Goal: Task Accomplishment & Management: Manage account settings

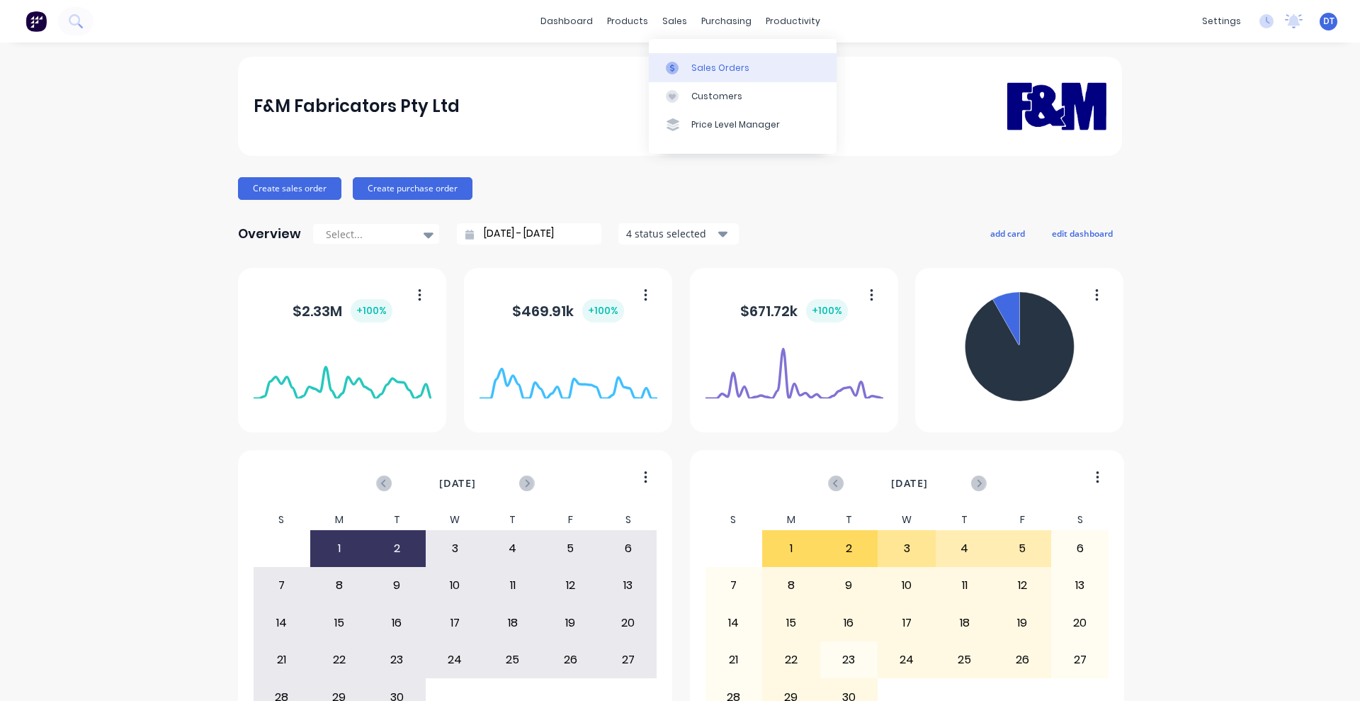
click at [700, 65] on div "Sales Orders" at bounding box center [720, 68] width 58 height 13
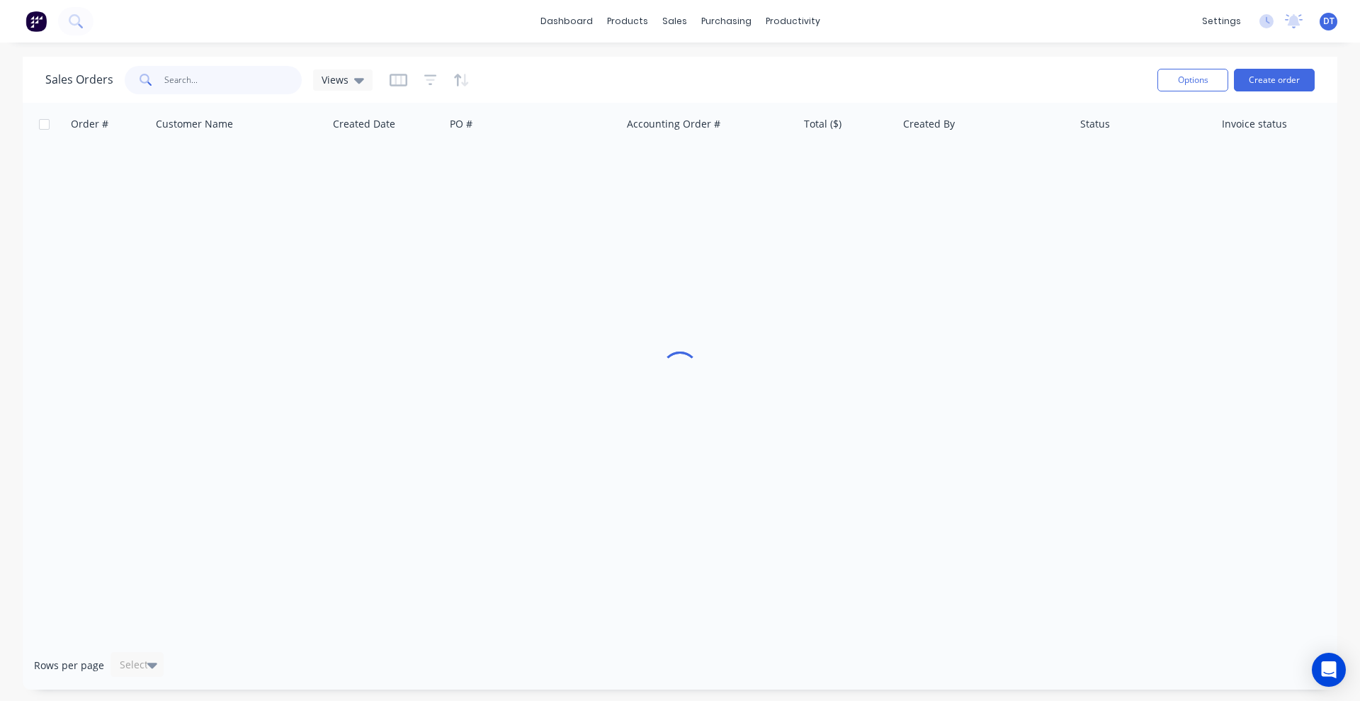
click at [205, 82] on input "text" at bounding box center [233, 80] width 138 height 28
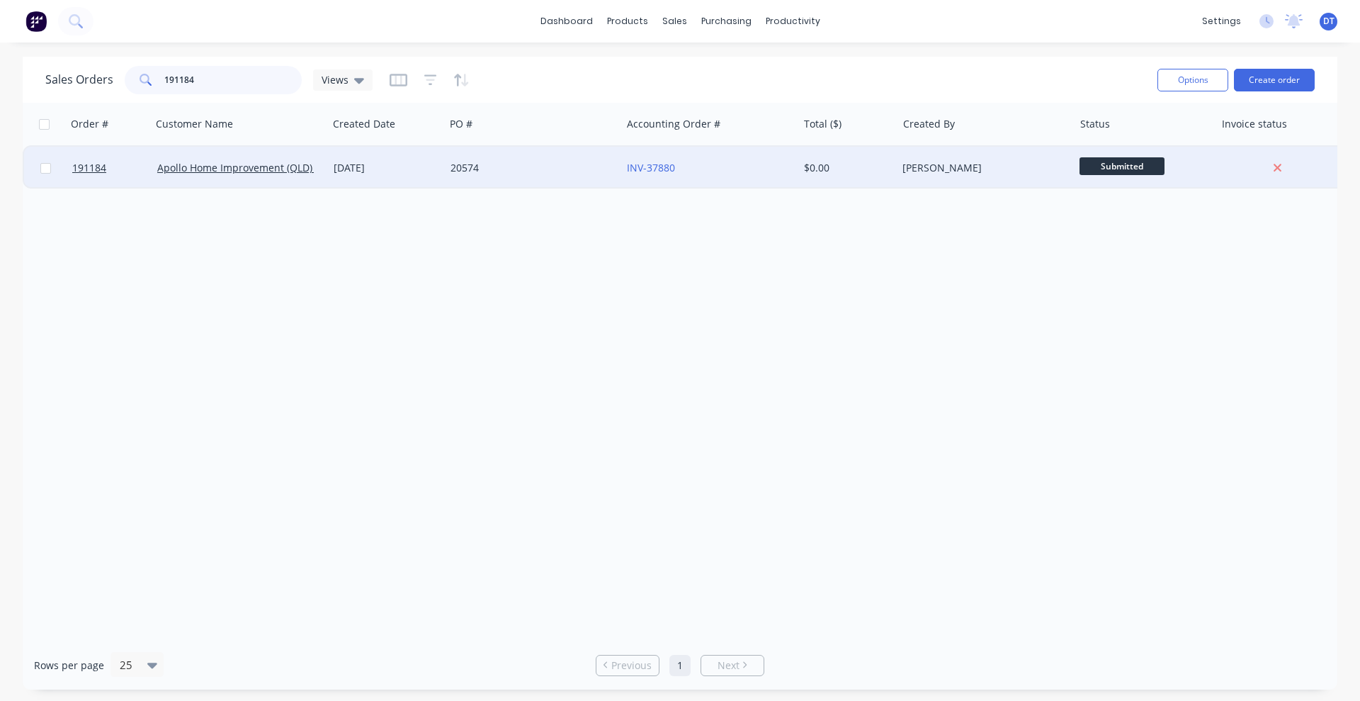
type input "191184"
click at [518, 184] on div "20574" at bounding box center [533, 168] width 176 height 43
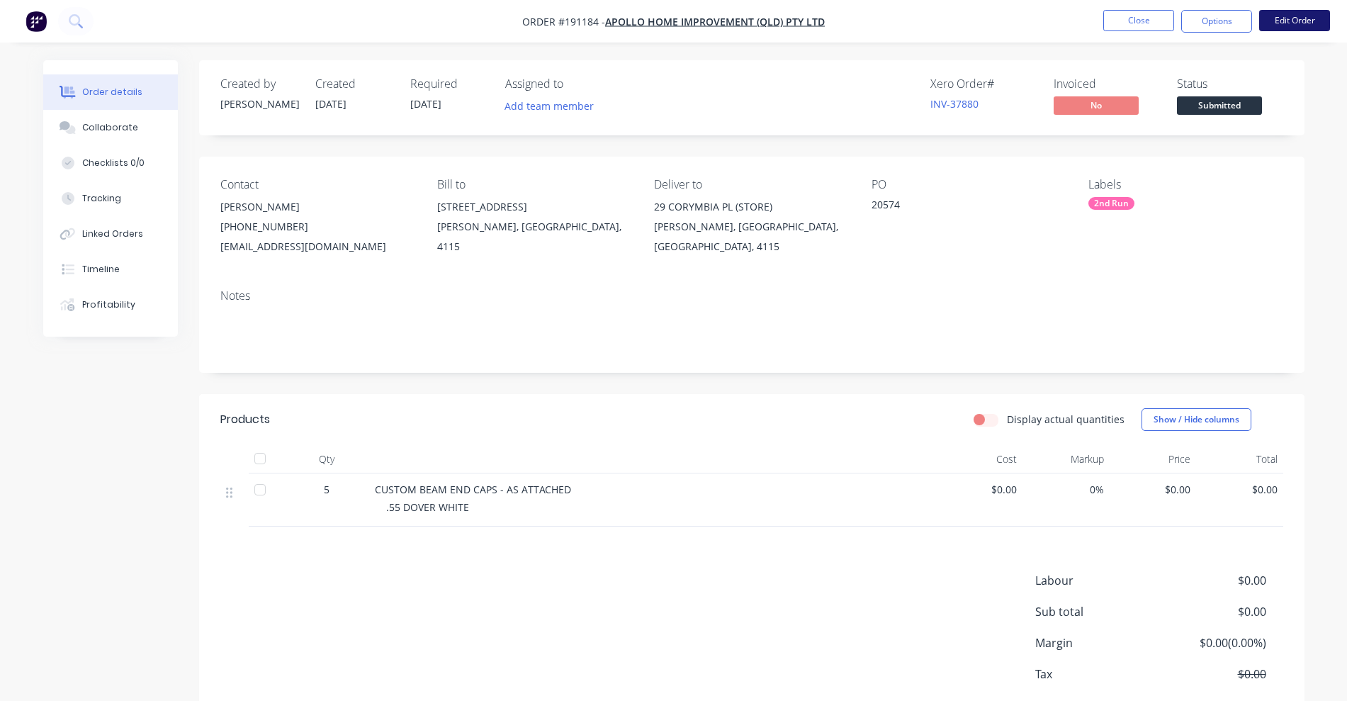
click at [1289, 21] on button "Edit Order" at bounding box center [1294, 20] width 71 height 21
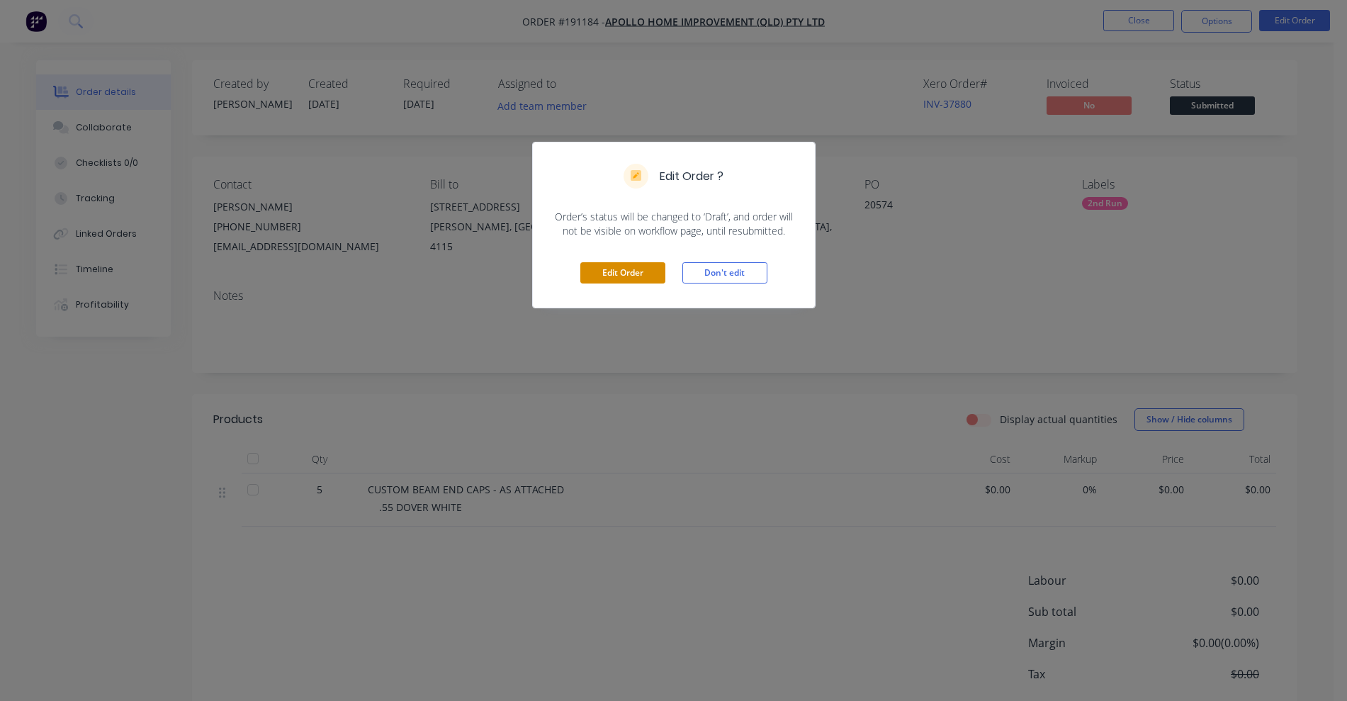
click at [648, 271] on button "Edit Order" at bounding box center [622, 272] width 85 height 21
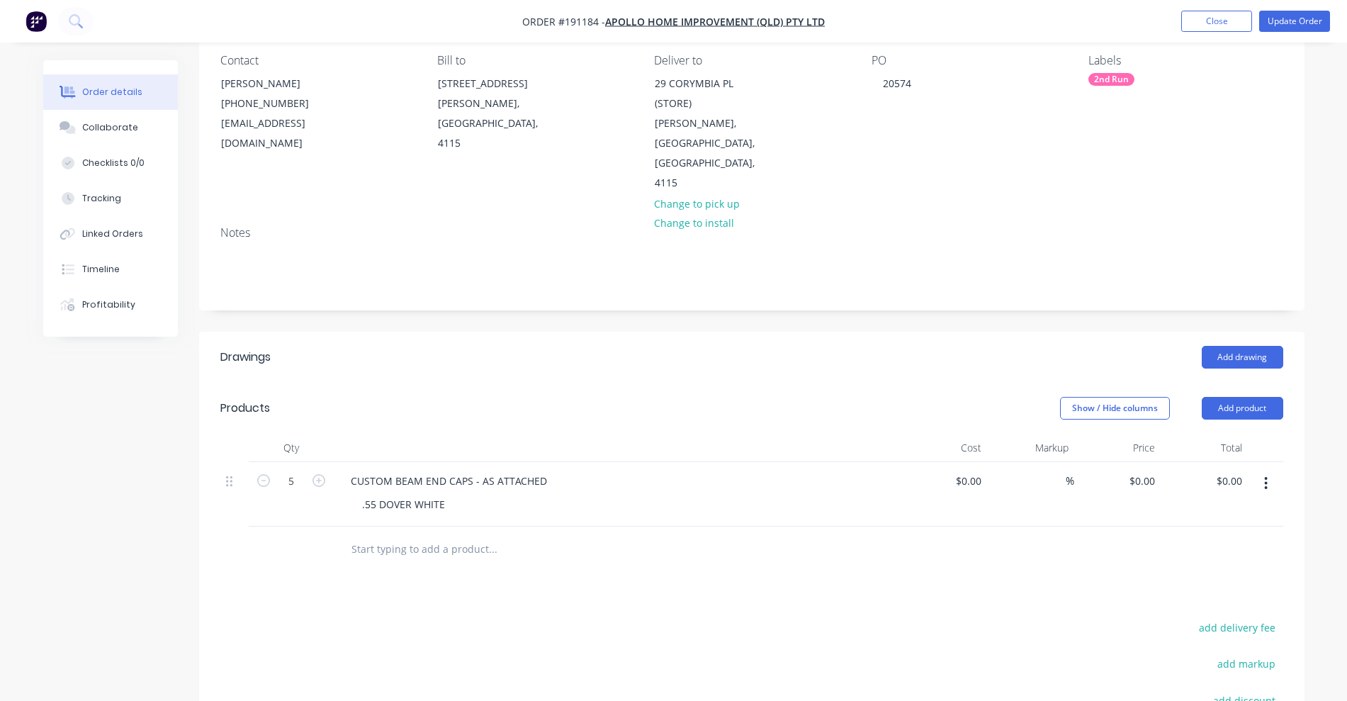
scroll to position [177, 0]
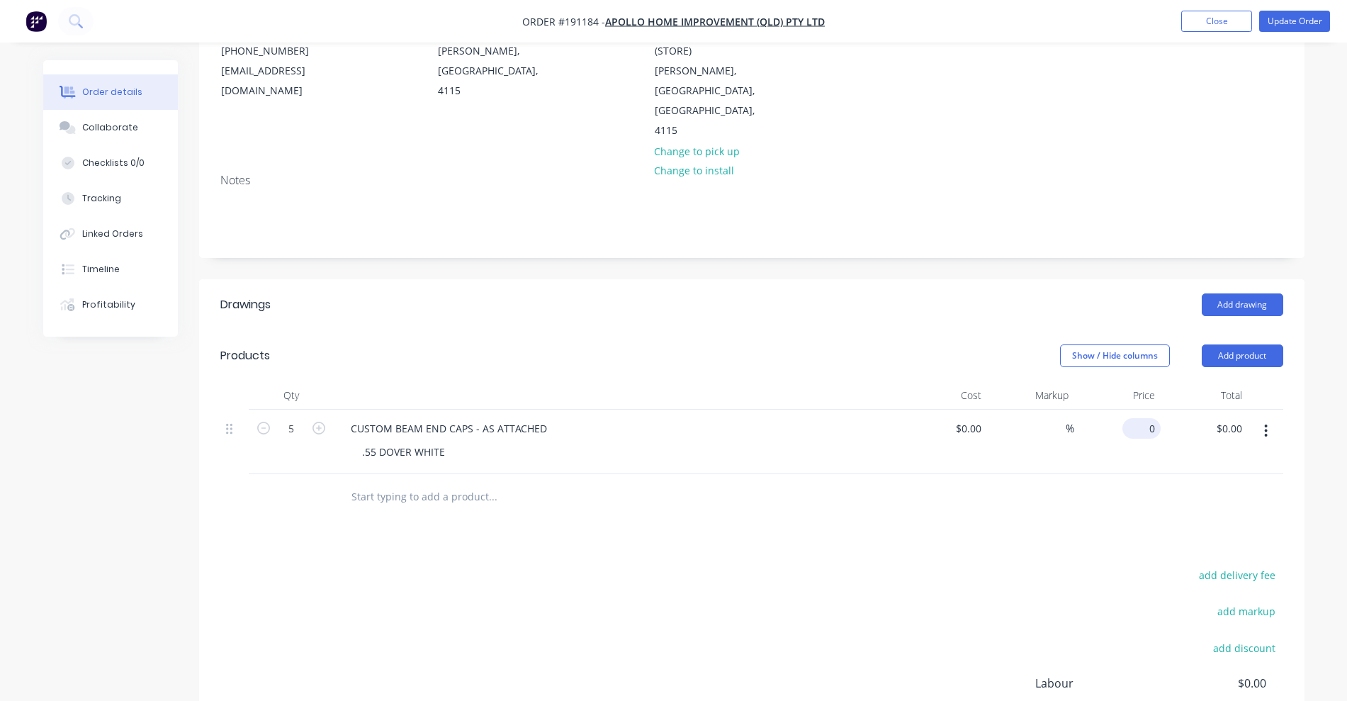
click at [1140, 418] on div "0 $0.00" at bounding box center [1141, 428] width 38 height 21
type input "$0.00"
click at [389, 482] on input "text" at bounding box center [492, 496] width 283 height 28
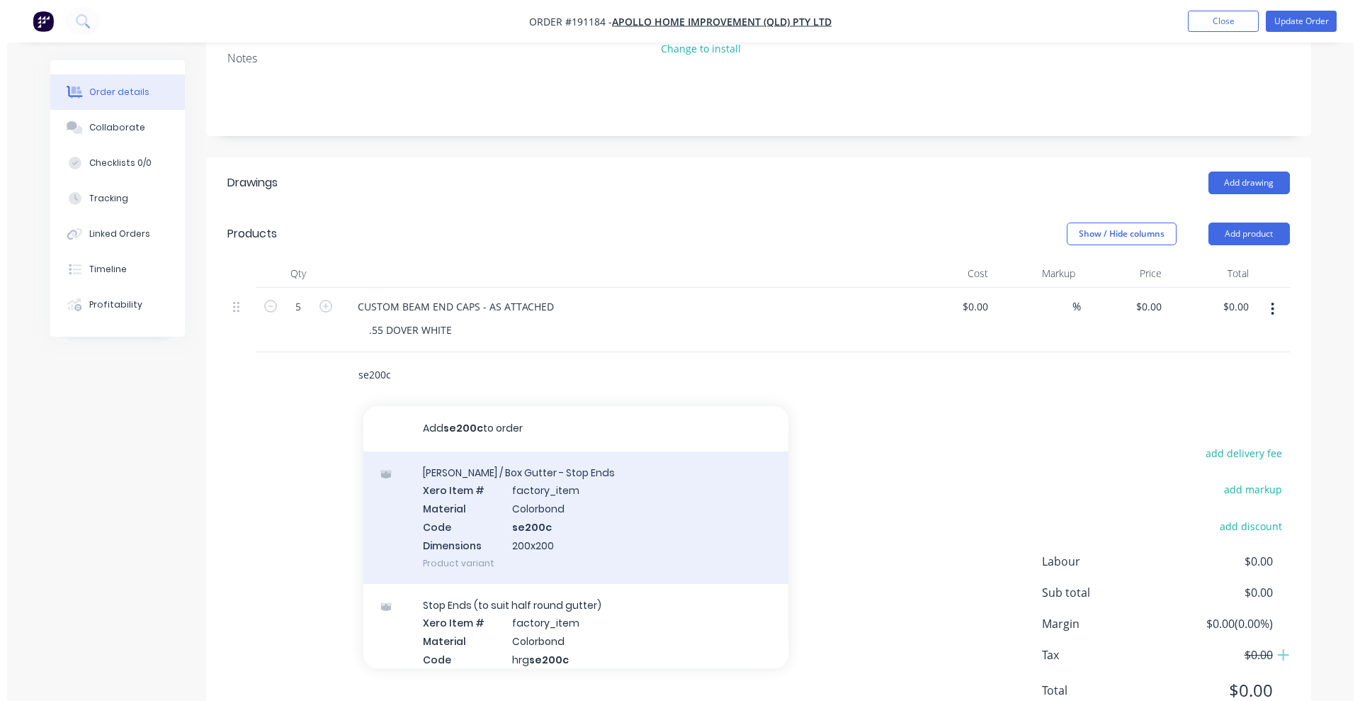
scroll to position [318, 0]
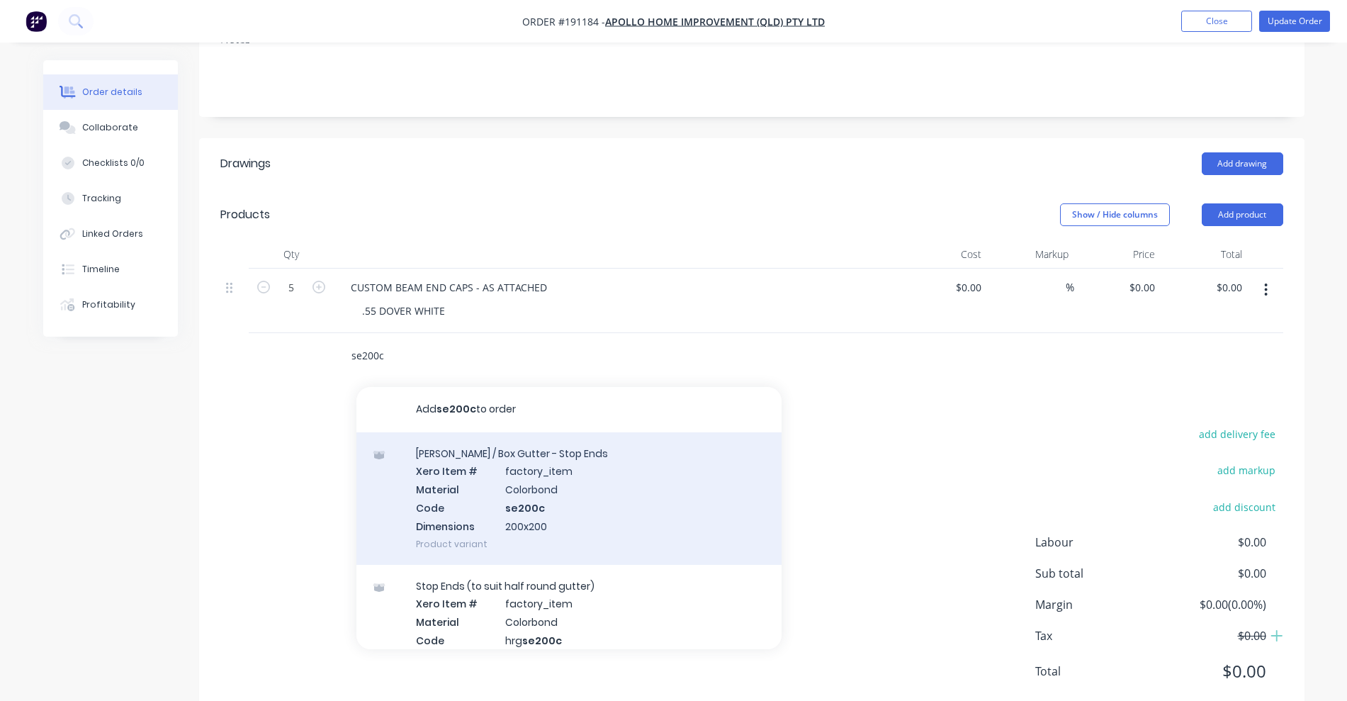
type input "se200c"
click at [616, 441] on div "[PERSON_NAME] / Box Gutter - Stop Ends Xero Item # factory_item Material Colorb…" at bounding box center [568, 498] width 425 height 132
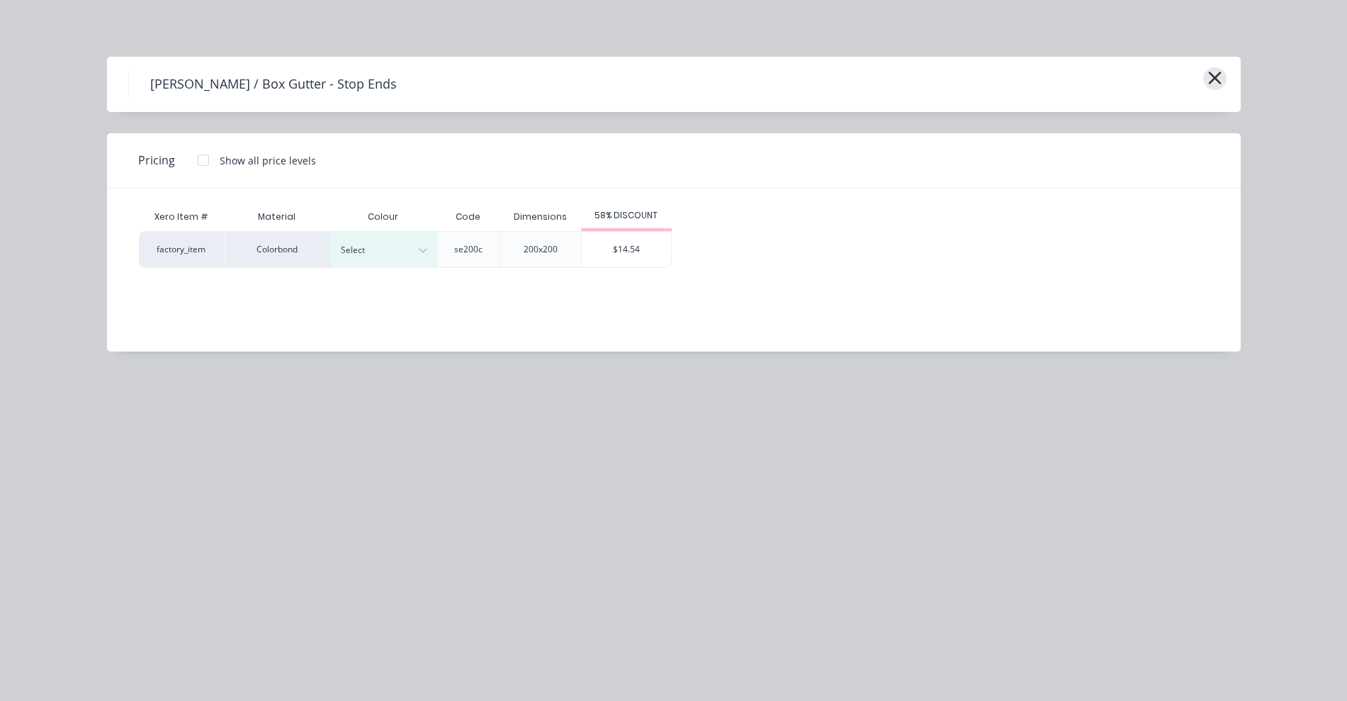
click at [1219, 73] on icon "button" at bounding box center [1214, 78] width 13 height 13
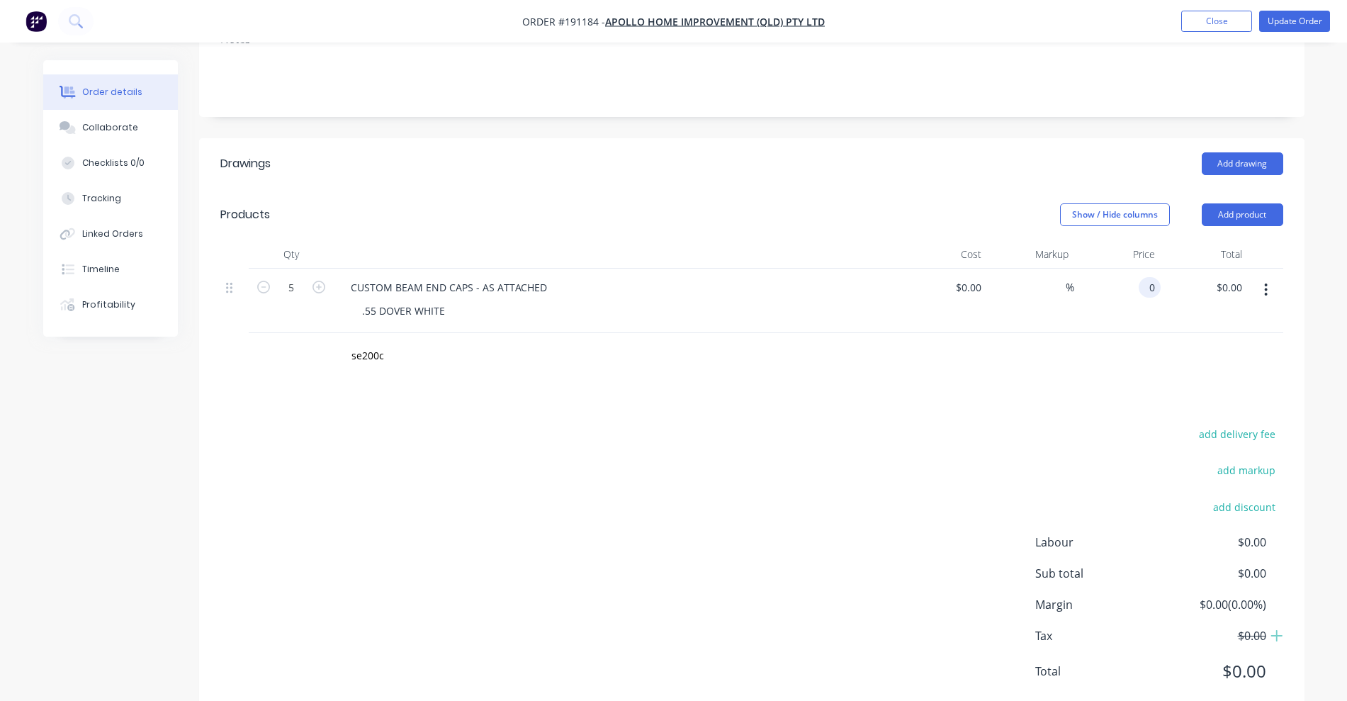
click at [1153, 277] on input "0" at bounding box center [1152, 287] width 16 height 21
type input "$14.54"
type input "$72.70"
click at [1025, 341] on div "Drawings Add drawing Products Show / Hide columns Add product Qty Cost Markup P…" at bounding box center [751, 428] width 1105 height 581
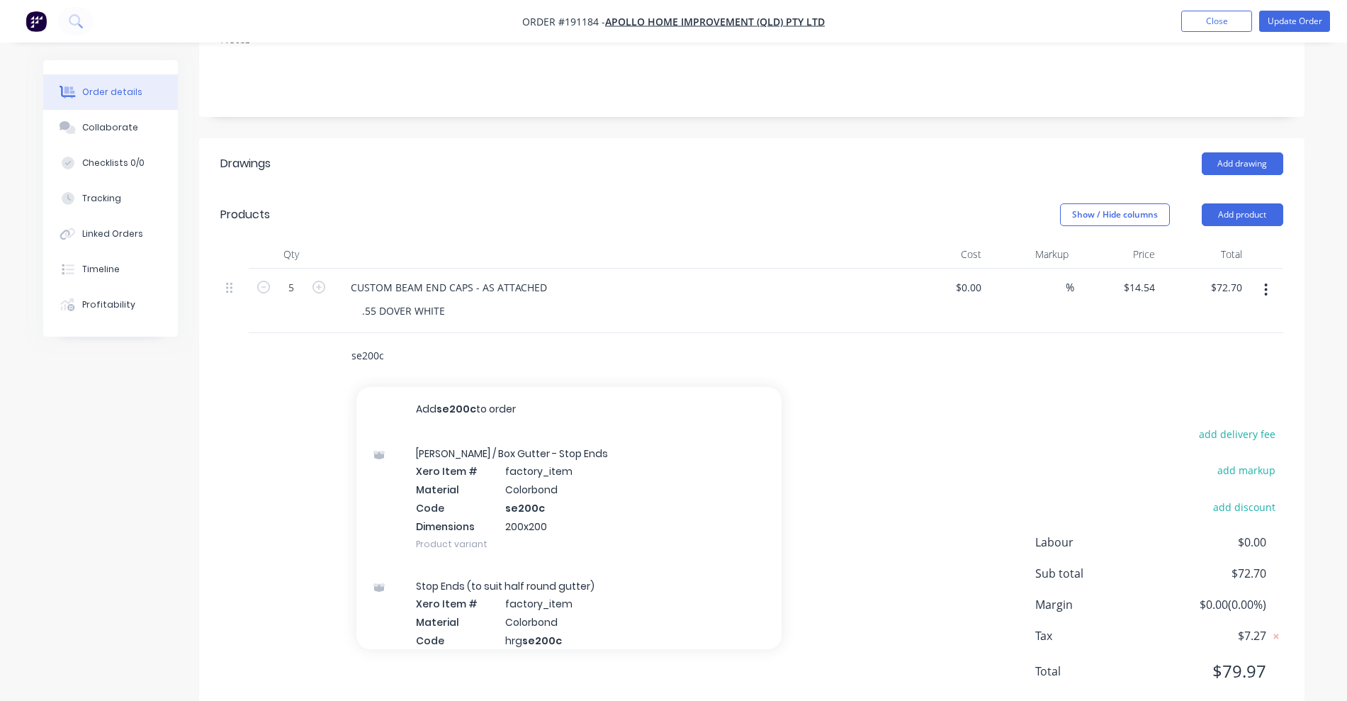
drag, startPoint x: 388, startPoint y: 322, endPoint x: 302, endPoint y: 323, distance: 85.7
click at [302, 333] on div "se200c Add se200c to order [PERSON_NAME] / Box Gutter - Stop Ends Xero Item # f…" at bounding box center [751, 356] width 1063 height 46
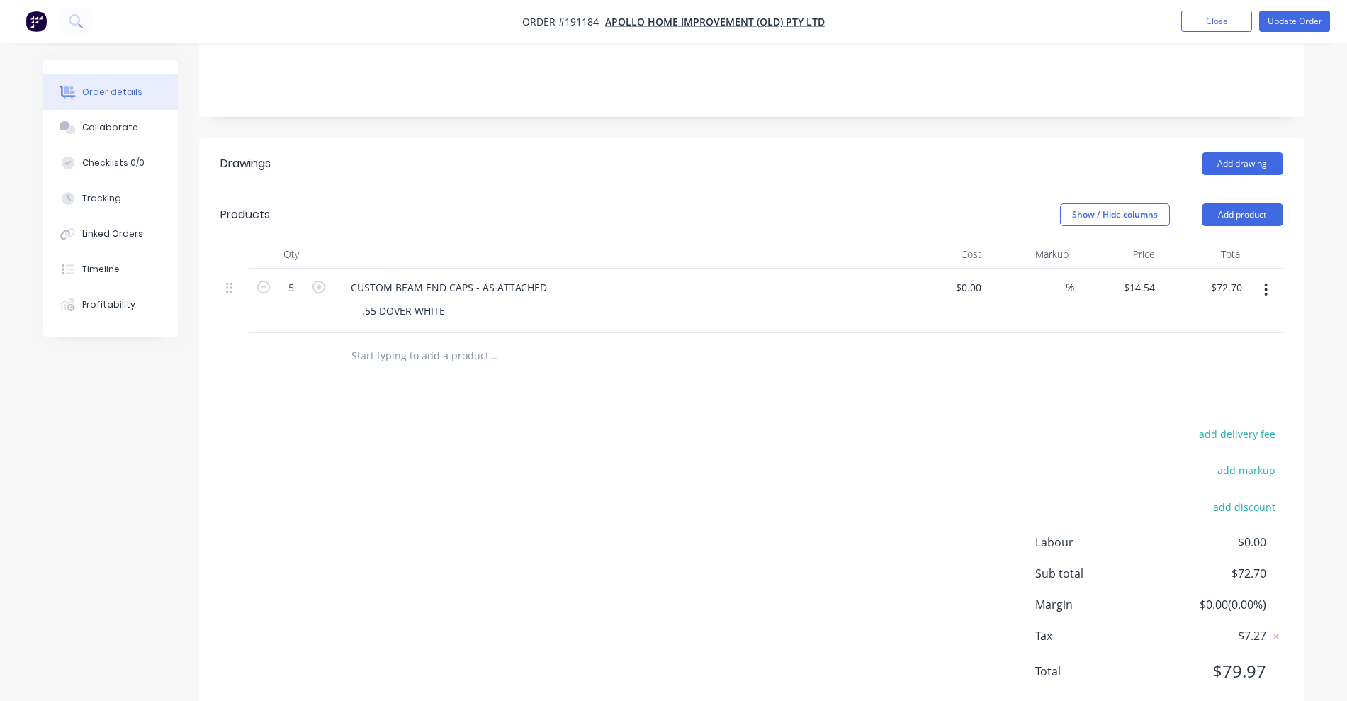
click at [1315, 7] on nav "Order #191184 - Apollo Home Improvement (QLD) Pty Ltd Add product Close Update …" at bounding box center [673, 21] width 1347 height 43
click at [1315, 22] on button "Update Order" at bounding box center [1294, 21] width 71 height 21
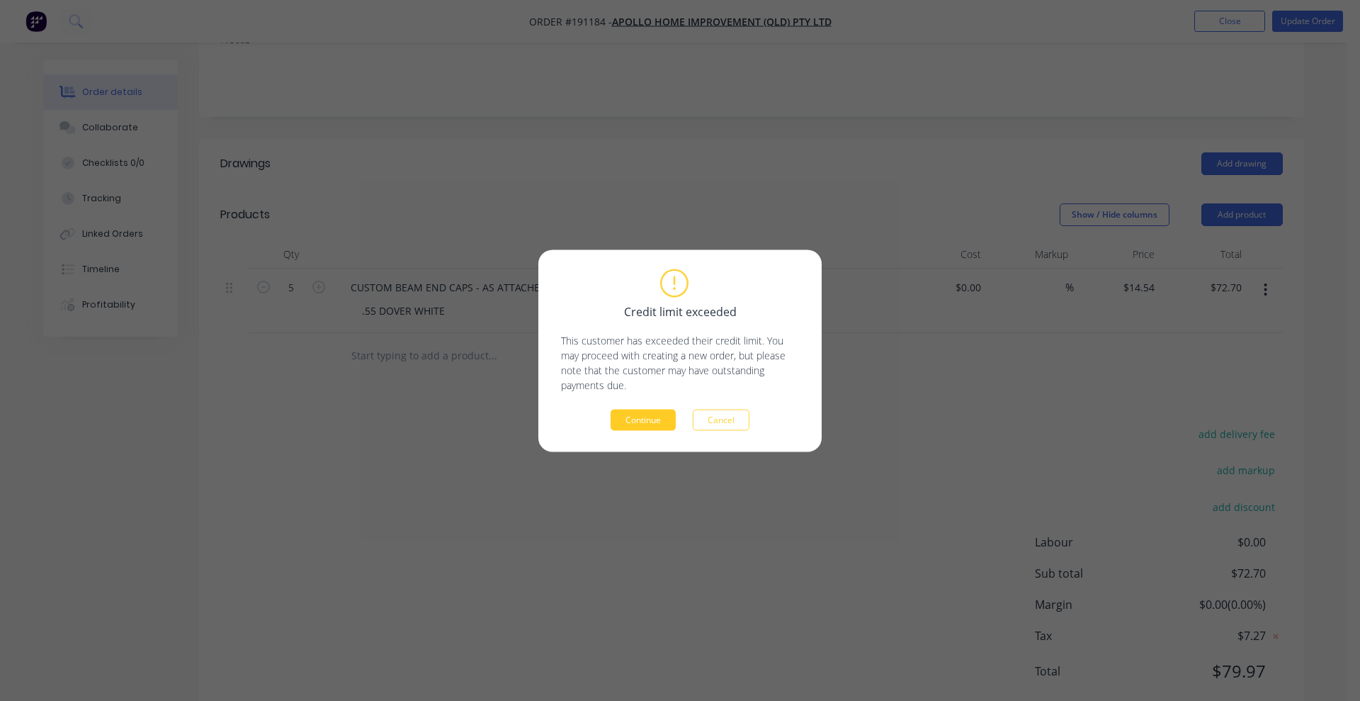
click at [642, 421] on button "Continue" at bounding box center [643, 419] width 65 height 21
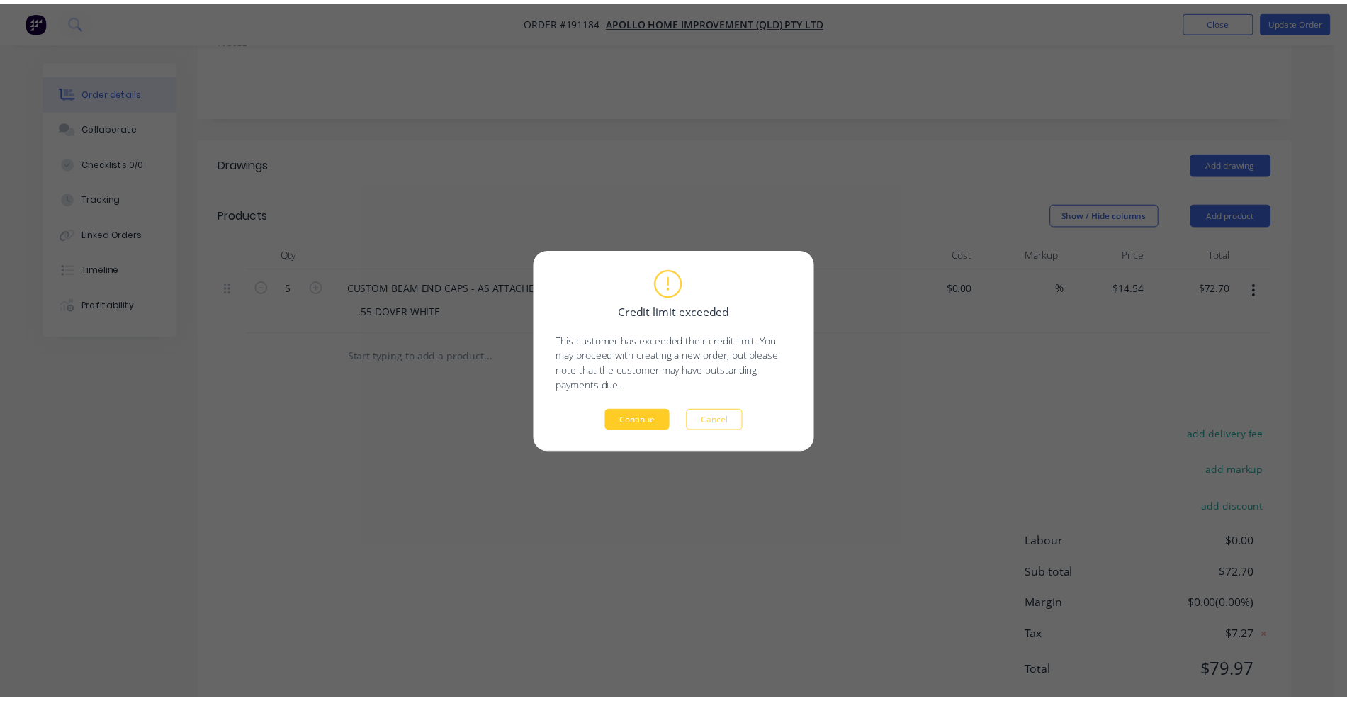
scroll to position [78, 0]
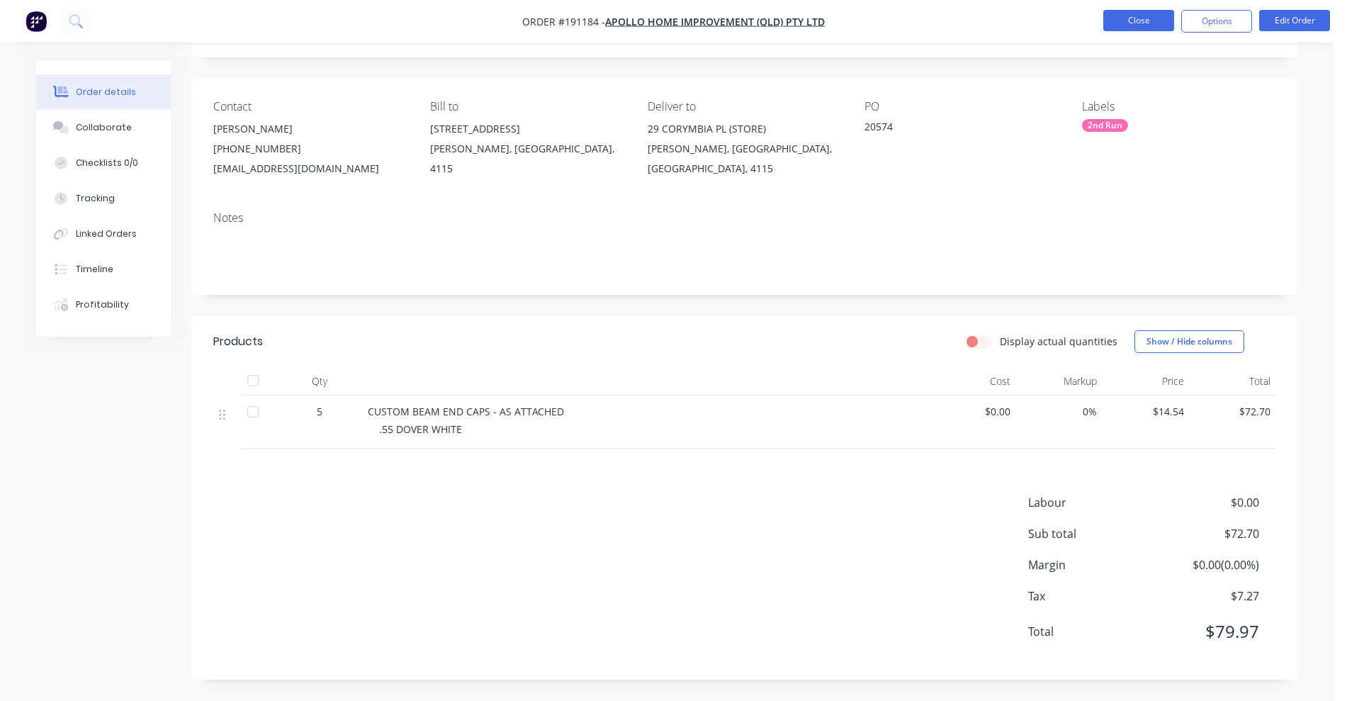
click at [1145, 16] on button "Close" at bounding box center [1138, 20] width 71 height 21
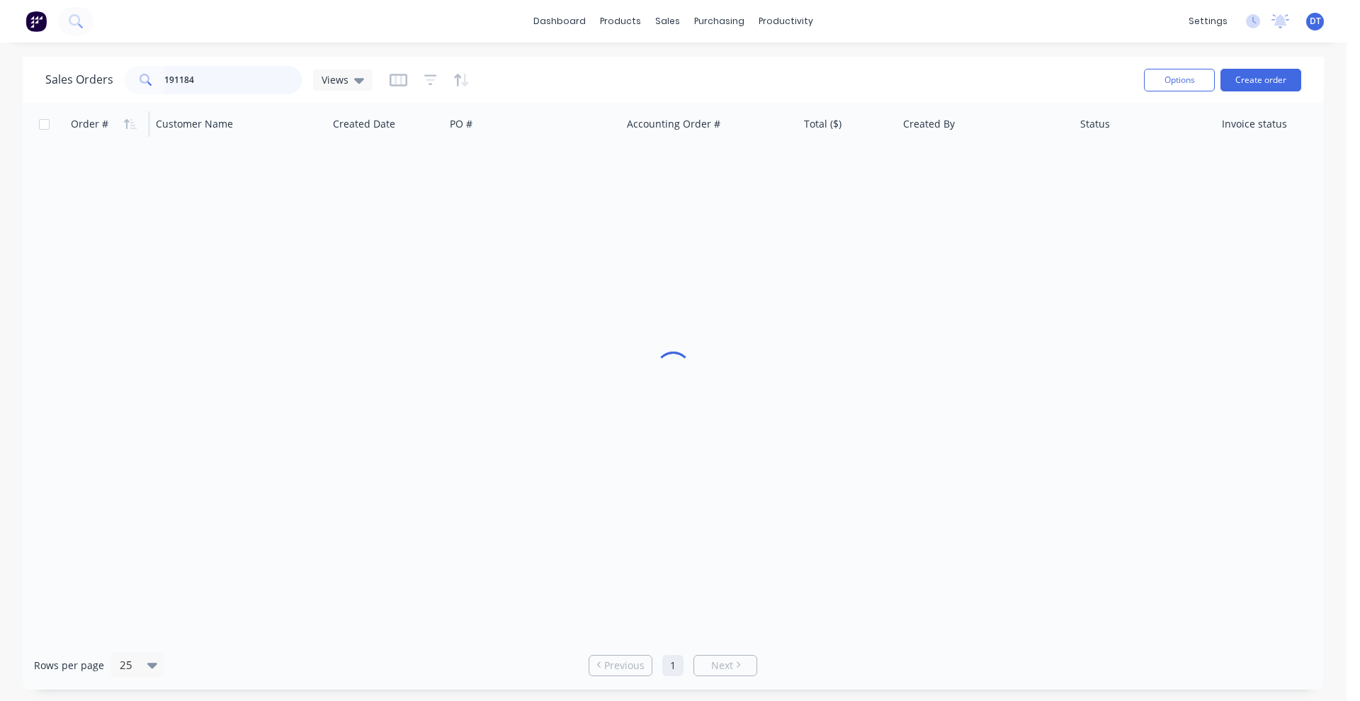
drag, startPoint x: 215, startPoint y: 86, endPoint x: 73, endPoint y: 116, distance: 144.9
click at [73, 116] on div "Sales Orders 191184 Views Options Create order Order # Customer Name Created Da…" at bounding box center [673, 373] width 1301 height 633
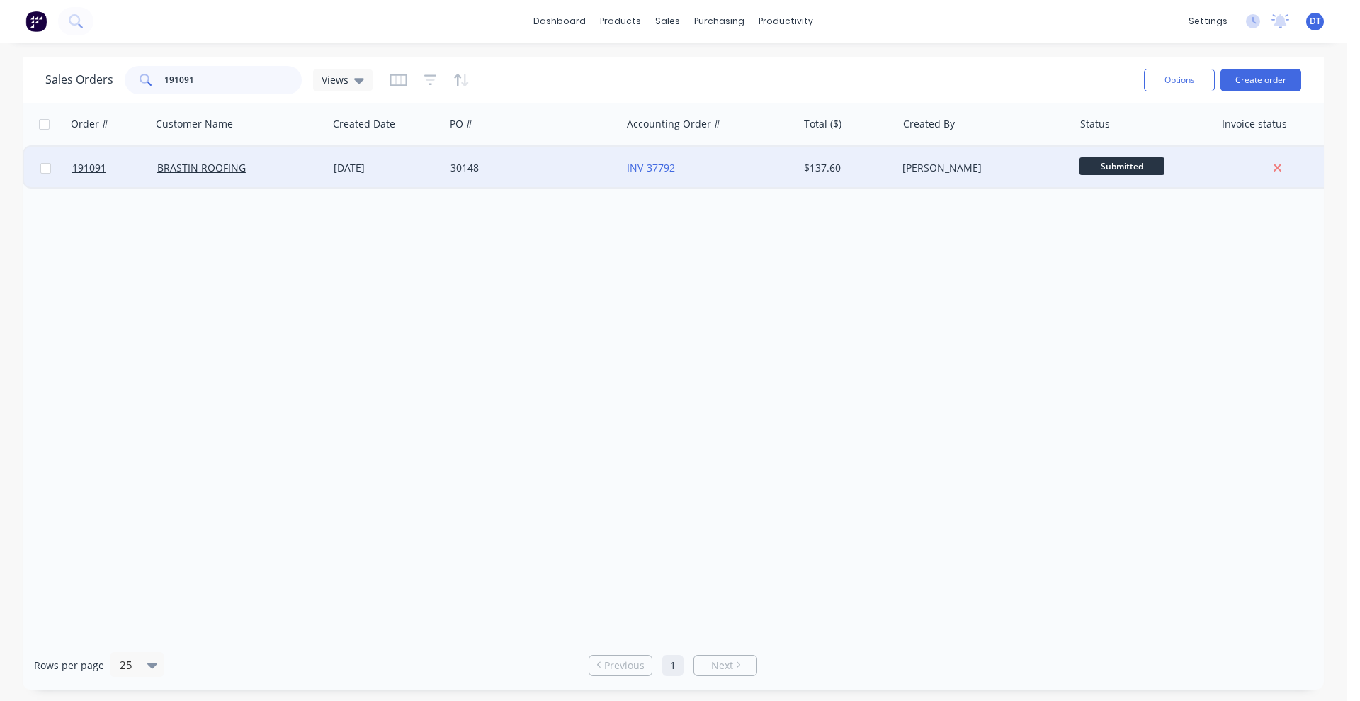
type input "191091"
click at [555, 170] on div "30148" at bounding box center [529, 168] width 157 height 14
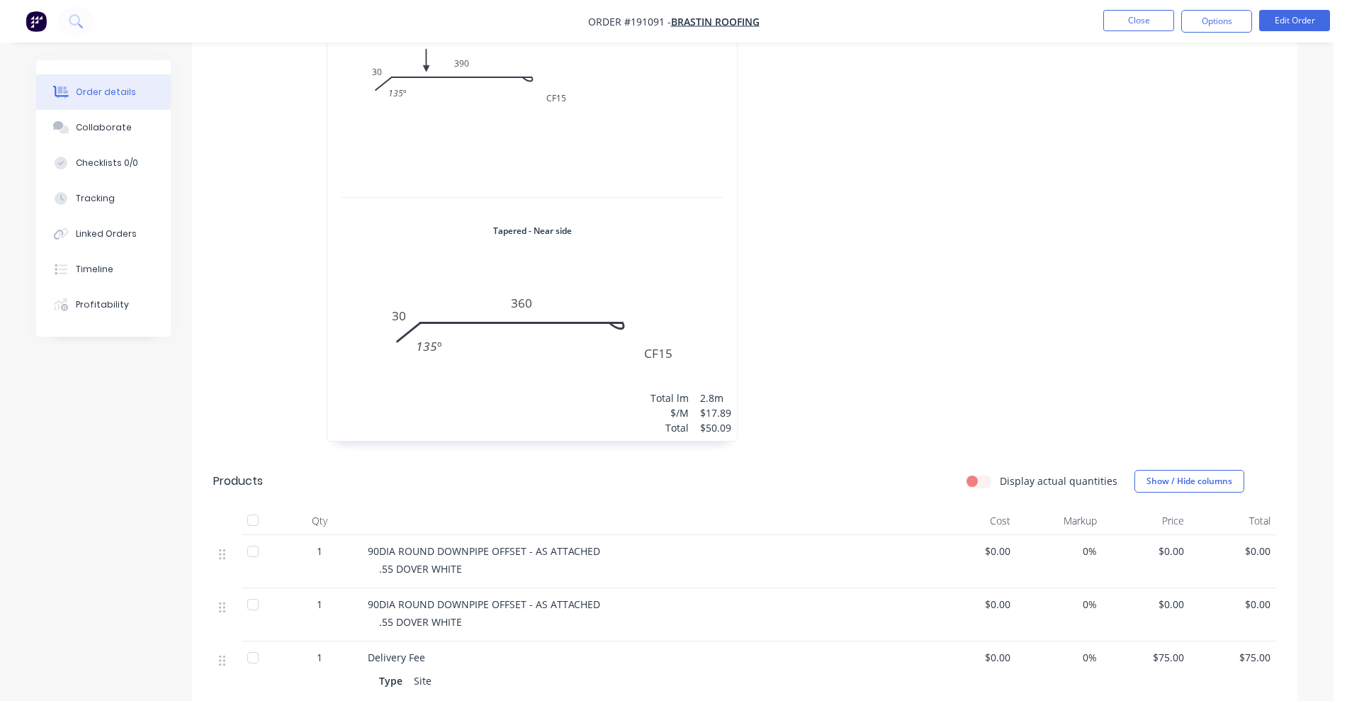
scroll to position [531, 0]
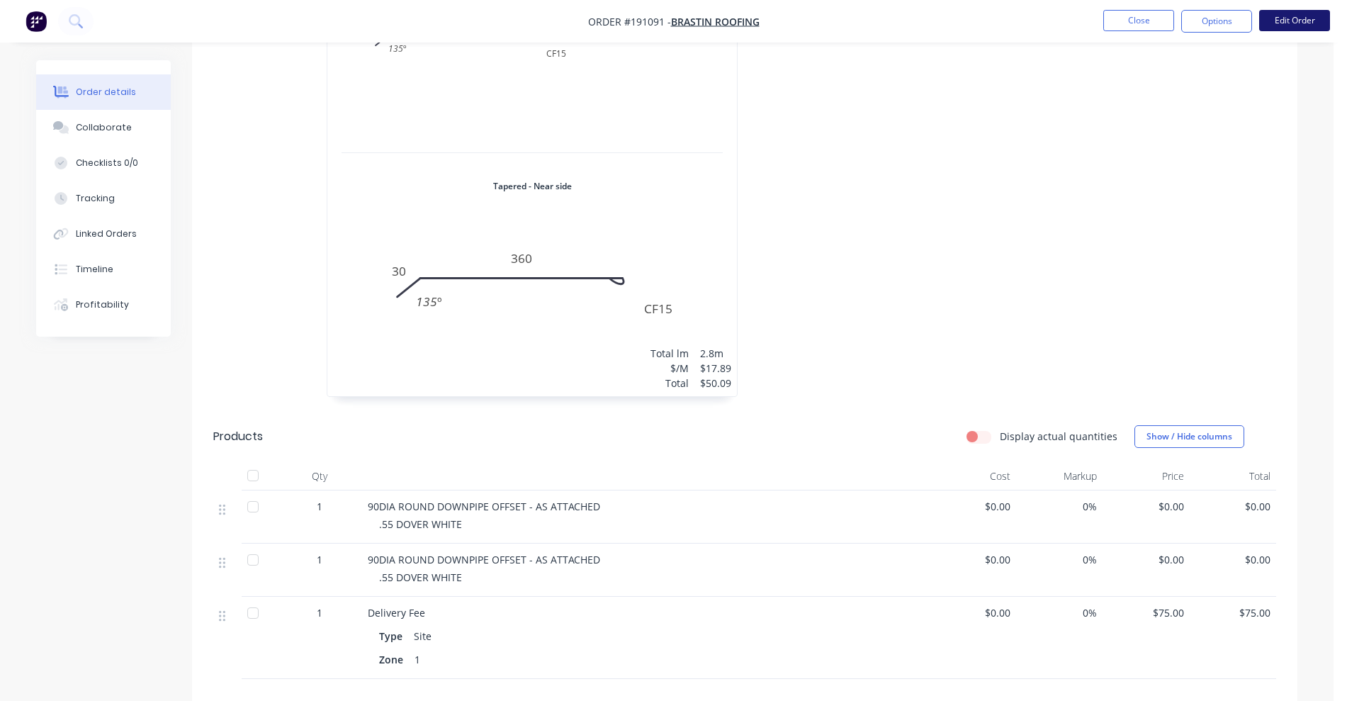
click at [1296, 25] on button "Edit Order" at bounding box center [1294, 20] width 71 height 21
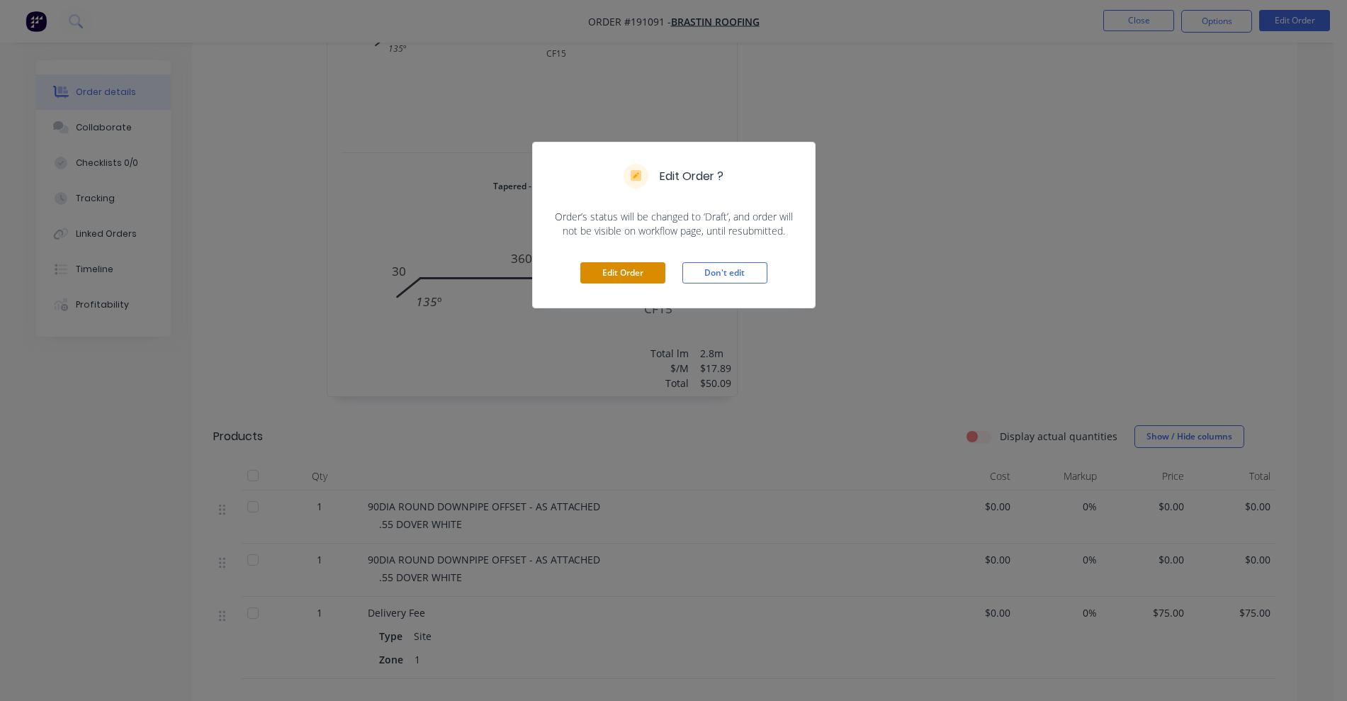
click at [657, 273] on button "Edit Order" at bounding box center [622, 272] width 85 height 21
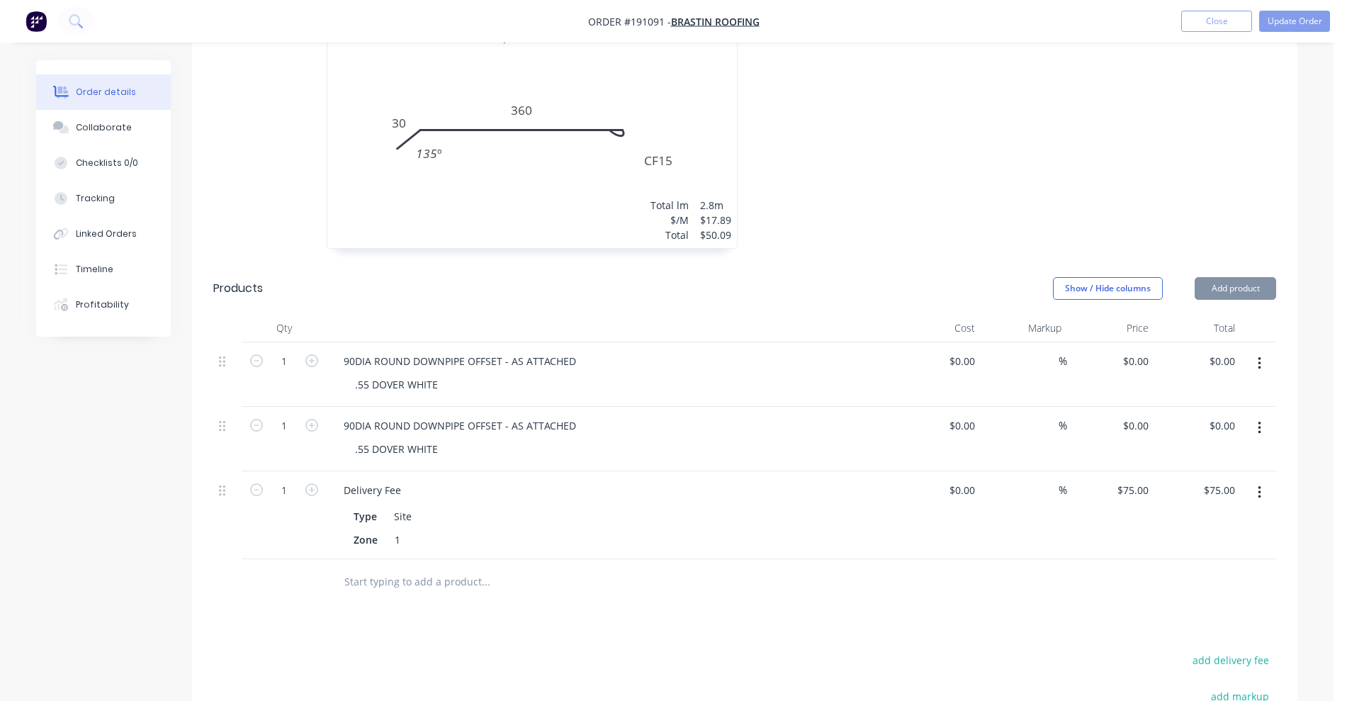
scroll to position [708, 0]
click at [1265, 365] on button "button" at bounding box center [1258, 363] width 33 height 26
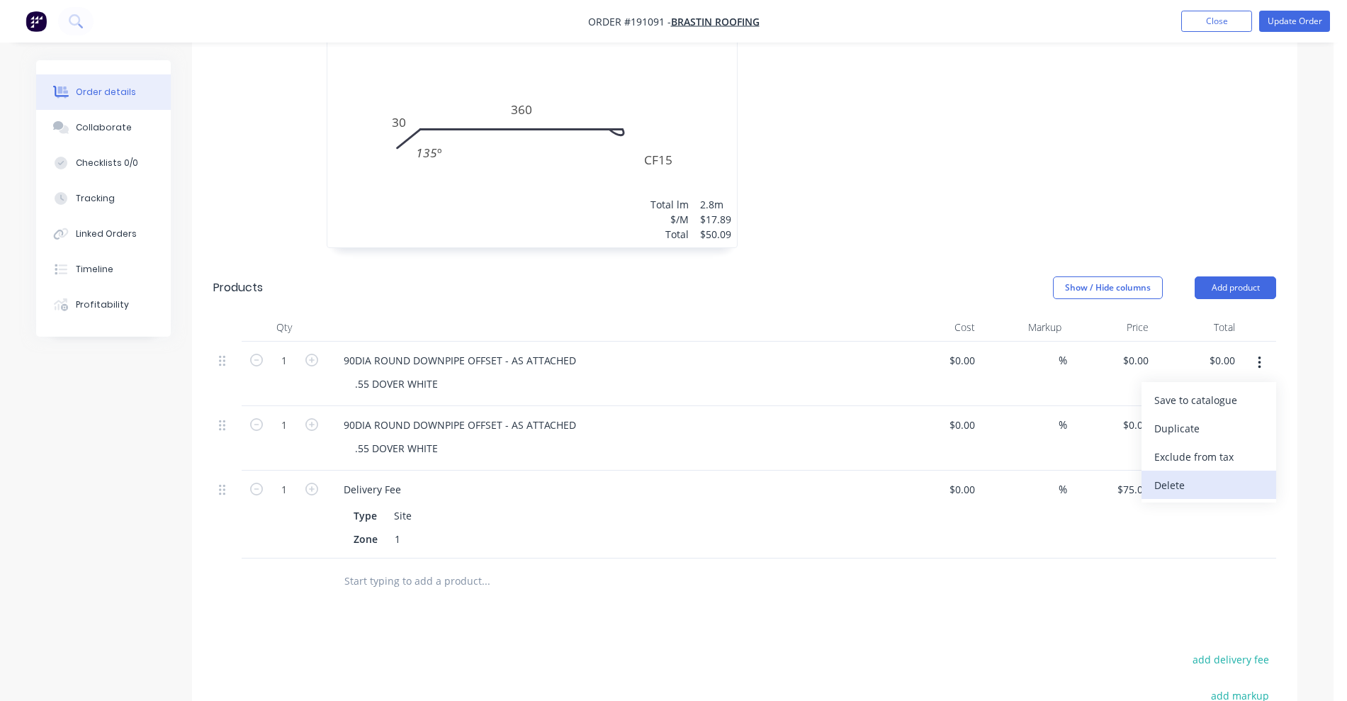
click at [1228, 482] on div "Delete" at bounding box center [1208, 485] width 109 height 21
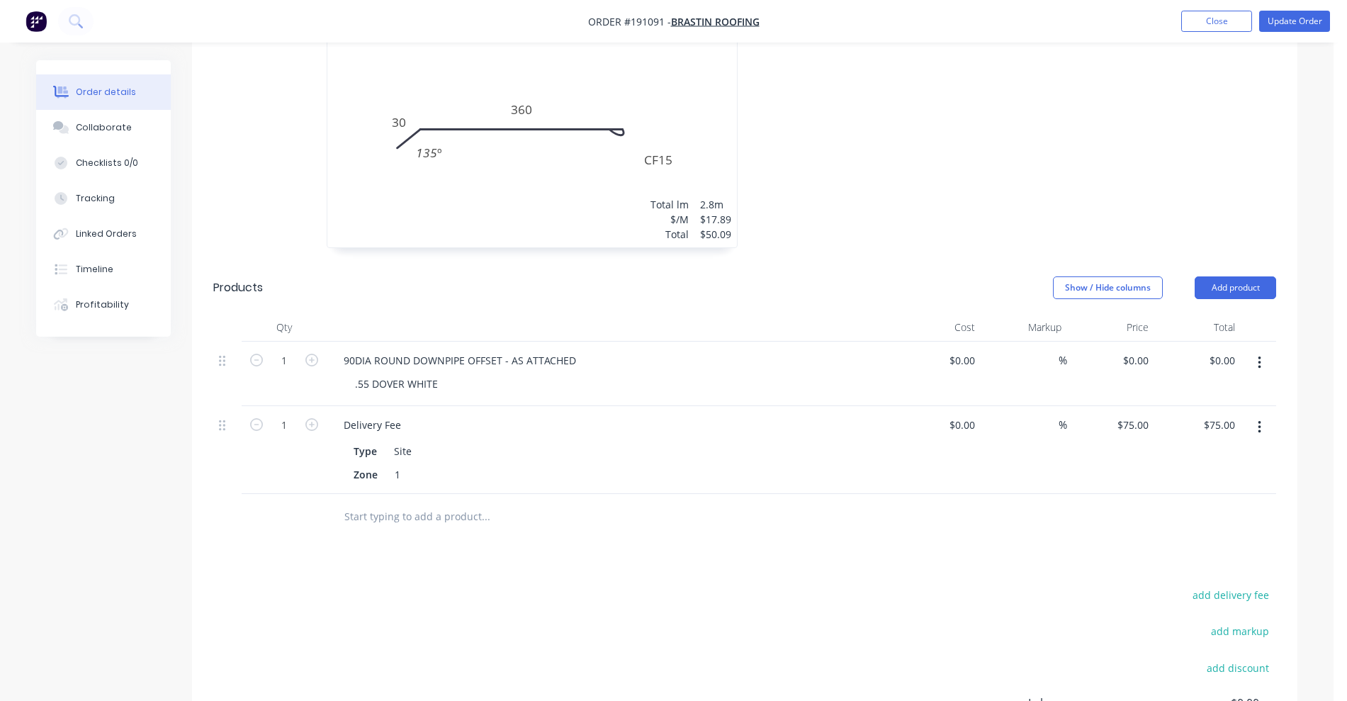
click at [1253, 363] on button "button" at bounding box center [1258, 363] width 33 height 26
click at [1223, 488] on div "Delete" at bounding box center [1208, 485] width 109 height 21
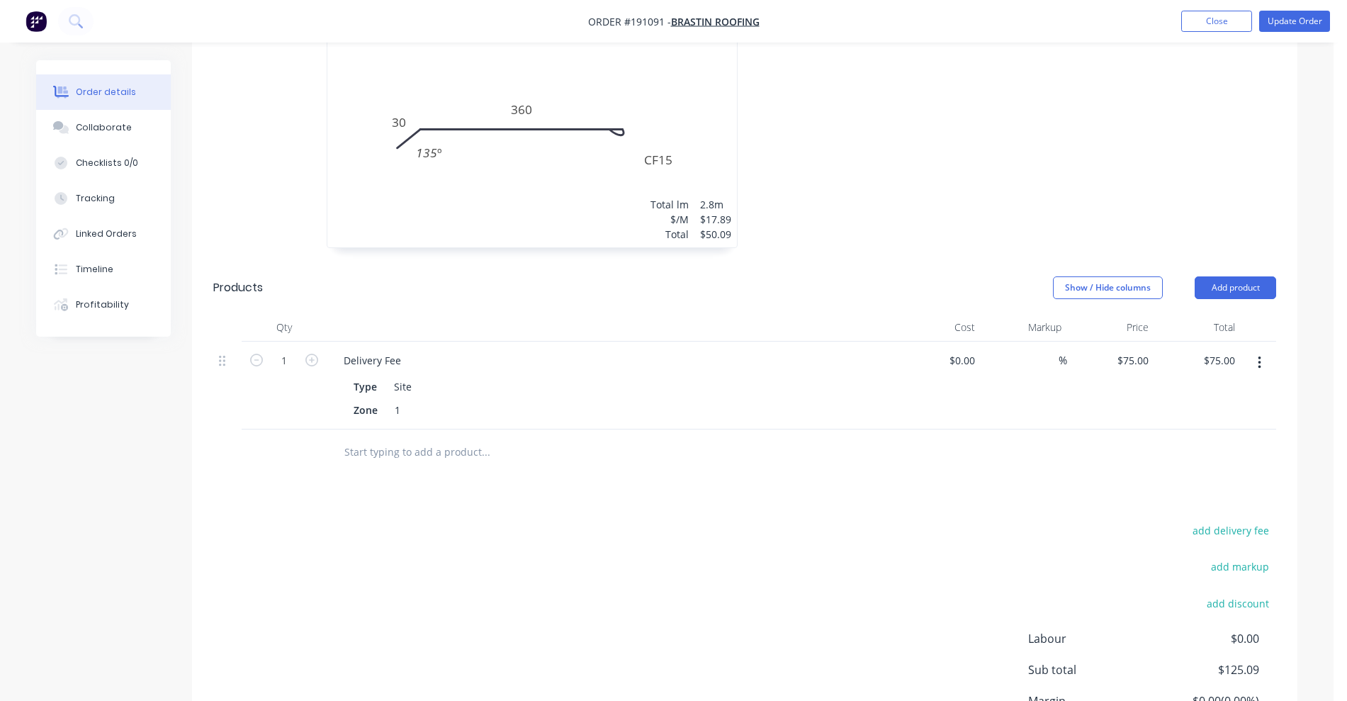
click at [405, 461] on input "text" at bounding box center [485, 452] width 283 height 28
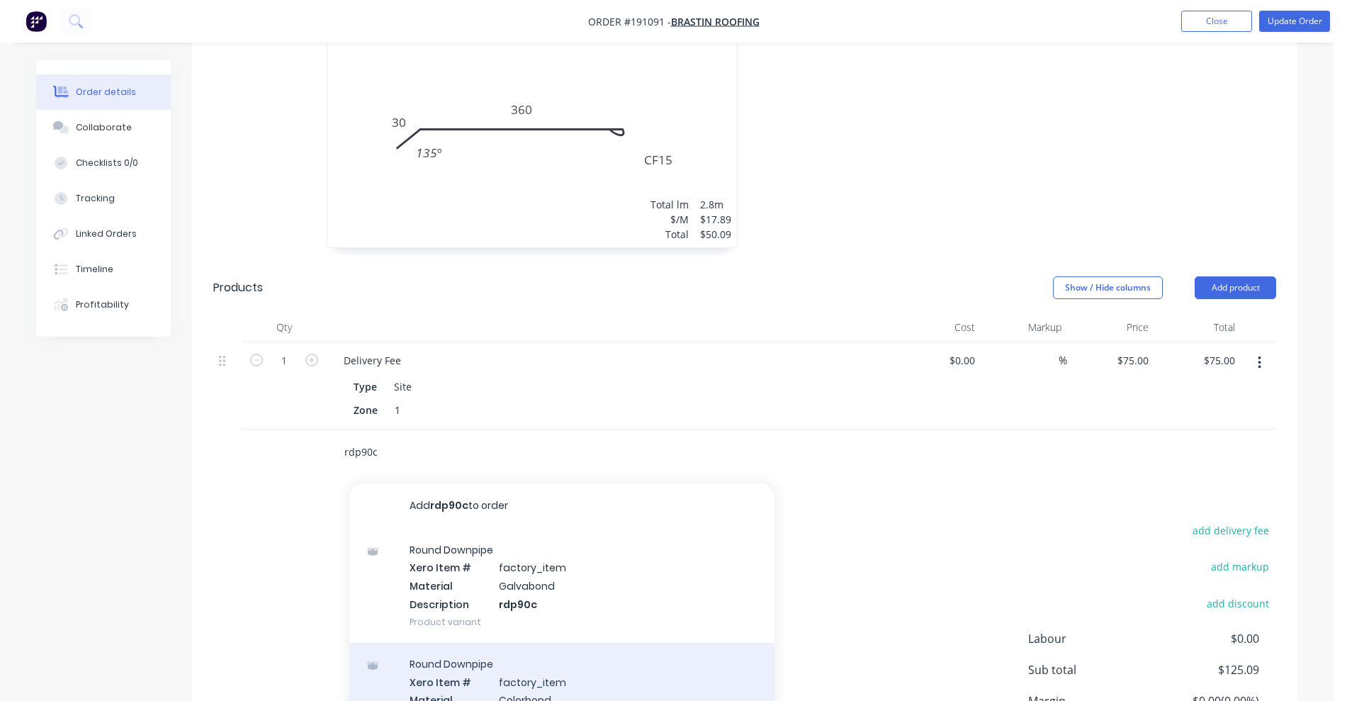
scroll to position [89, 0]
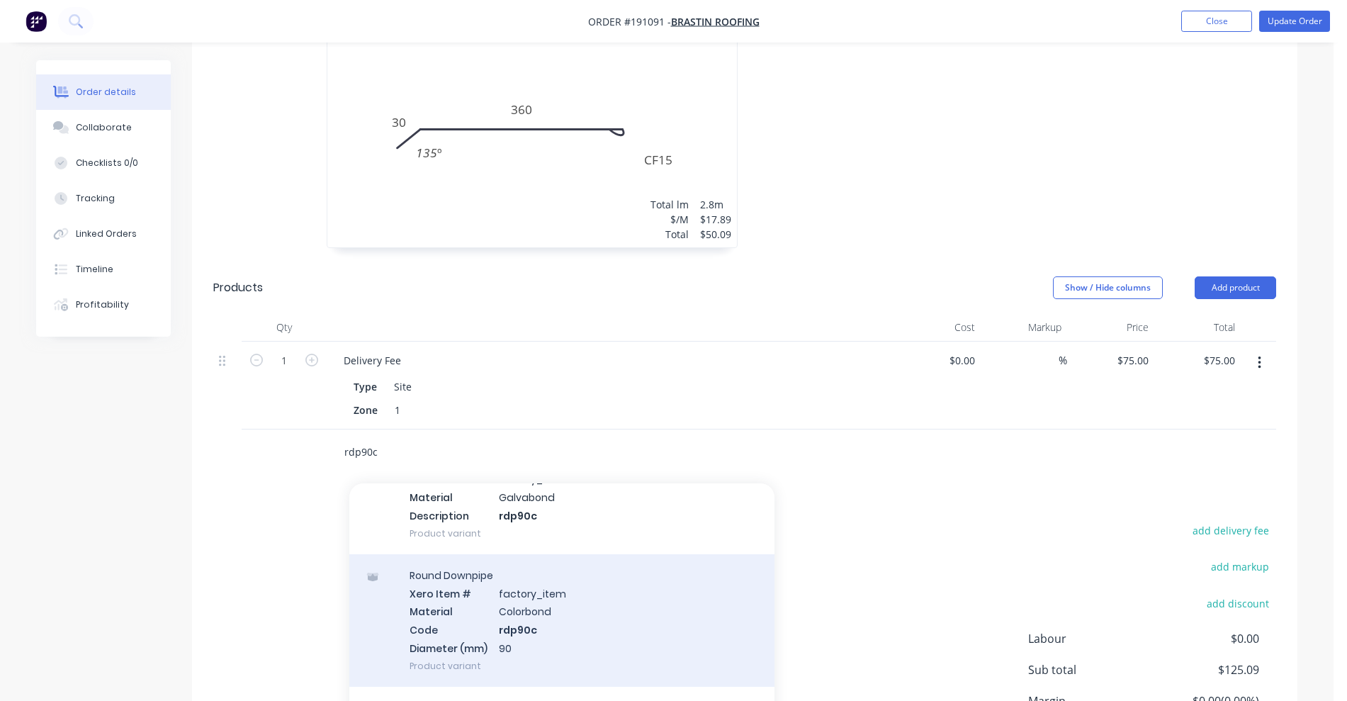
type input "rdp90c"
click at [587, 601] on div "Round Downpipe Xero Item # factory_item Material Colorbond Code rdp90c Diameter…" at bounding box center [561, 620] width 425 height 132
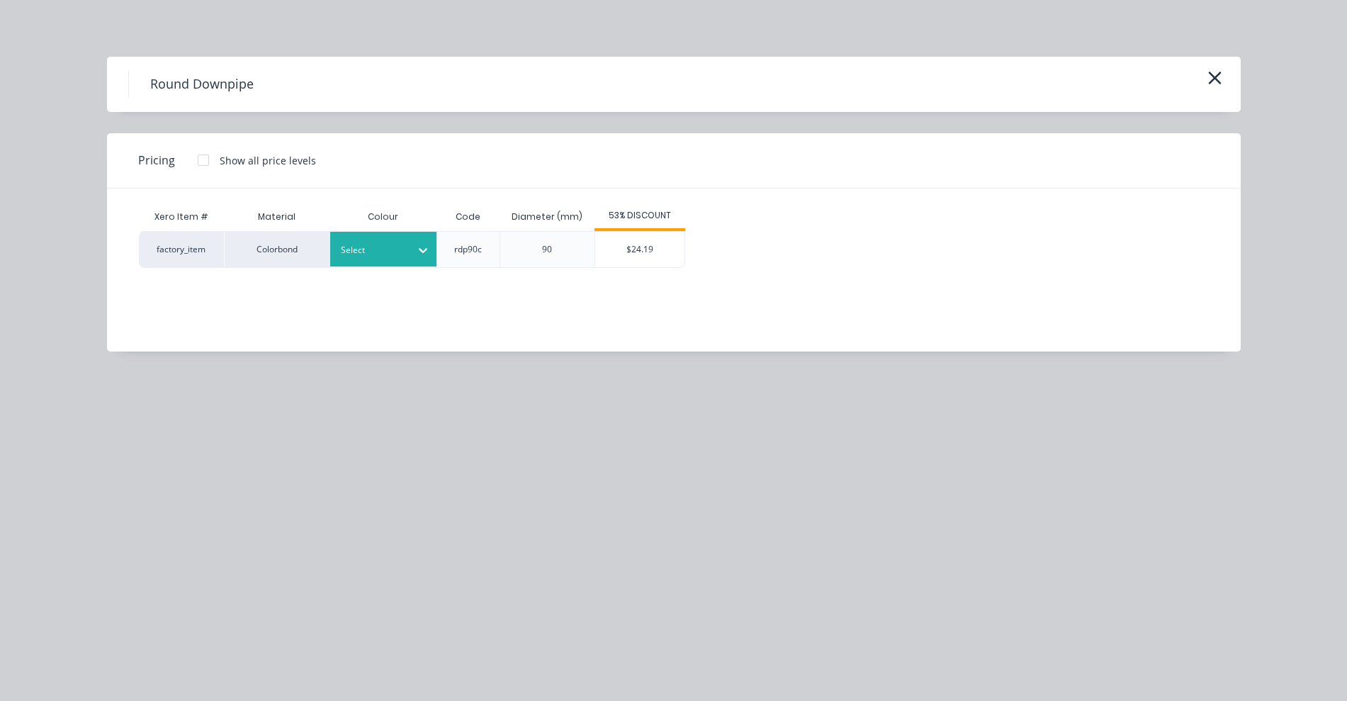
click at [380, 246] on div at bounding box center [373, 250] width 64 height 16
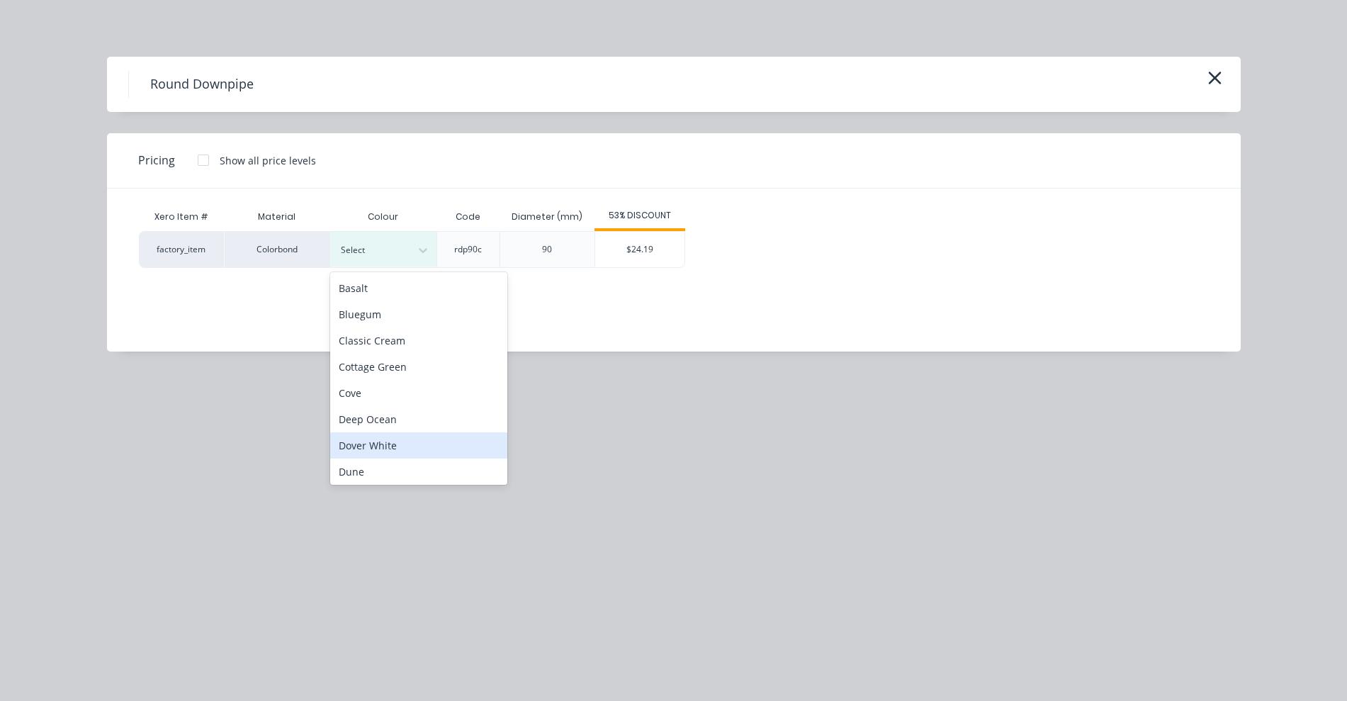
click at [378, 448] on div "Dover White" at bounding box center [418, 445] width 177 height 26
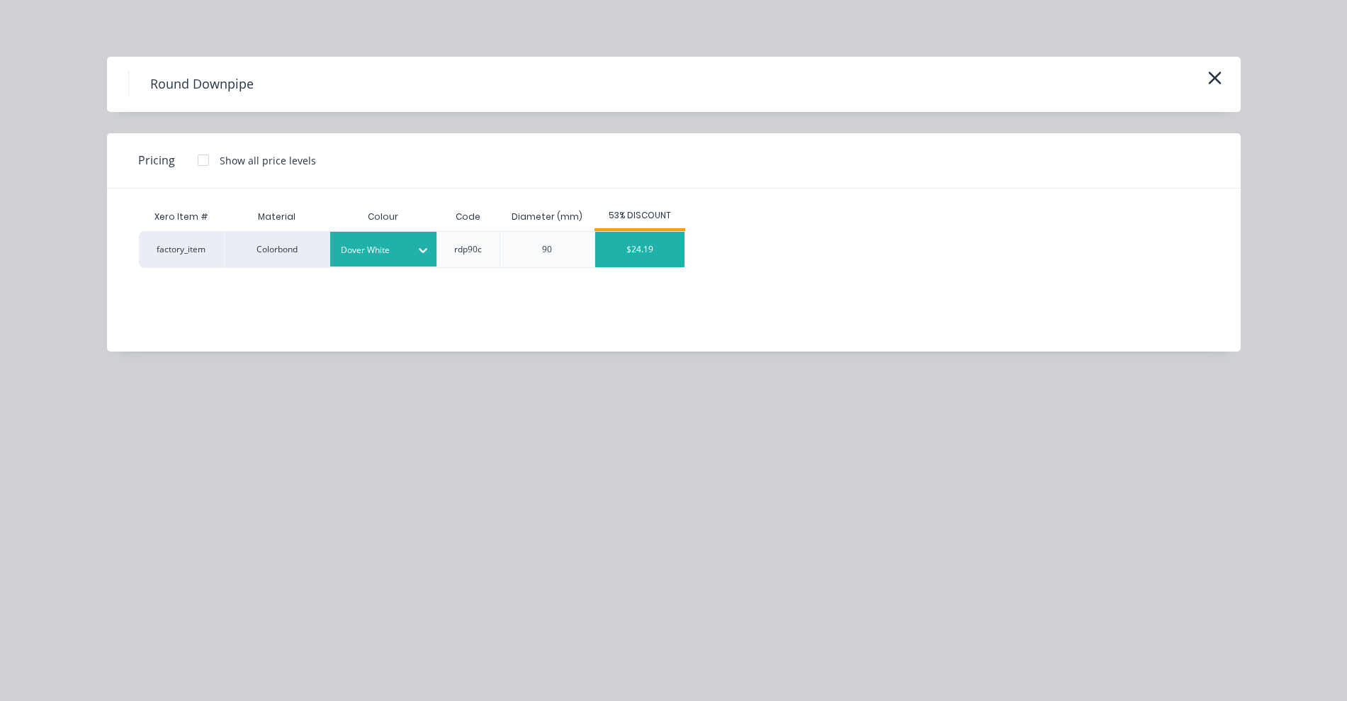
click at [647, 253] on div "$24.19" at bounding box center [639, 249] width 89 height 35
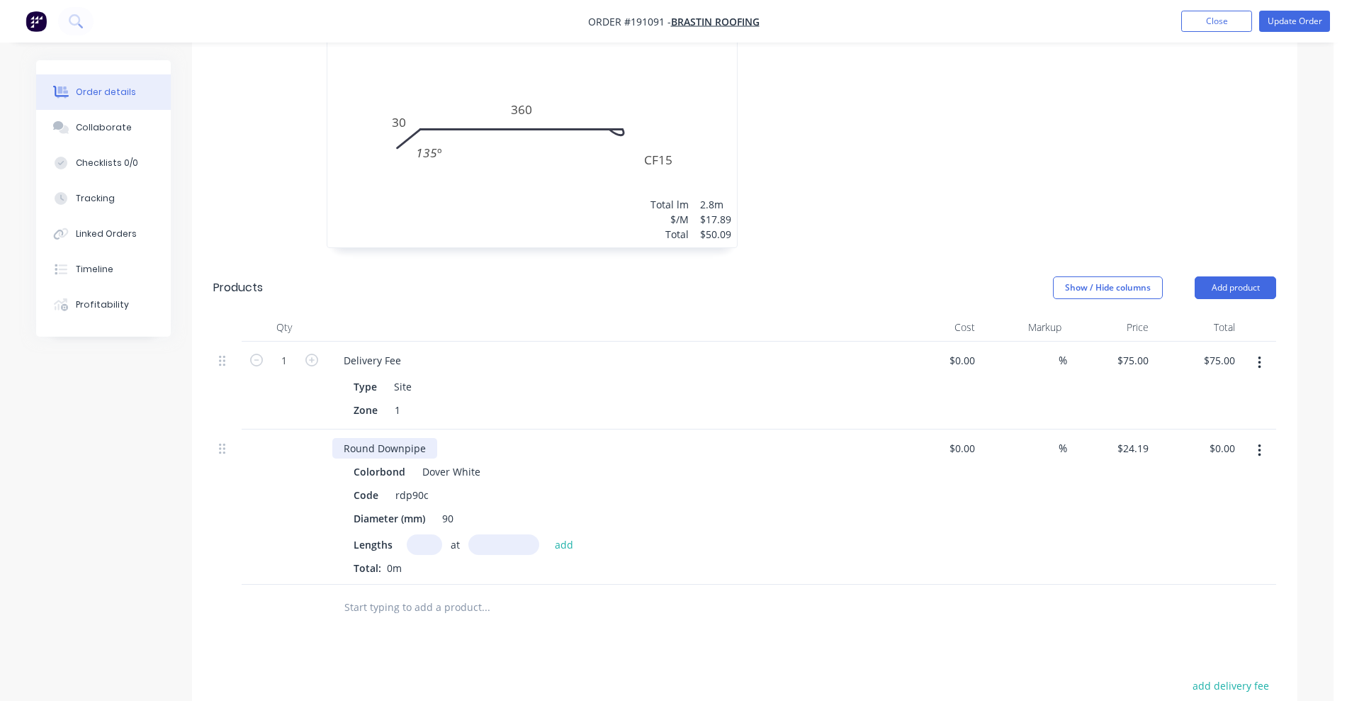
click at [426, 444] on div "Round Downpipe" at bounding box center [384, 448] width 105 height 21
click at [424, 551] on input "text" at bounding box center [424, 544] width 35 height 21
type input "1"
type input "3800"
click at [548, 534] on button "add" at bounding box center [564, 543] width 33 height 19
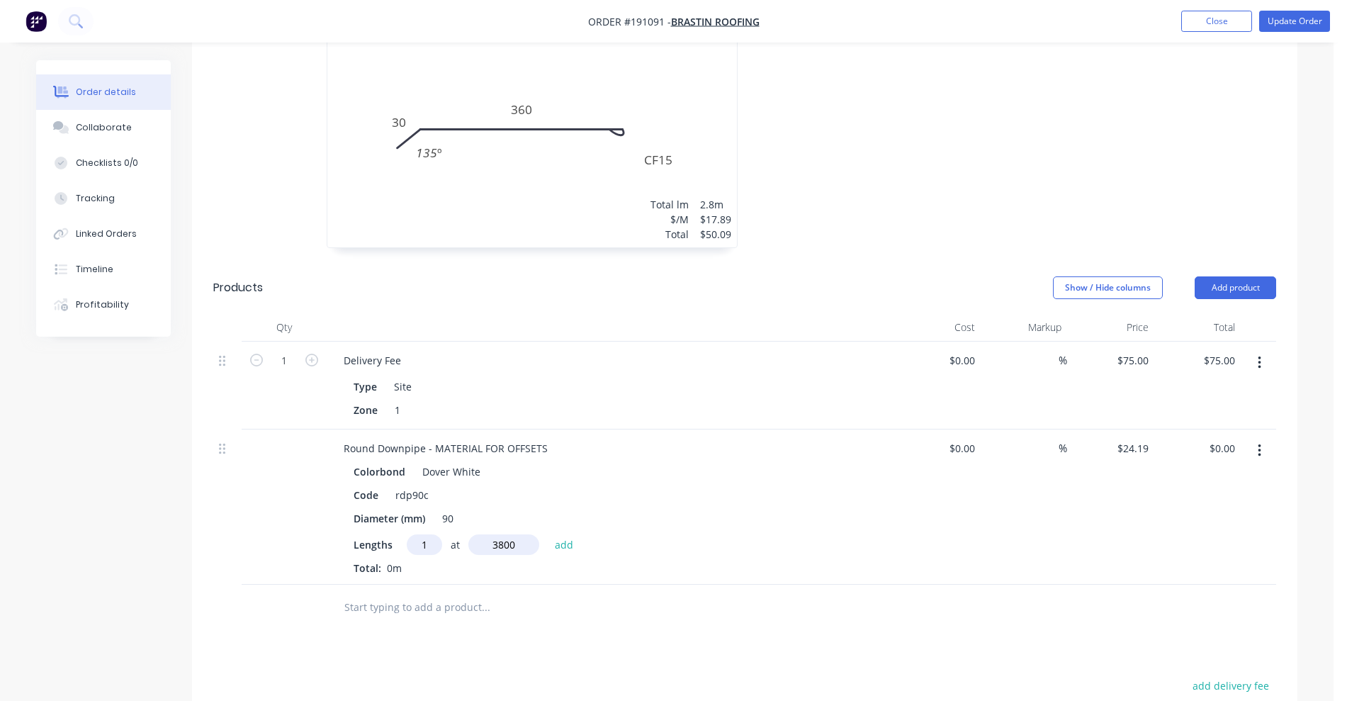
type input "$91.92"
type input "1"
type input "3600"
click at [548, 534] on button "add" at bounding box center [564, 543] width 33 height 19
type input "$179.01"
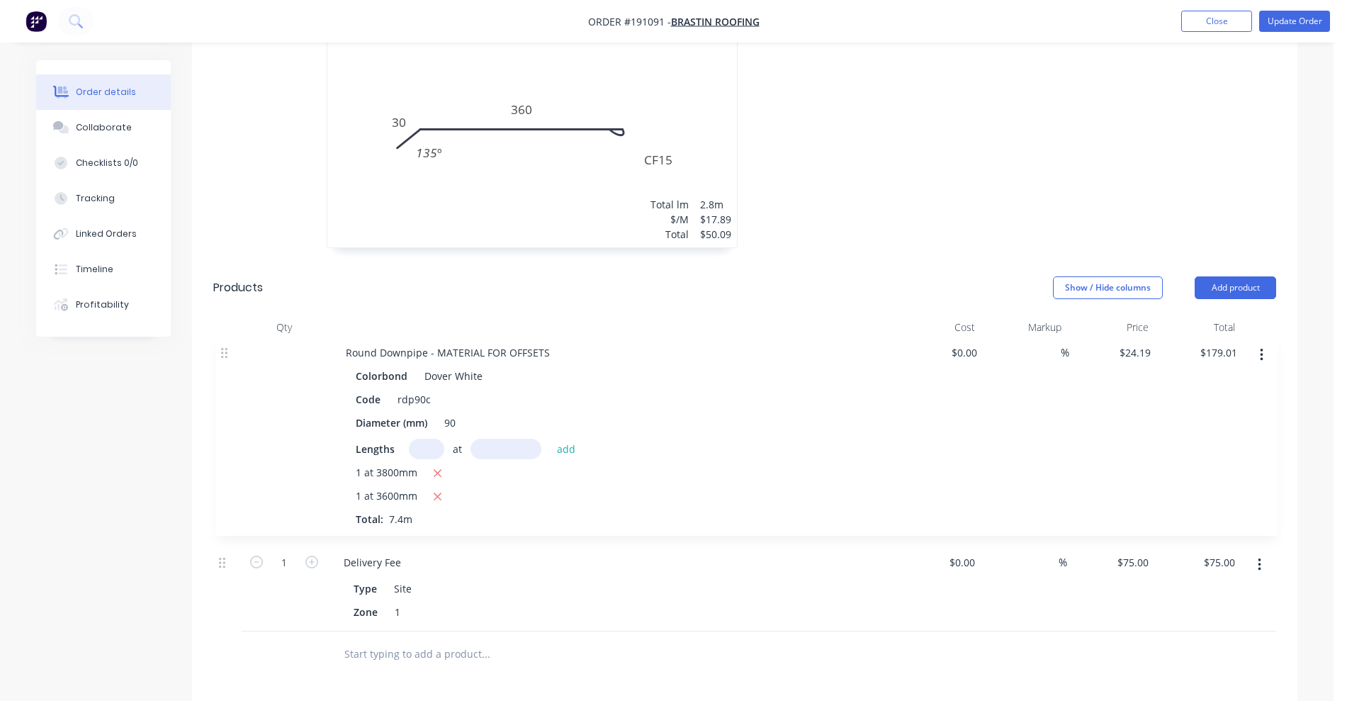
drag, startPoint x: 225, startPoint y: 445, endPoint x: 224, endPoint y: 331, distance: 114.0
click at [224, 331] on div "Qty Cost Markup Price Total 1 Delivery Fee Type Site Zone 1 $0.00 $0.00 % $75.0…" at bounding box center [744, 472] width 1063 height 318
click at [373, 657] on input "text" at bounding box center [485, 654] width 283 height 28
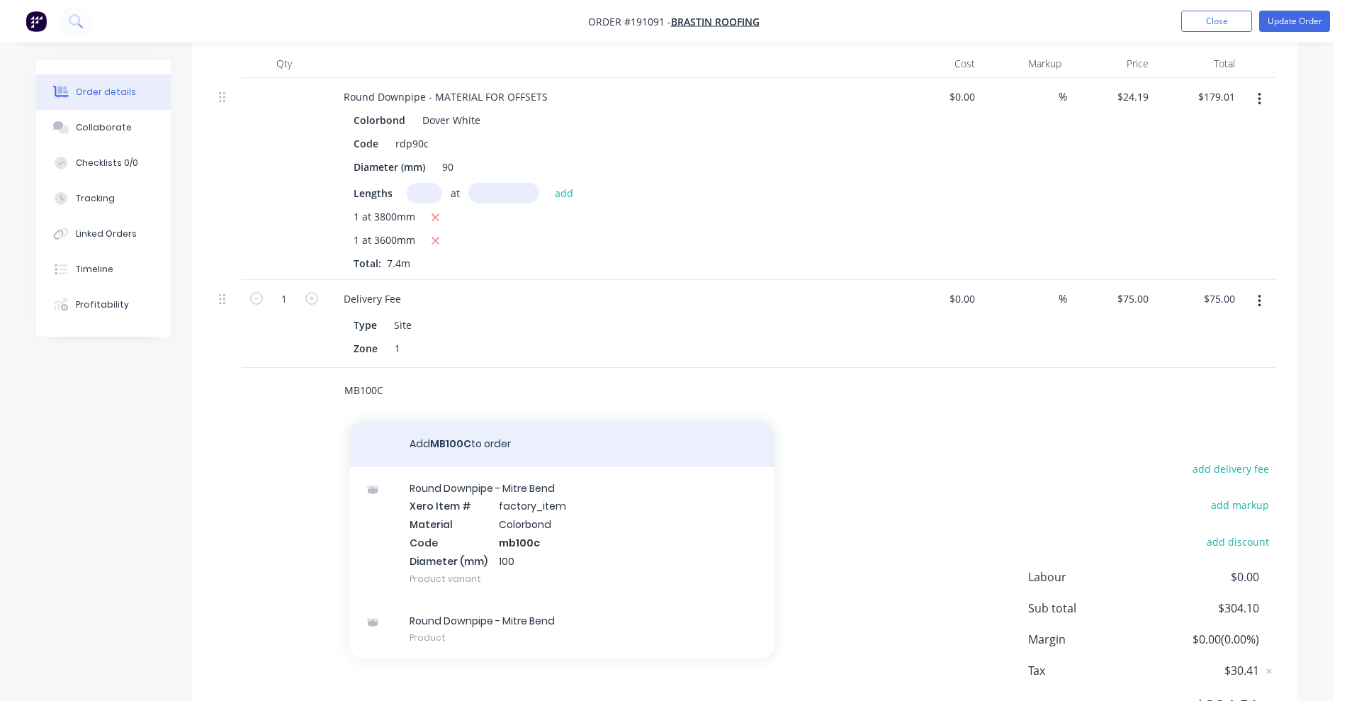
scroll to position [974, 0]
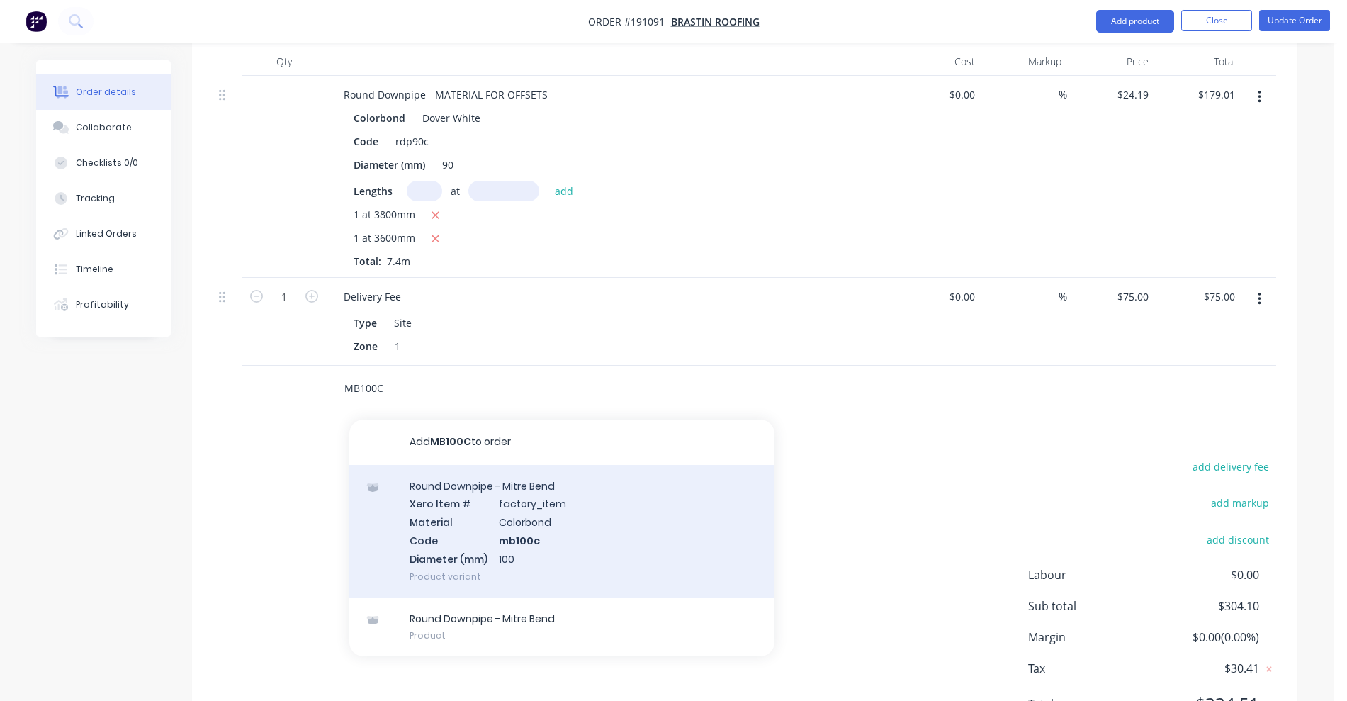
type input "MB100C"
click at [647, 551] on div "Round Downpipe - Mitre Bend Xero Item # factory_item Material Colorbond Code mb…" at bounding box center [561, 531] width 425 height 132
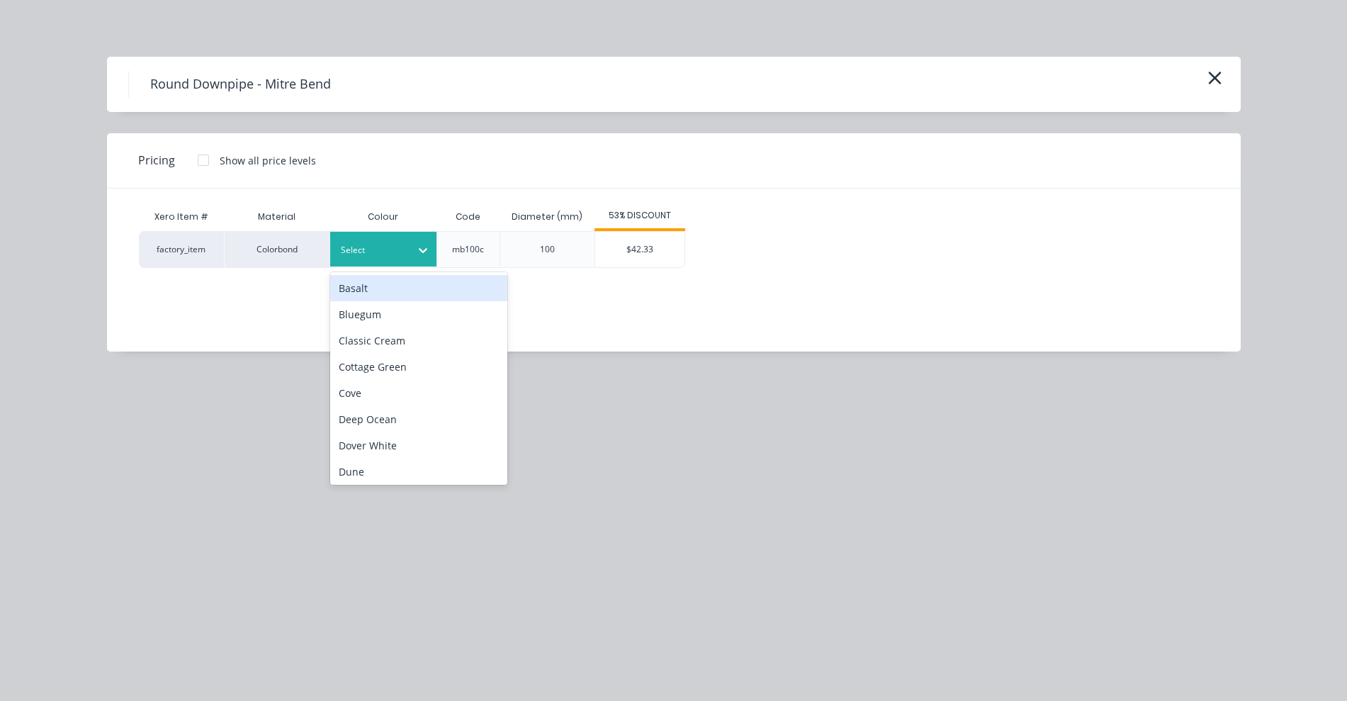
click at [359, 256] on div at bounding box center [373, 250] width 64 height 16
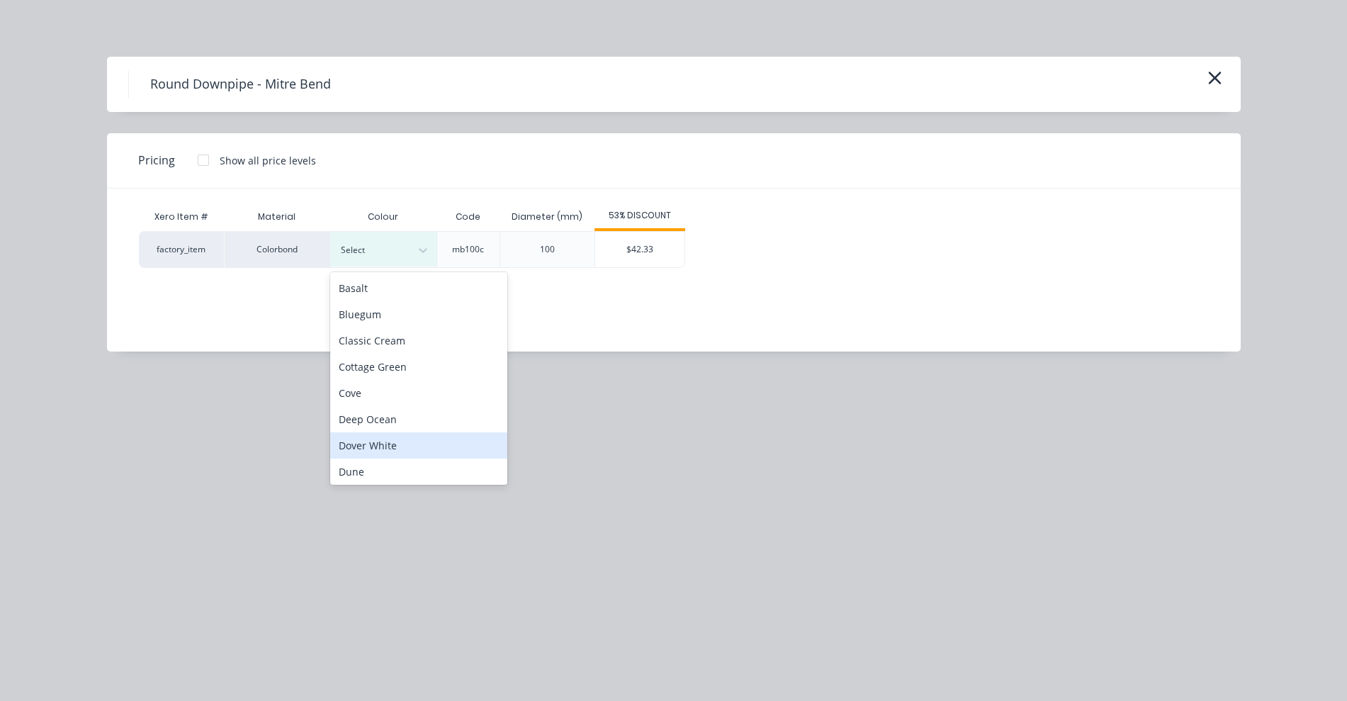
click at [390, 448] on div "Dover White" at bounding box center [418, 445] width 177 height 26
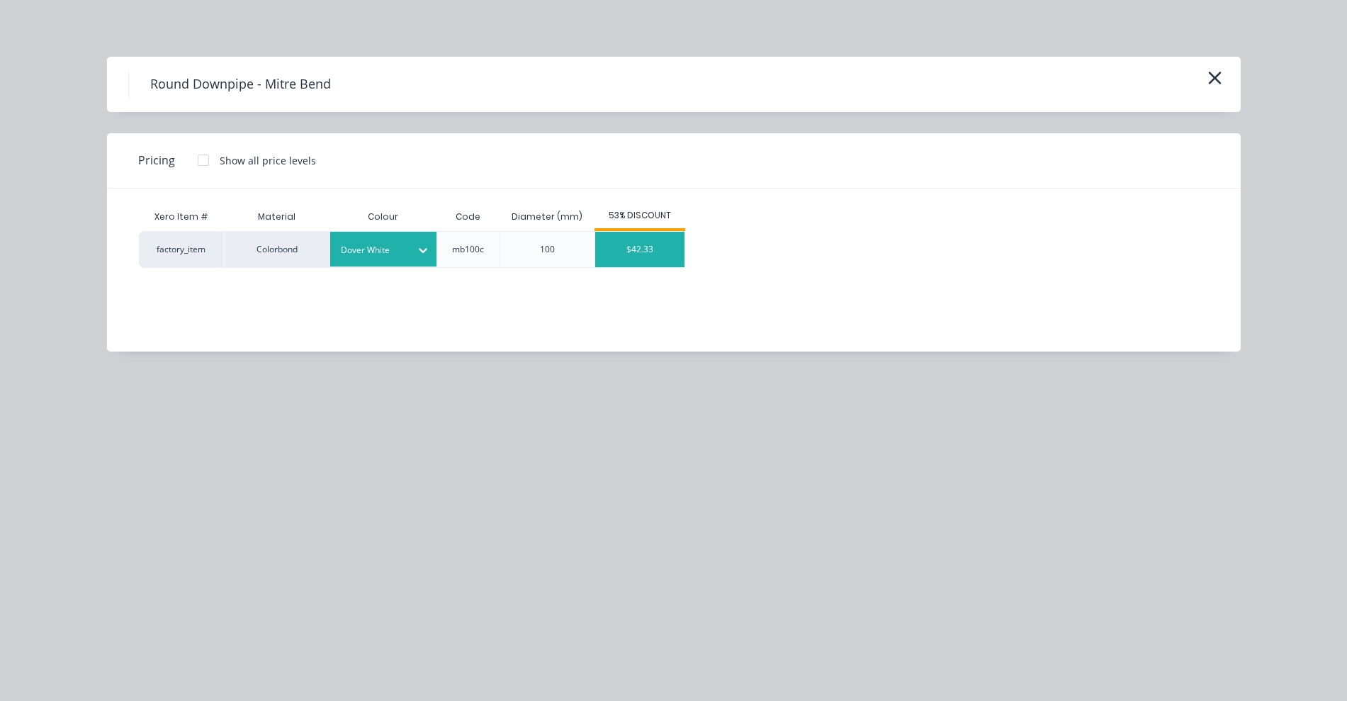
click at [632, 244] on div "$42.33" at bounding box center [639, 249] width 89 height 35
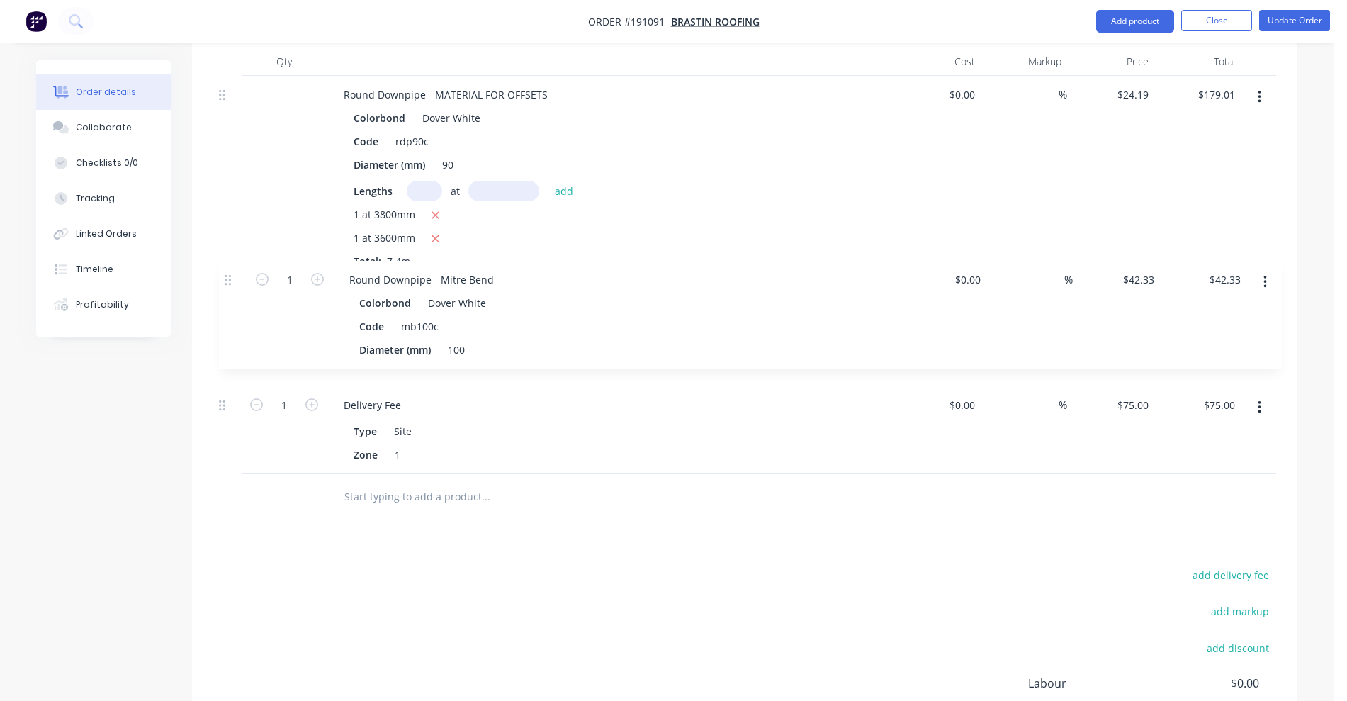
drag, startPoint x: 225, startPoint y: 386, endPoint x: 244, endPoint y: 280, distance: 107.8
click at [230, 274] on div "Round Downpipe - MATERIAL FOR OFFSETS Colorbond Dover White Code rdp90c Diamete…" at bounding box center [744, 275] width 1063 height 398
drag, startPoint x: 453, startPoint y: 366, endPoint x: 441, endPoint y: 365, distance: 12.8
click at [441, 366] on div "100" at bounding box center [450, 366] width 28 height 21
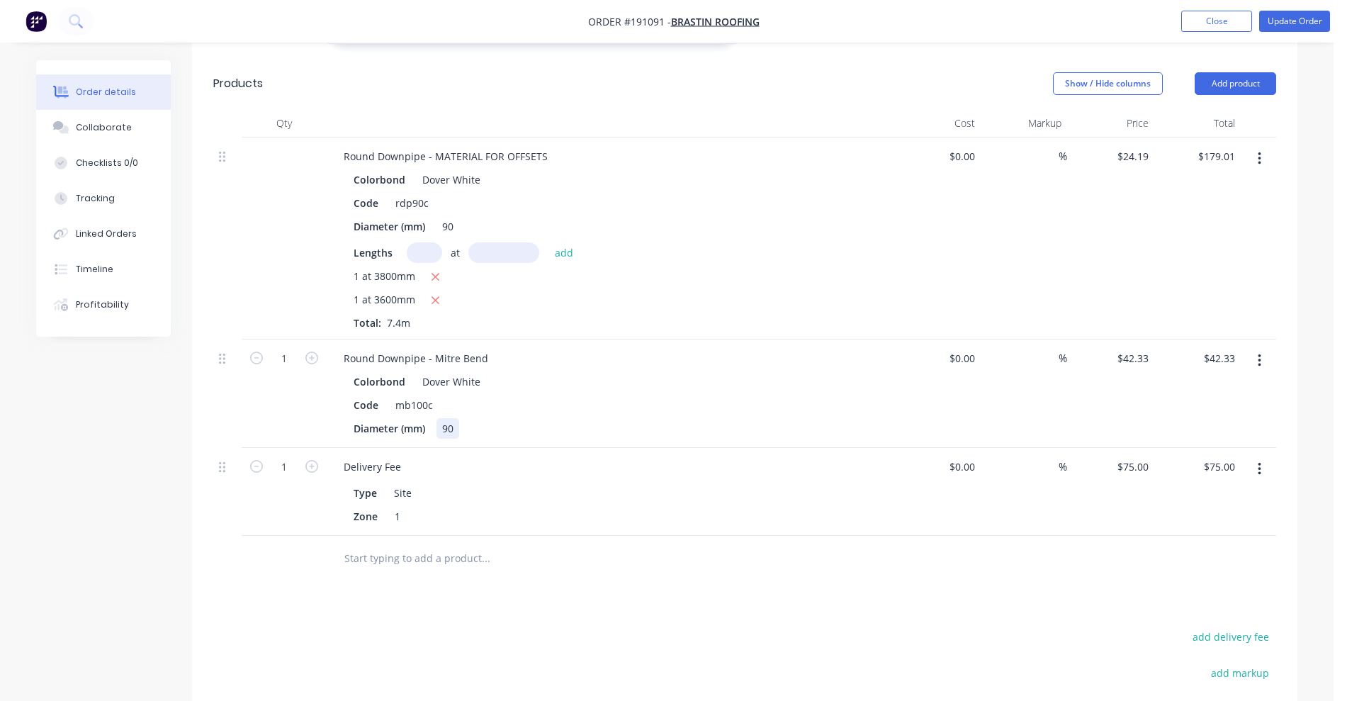
scroll to position [885, 0]
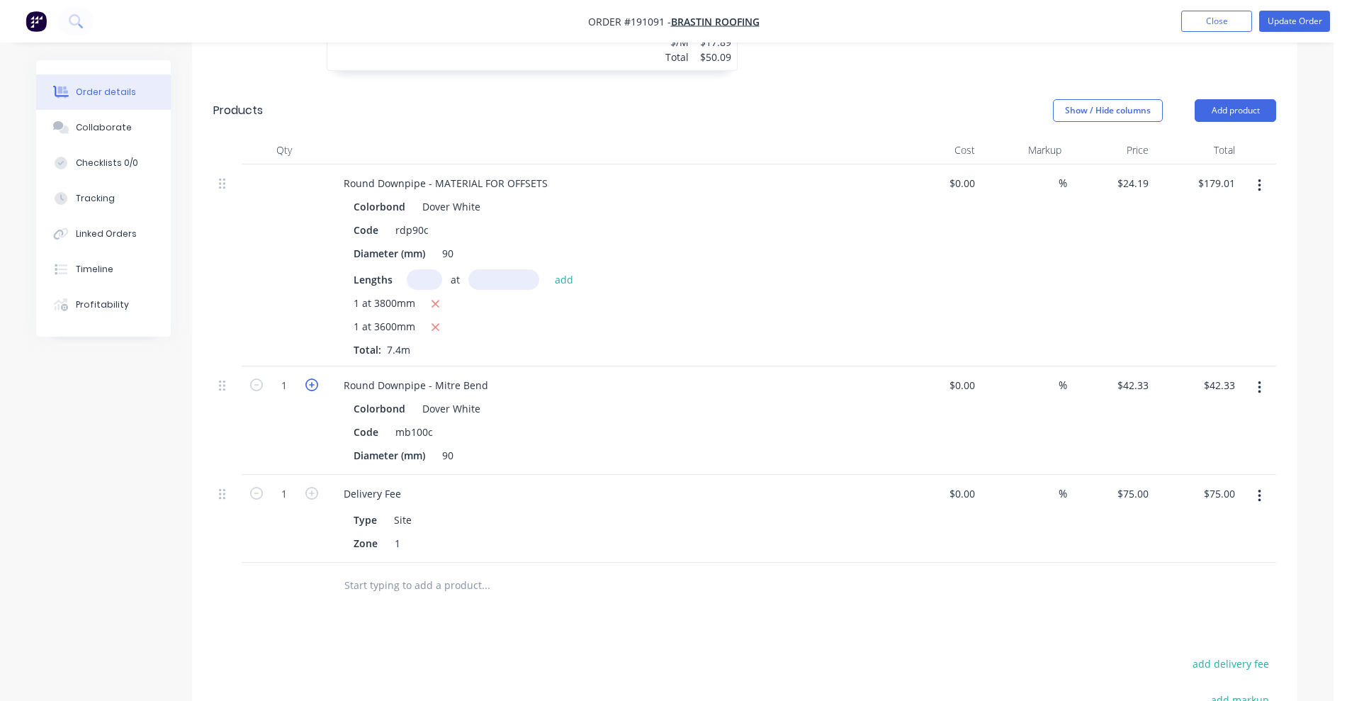
click at [314, 381] on icon "button" at bounding box center [311, 384] width 13 height 13
type input "2"
type input "$84.66"
click at [314, 381] on icon "button" at bounding box center [311, 384] width 13 height 13
type input "3"
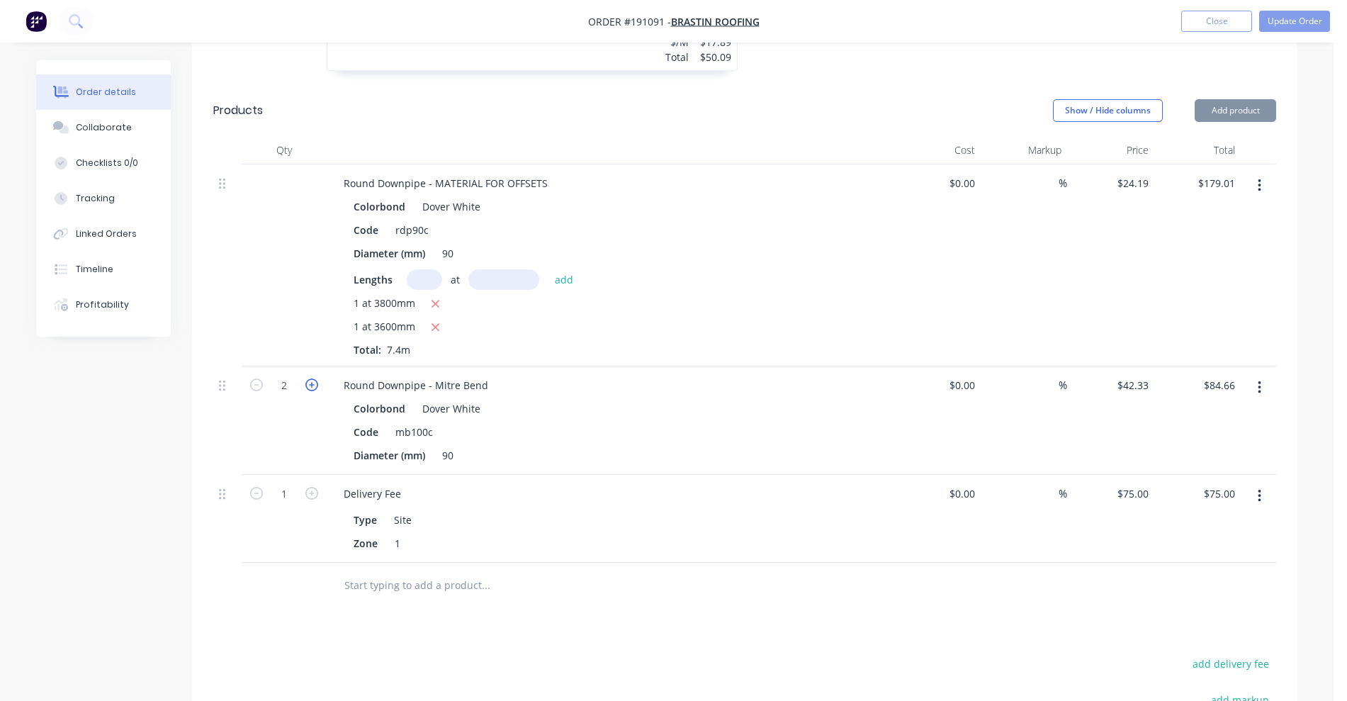
type input "$126.99"
click at [314, 381] on icon "button" at bounding box center [311, 384] width 13 height 13
type input "4"
type input "$169.32"
click at [1289, 22] on button "Update Order" at bounding box center [1294, 21] width 71 height 21
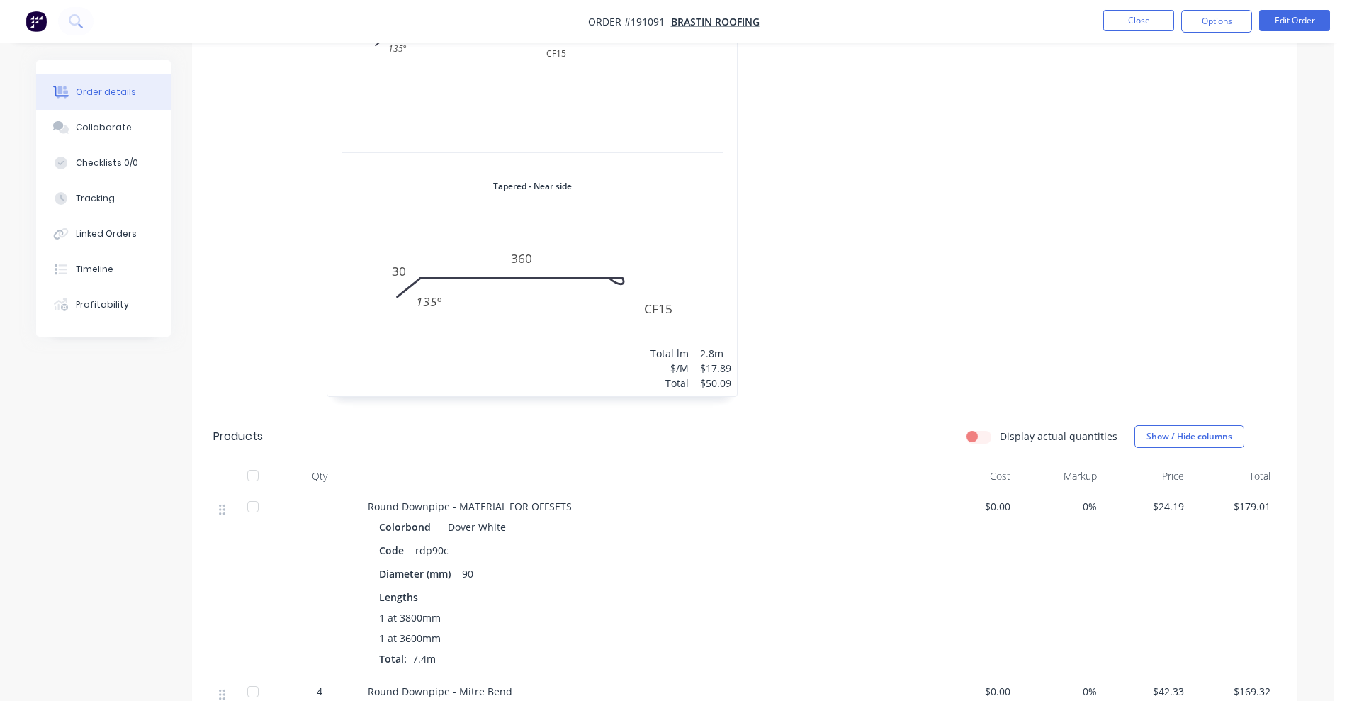
scroll to position [708, 0]
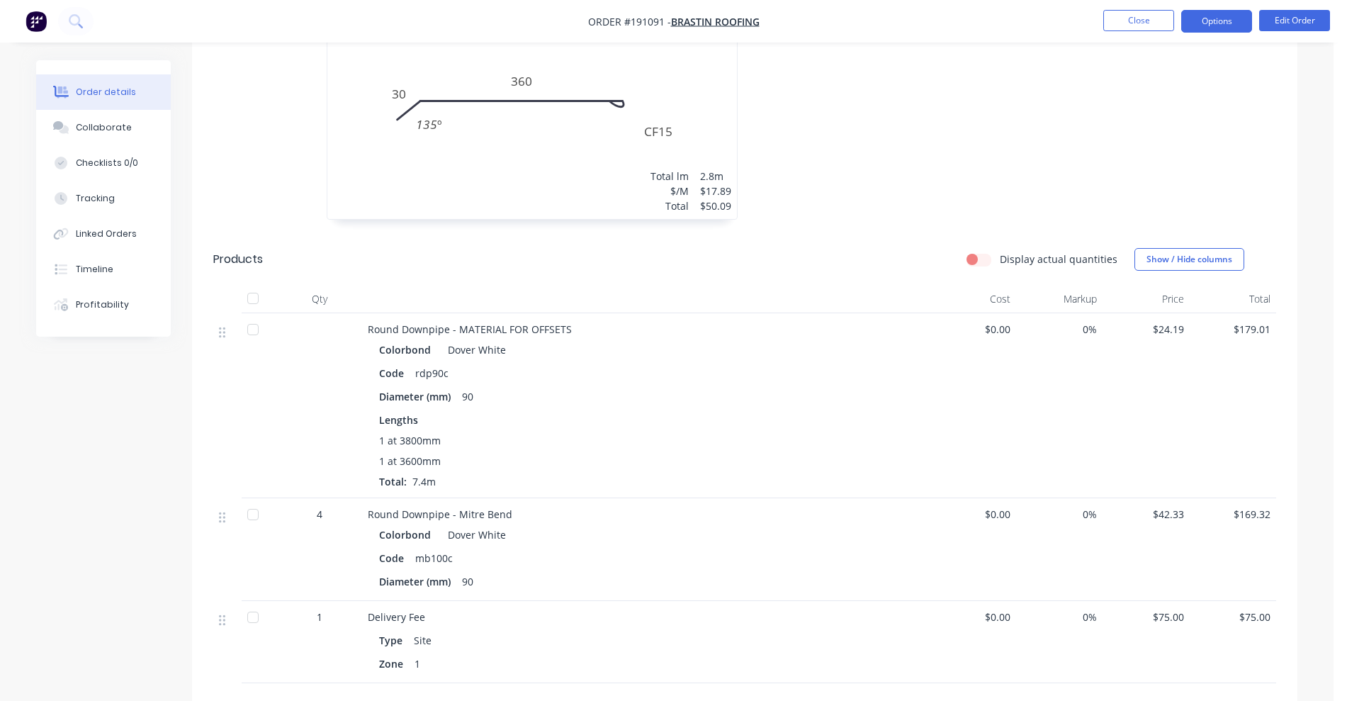
click at [1216, 27] on button "Options" at bounding box center [1216, 21] width 71 height 23
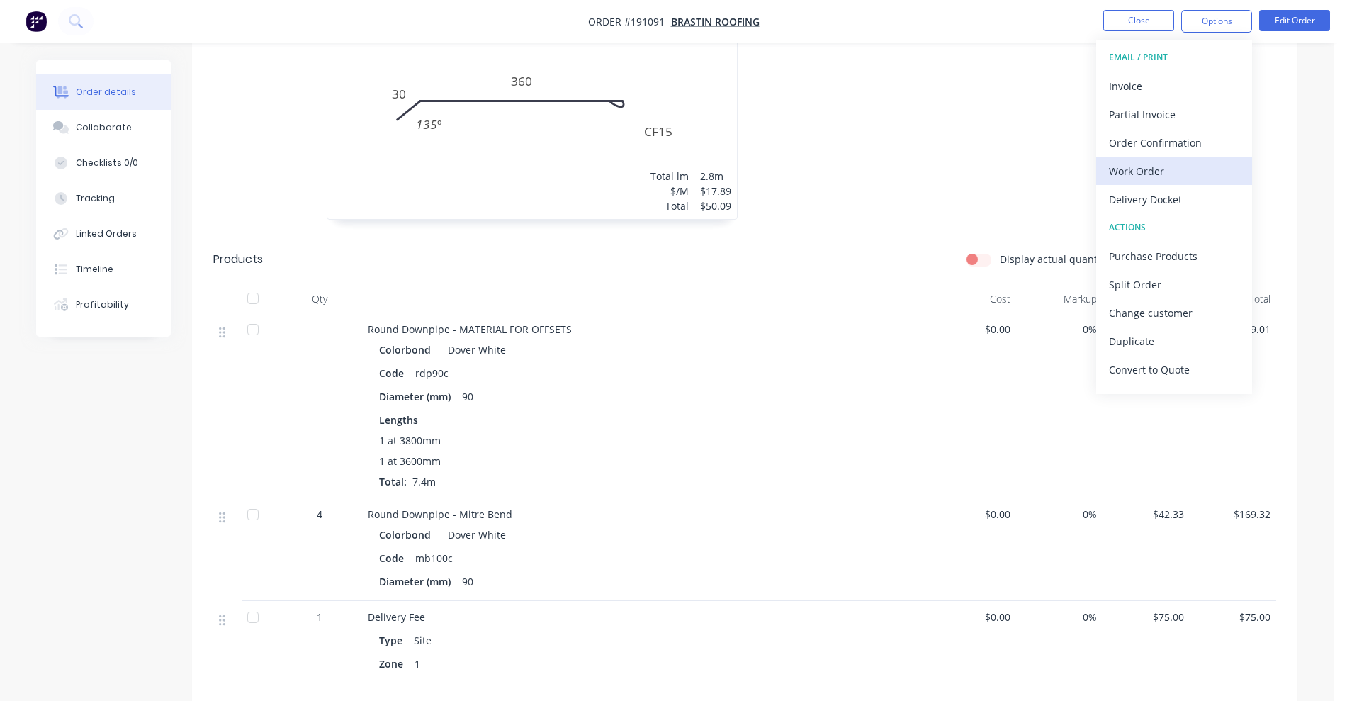
click at [1157, 172] on div "Work Order" at bounding box center [1174, 171] width 130 height 21
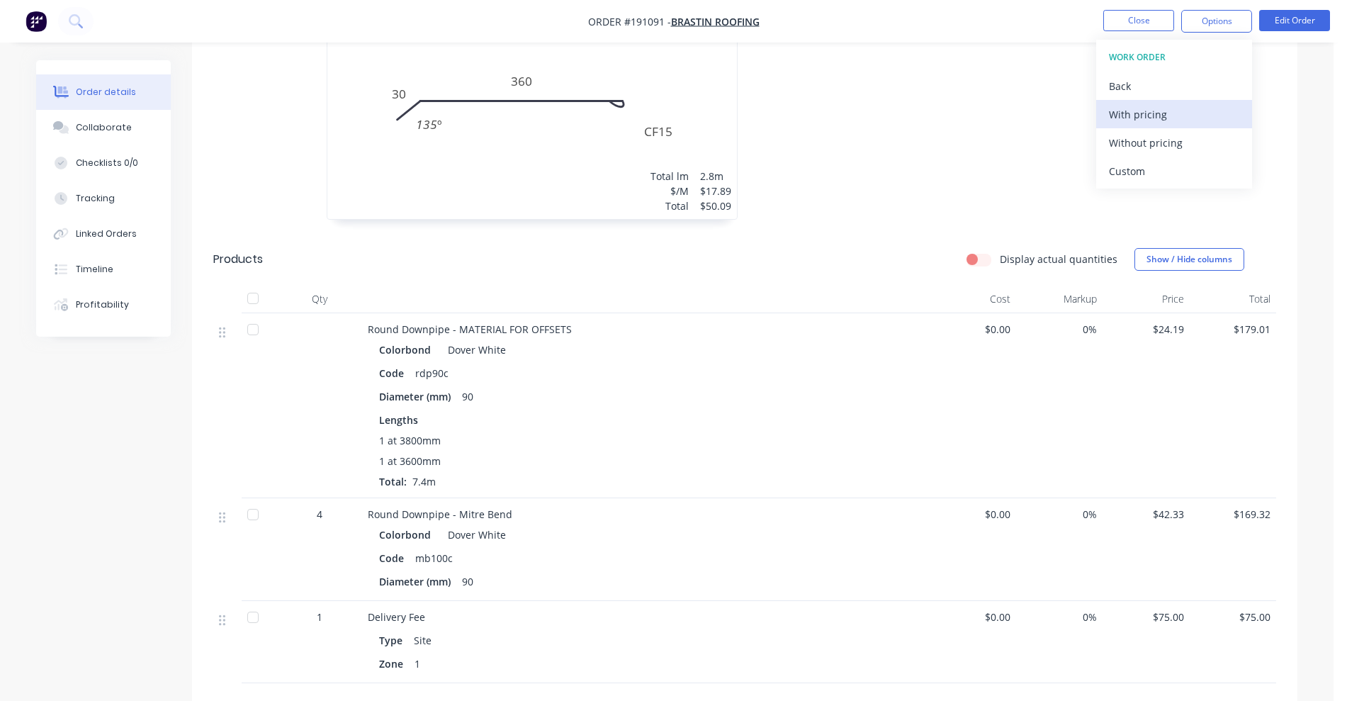
click at [1155, 115] on div "With pricing" at bounding box center [1174, 114] width 130 height 21
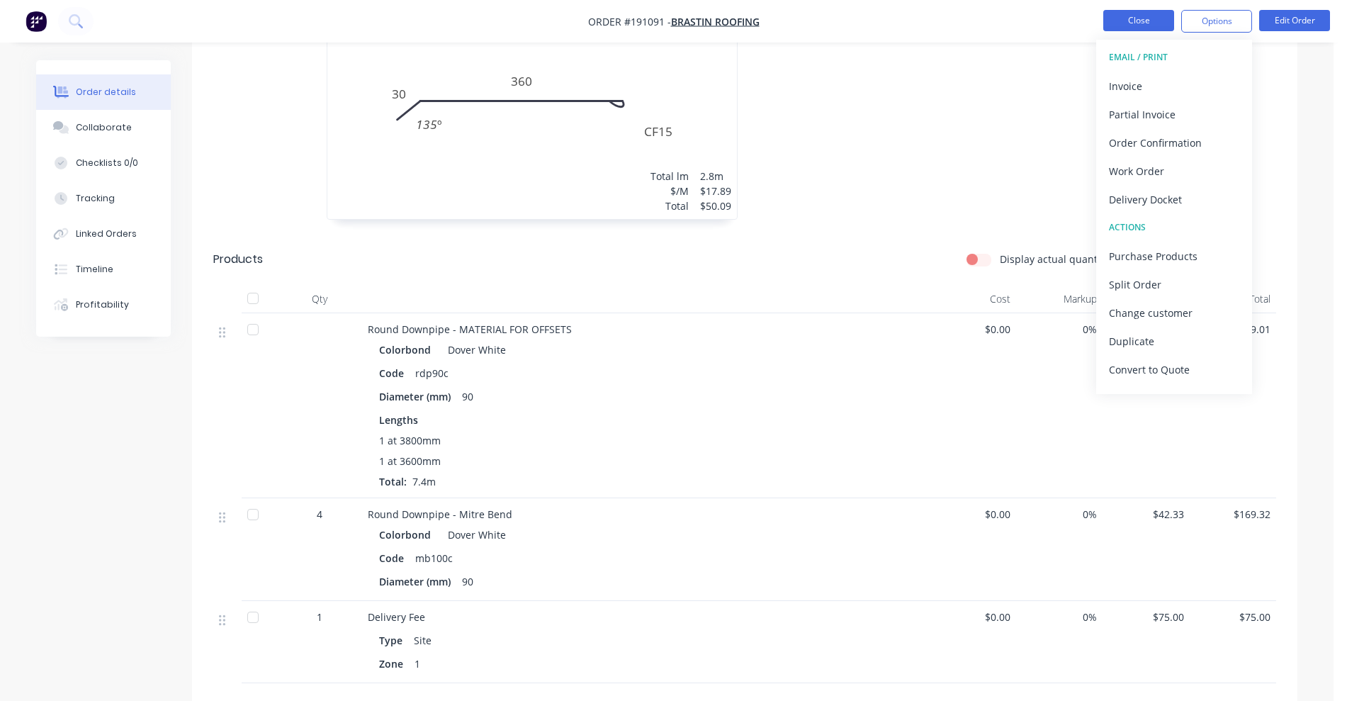
click at [1143, 22] on button "Close" at bounding box center [1138, 20] width 71 height 21
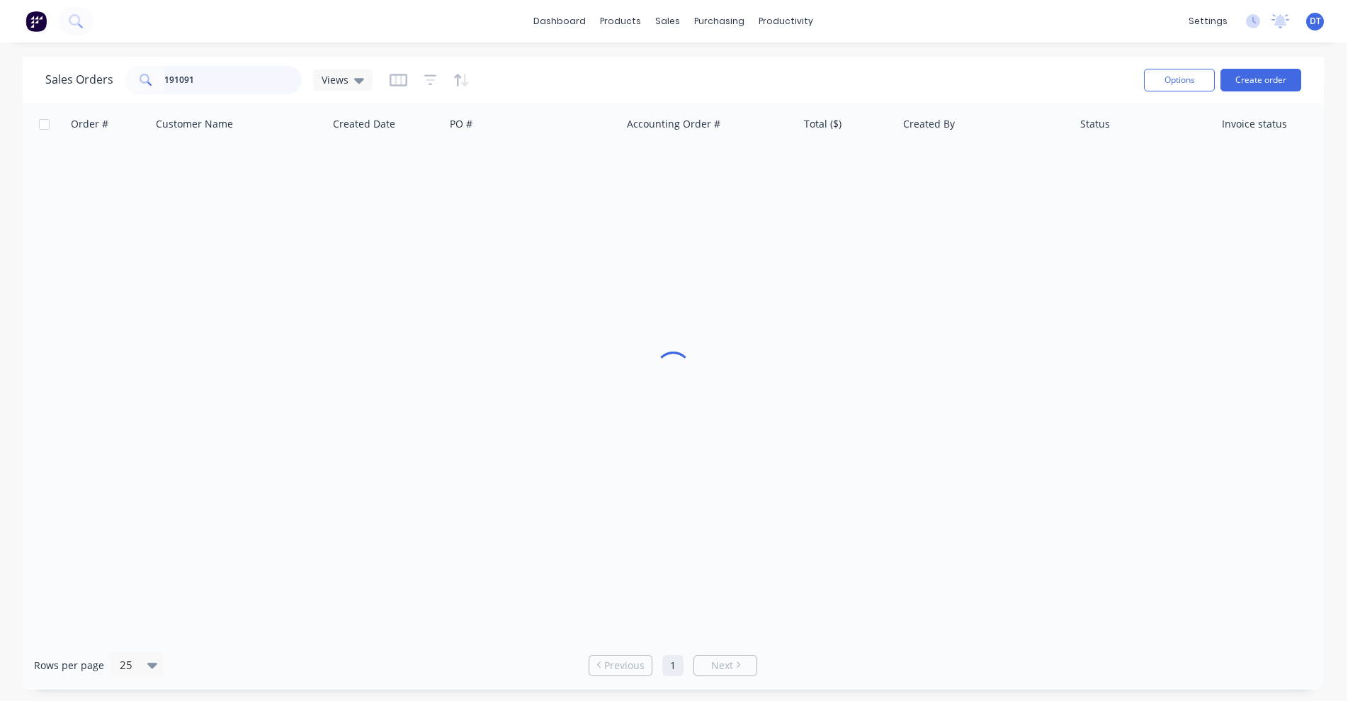
drag, startPoint x: 162, startPoint y: 83, endPoint x: 121, endPoint y: 77, distance: 40.8
click at [121, 77] on div "Sales Orders 191091 Views" at bounding box center [208, 80] width 327 height 28
drag, startPoint x: 207, startPoint y: 83, endPoint x: 151, endPoint y: 81, distance: 56.0
click at [151, 81] on div "191172" at bounding box center [213, 80] width 177 height 28
type input "190948"
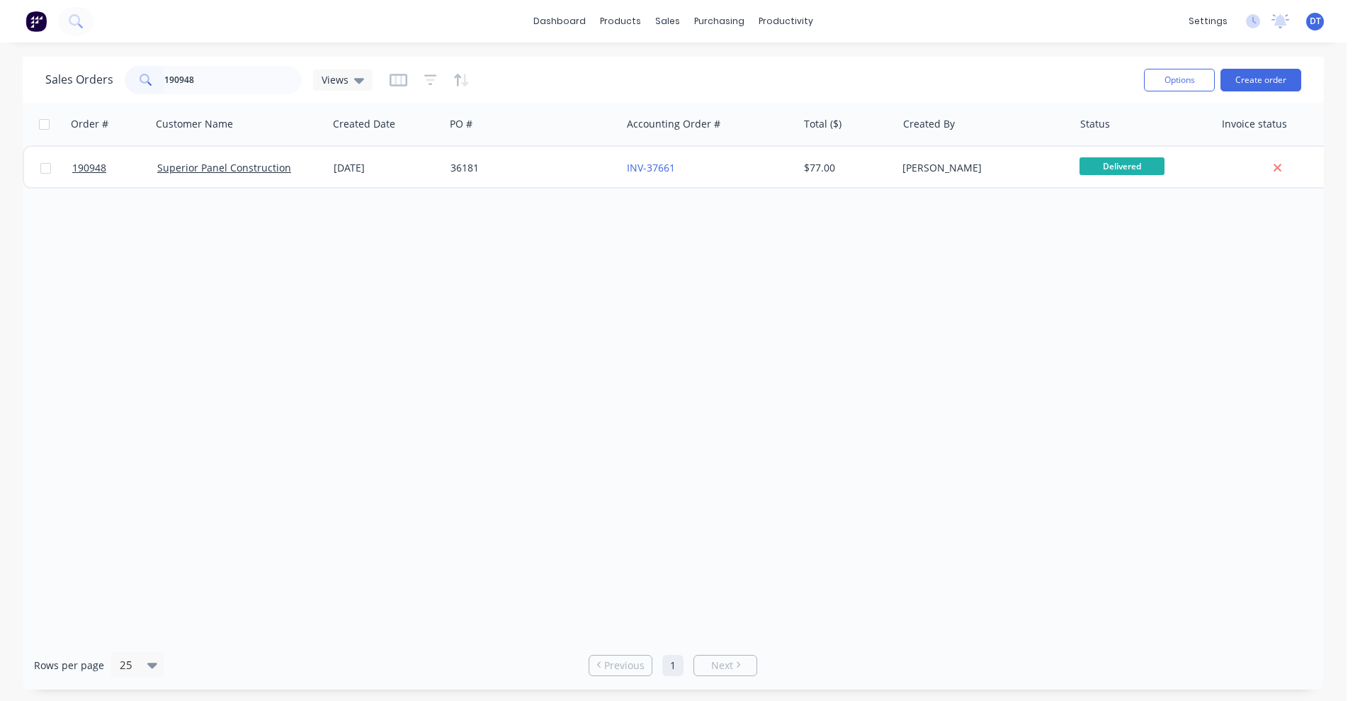
click at [585, 195] on div "Order # Customer Name Created Date PO # Accounting Order # Total ($) Created By…" at bounding box center [673, 372] width 1301 height 538
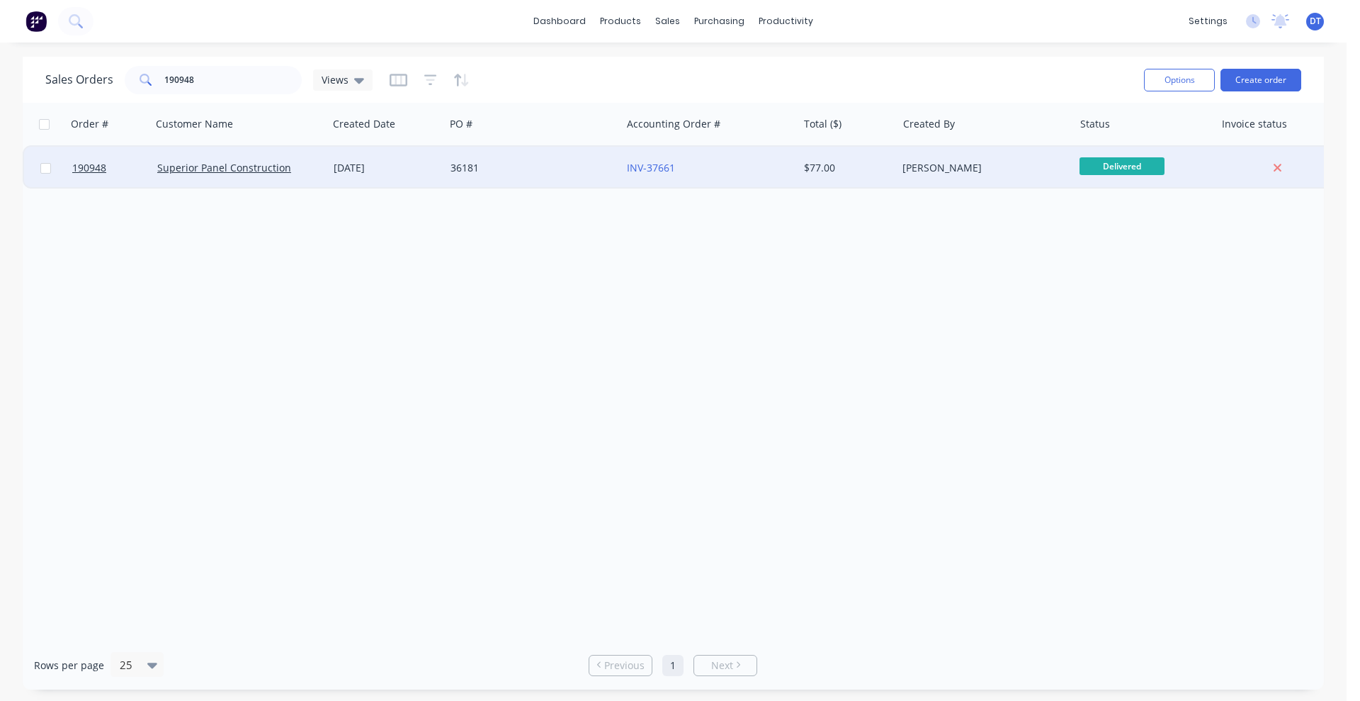
click at [585, 174] on div "36181" at bounding box center [529, 168] width 157 height 14
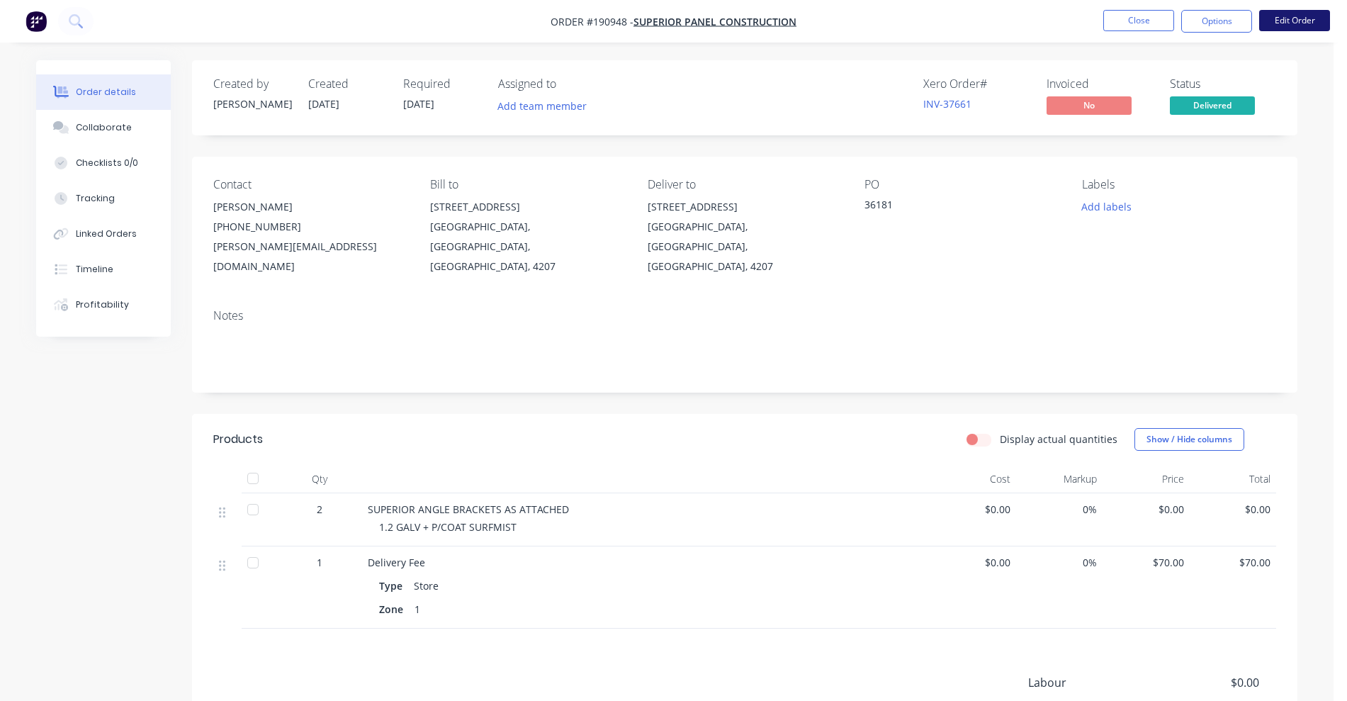
click at [1291, 13] on button "Edit Order" at bounding box center [1294, 20] width 71 height 21
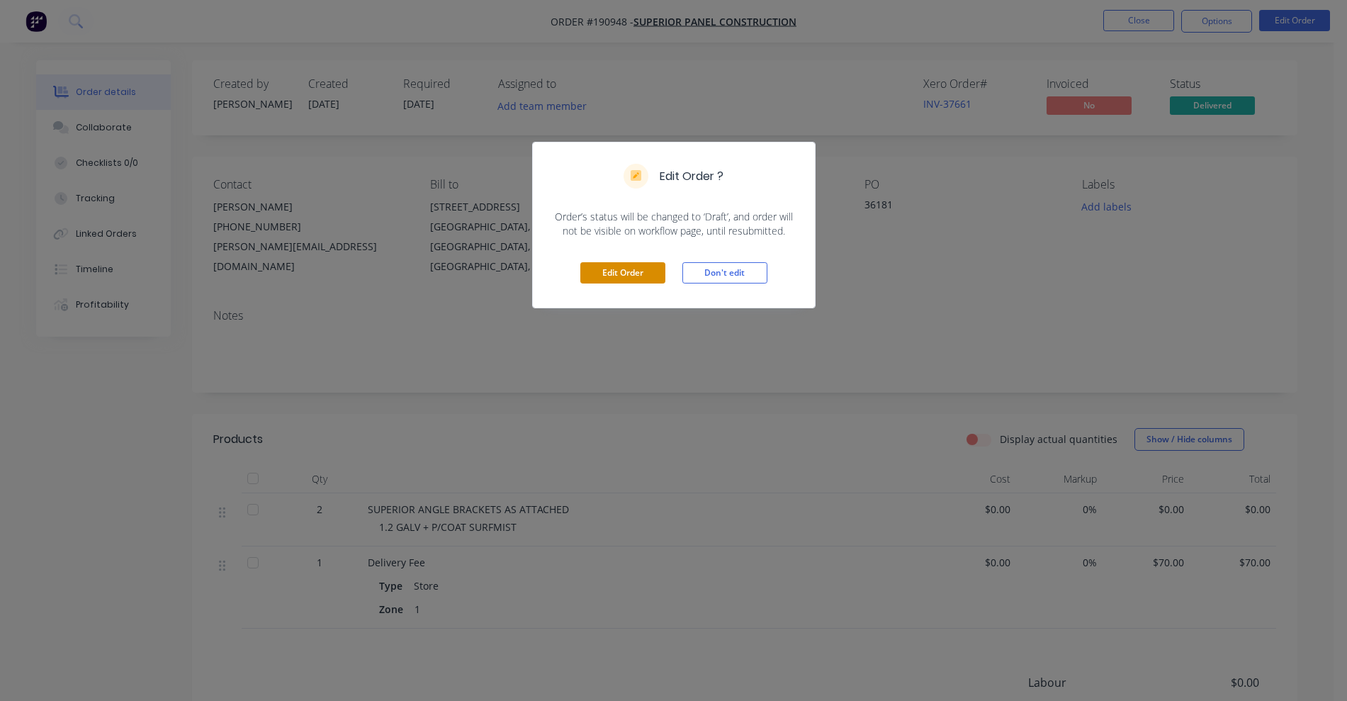
click at [648, 277] on button "Edit Order" at bounding box center [622, 272] width 85 height 21
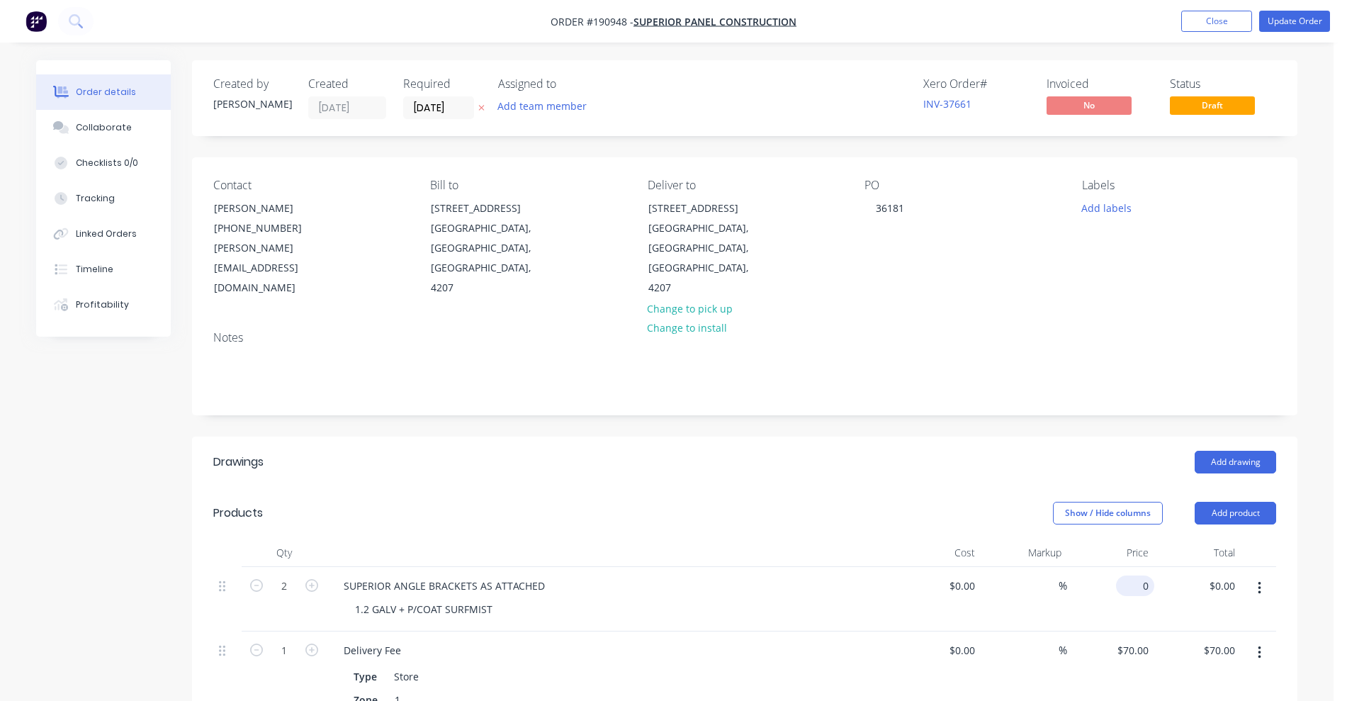
click at [1142, 575] on input "0" at bounding box center [1137, 585] width 33 height 21
type input "$28.88"
type input "$57.76"
click at [880, 502] on div "Show / Hide columns Add product" at bounding box center [857, 513] width 837 height 23
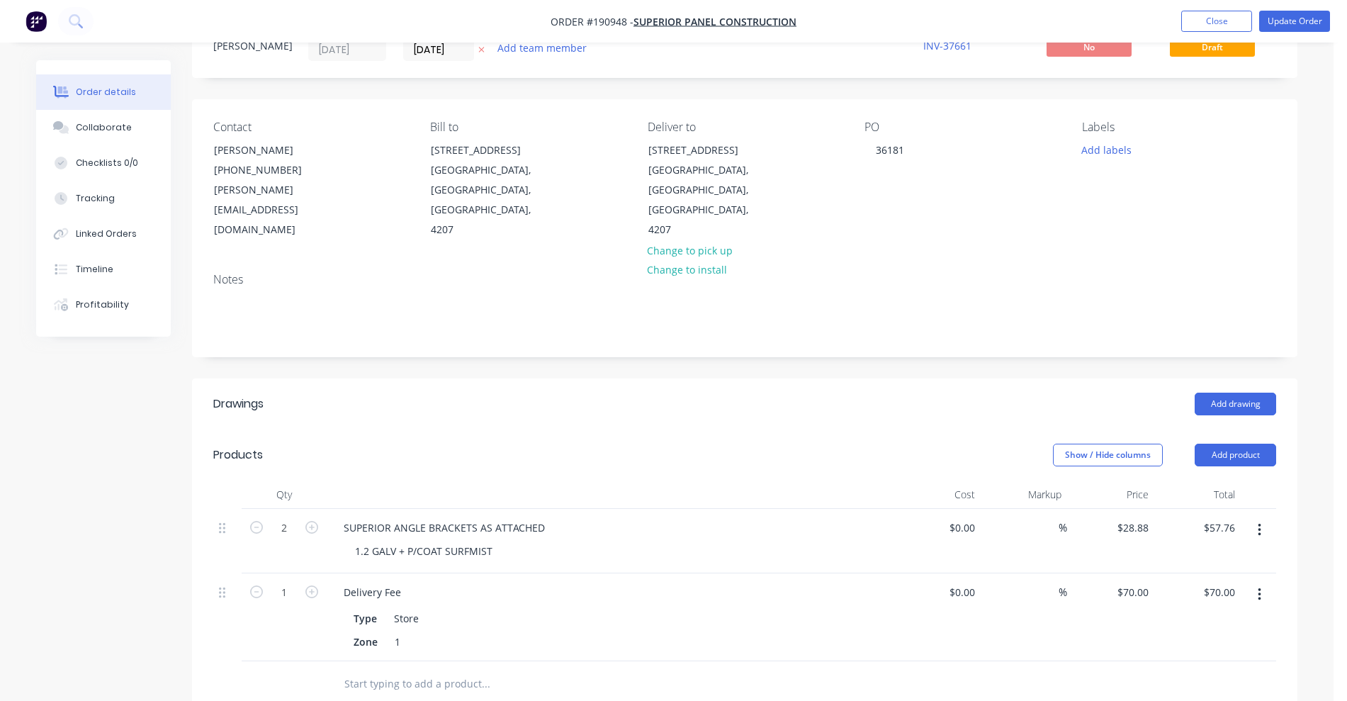
scroll to position [89, 0]
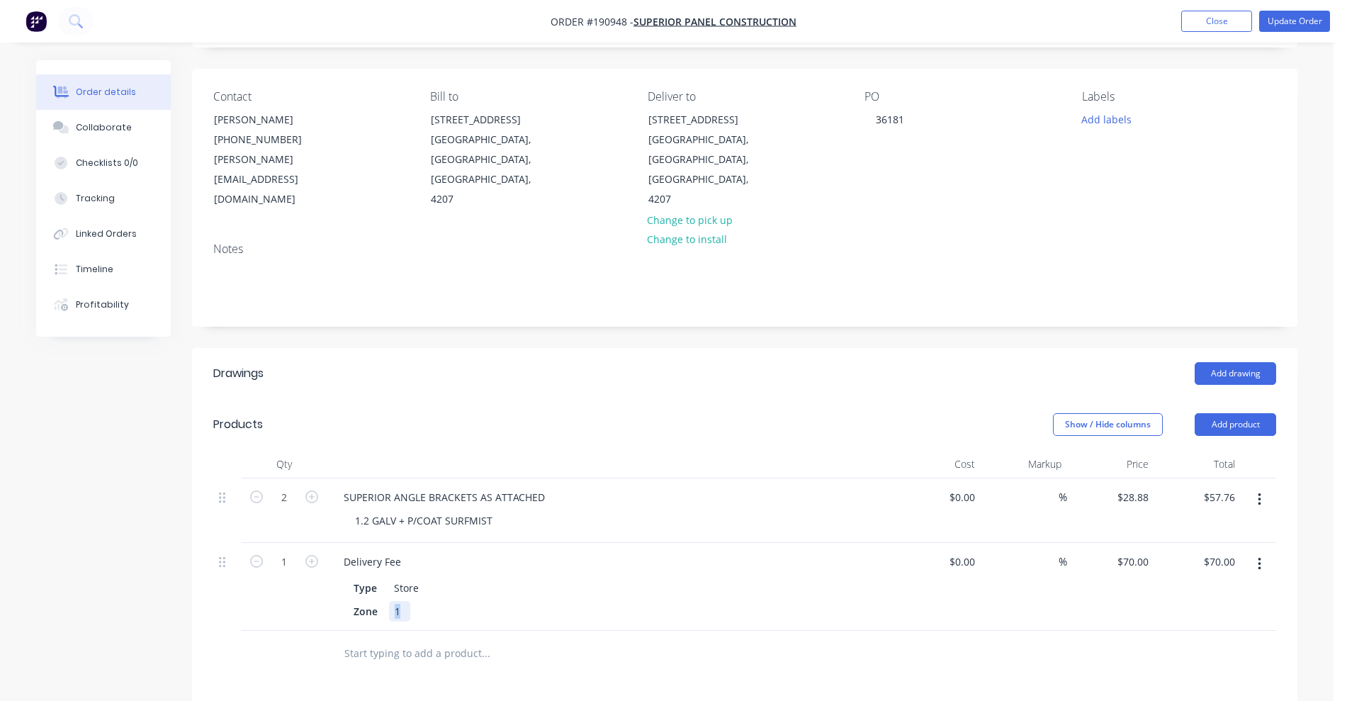
click at [400, 601] on div "1" at bounding box center [399, 611] width 21 height 21
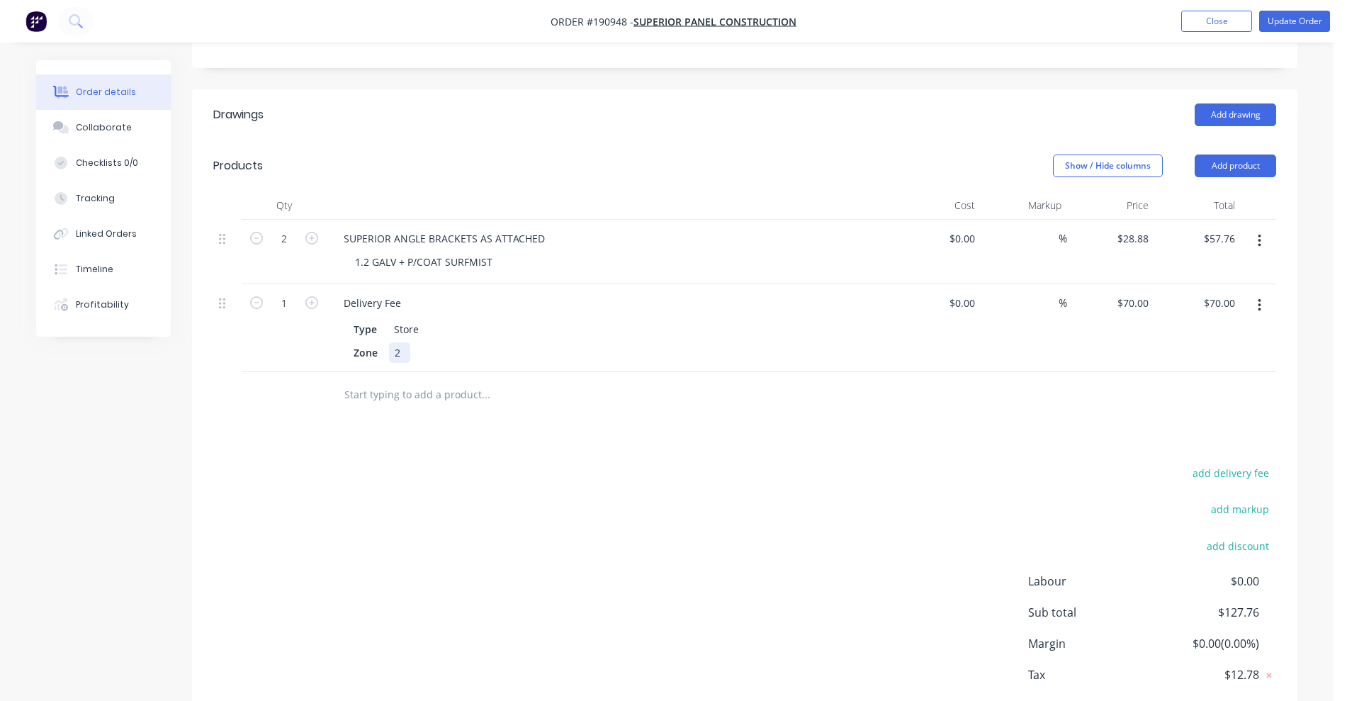
scroll to position [354, 0]
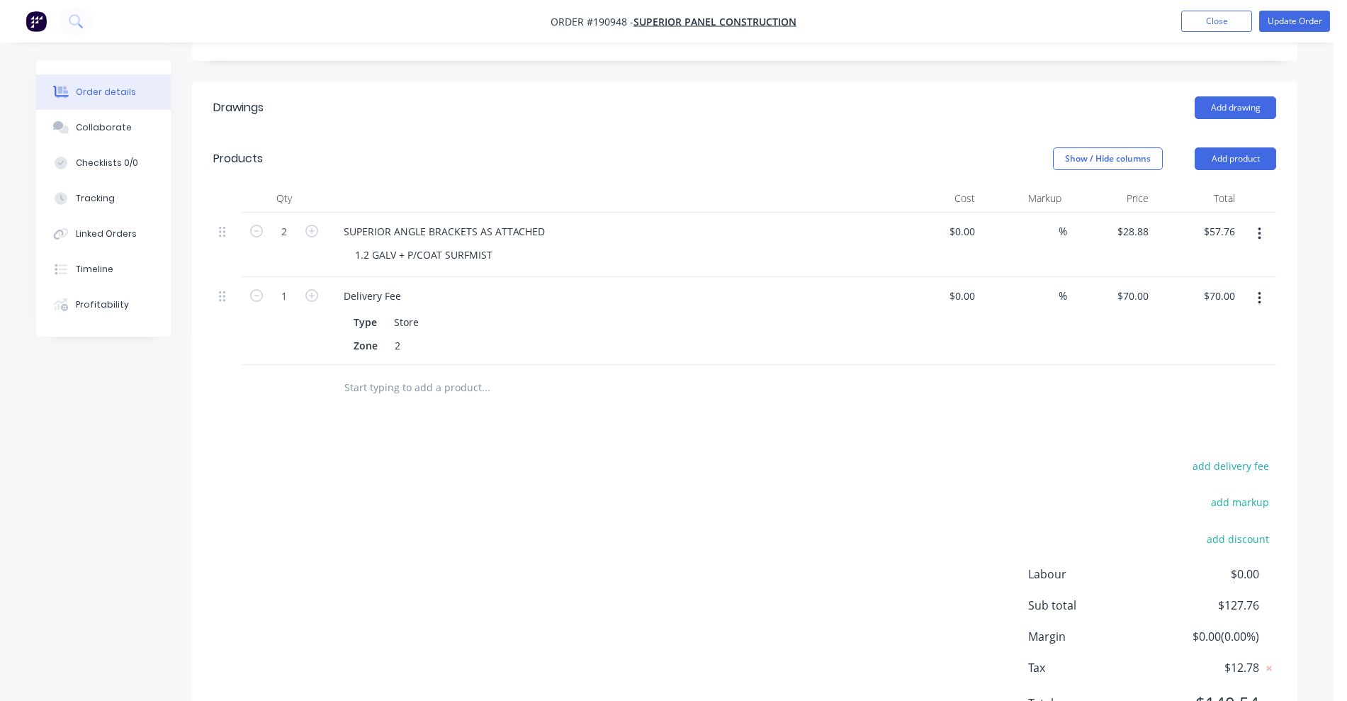
click at [504, 489] on div "add delivery fee add markup add discount Labour $0.00 Sub total $127.76 Margin …" at bounding box center [744, 592] width 1063 height 273
click at [360, 373] on input "text" at bounding box center [485, 387] width 283 height 28
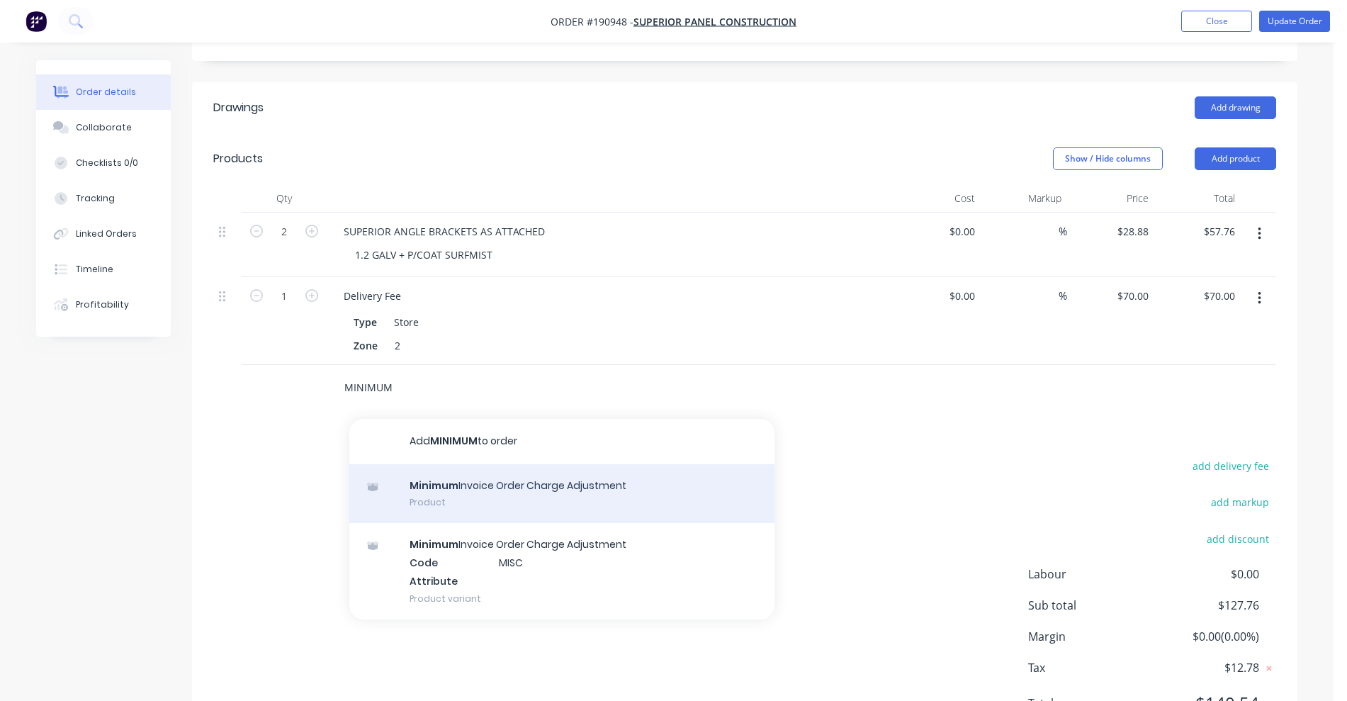
type input "MINIMUM"
click at [529, 464] on div "Minimum Invoice Order Charge Adjustment Product" at bounding box center [561, 494] width 425 height 60
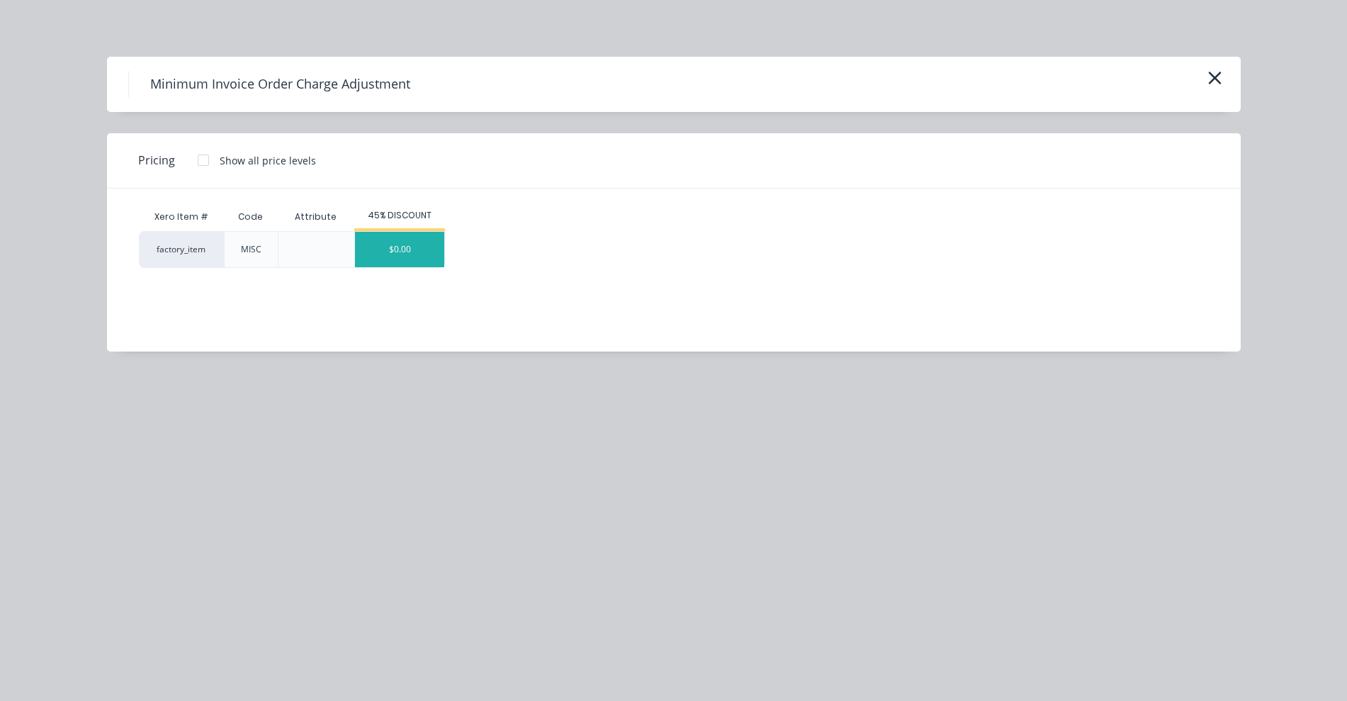
click at [402, 259] on div "$0.00" at bounding box center [399, 249] width 89 height 35
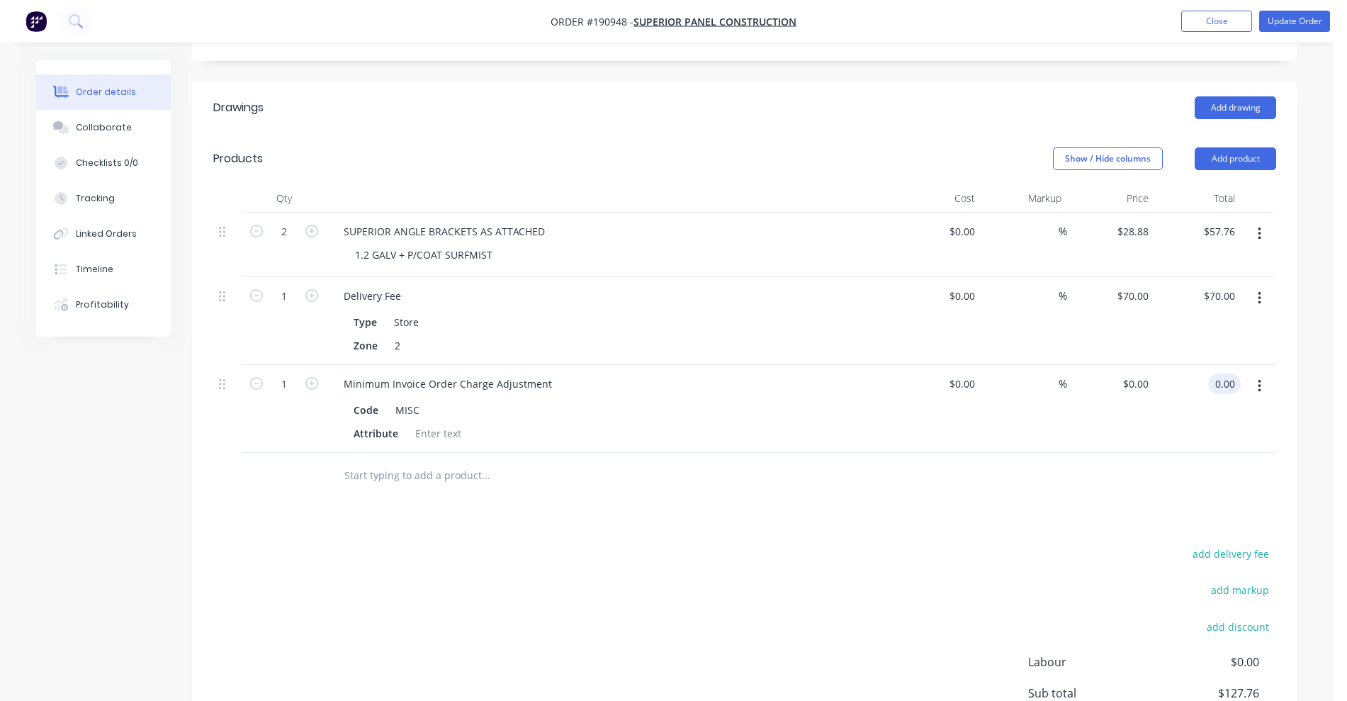
click at [1221, 373] on input "0.00" at bounding box center [1226, 383] width 27 height 21
type input "72.24"
type input "$72.24"
click at [1062, 544] on div "add delivery fee add markup add discount Labour $0.00 Sub total $127.76 Margin …" at bounding box center [744, 680] width 1063 height 273
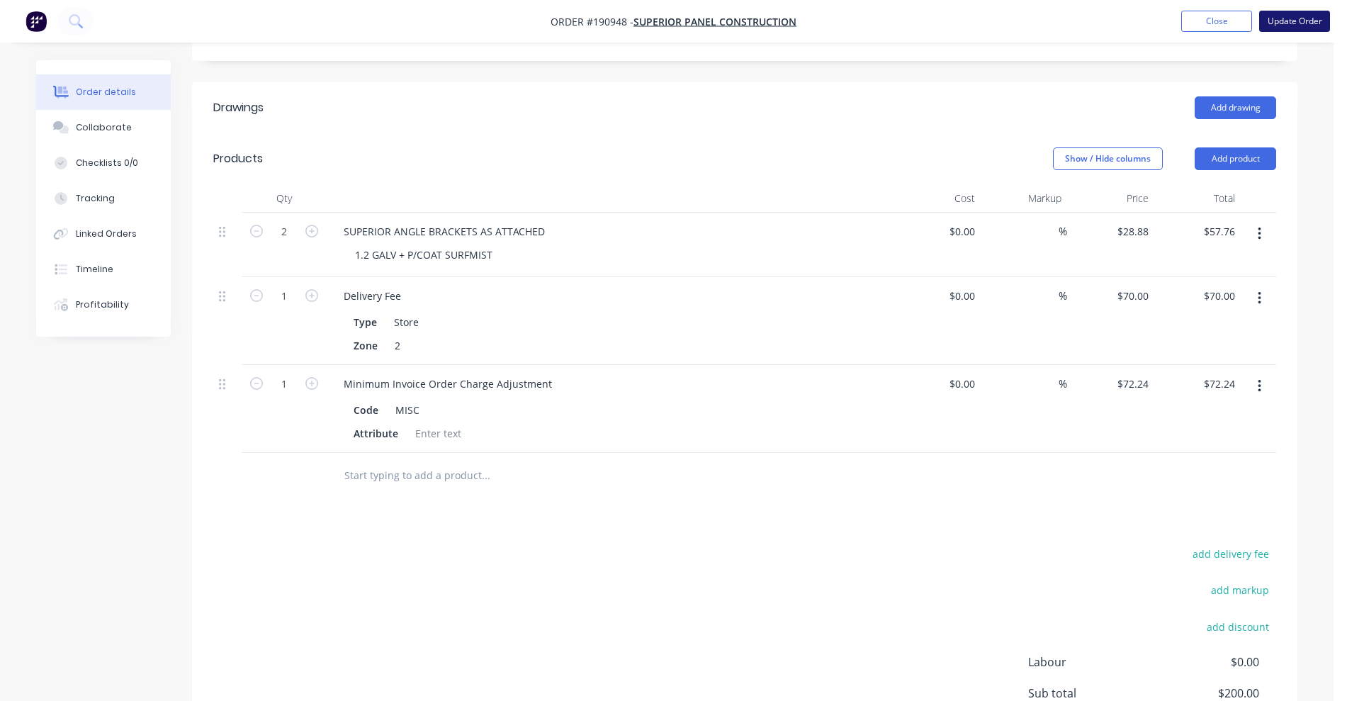
click at [1303, 16] on button "Update Order" at bounding box center [1294, 21] width 71 height 21
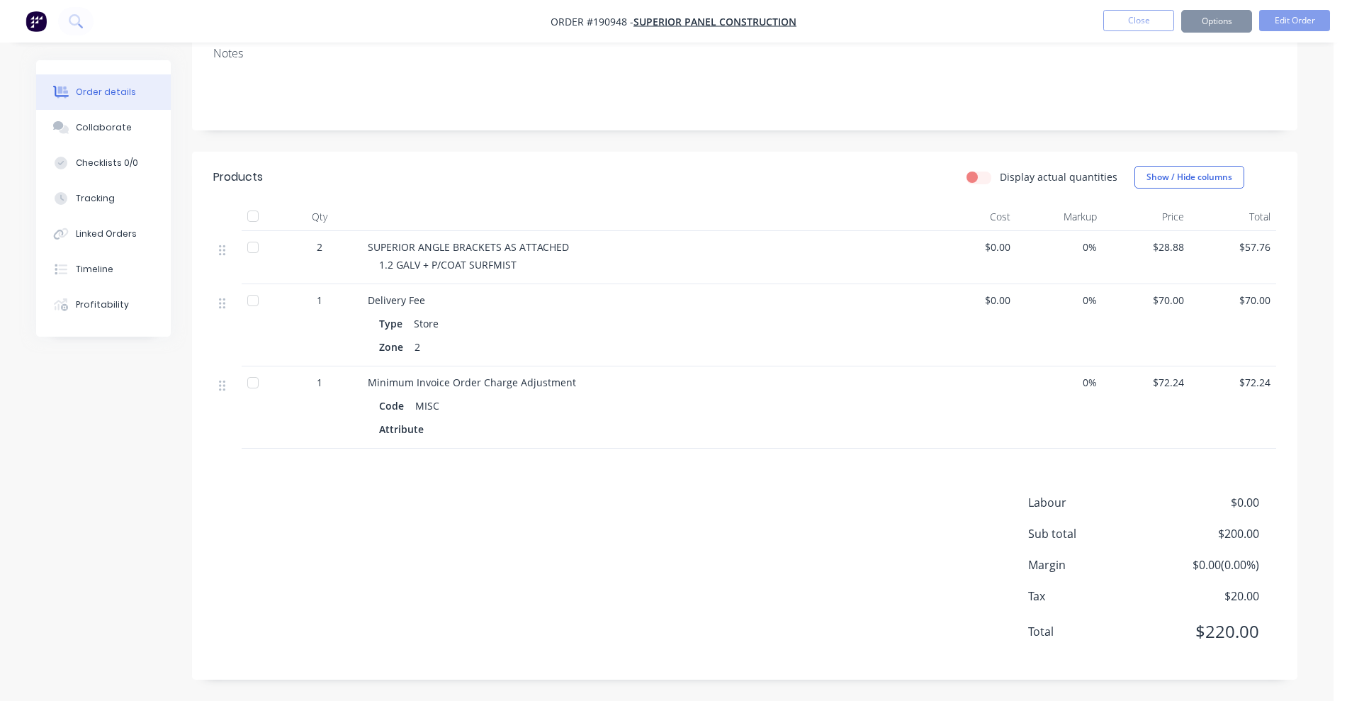
scroll to position [0, 0]
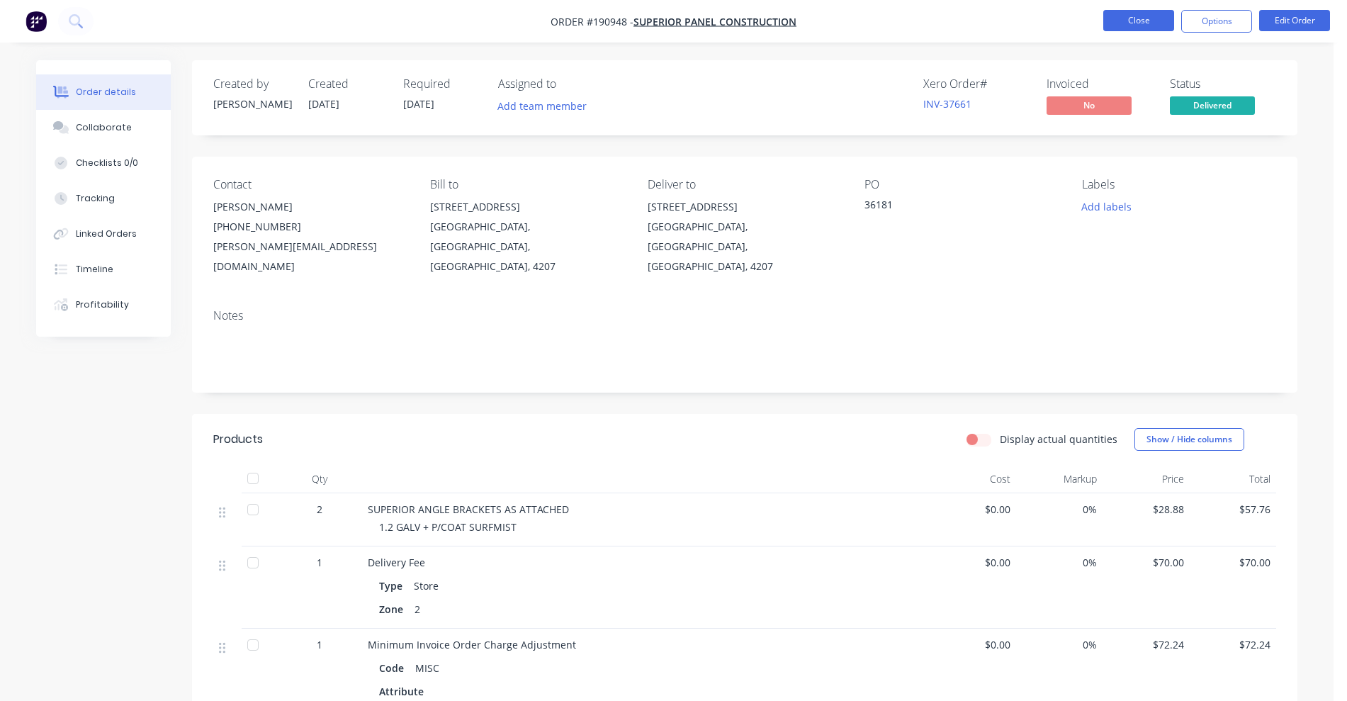
click at [1136, 17] on button "Close" at bounding box center [1138, 20] width 71 height 21
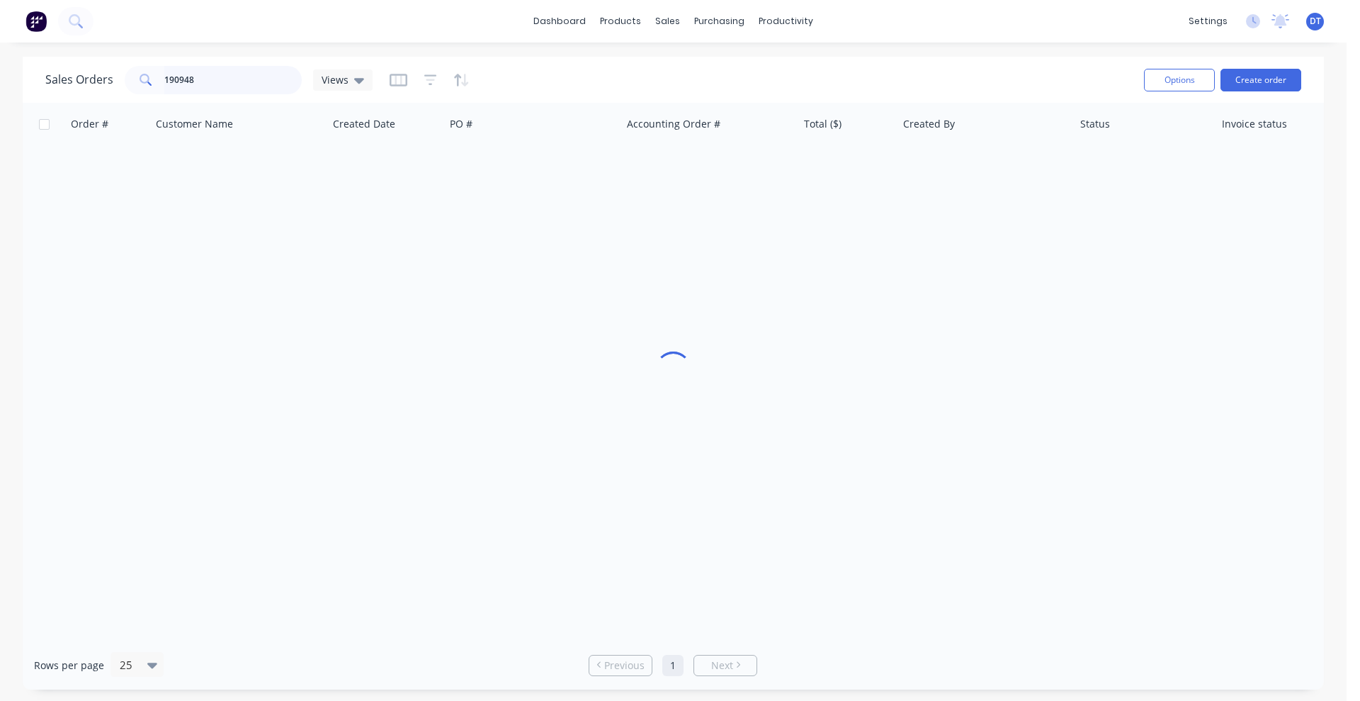
drag, startPoint x: 180, startPoint y: 84, endPoint x: 80, endPoint y: 84, distance: 99.9
click at [79, 86] on div "Sales Orders 190948 Views" at bounding box center [208, 80] width 327 height 28
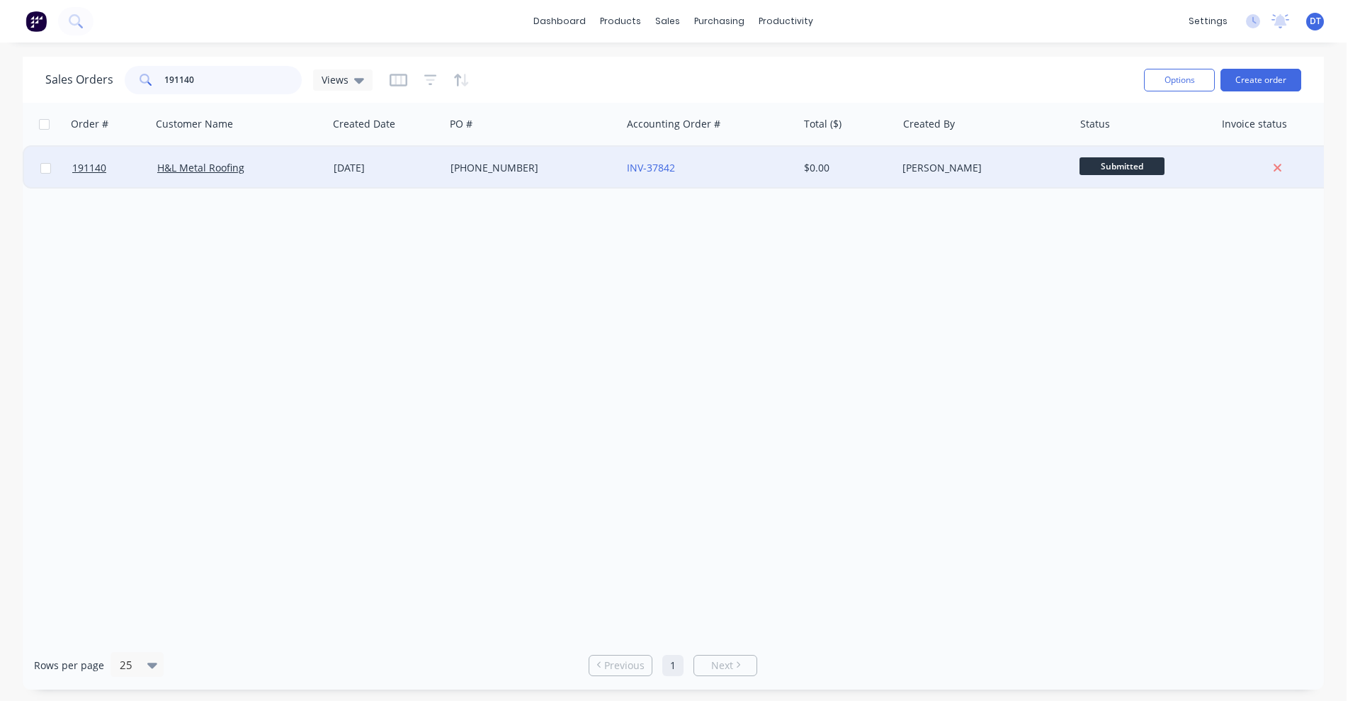
type input "191140"
click at [568, 175] on div "[PHONE_NUMBER]" at bounding box center [533, 168] width 176 height 43
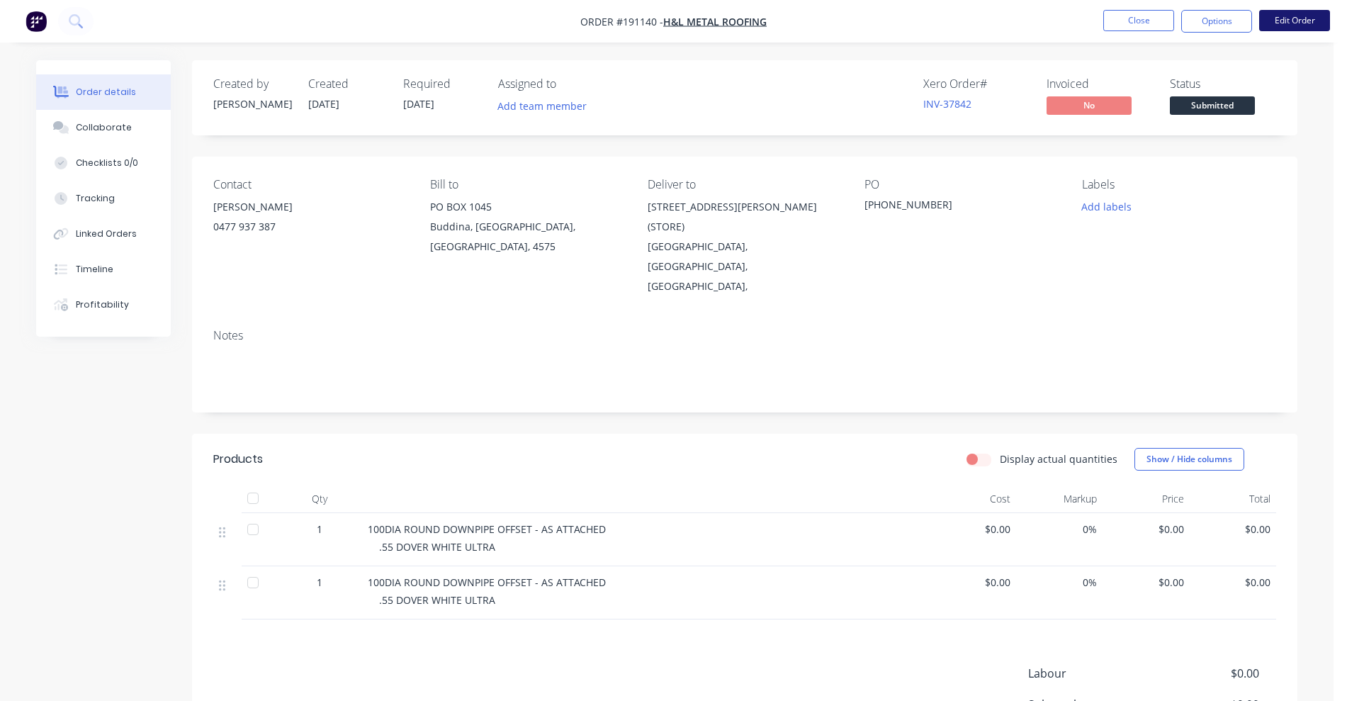
click at [1296, 28] on button "Edit Order" at bounding box center [1294, 20] width 71 height 21
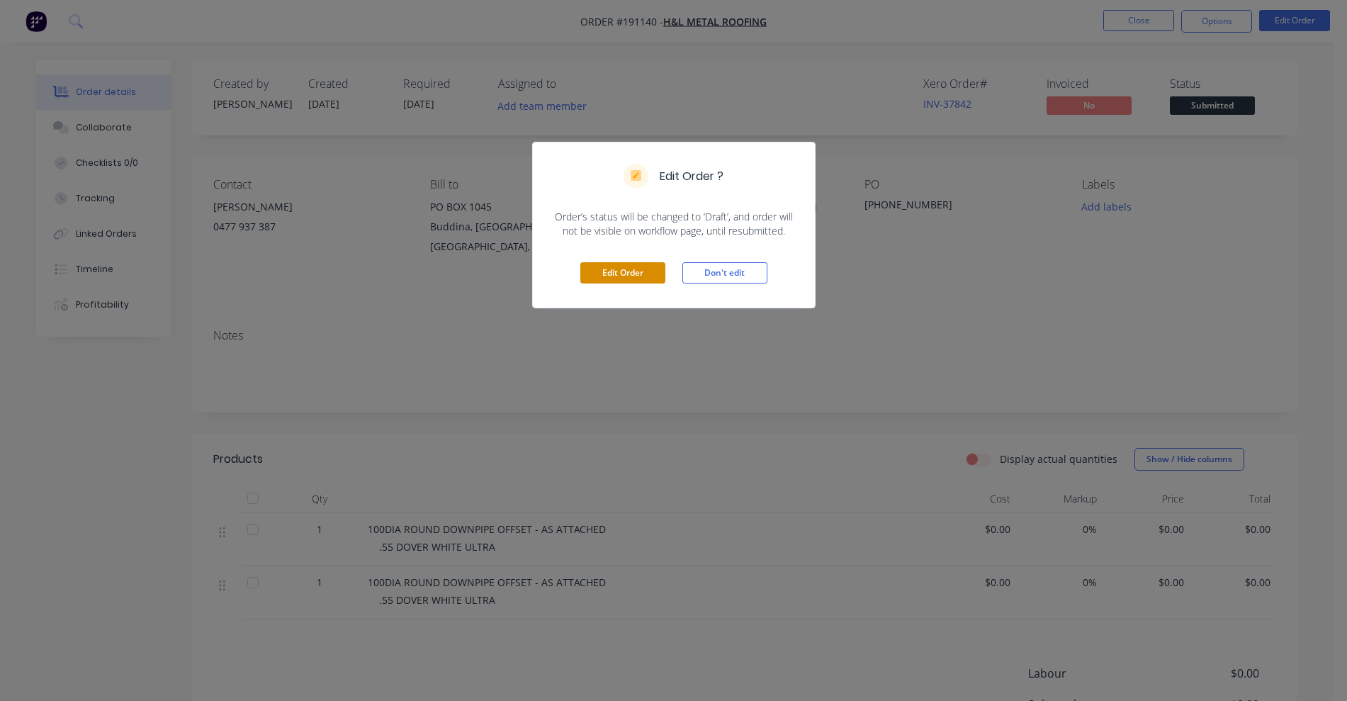
click at [611, 267] on button "Edit Order" at bounding box center [622, 272] width 85 height 21
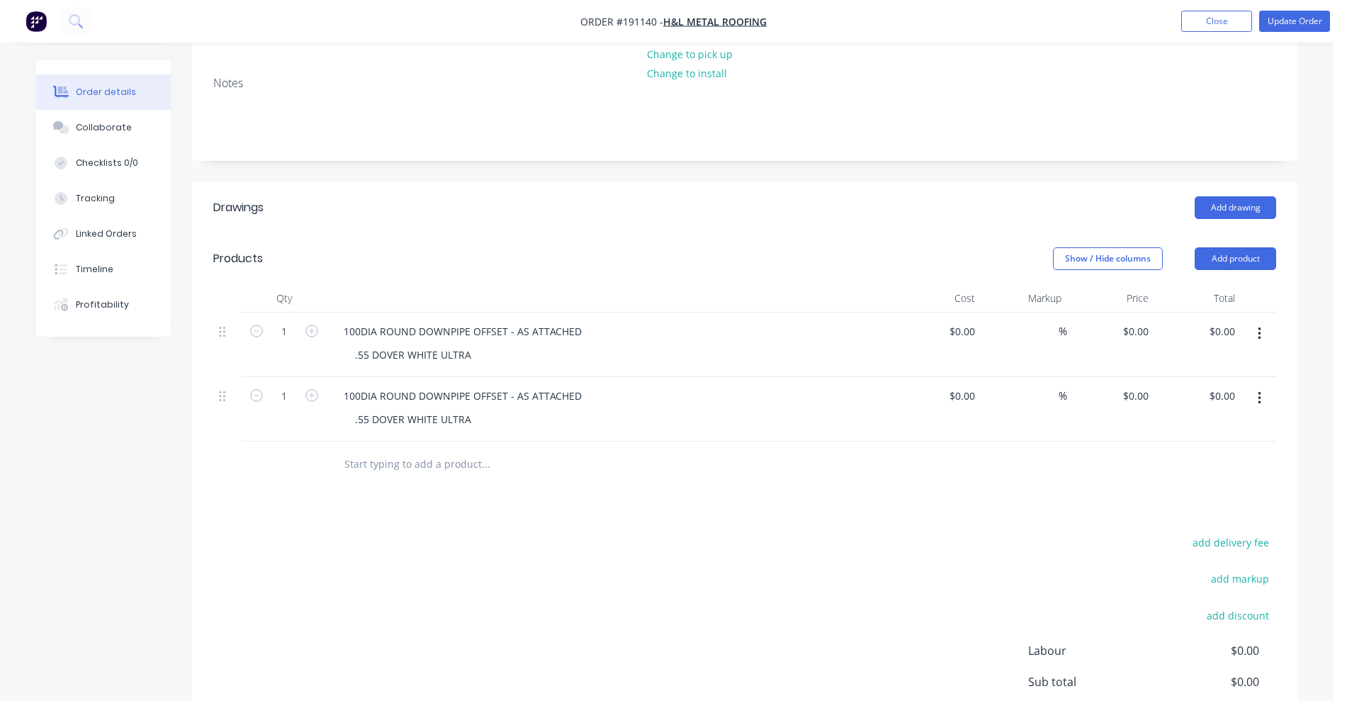
scroll to position [354, 0]
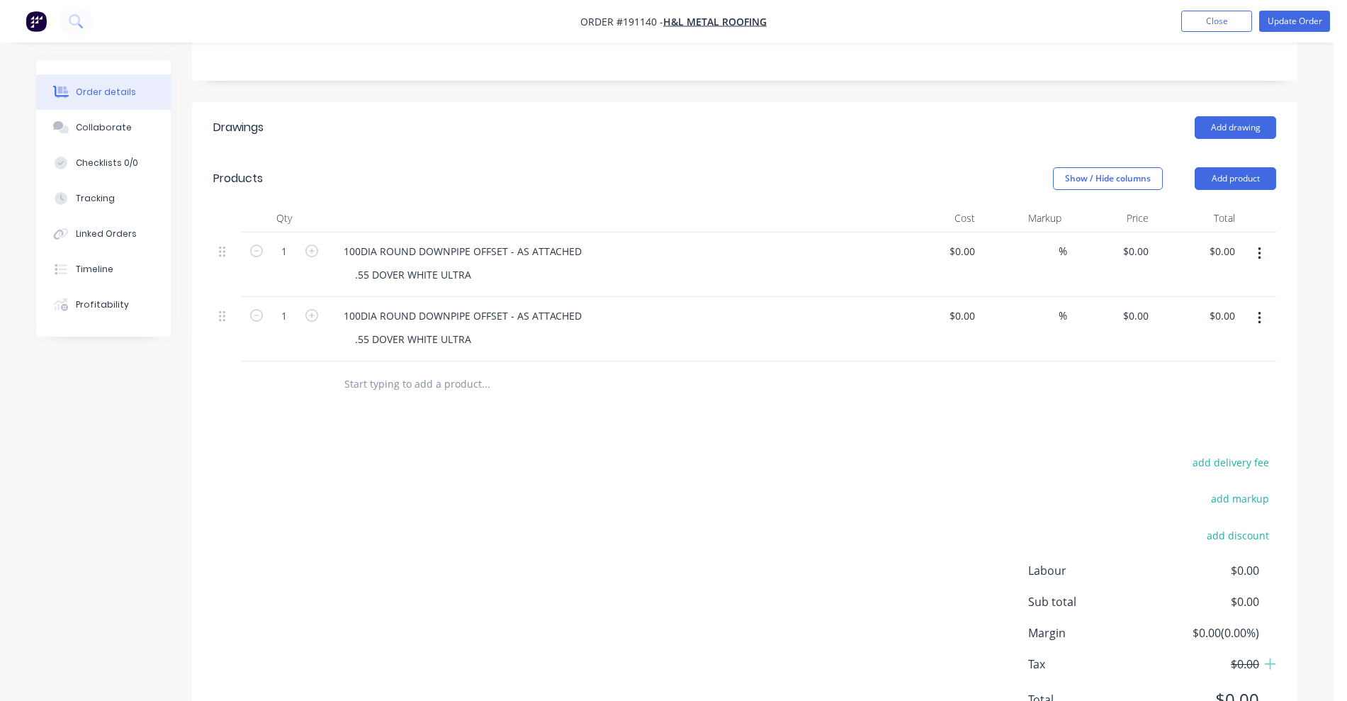
click at [1250, 241] on button "button" at bounding box center [1258, 254] width 33 height 26
click at [1207, 366] on div "Delete" at bounding box center [1208, 376] width 109 height 21
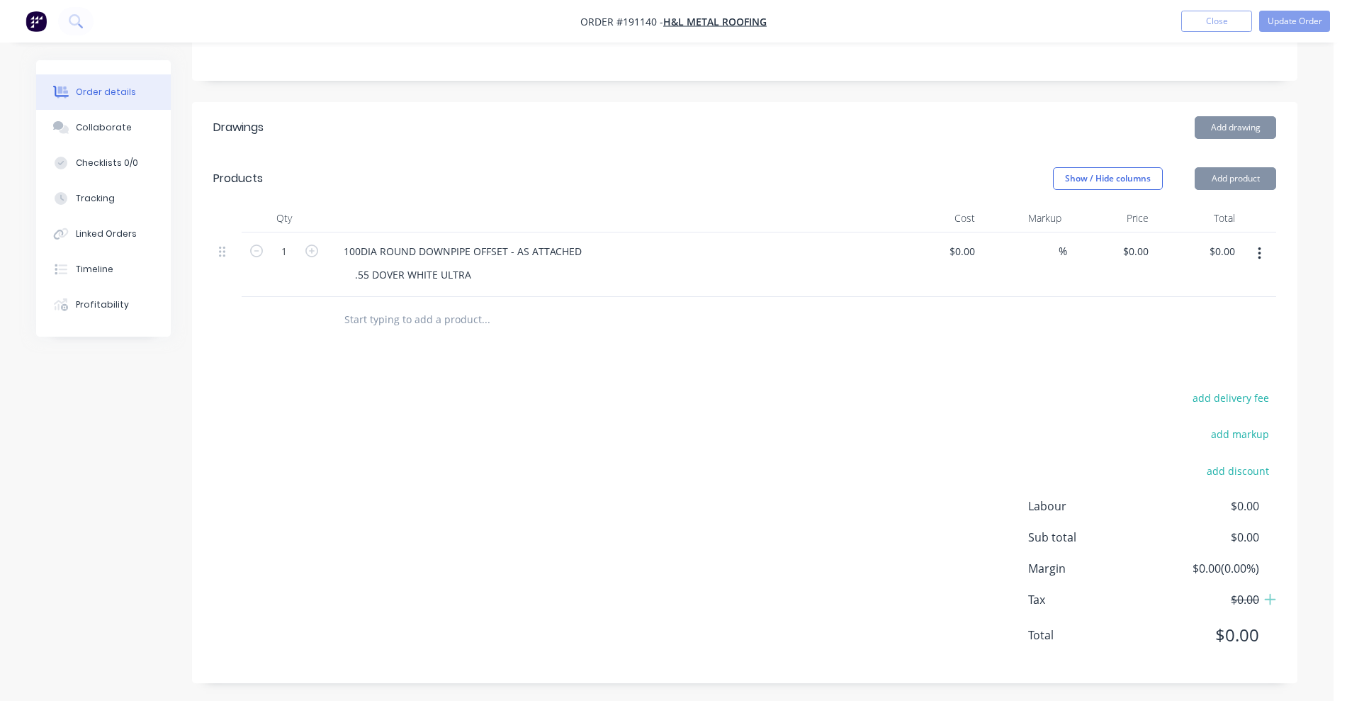
scroll to position [318, 0]
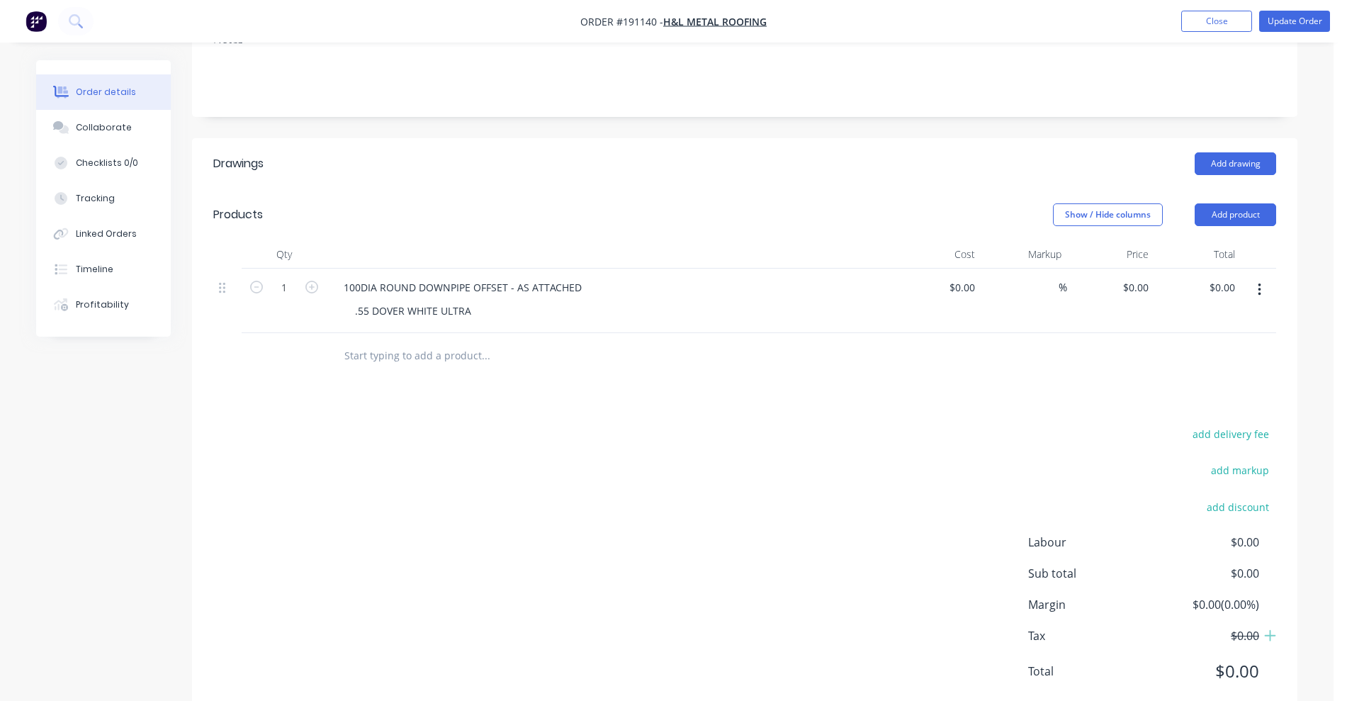
click at [1264, 277] on button "button" at bounding box center [1258, 290] width 33 height 26
click at [1213, 402] on div "Delete" at bounding box center [1208, 412] width 109 height 21
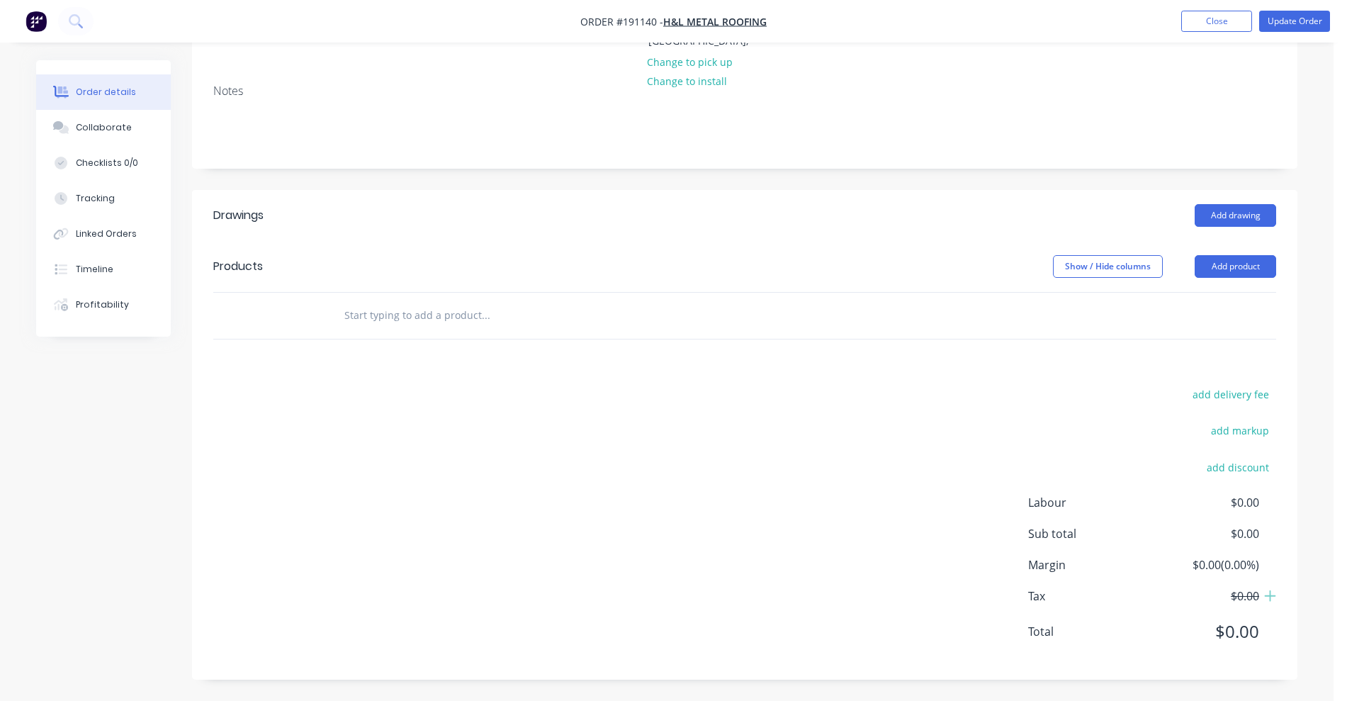
scroll to position [227, 0]
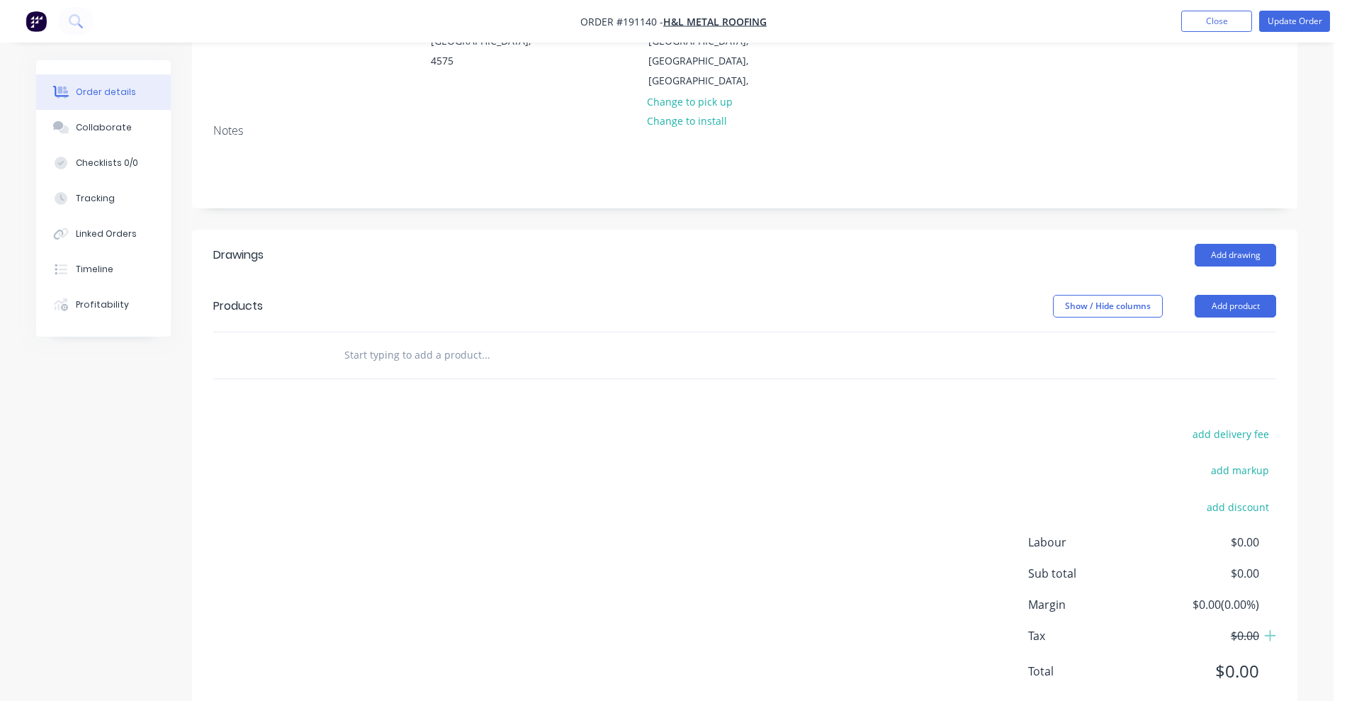
click at [461, 341] on input "text" at bounding box center [485, 355] width 283 height 28
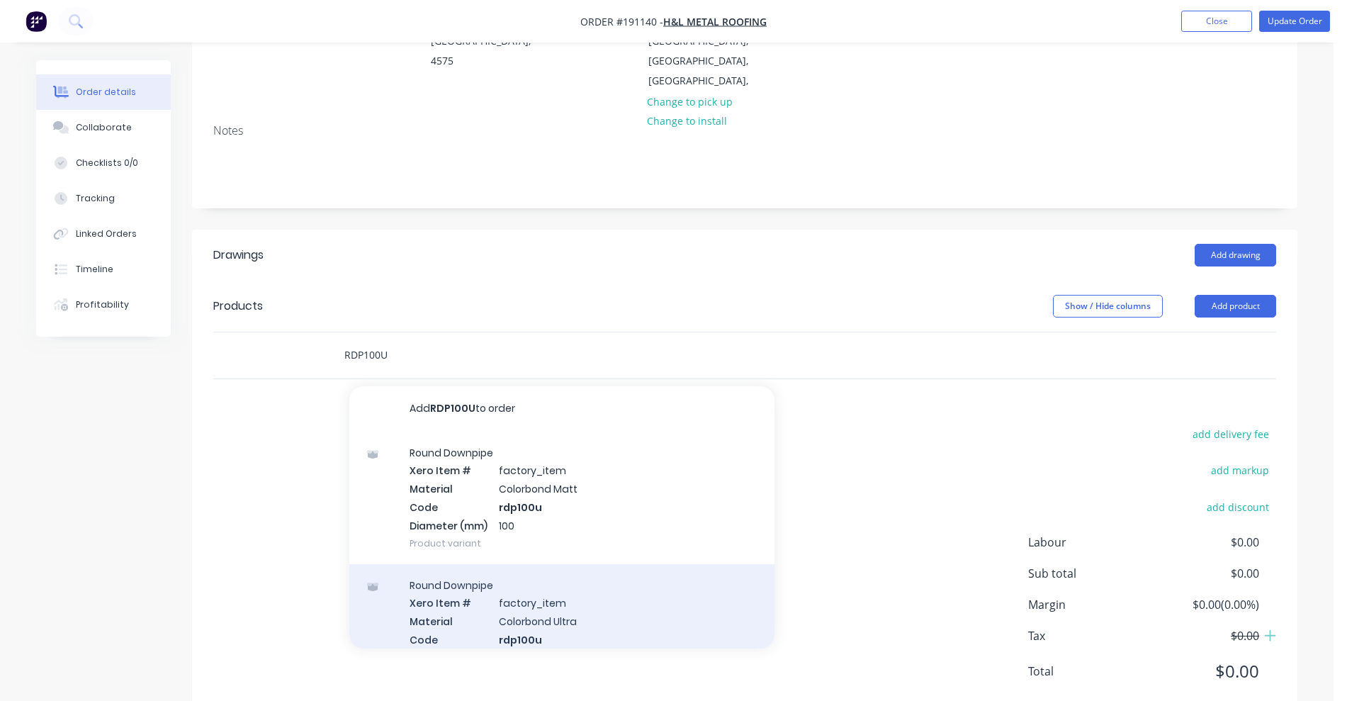
type input "RDP100U"
click at [584, 588] on div "Round Downpipe Xero Item # factory_item Material Colorbond Ultra Code rdp100u D…" at bounding box center [561, 630] width 425 height 132
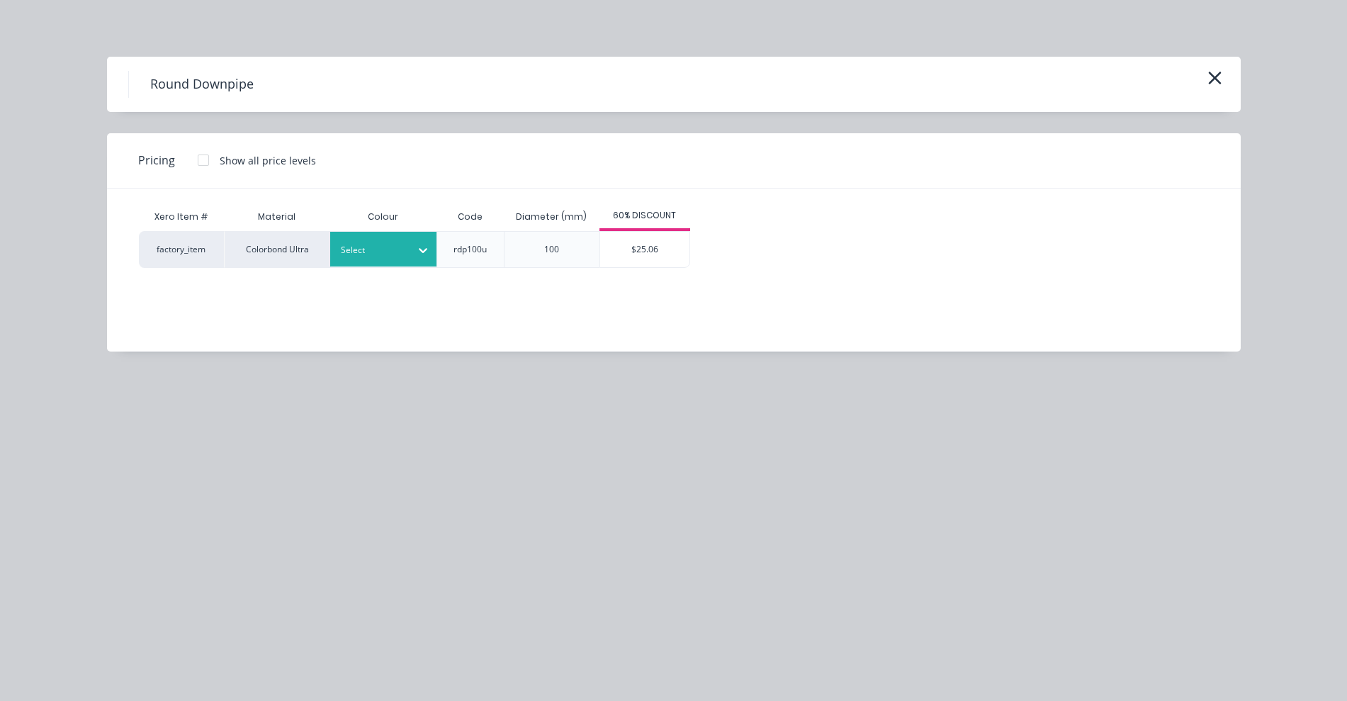
click at [382, 248] on div at bounding box center [373, 250] width 64 height 16
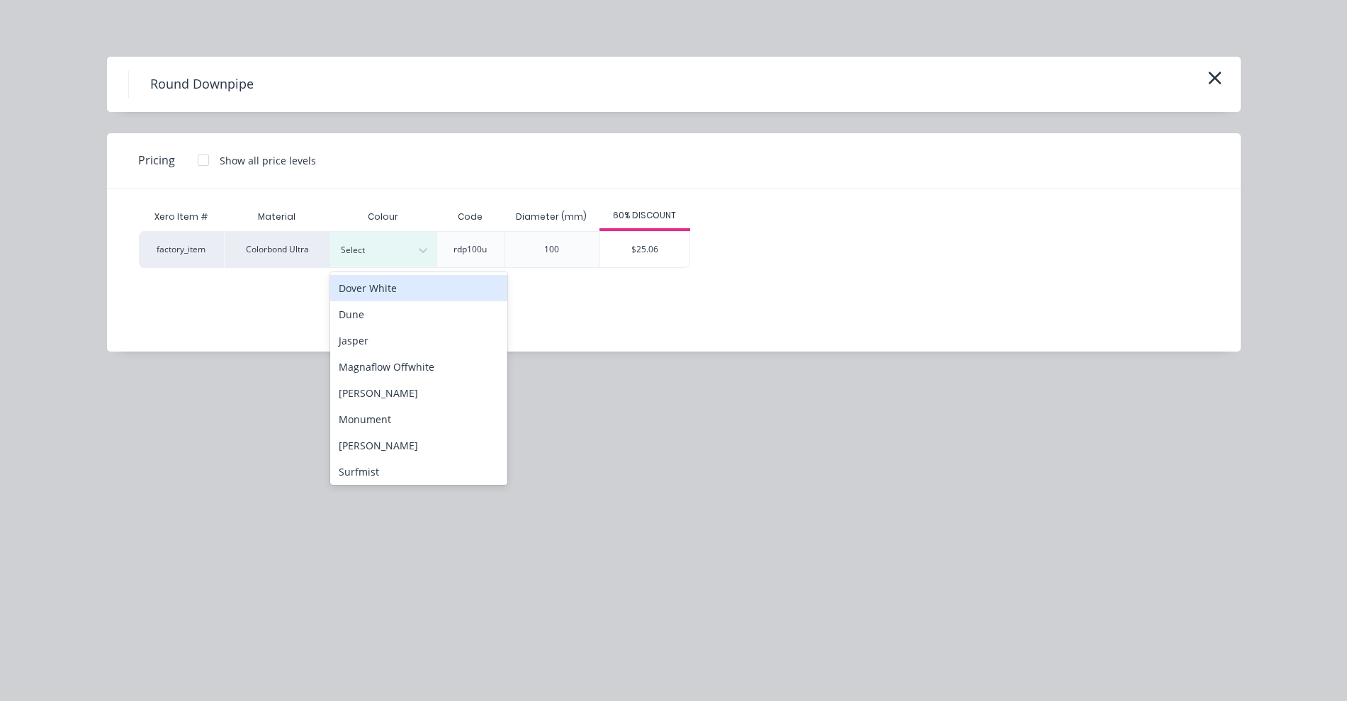
click at [395, 281] on div "Dover White" at bounding box center [418, 288] width 177 height 26
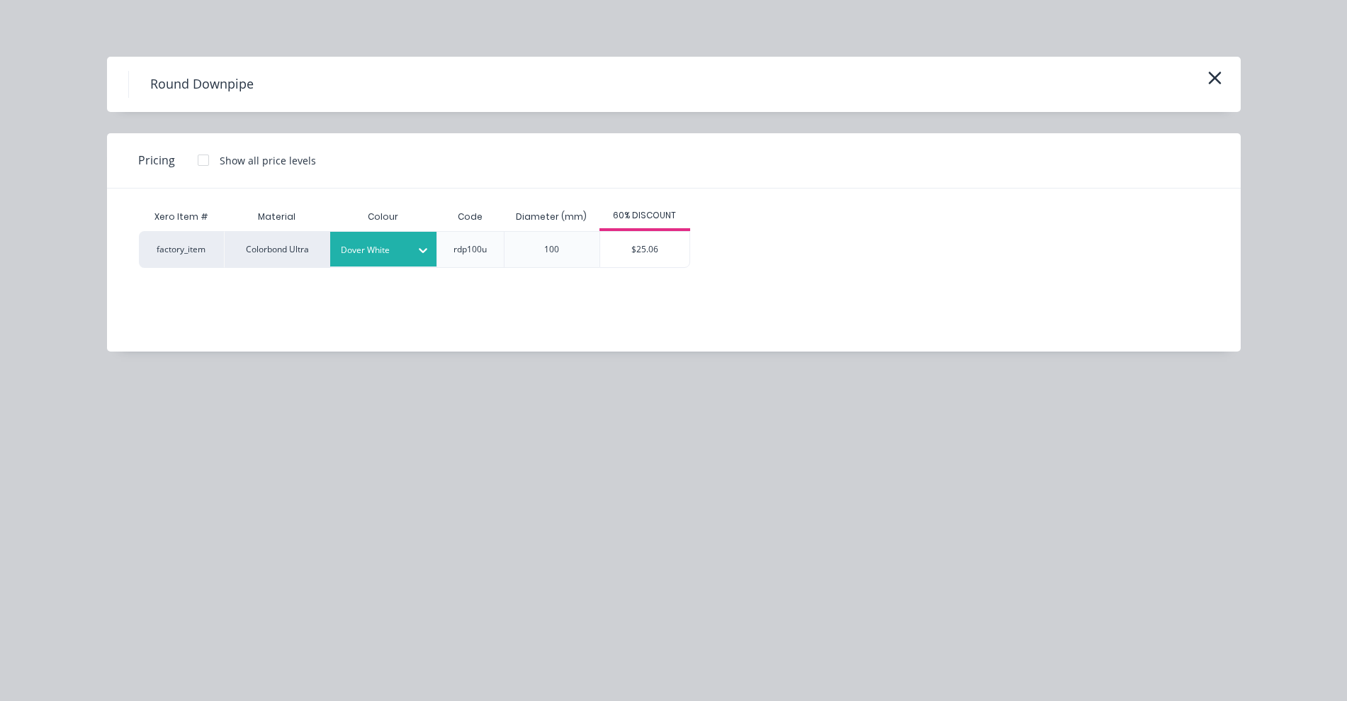
click at [614, 231] on div "factory_item Colorbond Ultra Dover White rdp100u 100 $25.06" at bounding box center [414, 249] width 551 height 37
click at [625, 246] on div "$25.06" at bounding box center [644, 249] width 89 height 35
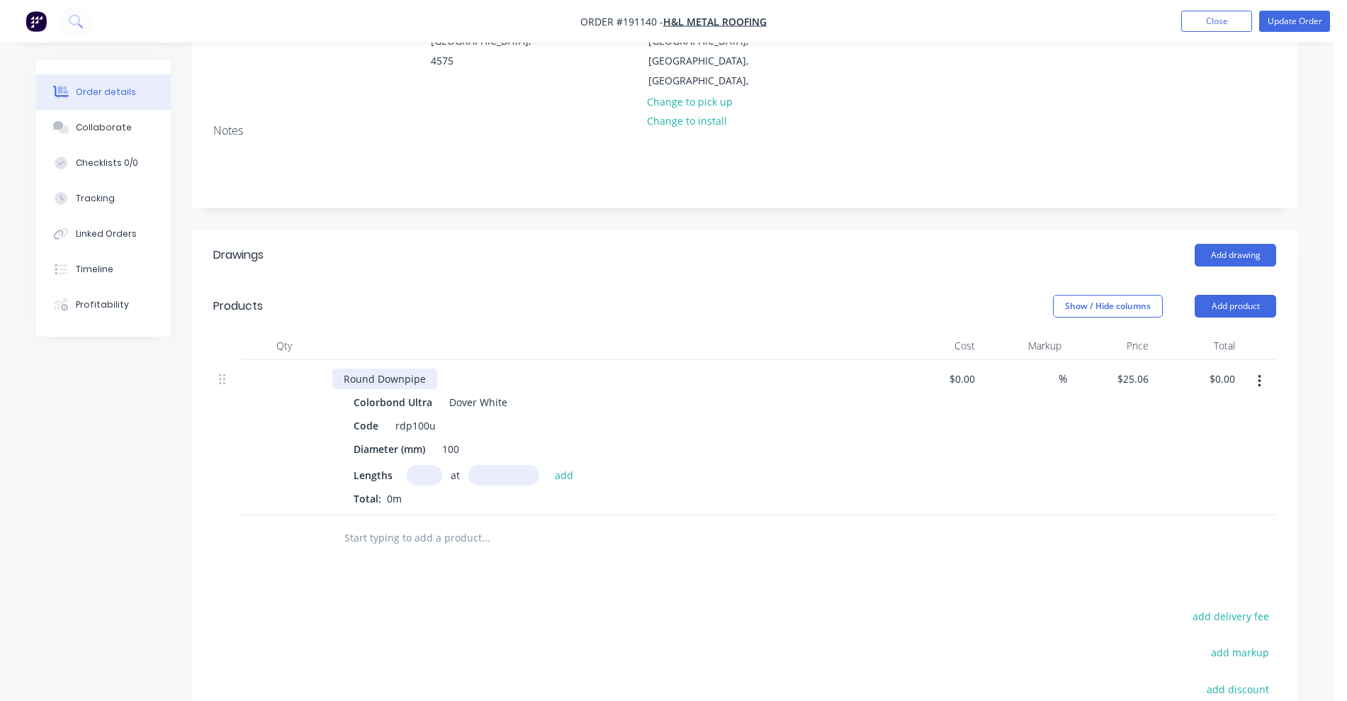
click at [431, 368] on div "Round Downpipe" at bounding box center [384, 378] width 105 height 21
click at [429, 465] on input "text" at bounding box center [424, 475] width 35 height 21
type input "1"
type input "4500mm"
click at [548, 465] on button "add" at bounding box center [564, 474] width 33 height 19
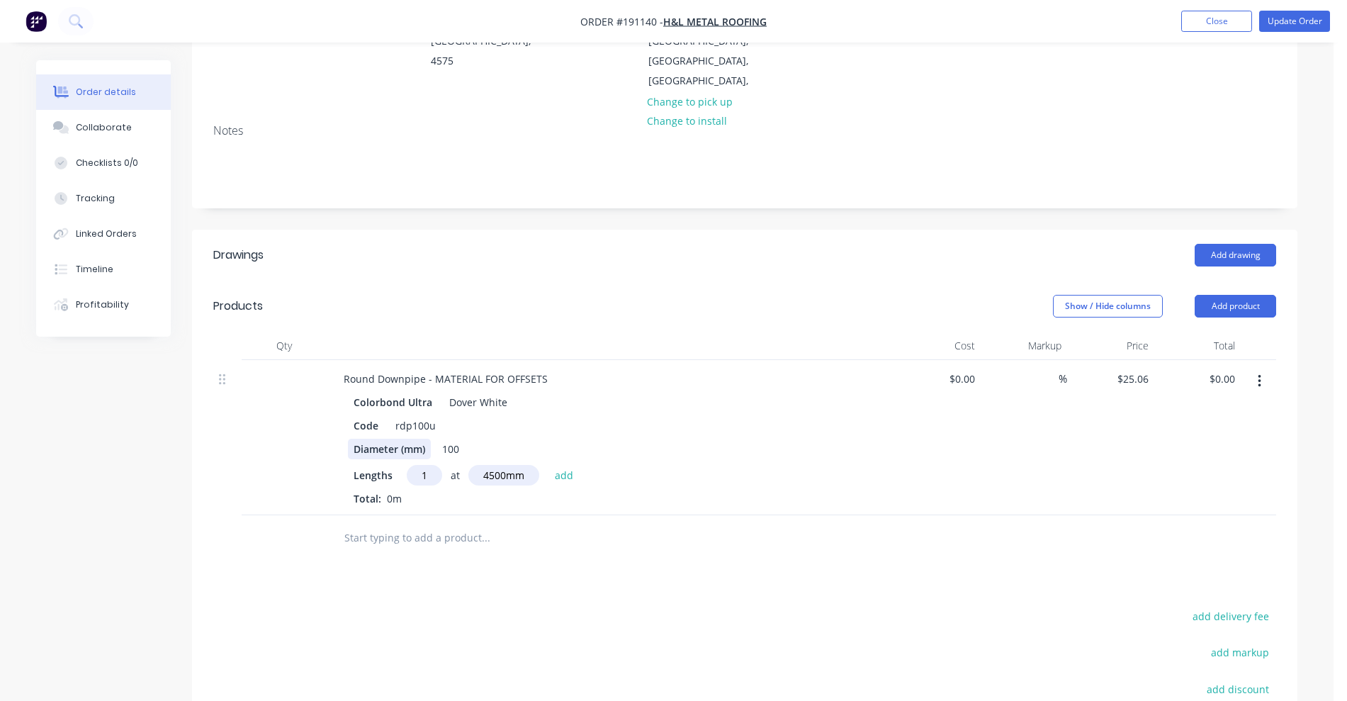
type input "$112.77"
type input "1"
type input "3100"
click at [548, 465] on button "add" at bounding box center [564, 474] width 33 height 19
type input "$190.46"
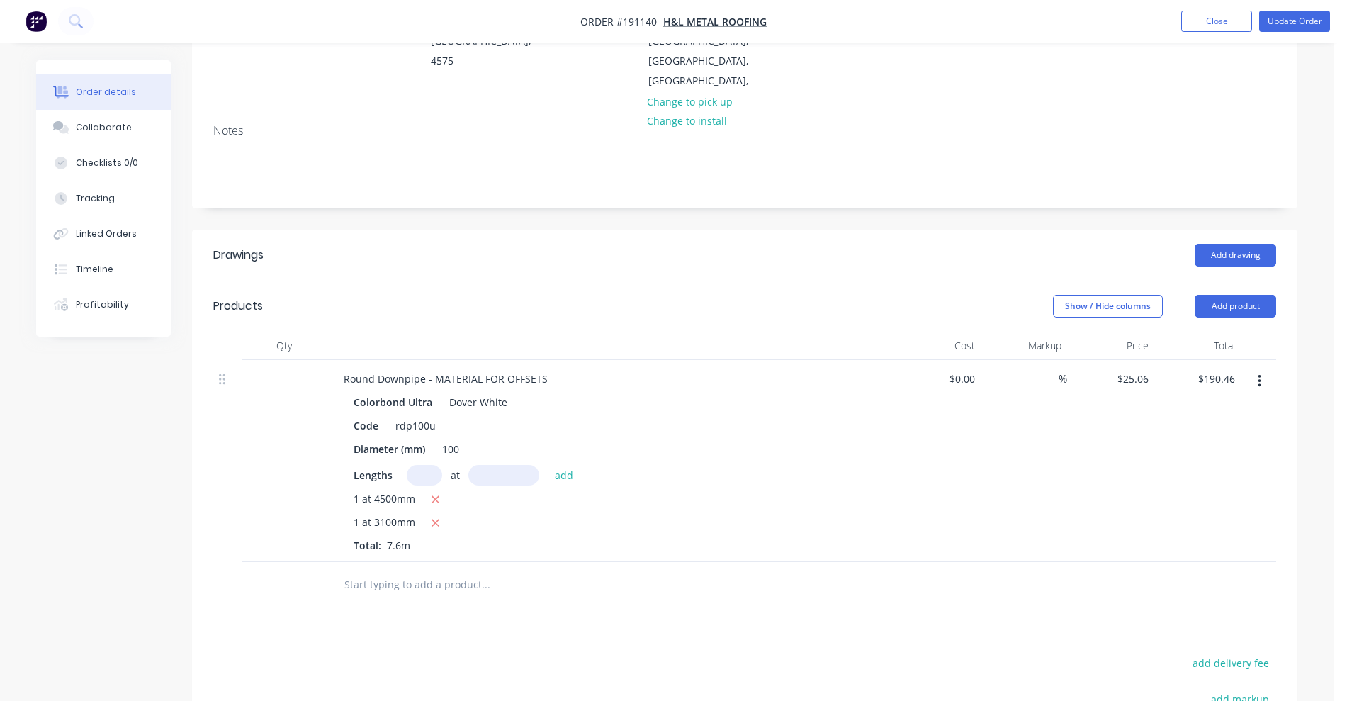
click at [437, 570] on input "text" at bounding box center [485, 584] width 283 height 28
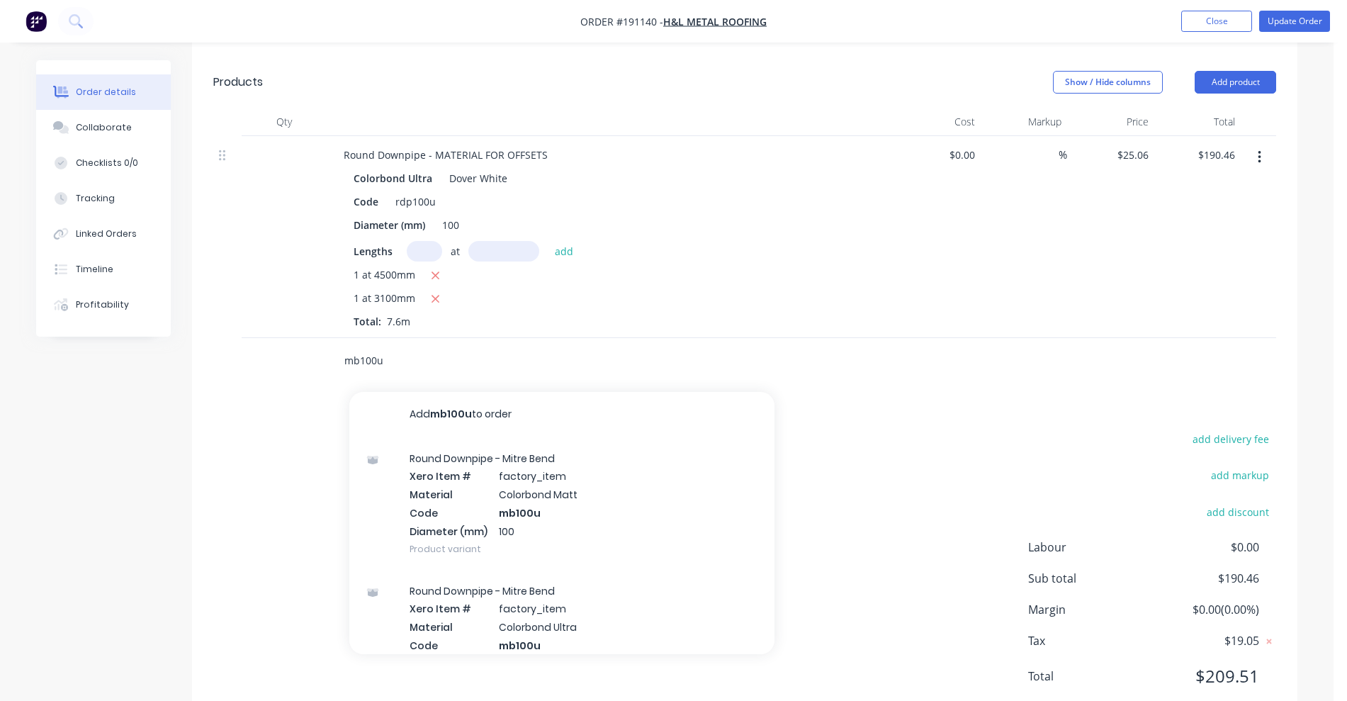
scroll to position [455, 0]
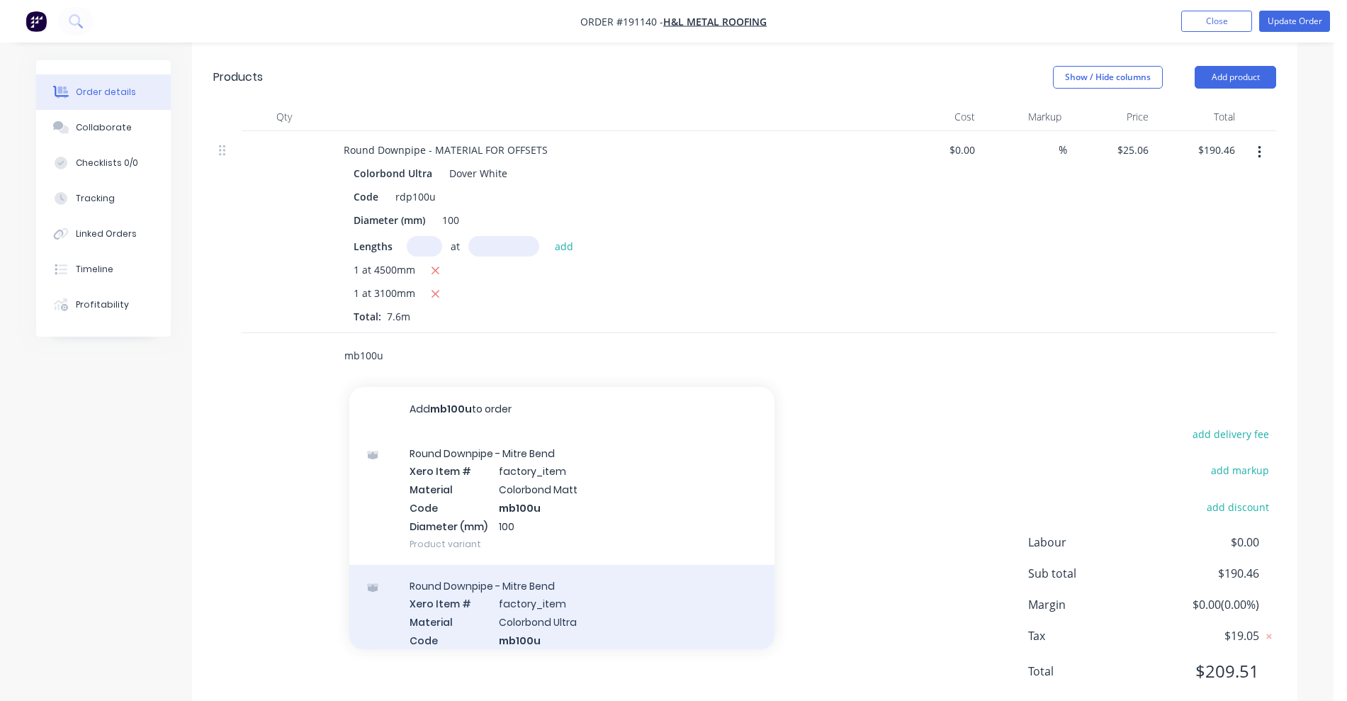
type input "mb100u"
click at [580, 584] on div "Round Downpipe - Mitre Bend Xero Item # factory_item Material Colorbond Ultra C…" at bounding box center [561, 631] width 425 height 132
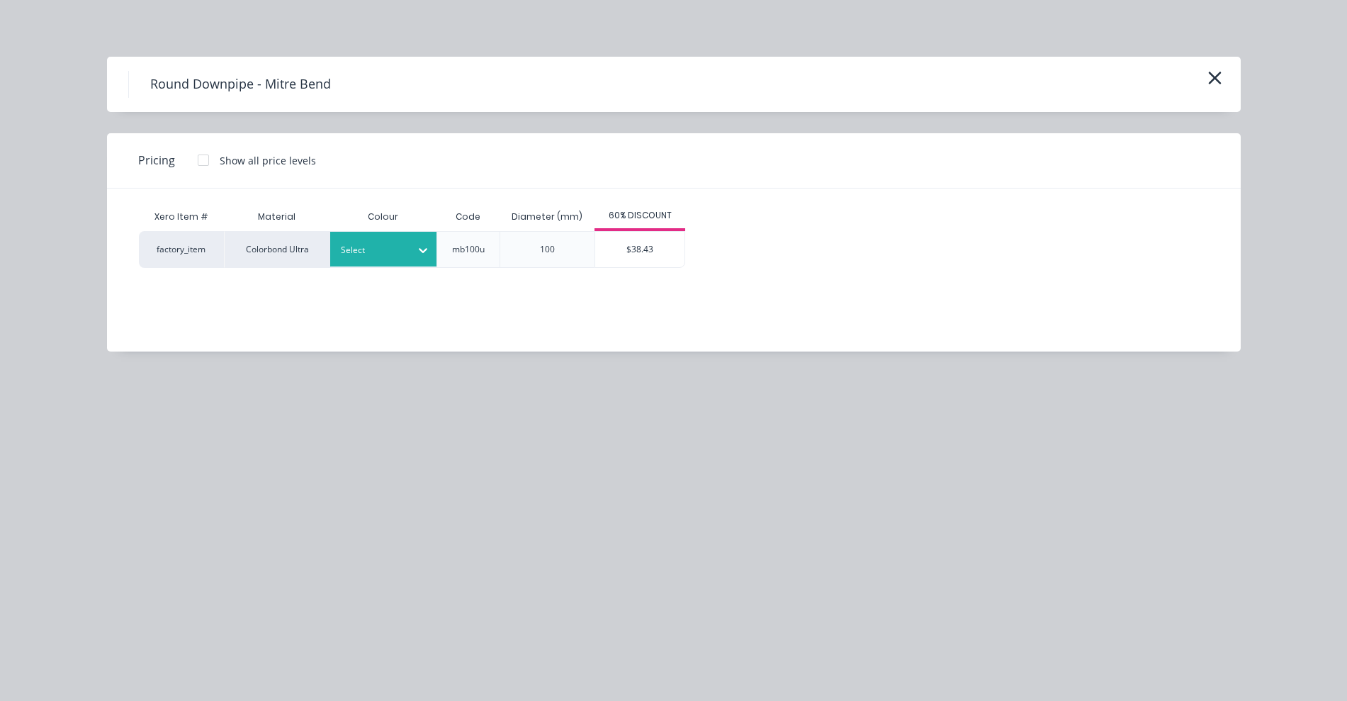
click at [397, 246] on div at bounding box center [373, 250] width 64 height 16
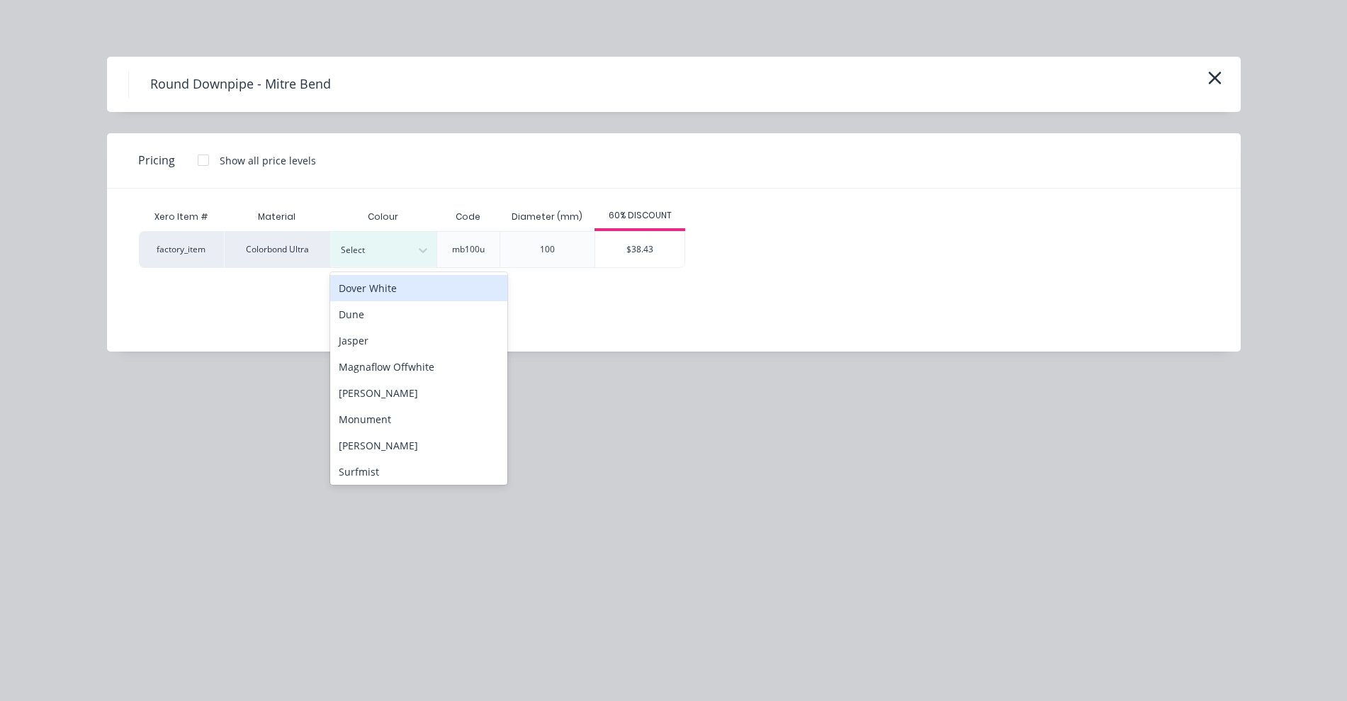
click at [368, 292] on div "Dover White" at bounding box center [418, 288] width 177 height 26
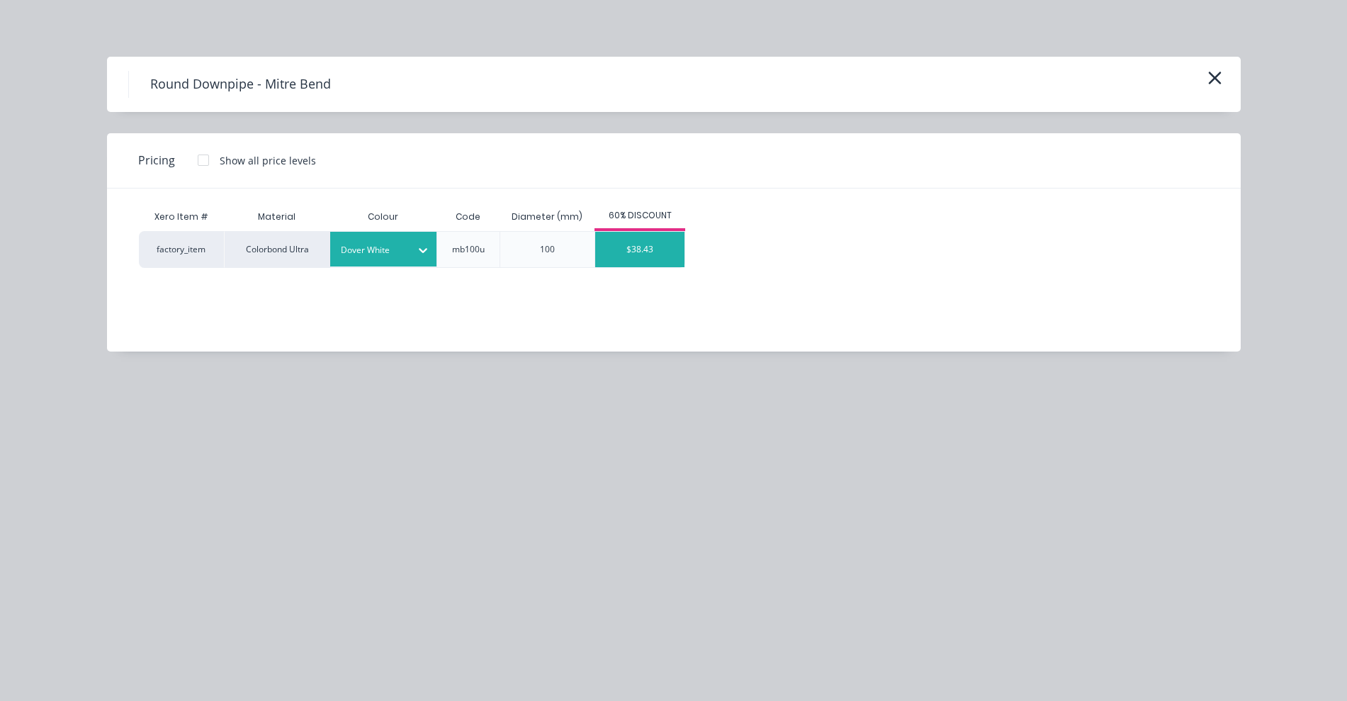
click at [621, 255] on div "$38.43" at bounding box center [639, 249] width 89 height 35
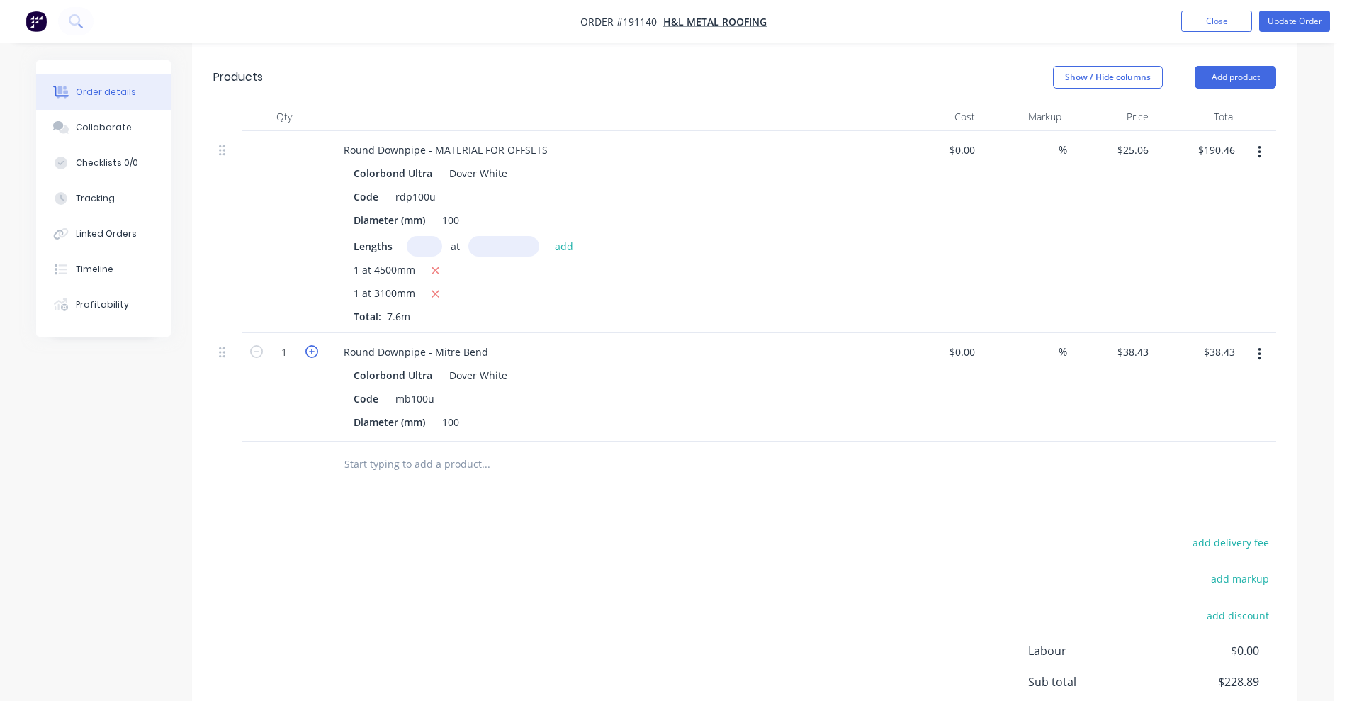
click at [314, 345] on icon "button" at bounding box center [311, 351] width 13 height 13
type input "2"
type input "$76.86"
click at [314, 345] on icon "button" at bounding box center [311, 351] width 13 height 13
type input "3"
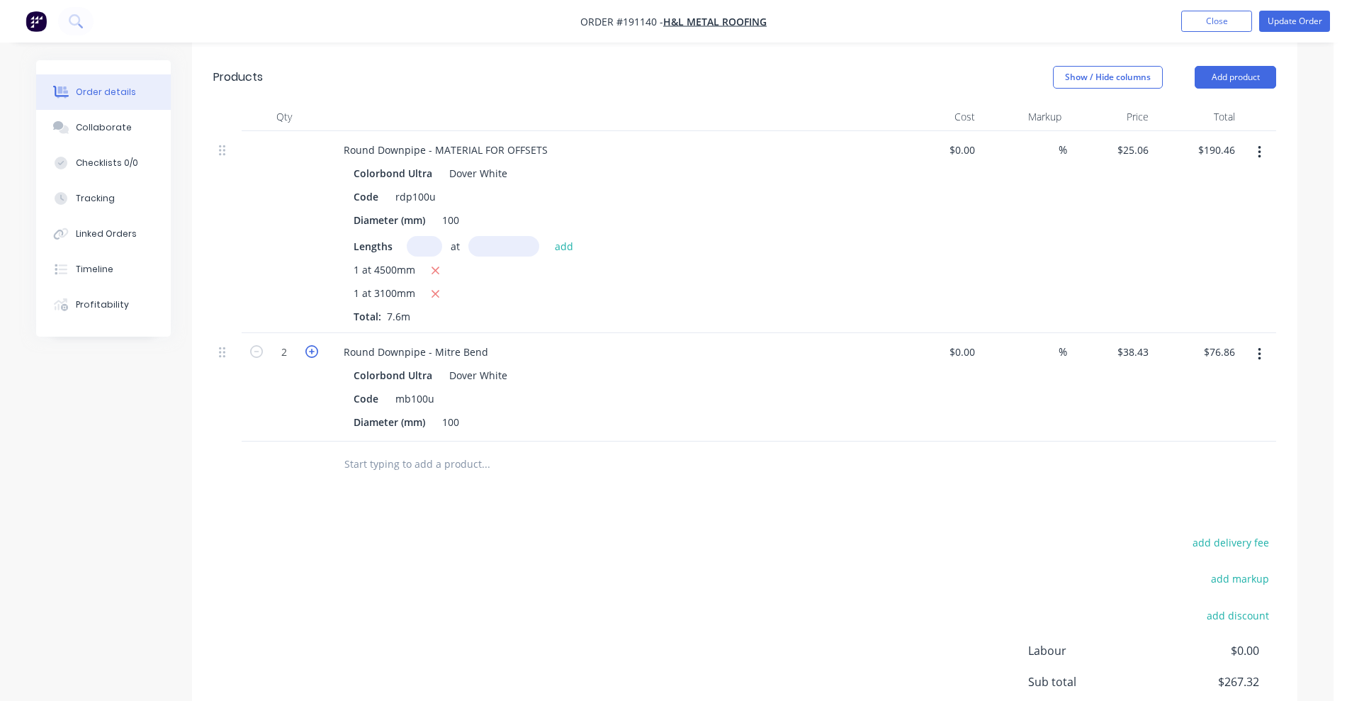
type input "$115.29"
click at [314, 345] on icon "button" at bounding box center [311, 351] width 13 height 13
type input "4"
type input "$153.72"
click at [1300, 26] on button "Update Order" at bounding box center [1294, 21] width 71 height 21
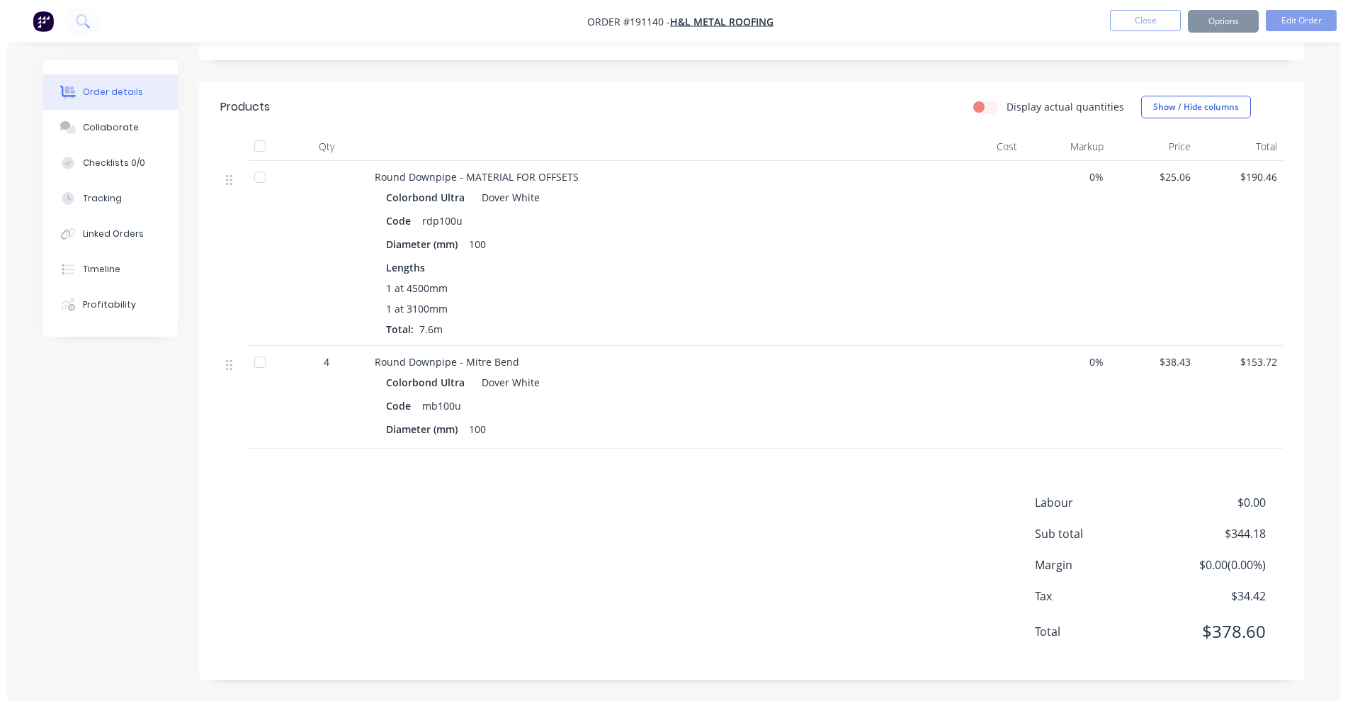
scroll to position [0, 0]
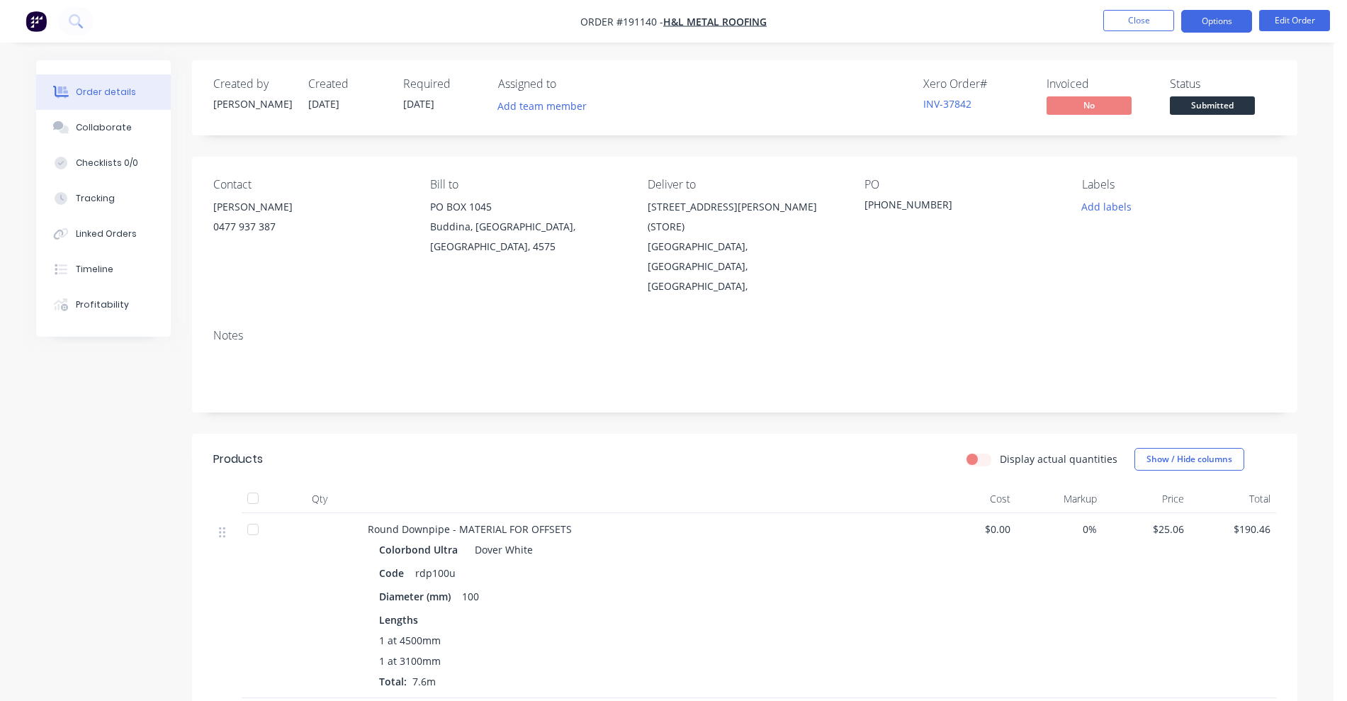
click at [1204, 29] on button "Options" at bounding box center [1216, 21] width 71 height 23
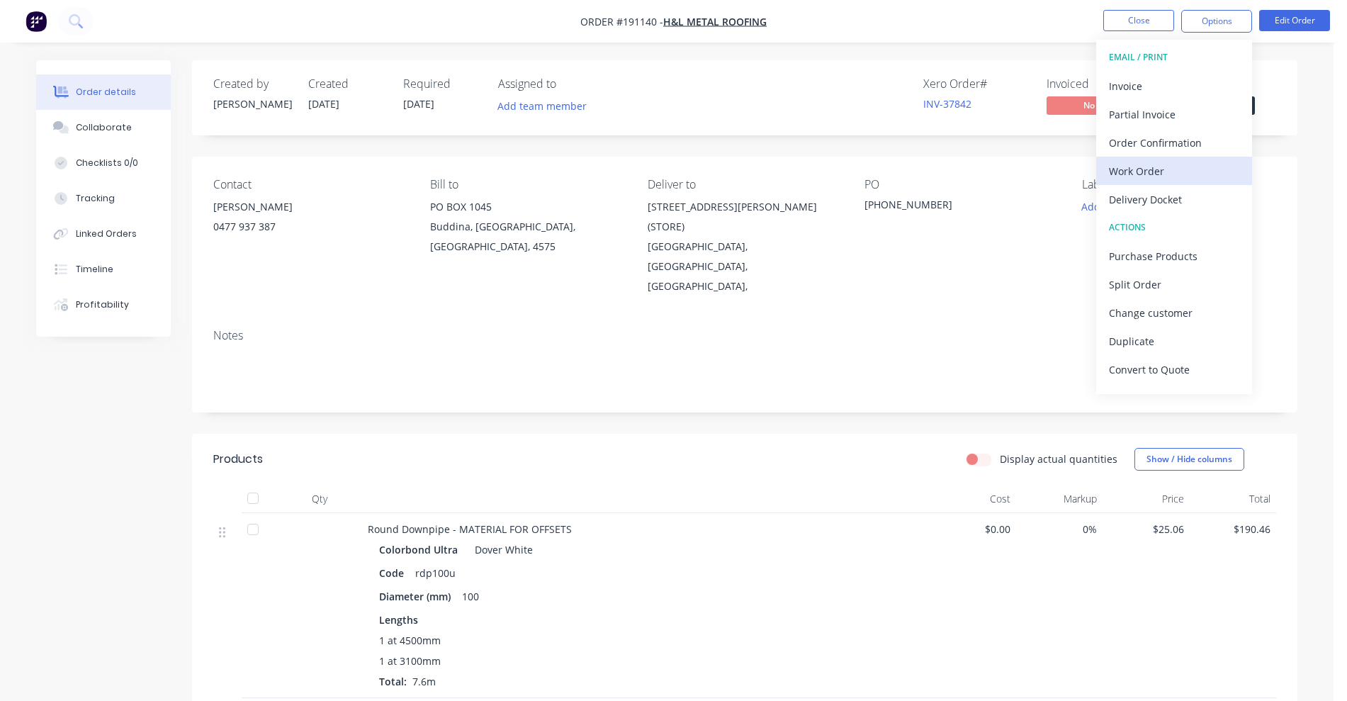
click at [1155, 170] on div "Work Order" at bounding box center [1174, 171] width 130 height 21
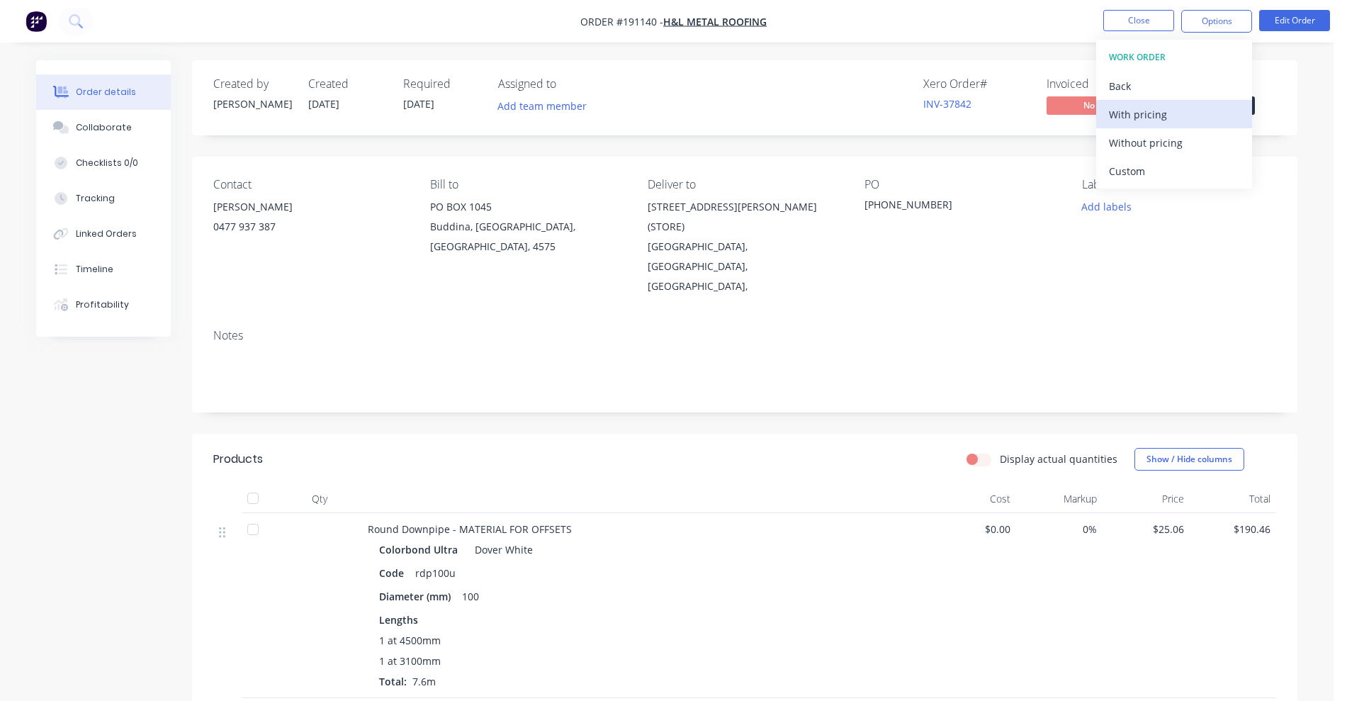
click at [1149, 122] on div "With pricing" at bounding box center [1174, 114] width 130 height 21
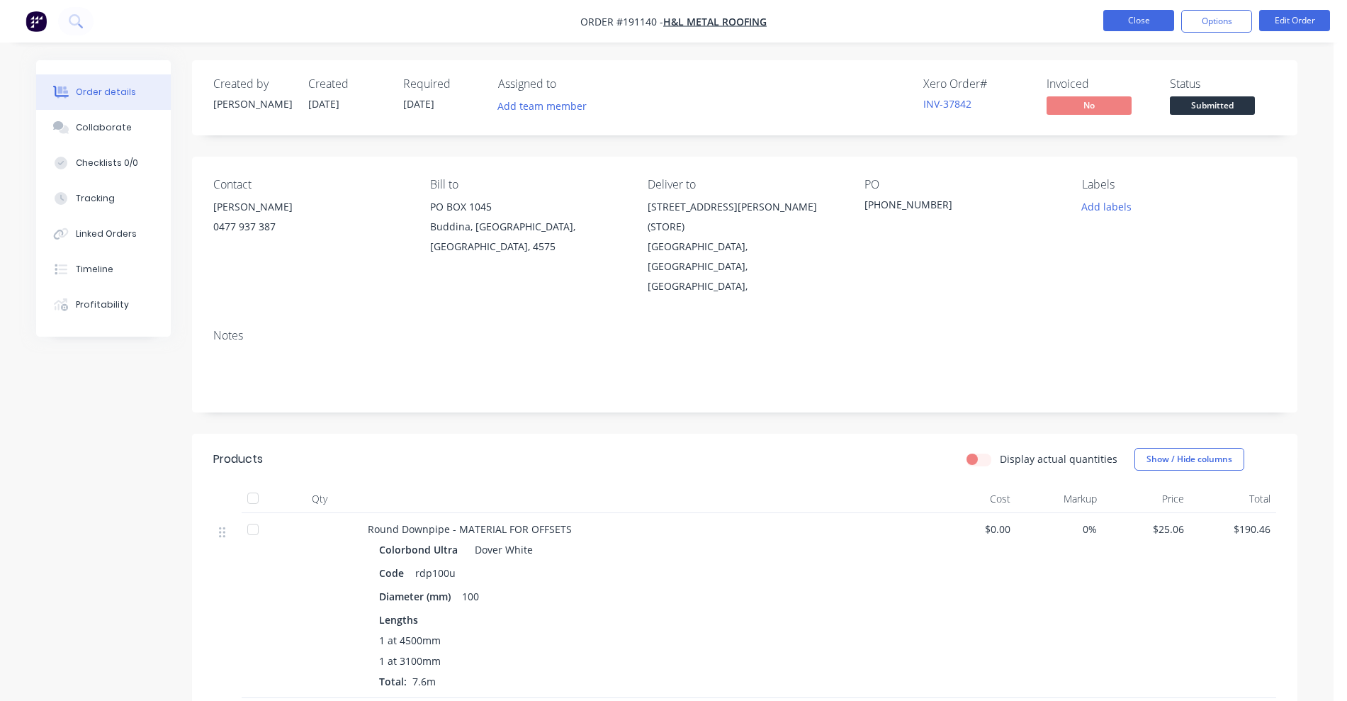
click at [1144, 22] on button "Close" at bounding box center [1138, 20] width 71 height 21
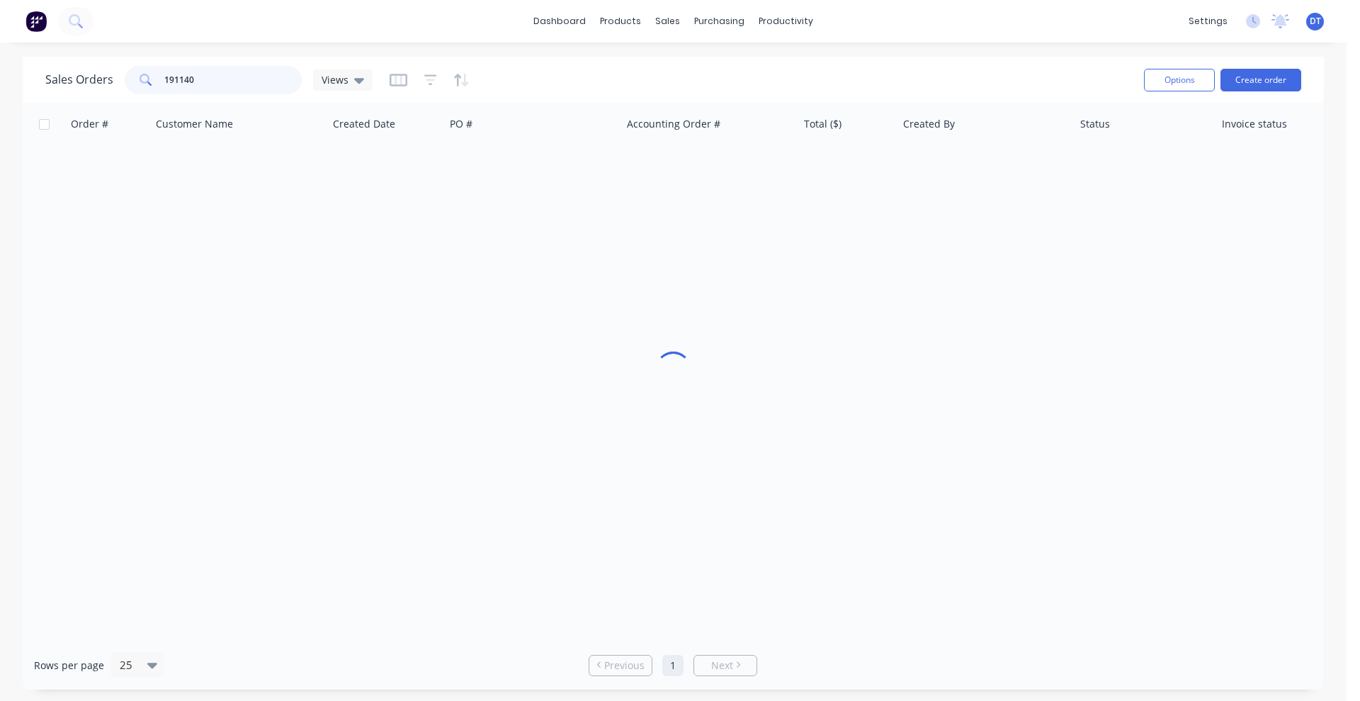
drag, startPoint x: 208, startPoint y: 84, endPoint x: 103, endPoint y: 84, distance: 104.1
click at [103, 84] on div "Sales Orders 191140 Views" at bounding box center [208, 80] width 327 height 28
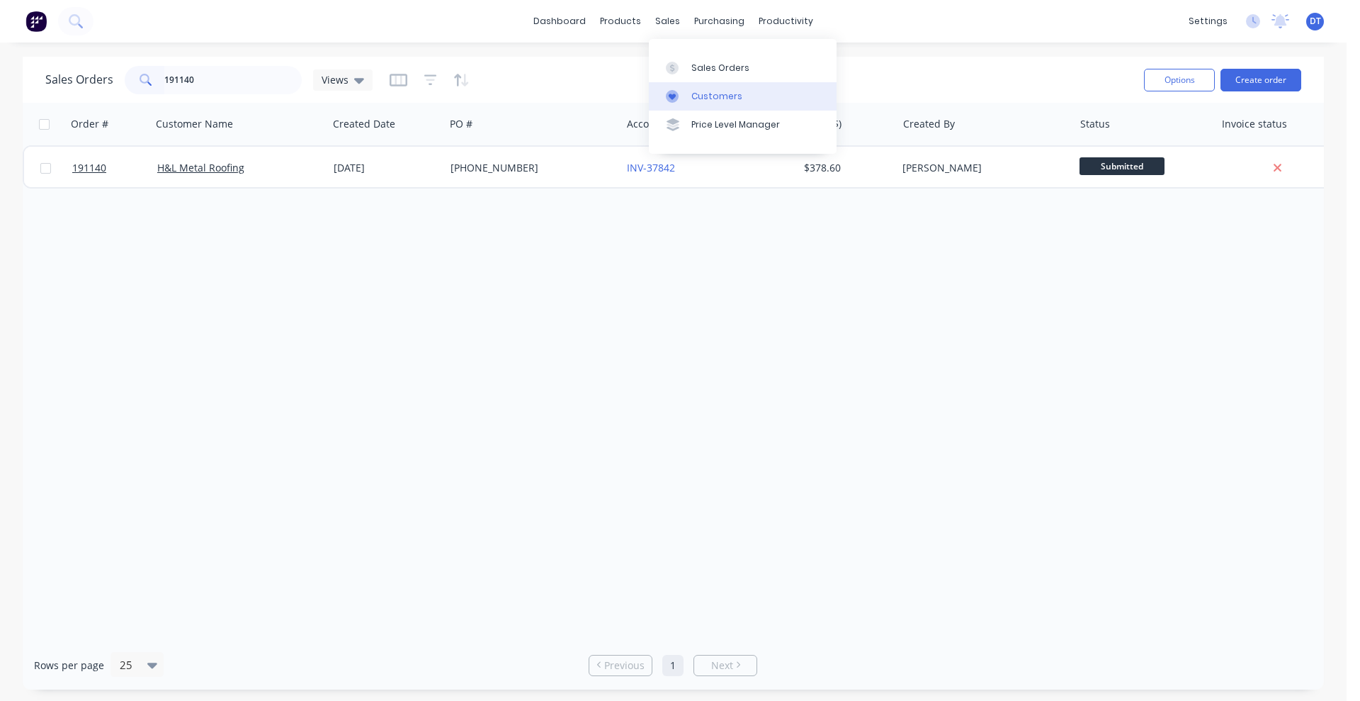
click at [700, 104] on link "Customers" at bounding box center [743, 96] width 188 height 28
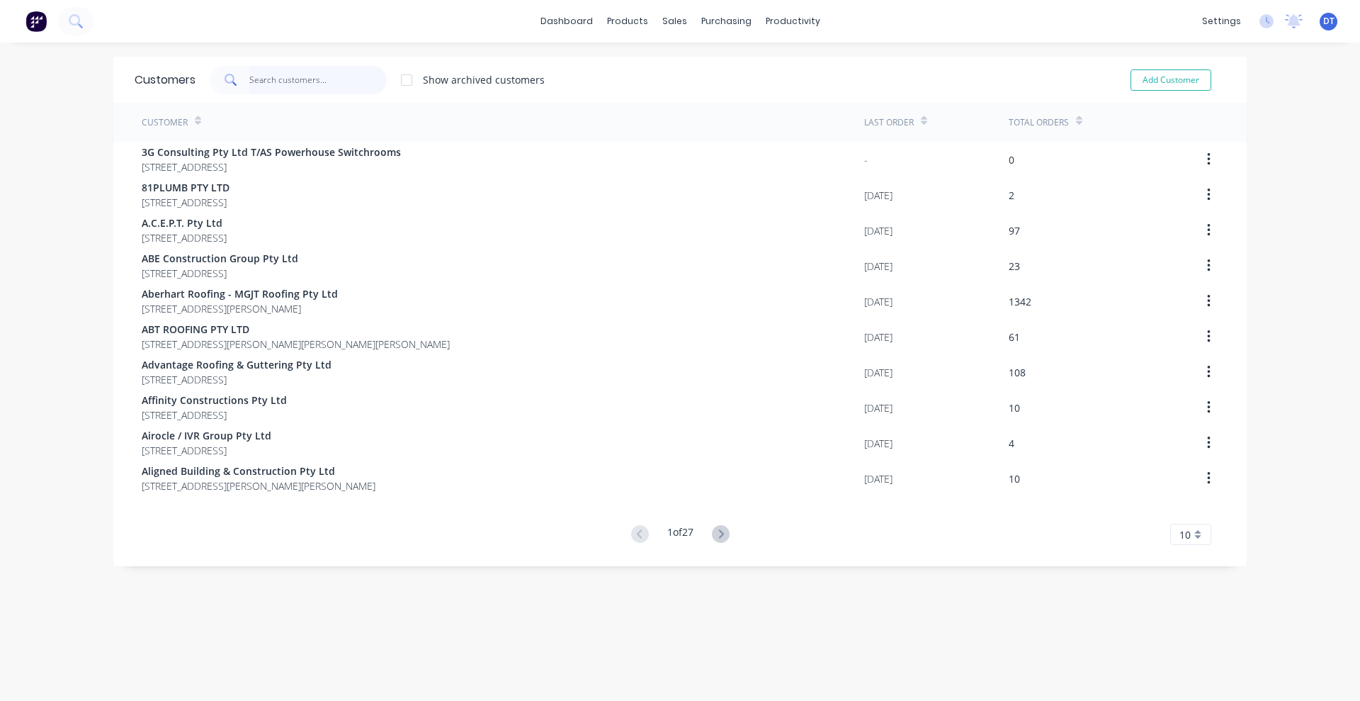
click at [297, 88] on input "text" at bounding box center [318, 80] width 138 height 28
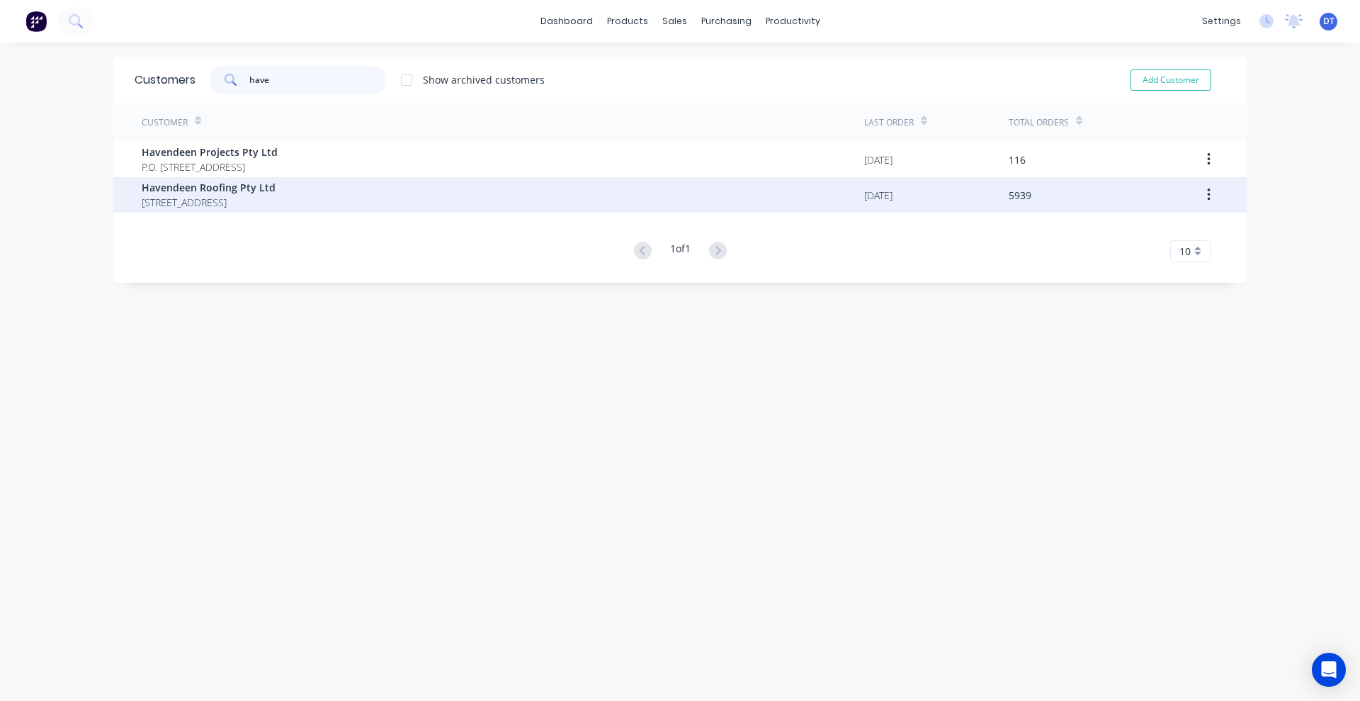
type input "have"
click at [201, 198] on span "PO BOX 7139 Southport Park Queensland Australia 4215" at bounding box center [209, 202] width 134 height 15
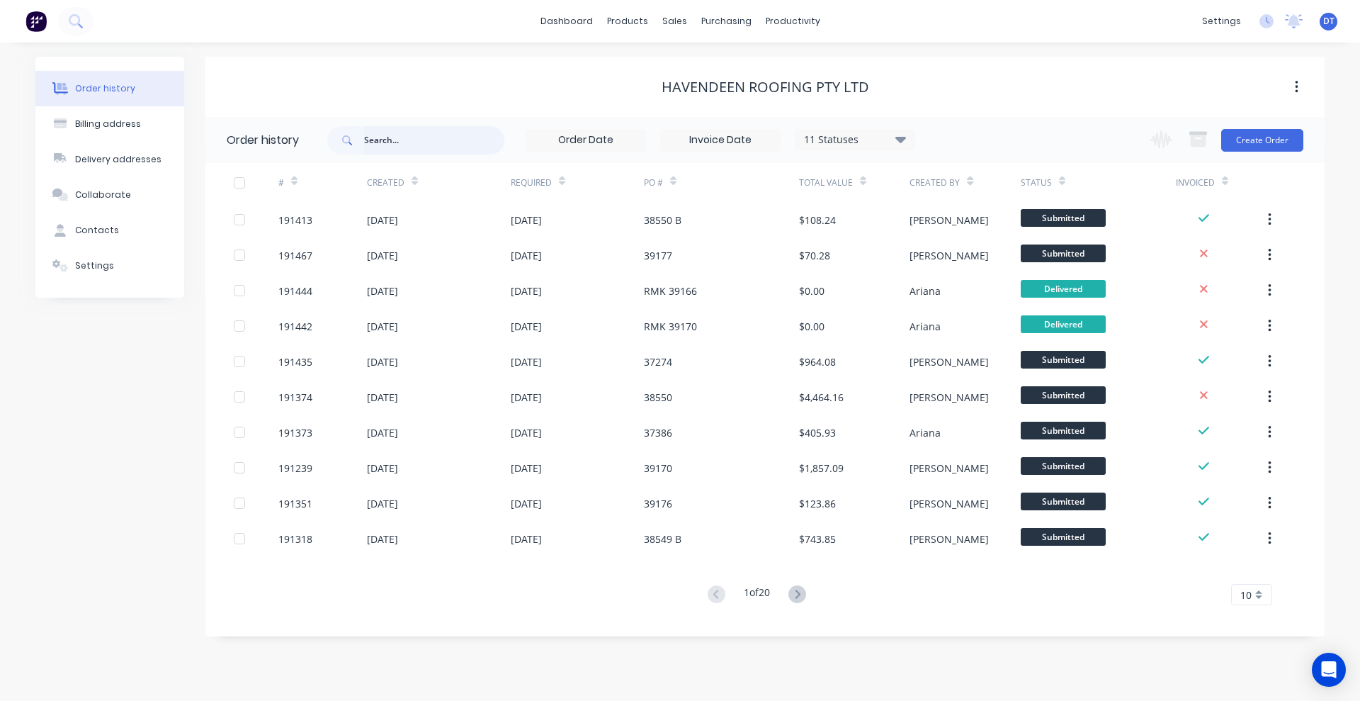
click at [393, 142] on input "text" at bounding box center [434, 140] width 140 height 28
type input "mansard"
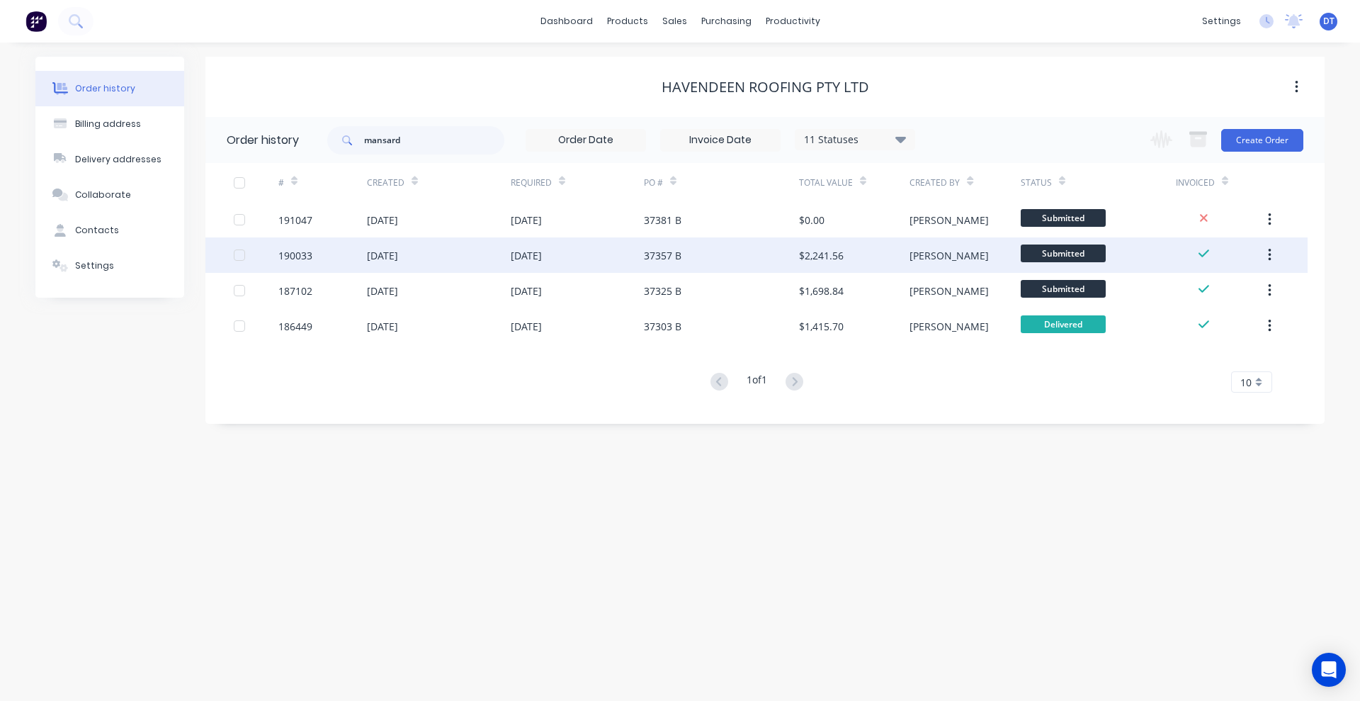
click at [856, 259] on div "$2,241.56" at bounding box center [854, 254] width 111 height 35
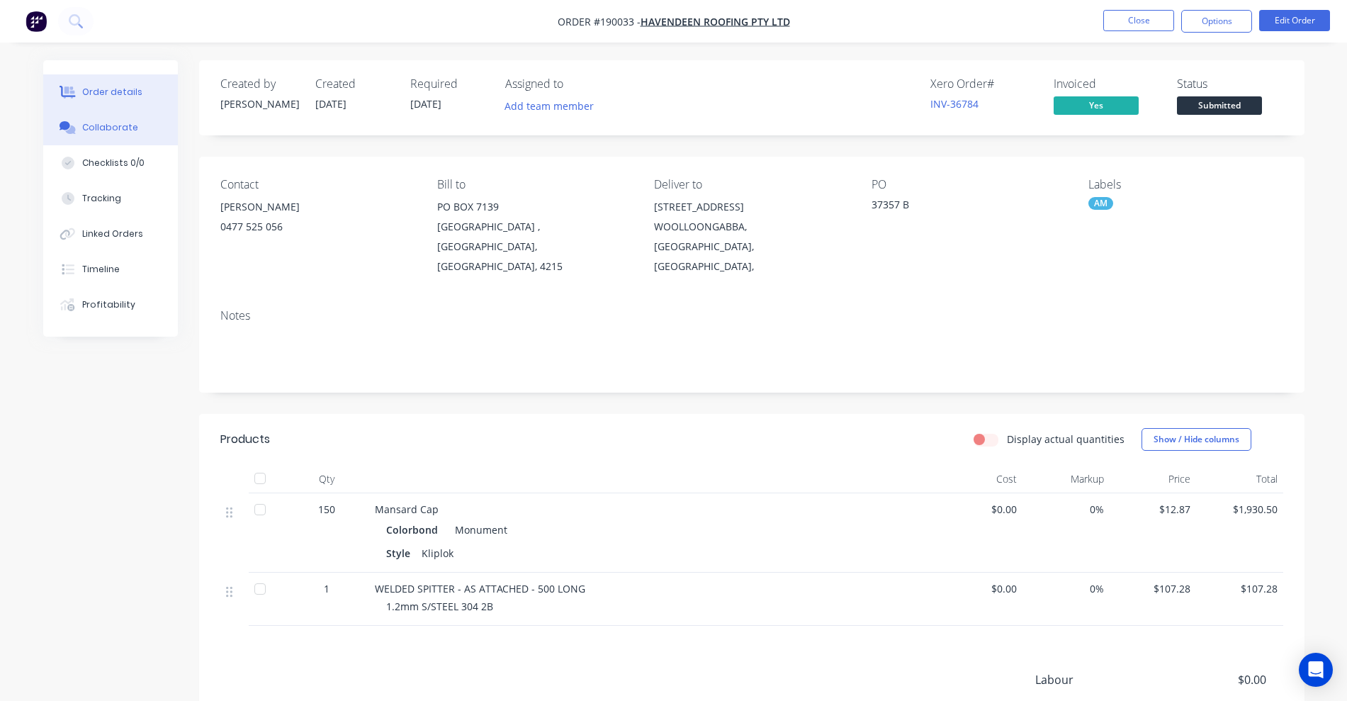
click at [100, 122] on div "Collaborate" at bounding box center [110, 127] width 56 height 13
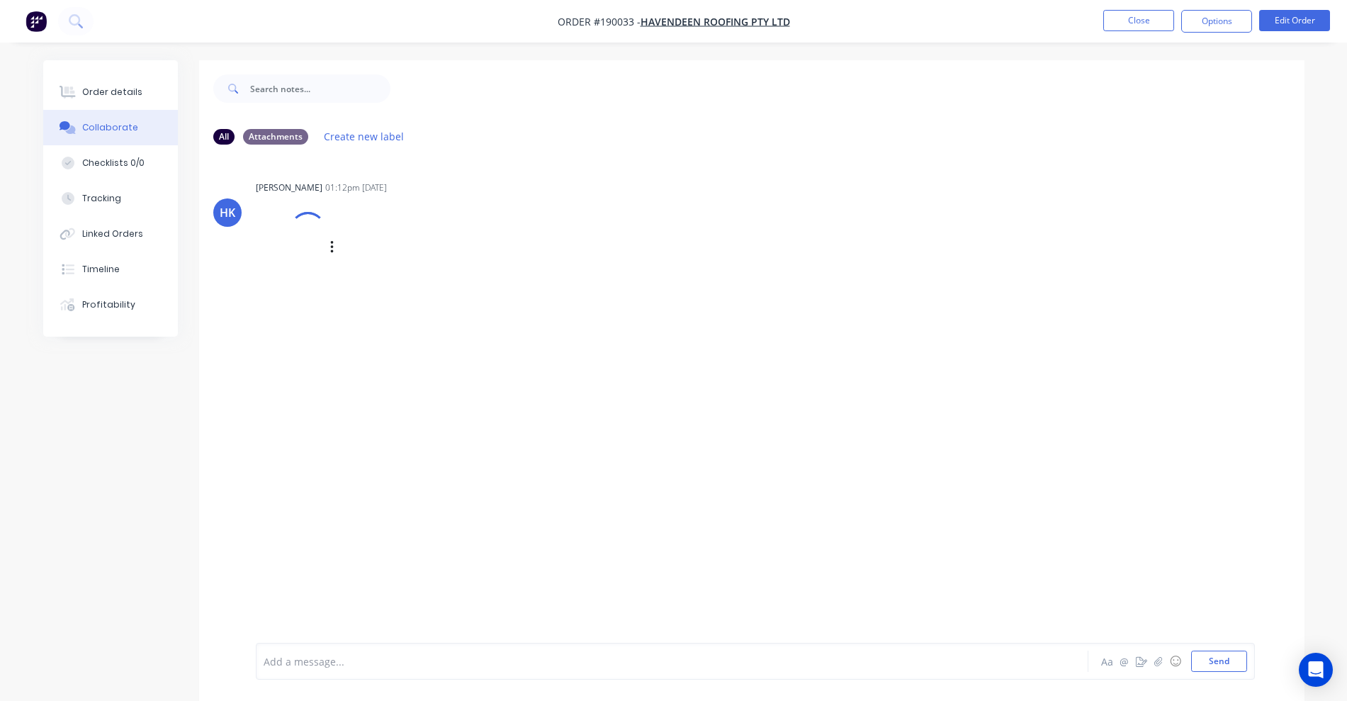
click at [300, 237] on div at bounding box center [307, 230] width 47 height 47
click at [282, 275] on div at bounding box center [306, 256] width 89 height 65
click at [128, 91] on div "Order details" at bounding box center [112, 92] width 60 height 13
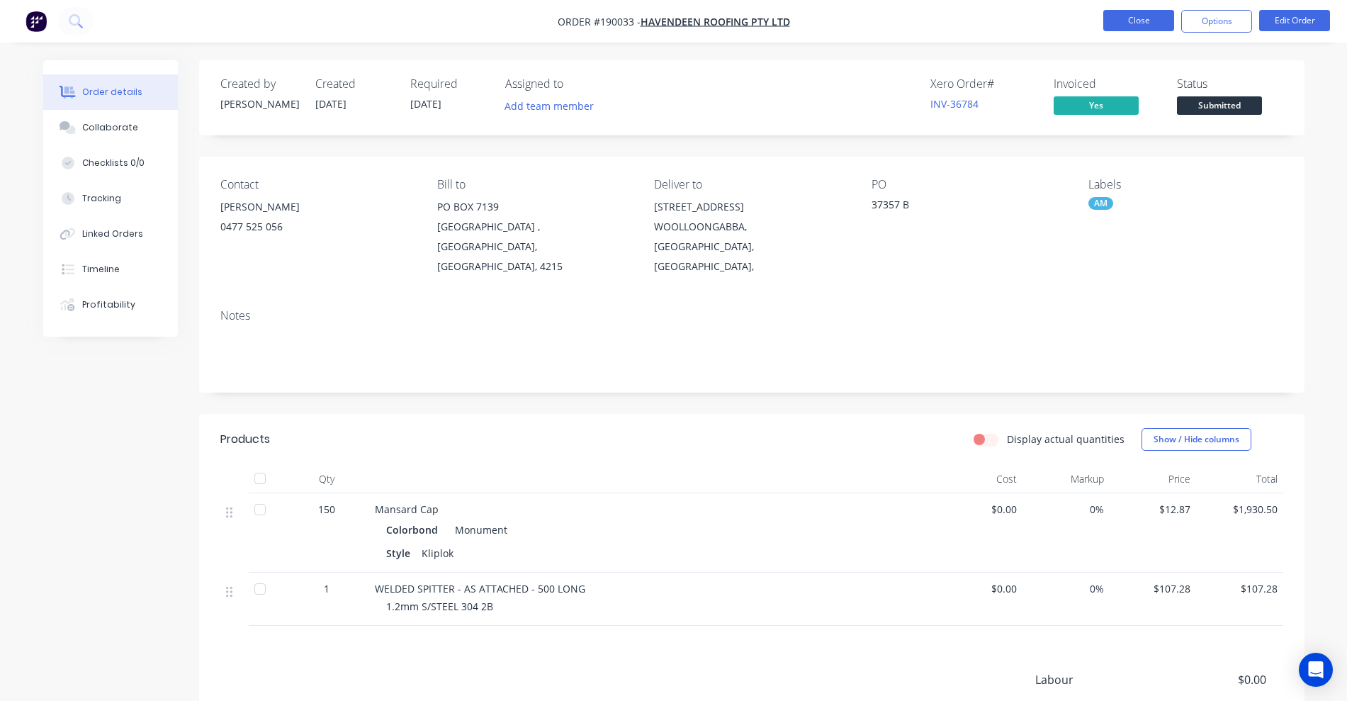
click at [1153, 27] on button "Close" at bounding box center [1138, 20] width 71 height 21
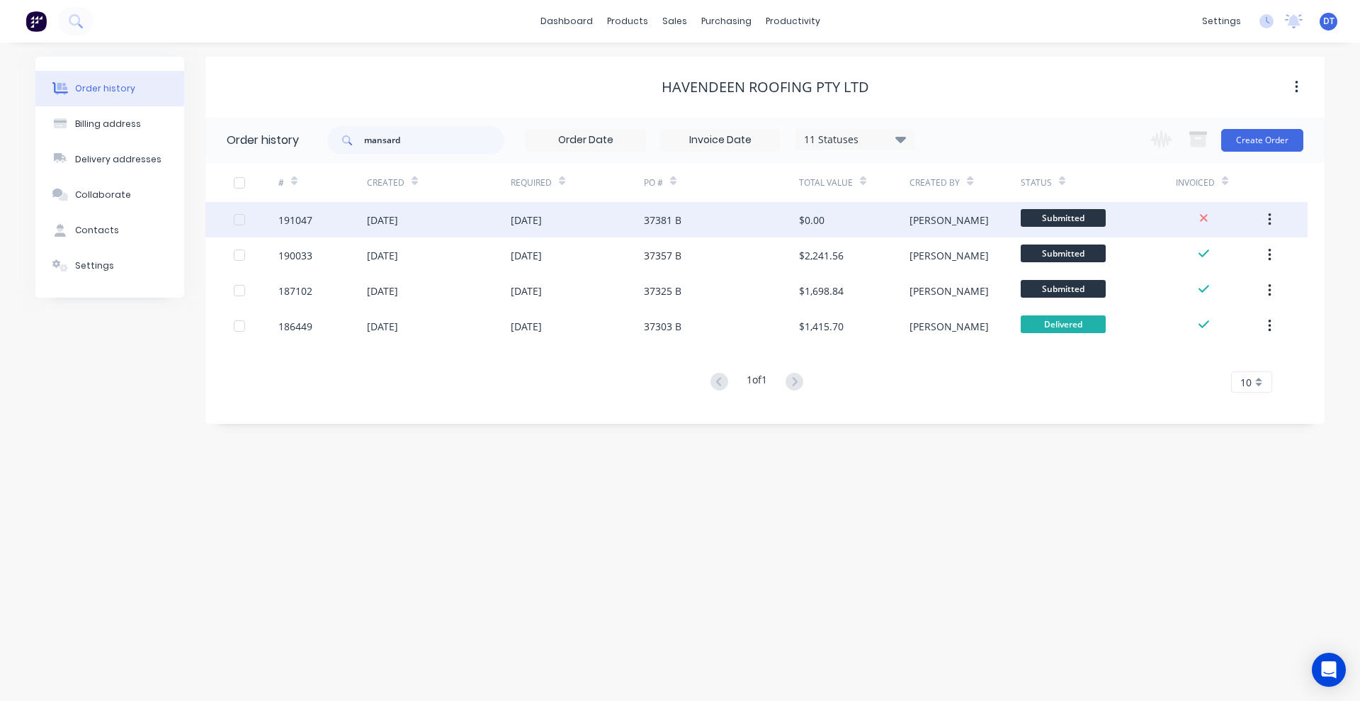
click at [688, 221] on div "37381 B" at bounding box center [721, 219] width 155 height 35
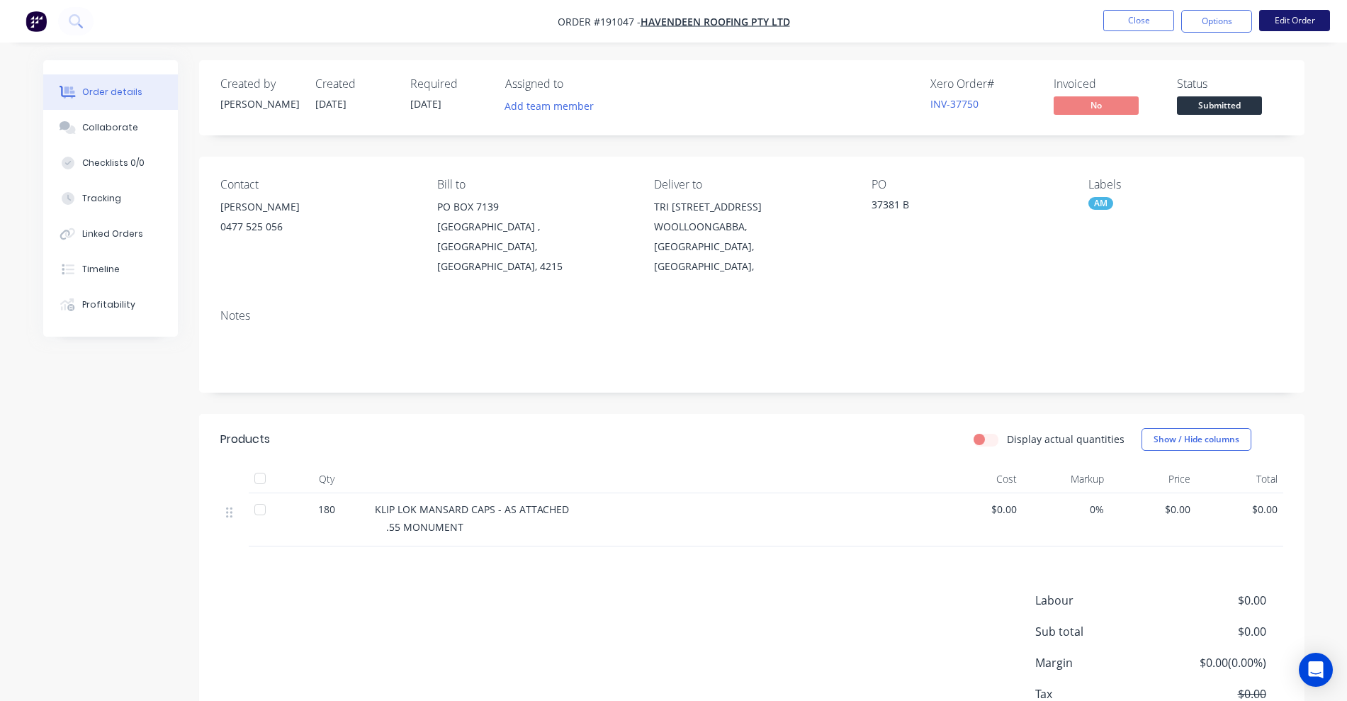
click at [1298, 11] on button "Edit Order" at bounding box center [1294, 20] width 71 height 21
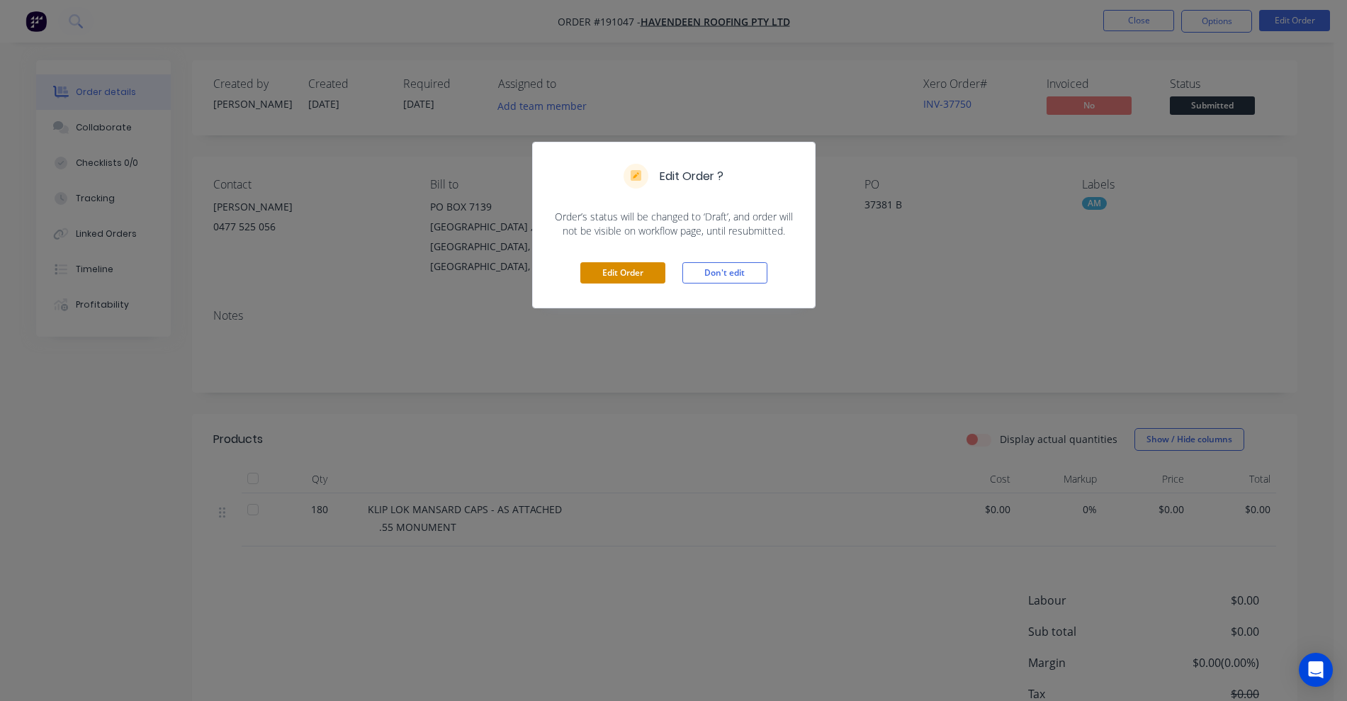
click at [650, 273] on button "Edit Order" at bounding box center [622, 272] width 85 height 21
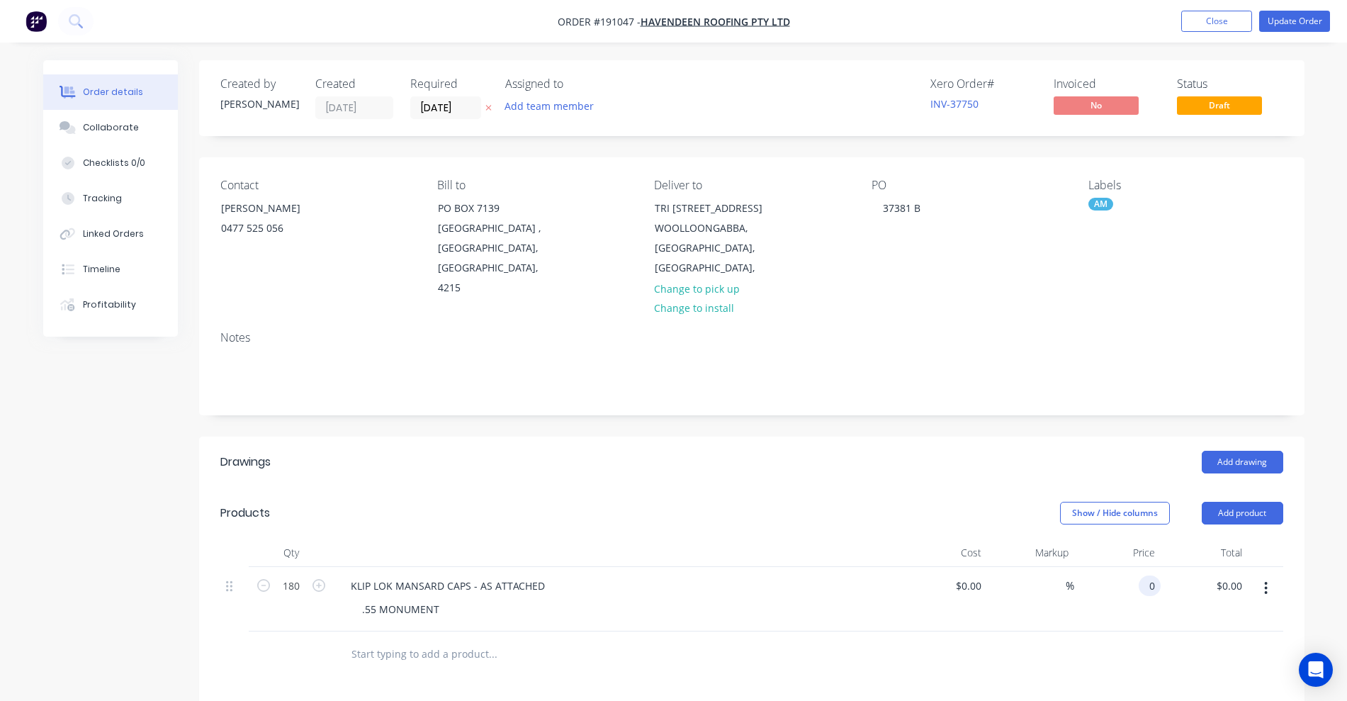
click at [1142, 575] on div "0 0" at bounding box center [1149, 585] width 22 height 21
type input "$12.87"
type input "$2,316.60"
click at [944, 502] on div "Show / Hide columns Add product" at bounding box center [864, 513] width 837 height 23
click at [1293, 20] on button "Update Order" at bounding box center [1294, 21] width 71 height 21
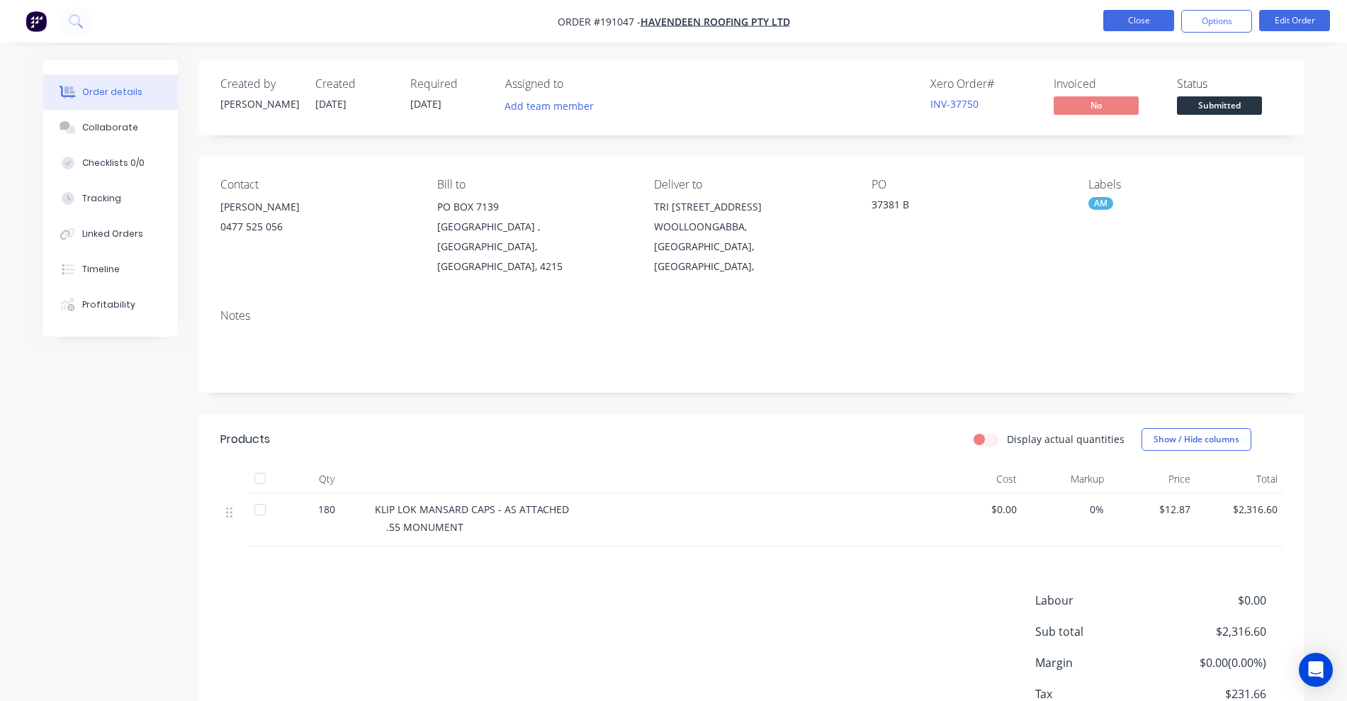
click at [1120, 16] on button "Close" at bounding box center [1138, 20] width 71 height 21
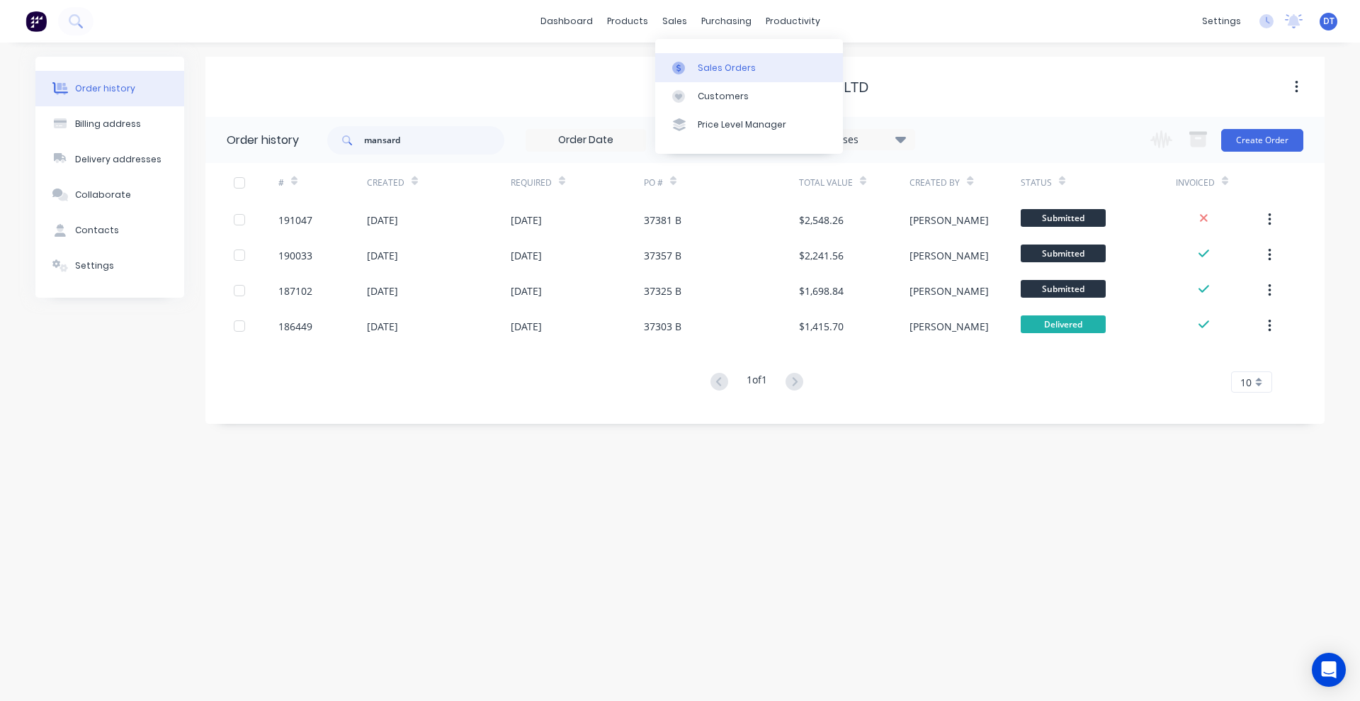
click at [704, 57] on link "Sales Orders" at bounding box center [749, 67] width 188 height 28
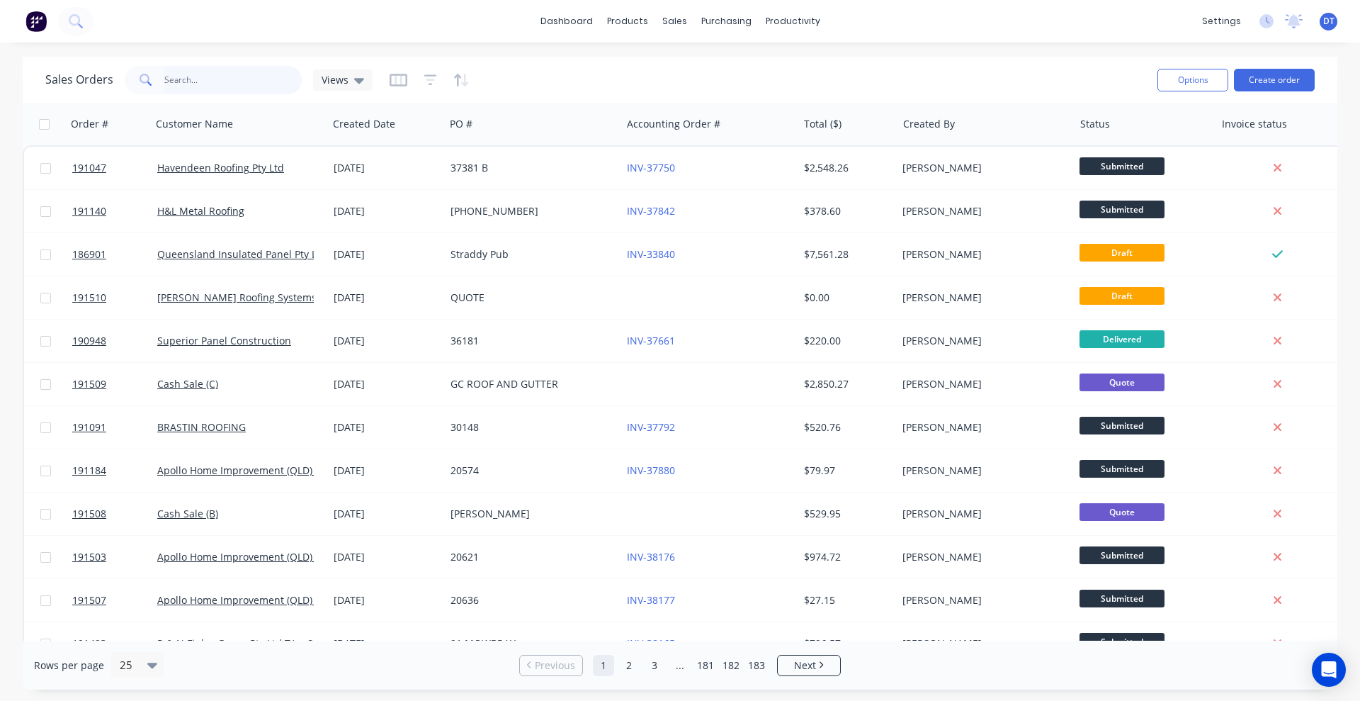
click at [222, 84] on input "text" at bounding box center [233, 80] width 138 height 28
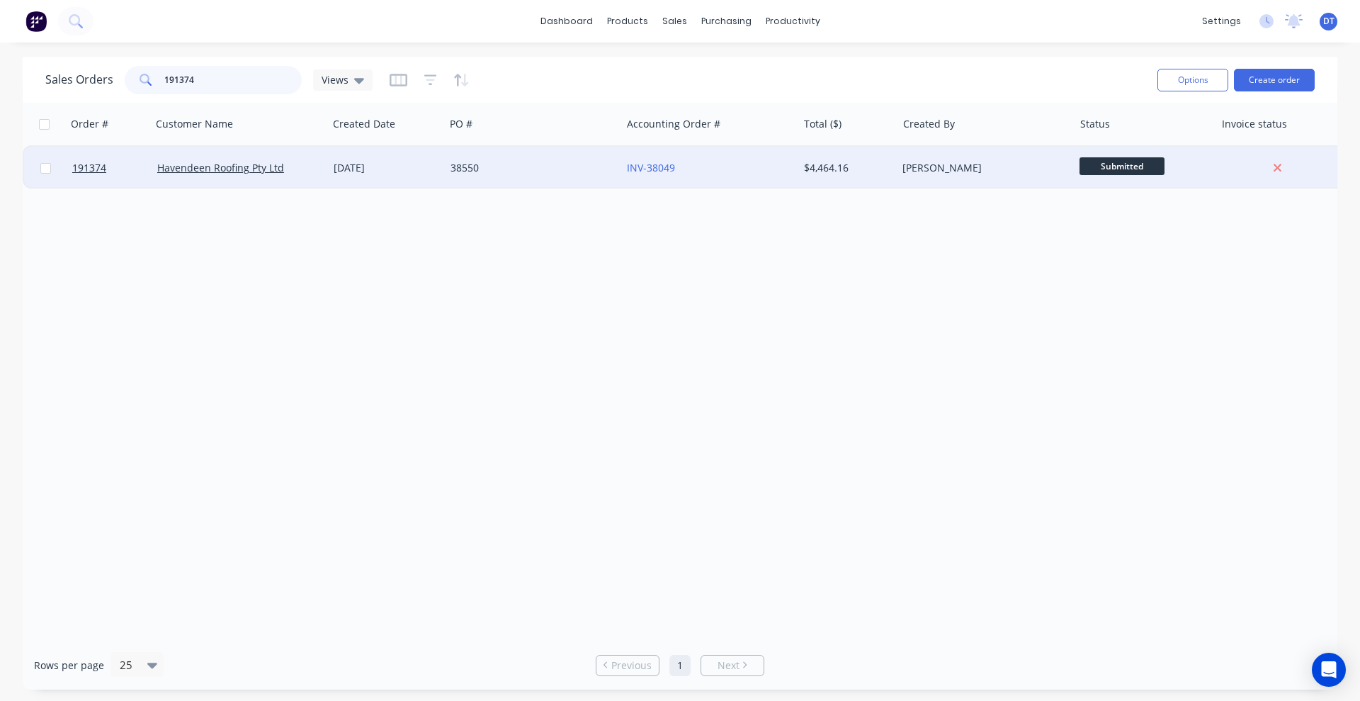
type input "191374"
click at [576, 175] on div "38550" at bounding box center [533, 168] width 176 height 43
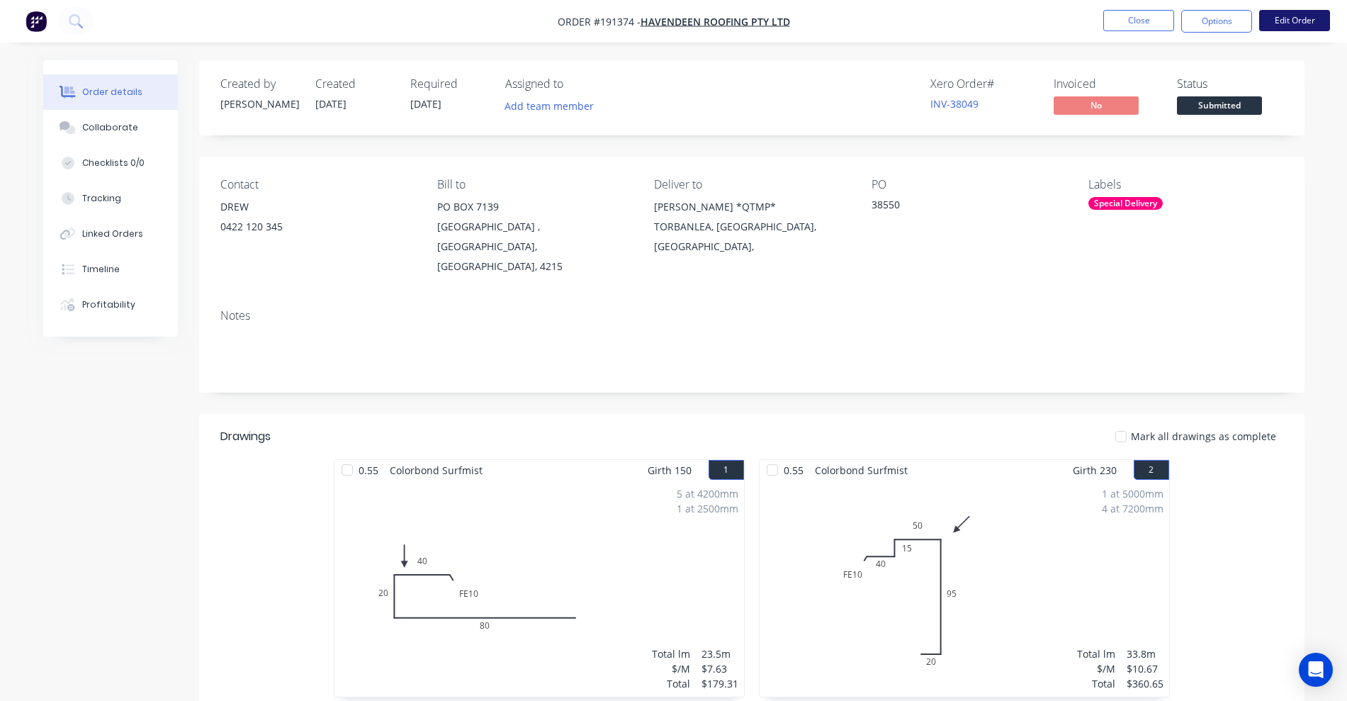
click at [1301, 15] on button "Edit Order" at bounding box center [1294, 20] width 71 height 21
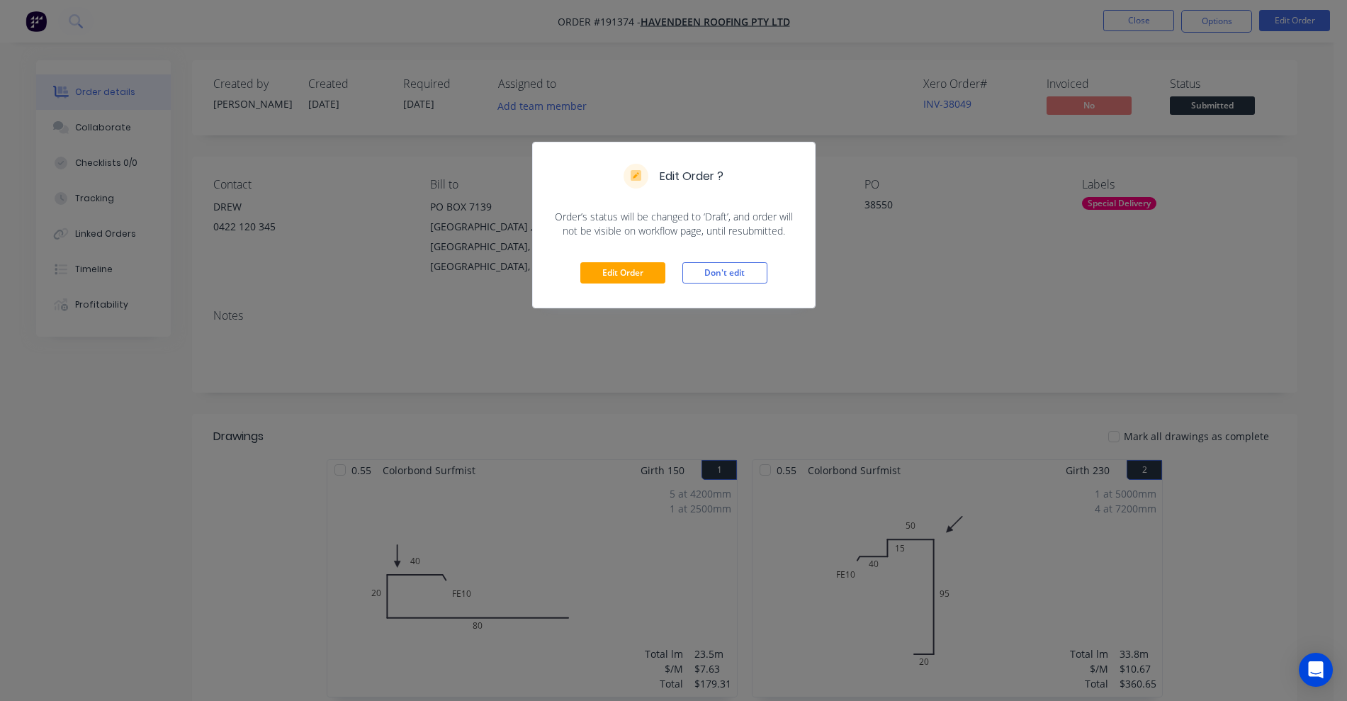
click at [596, 257] on div "Edit Order Don't edit" at bounding box center [674, 272] width 282 height 69
click at [603, 266] on button "Edit Order" at bounding box center [622, 272] width 85 height 21
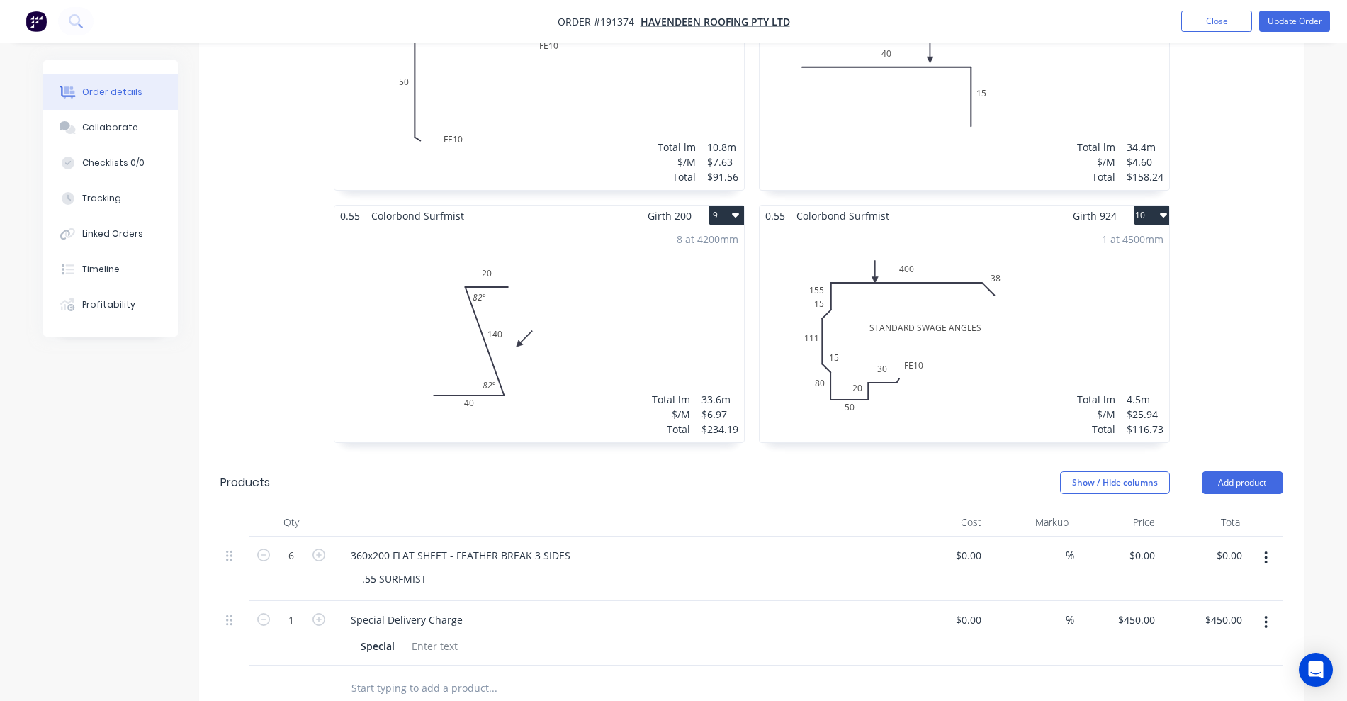
scroll to position [1594, 0]
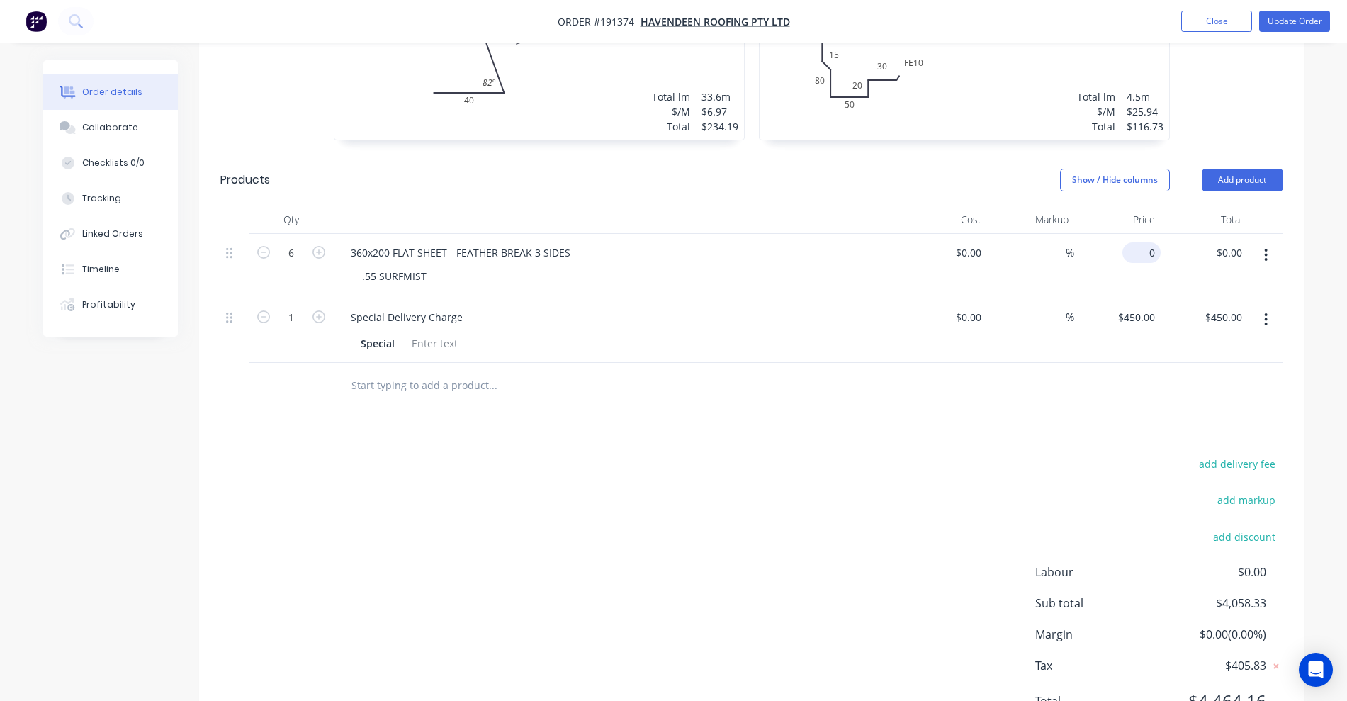
click at [1150, 242] on input "0" at bounding box center [1144, 252] width 33 height 21
type input "$8.97"
type input "$53.82"
click at [1308, 17] on button "Update Order" at bounding box center [1294, 21] width 71 height 21
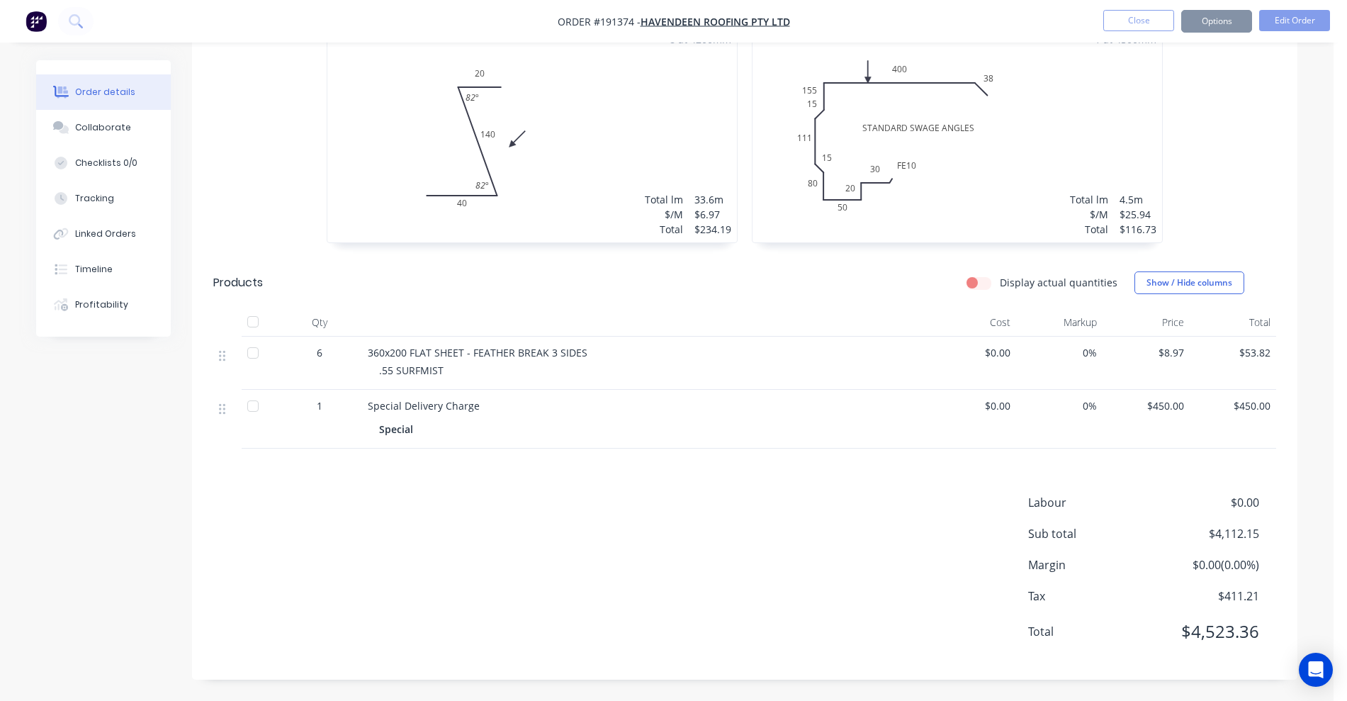
scroll to position [0, 0]
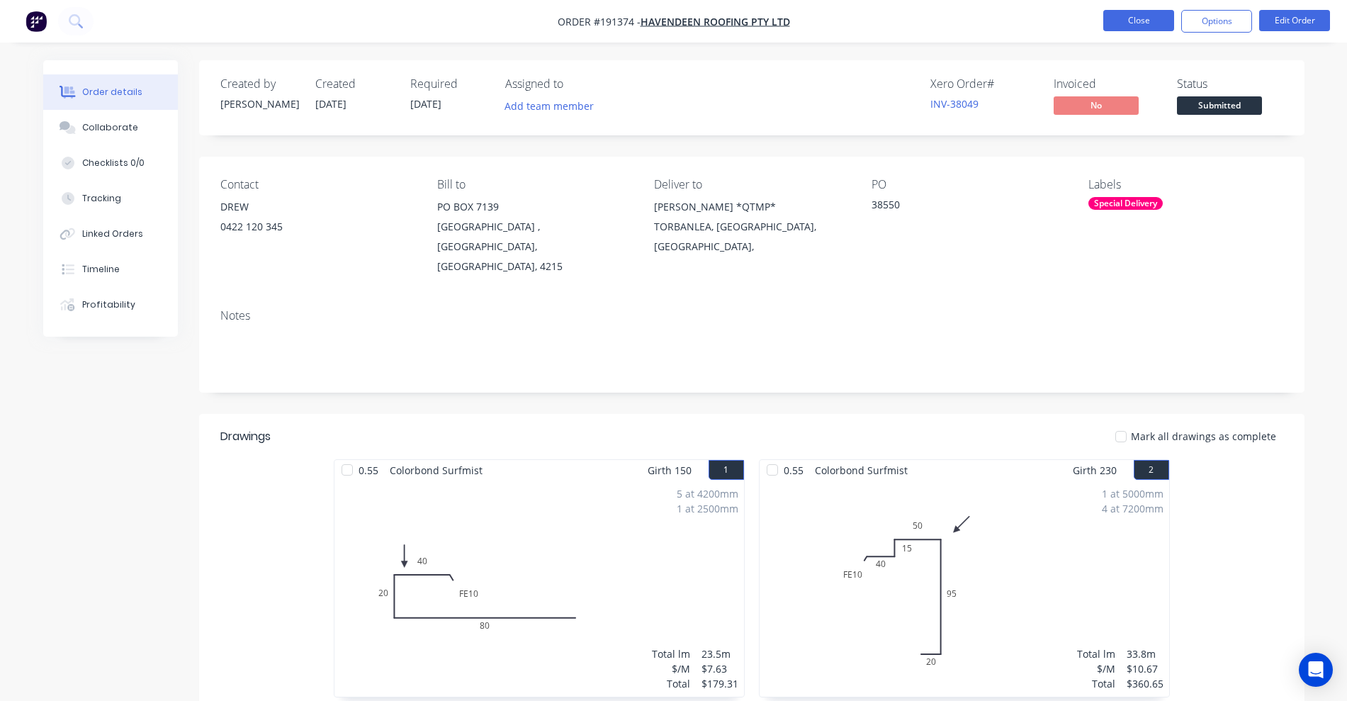
click at [1140, 22] on button "Close" at bounding box center [1138, 20] width 71 height 21
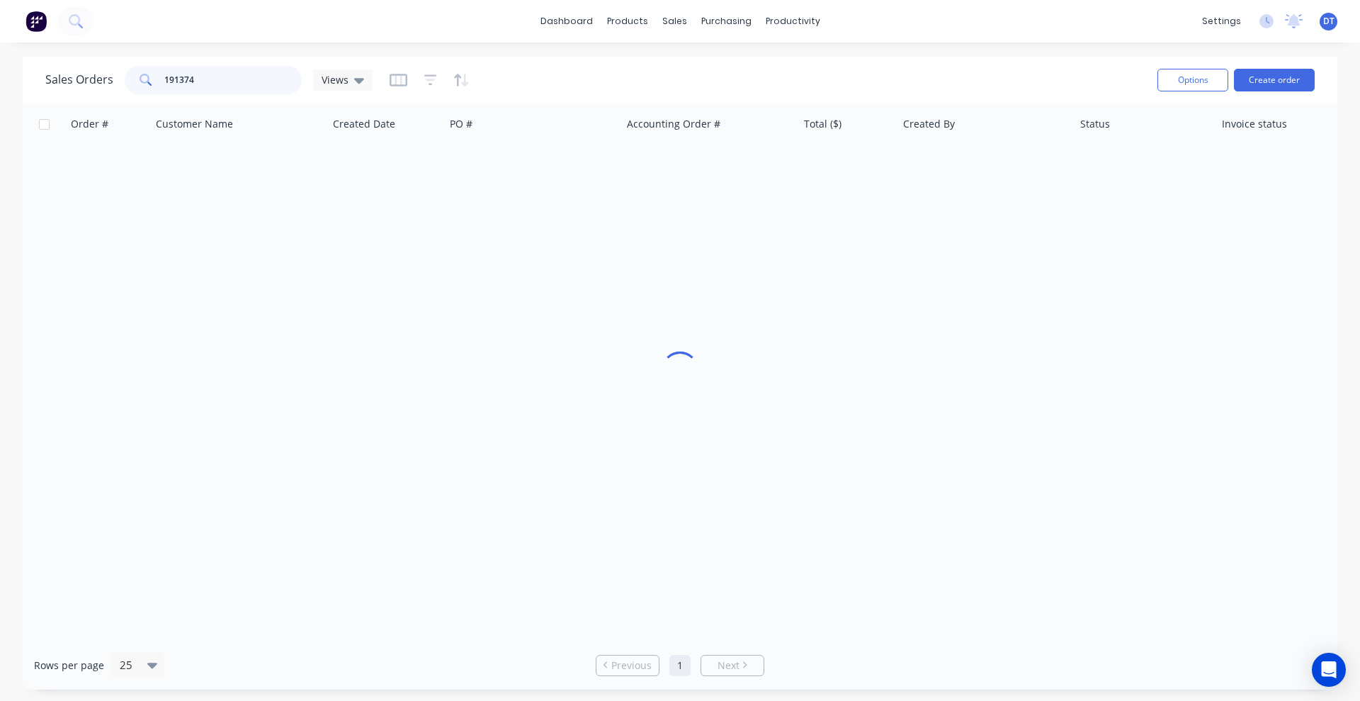
drag, startPoint x: 205, startPoint y: 79, endPoint x: 119, endPoint y: 81, distance: 86.4
click at [119, 81] on div "Sales Orders 191374 Views" at bounding box center [208, 80] width 327 height 28
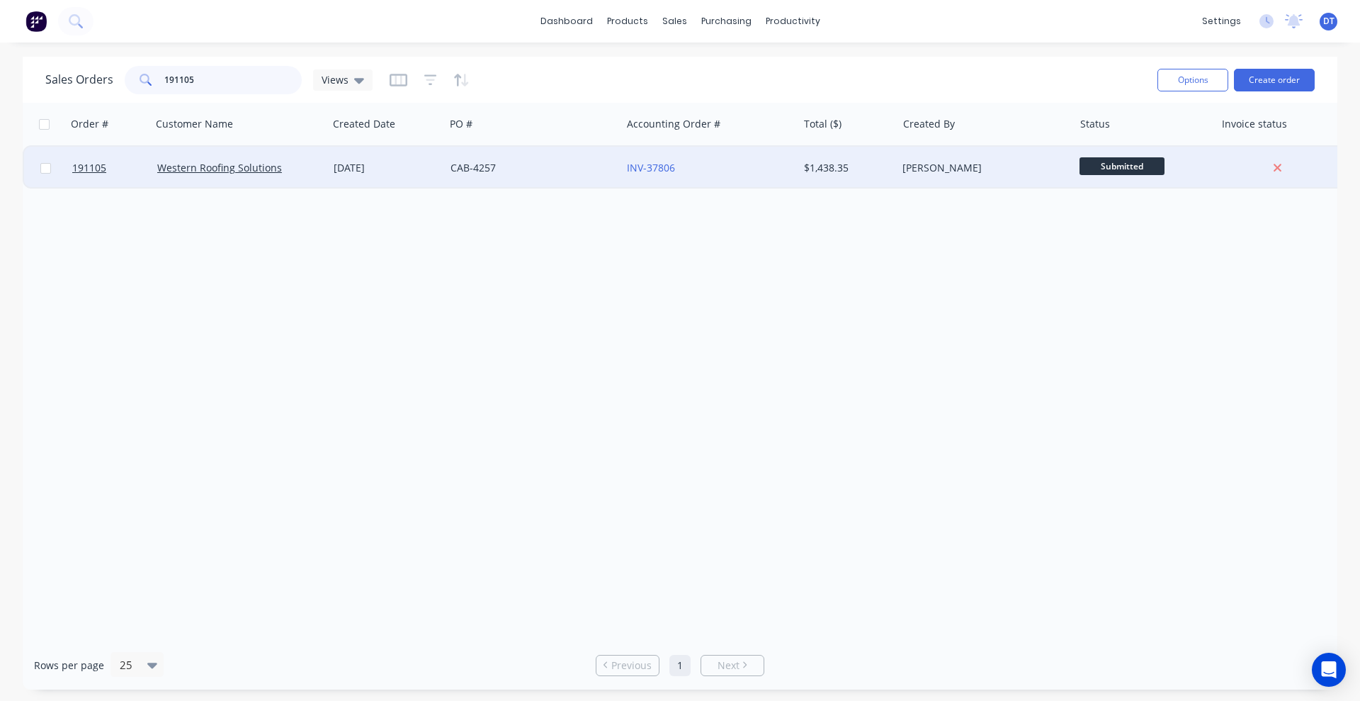
type input "191105"
click at [591, 174] on div "CAB-4257" at bounding box center [529, 168] width 157 height 14
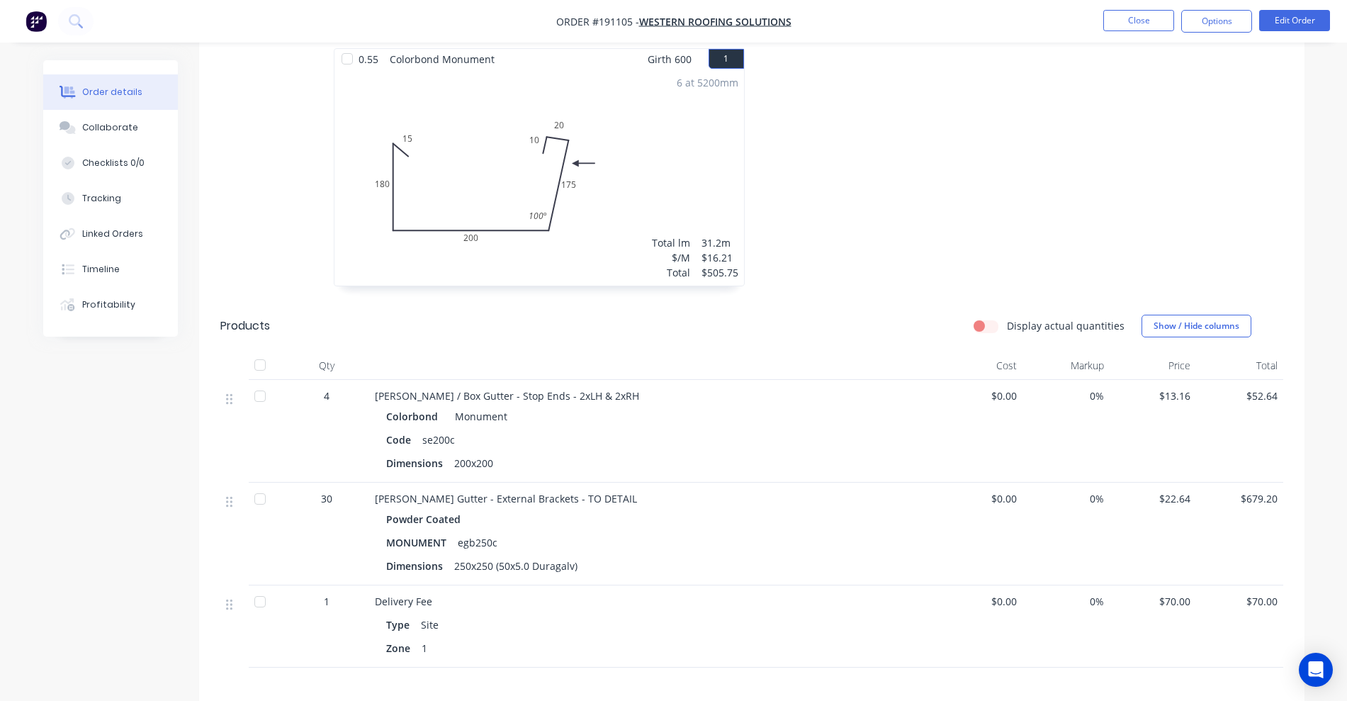
scroll to position [443, 0]
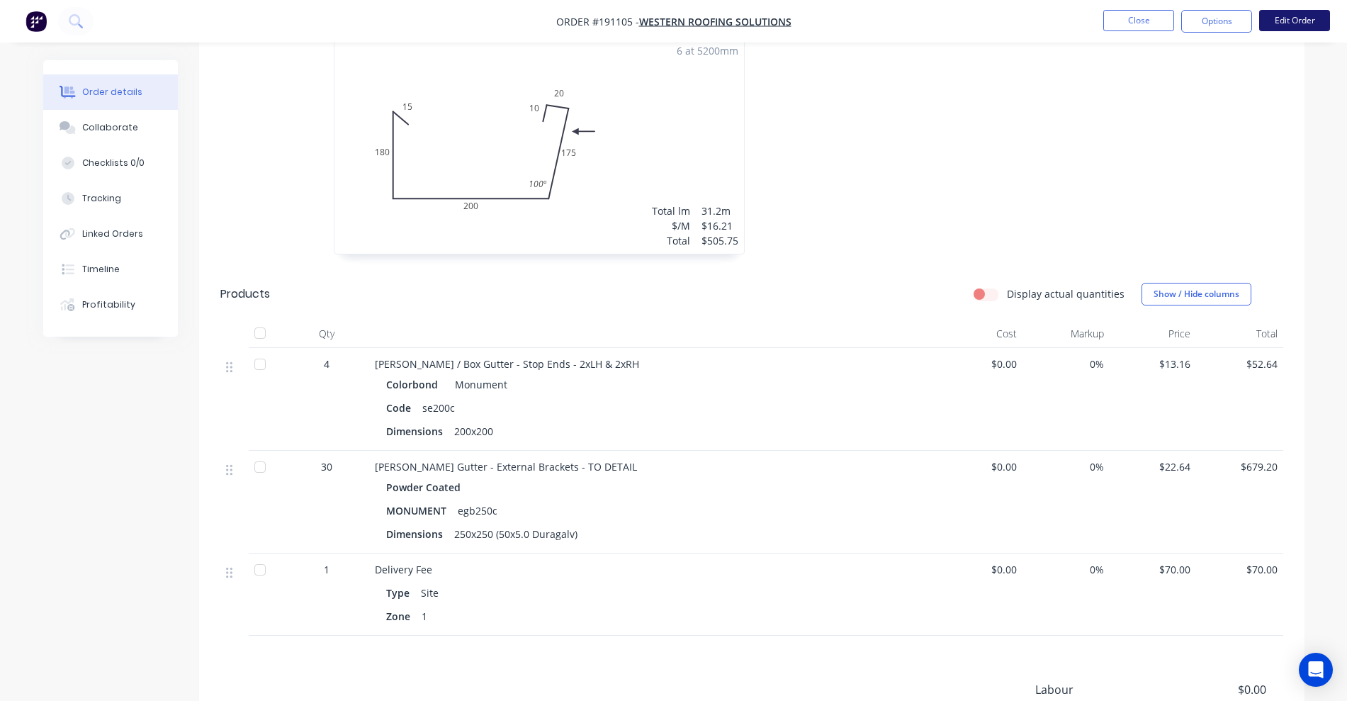
click at [1315, 26] on button "Edit Order" at bounding box center [1294, 20] width 71 height 21
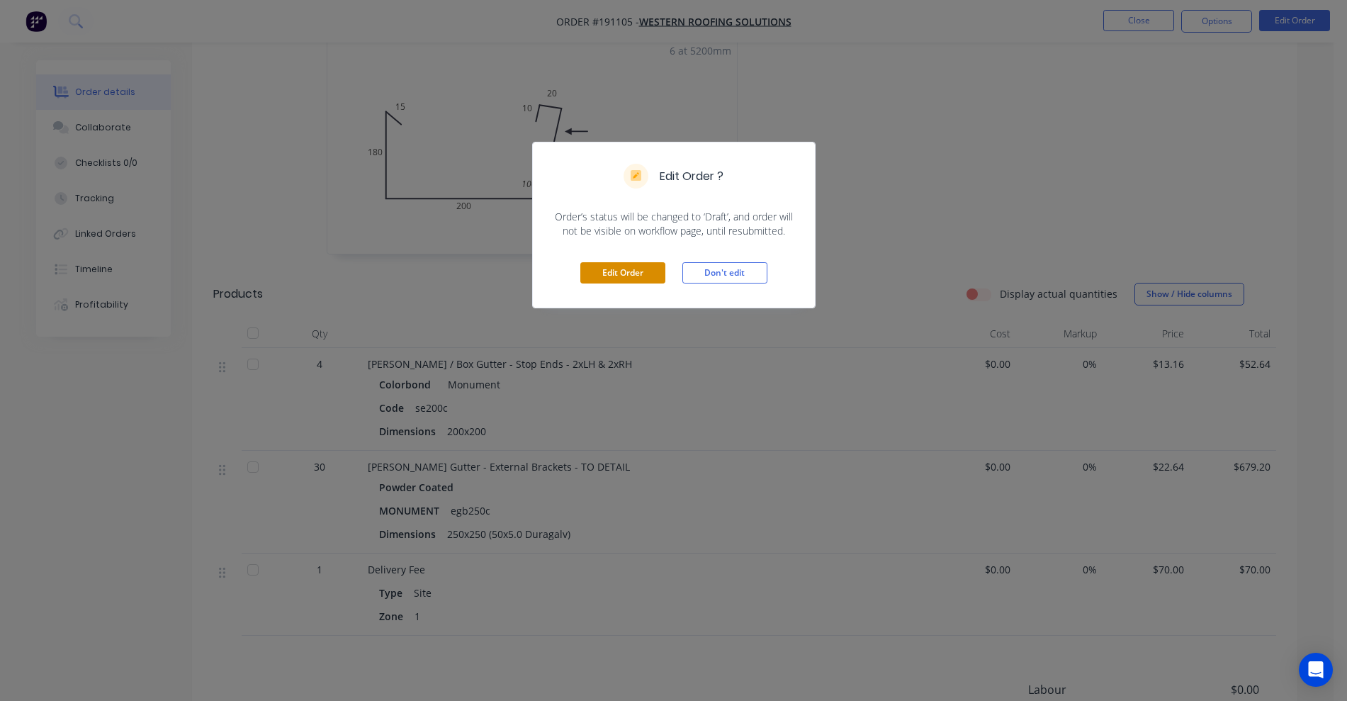
click at [633, 273] on button "Edit Order" at bounding box center [622, 272] width 85 height 21
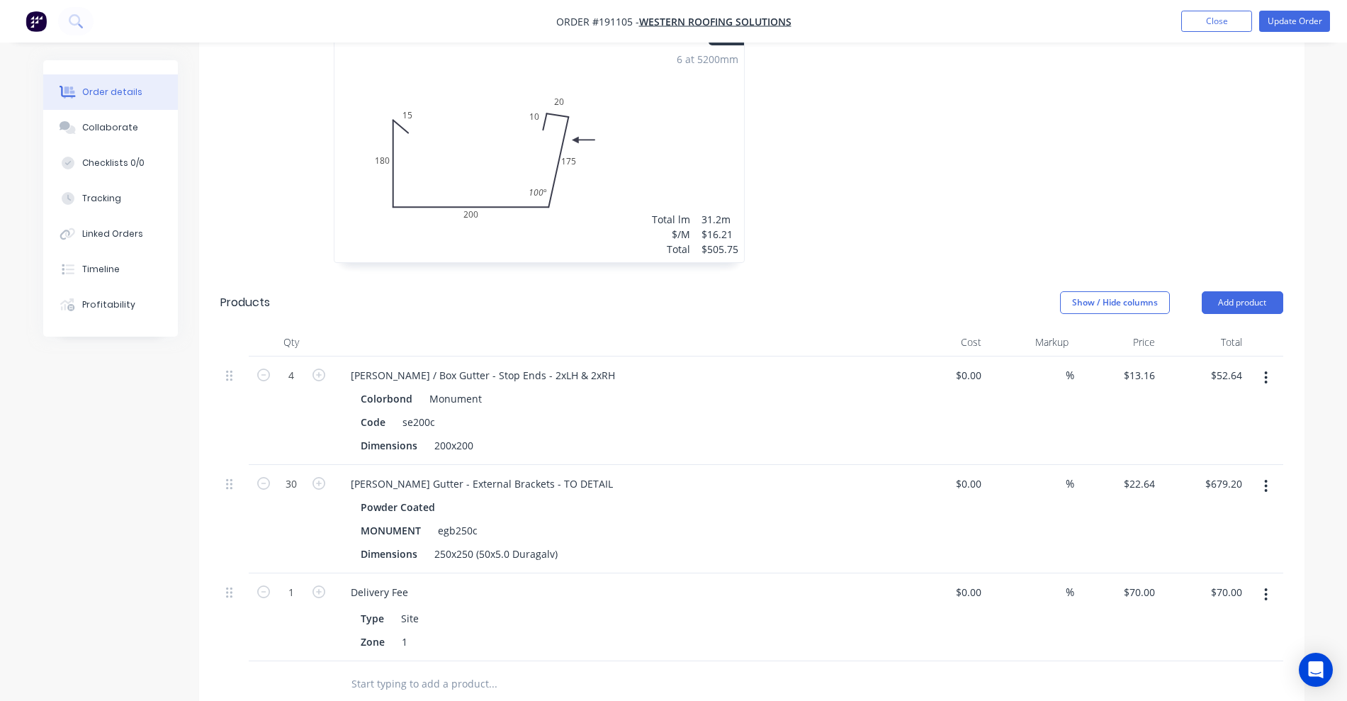
click at [1272, 473] on button "button" at bounding box center [1265, 486] width 33 height 26
click at [1238, 513] on div "Edit" at bounding box center [1215, 523] width 109 height 21
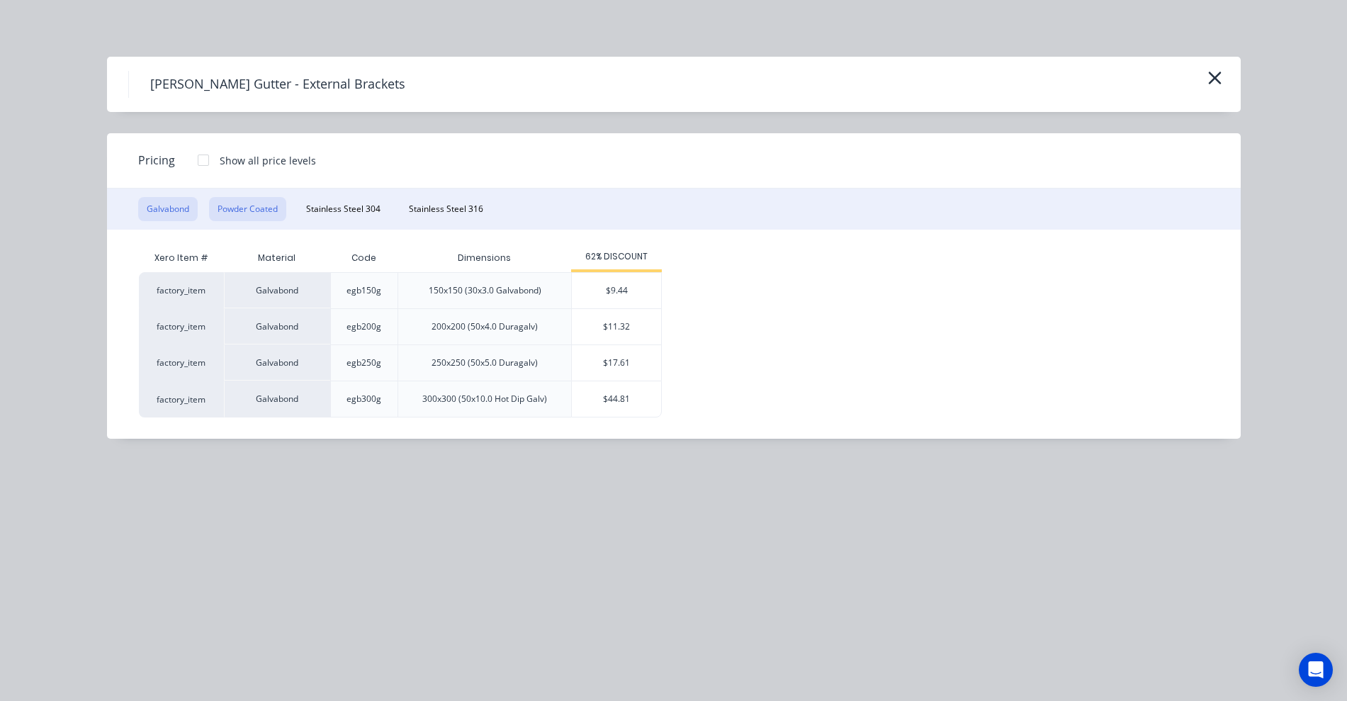
click at [271, 211] on button "Powder Coated" at bounding box center [247, 209] width 77 height 24
click at [605, 321] on div "$15.09" at bounding box center [616, 326] width 89 height 35
type input "$15.09"
type input "$452.70"
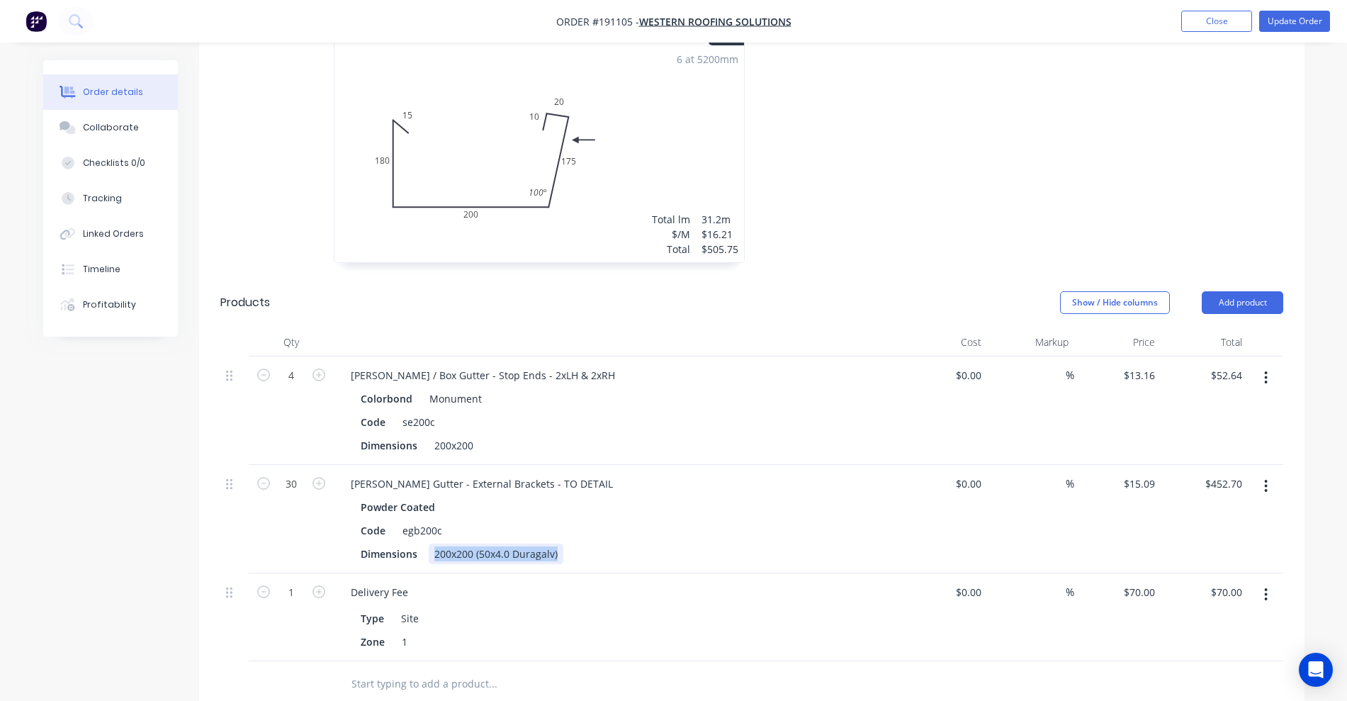
drag, startPoint x: 429, startPoint y: 534, endPoint x: 642, endPoint y: 548, distance: 213.6
click at [642, 548] on div "Eaves Gutter - External Brackets - TO DETAIL Powder Coated Code egb200c Dimensi…" at bounding box center [617, 519] width 567 height 108
click at [611, 520] on div "Code egb200c" at bounding box center [614, 530] width 519 height 21
click at [1293, 30] on button "Update Order" at bounding box center [1294, 21] width 71 height 21
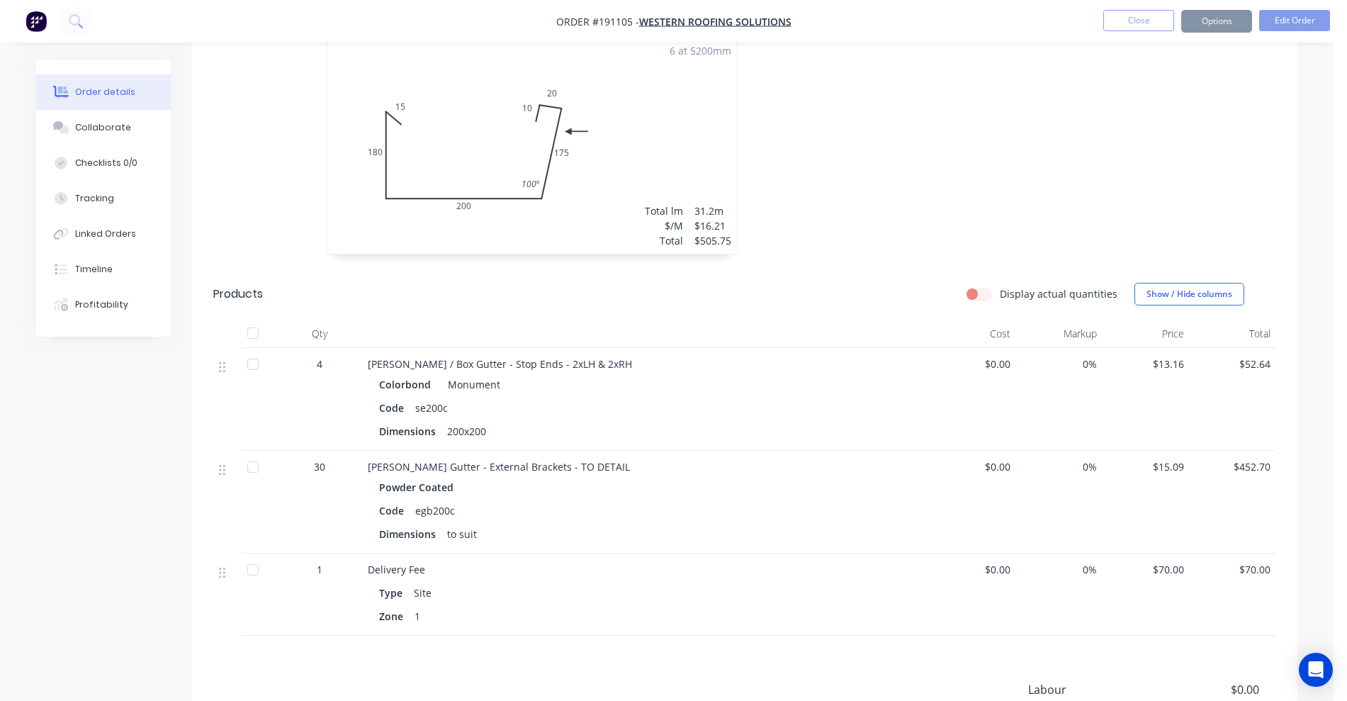
scroll to position [0, 0]
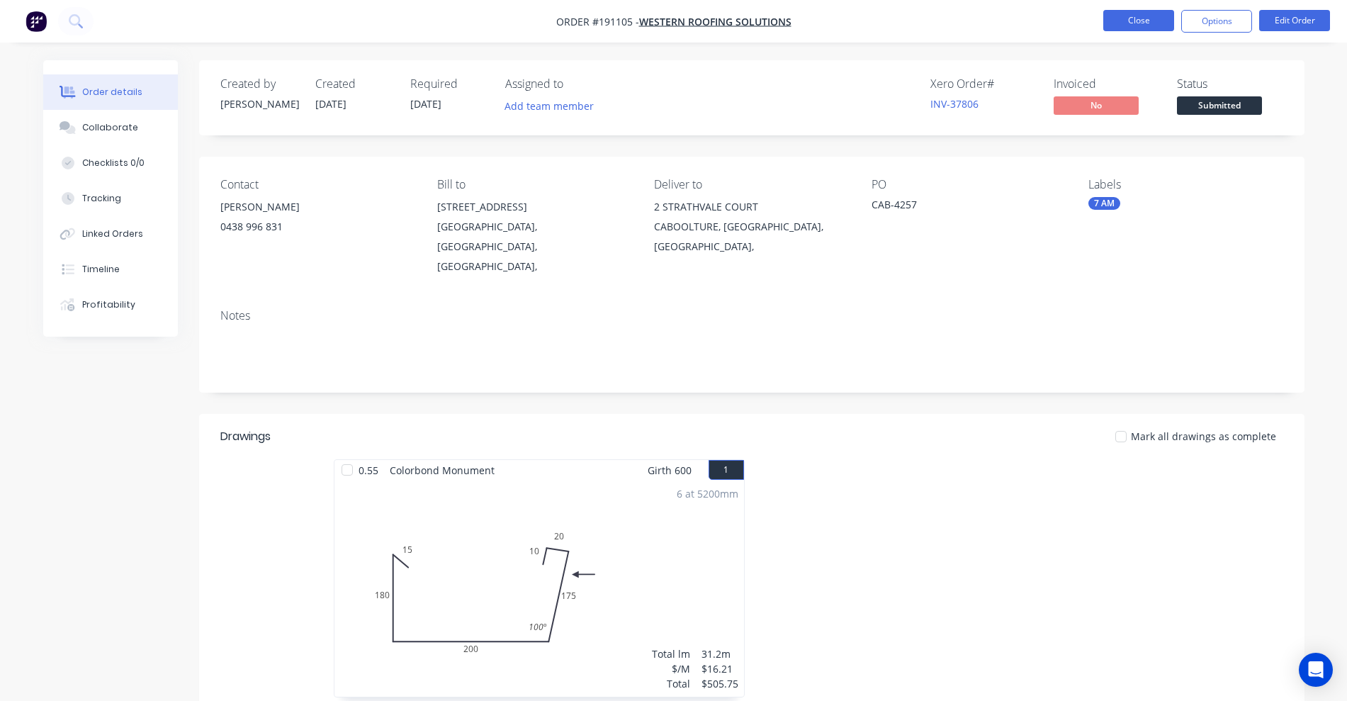
click at [1148, 10] on button "Close" at bounding box center [1138, 20] width 71 height 21
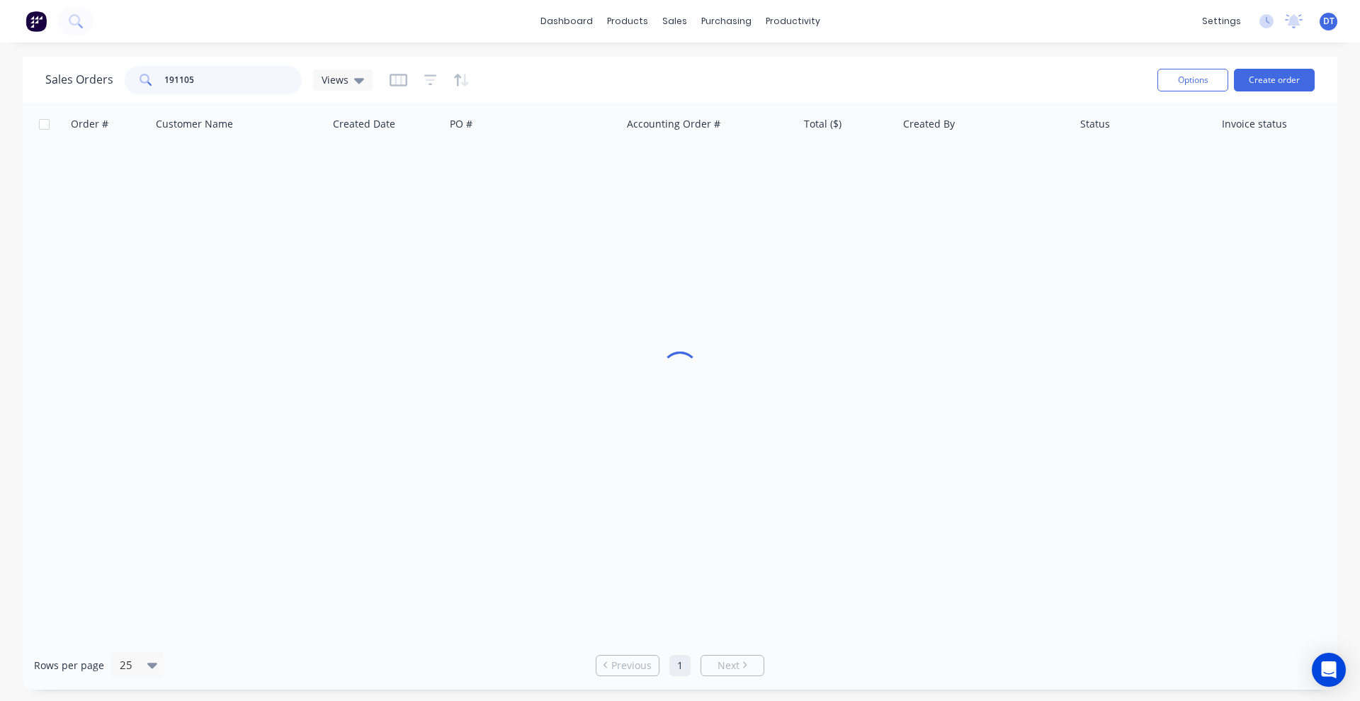
drag, startPoint x: 176, startPoint y: 84, endPoint x: 87, endPoint y: 78, distance: 89.5
click at [120, 85] on div "Sales Orders 191105 Views" at bounding box center [208, 80] width 327 height 28
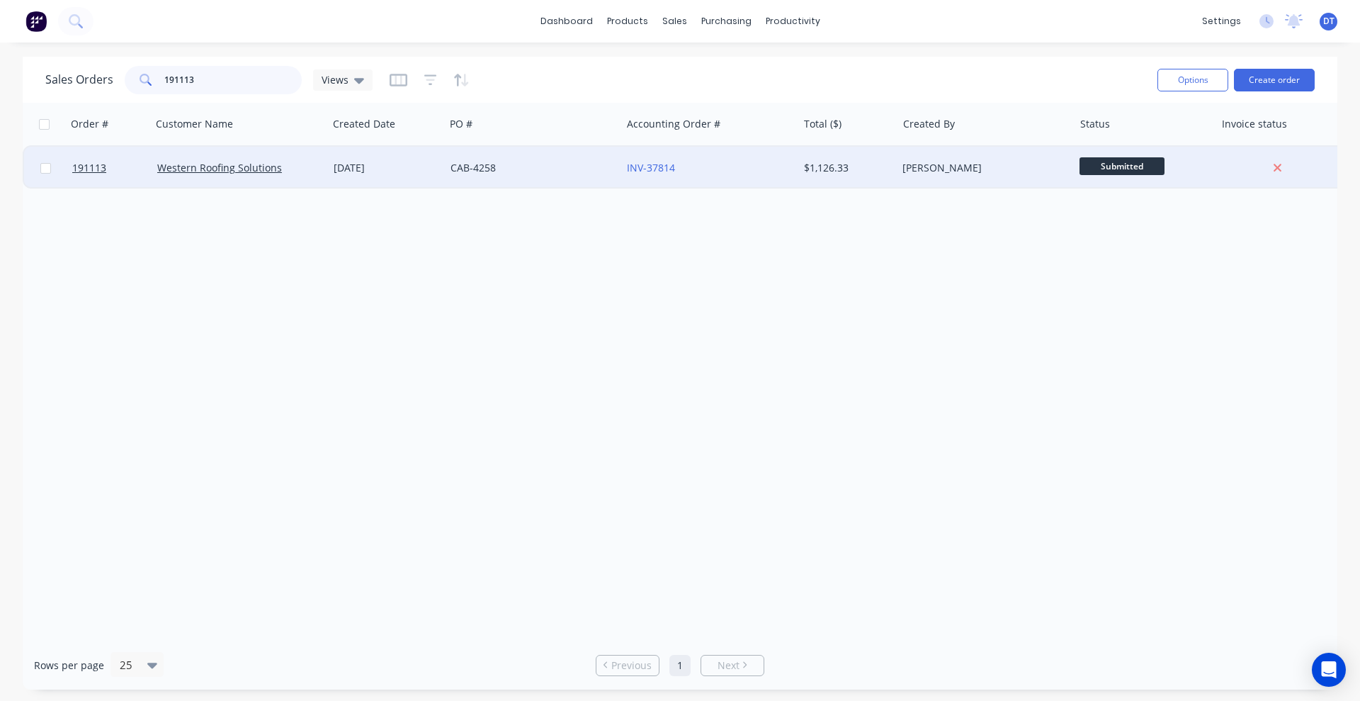
type input "191113"
click at [533, 175] on div "CAB-4258" at bounding box center [533, 168] width 176 height 43
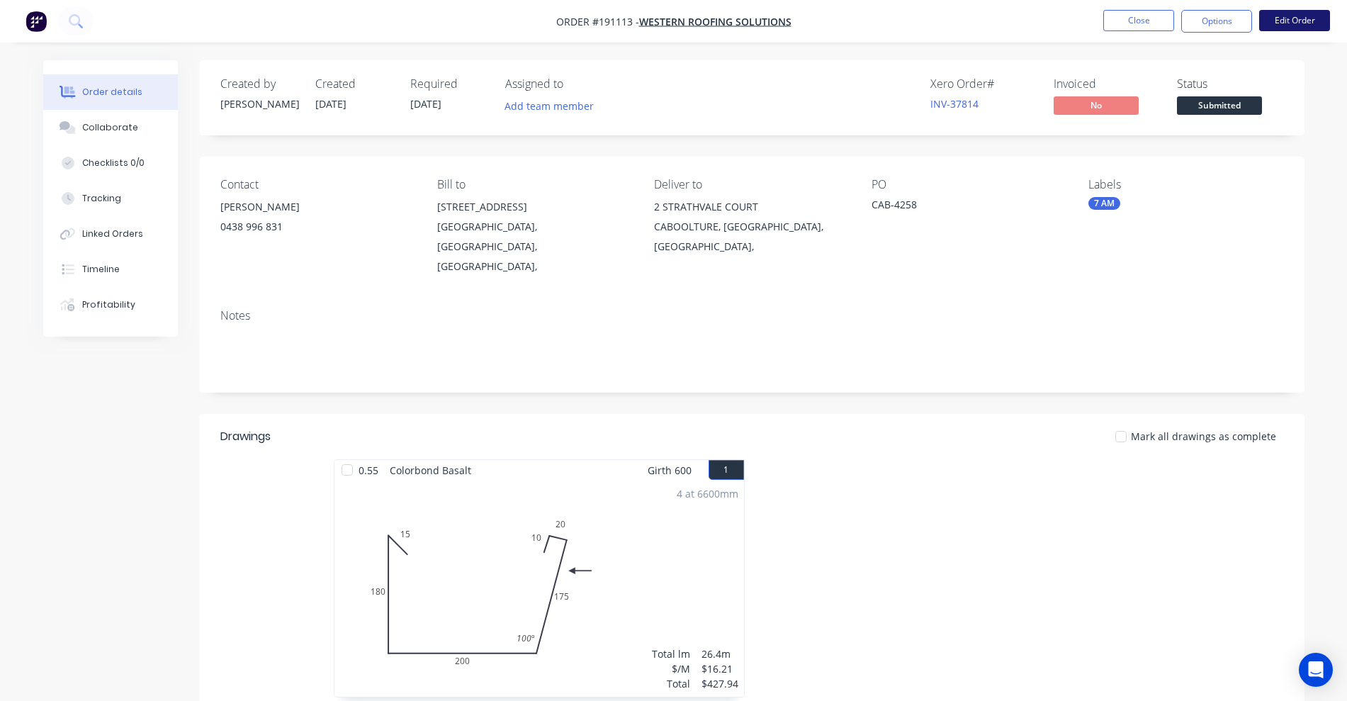
click at [1296, 26] on button "Edit Order" at bounding box center [1294, 20] width 71 height 21
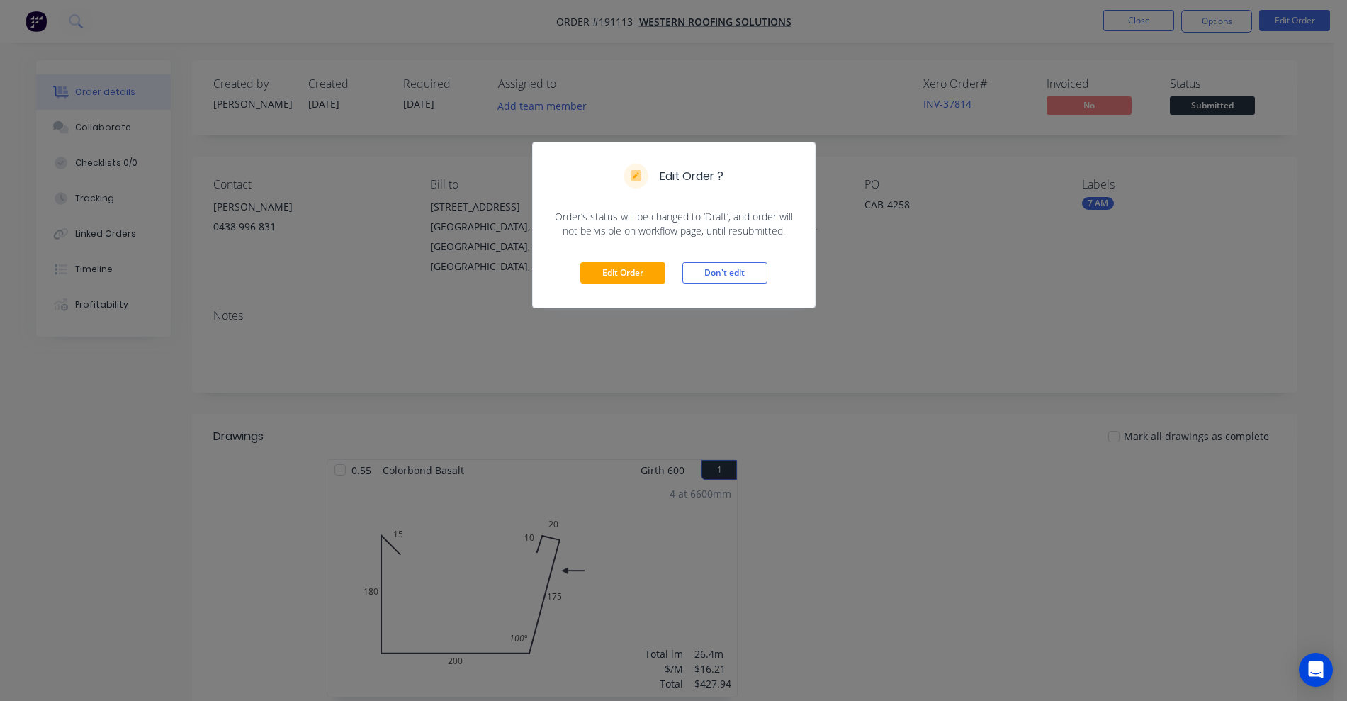
click at [625, 285] on div "Edit Order Don't edit" at bounding box center [674, 272] width 282 height 69
click at [632, 262] on button "Edit Order" at bounding box center [622, 272] width 85 height 21
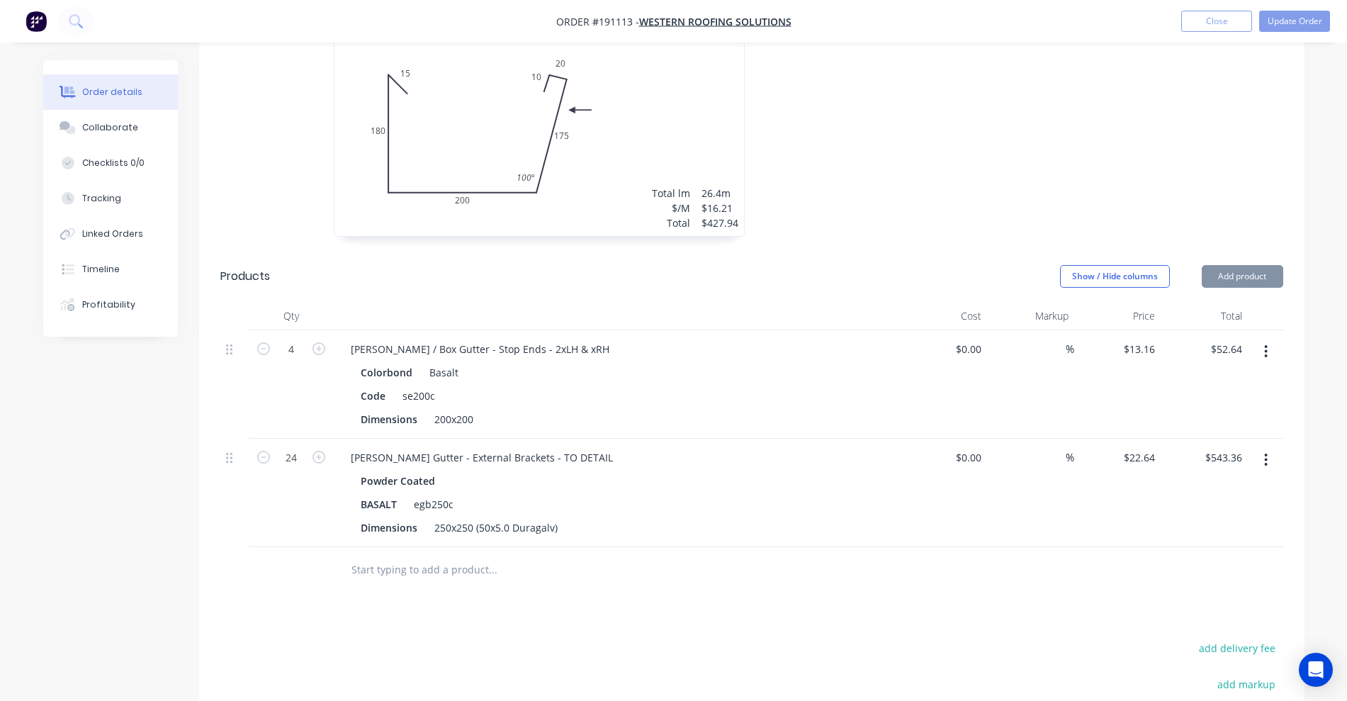
scroll to position [620, 0]
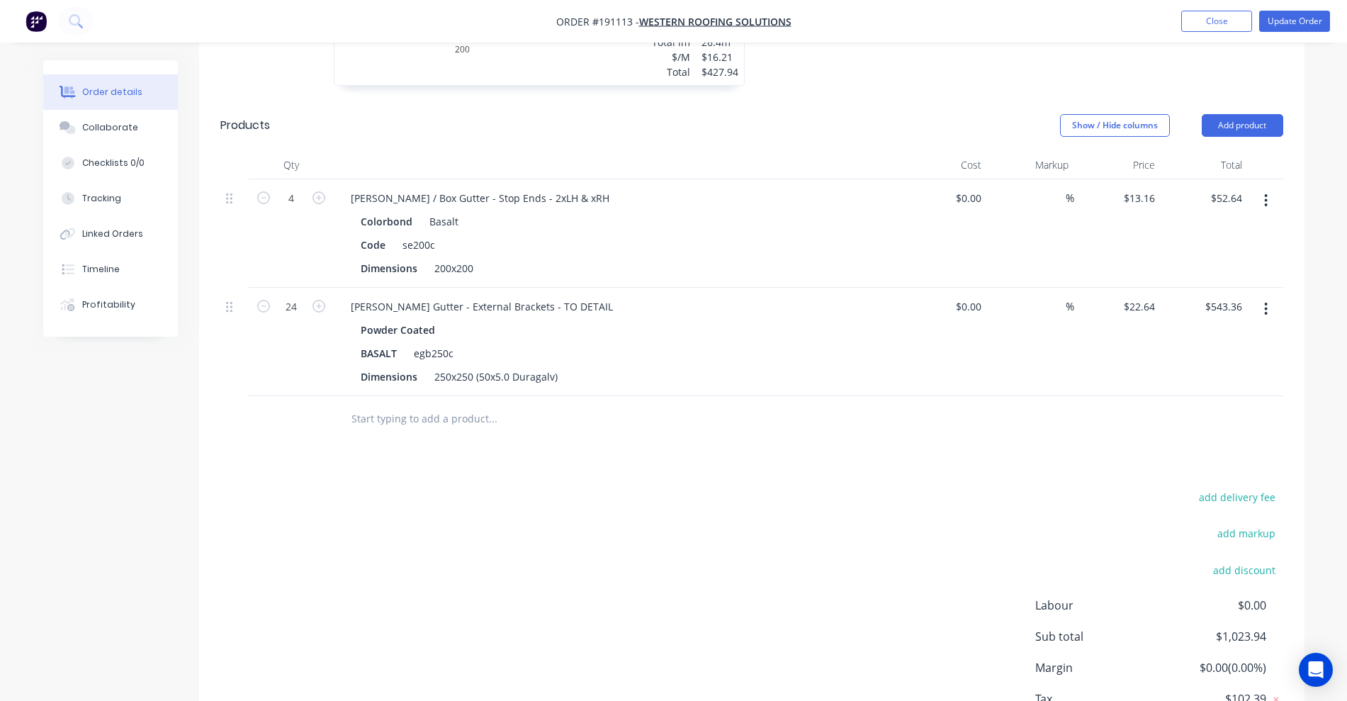
drag, startPoint x: 1262, startPoint y: 296, endPoint x: 1251, endPoint y: 300, distance: 12.1
click at [1262, 298] on button "button" at bounding box center [1265, 309] width 33 height 26
click at [1179, 336] on div "Edit" at bounding box center [1215, 346] width 109 height 21
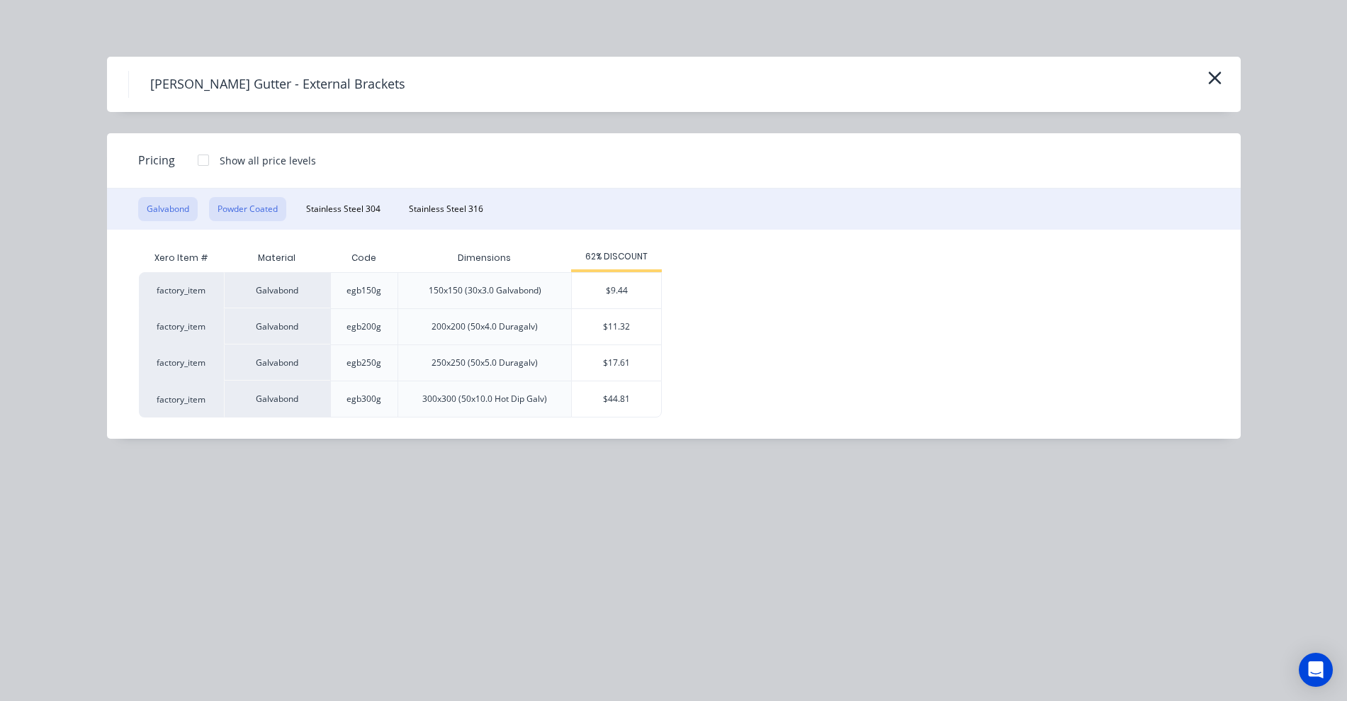
click at [251, 202] on button "Powder Coated" at bounding box center [247, 209] width 77 height 24
click at [640, 312] on div "$15.09" at bounding box center [616, 326] width 89 height 35
type input "$15.09"
type input "$362.16"
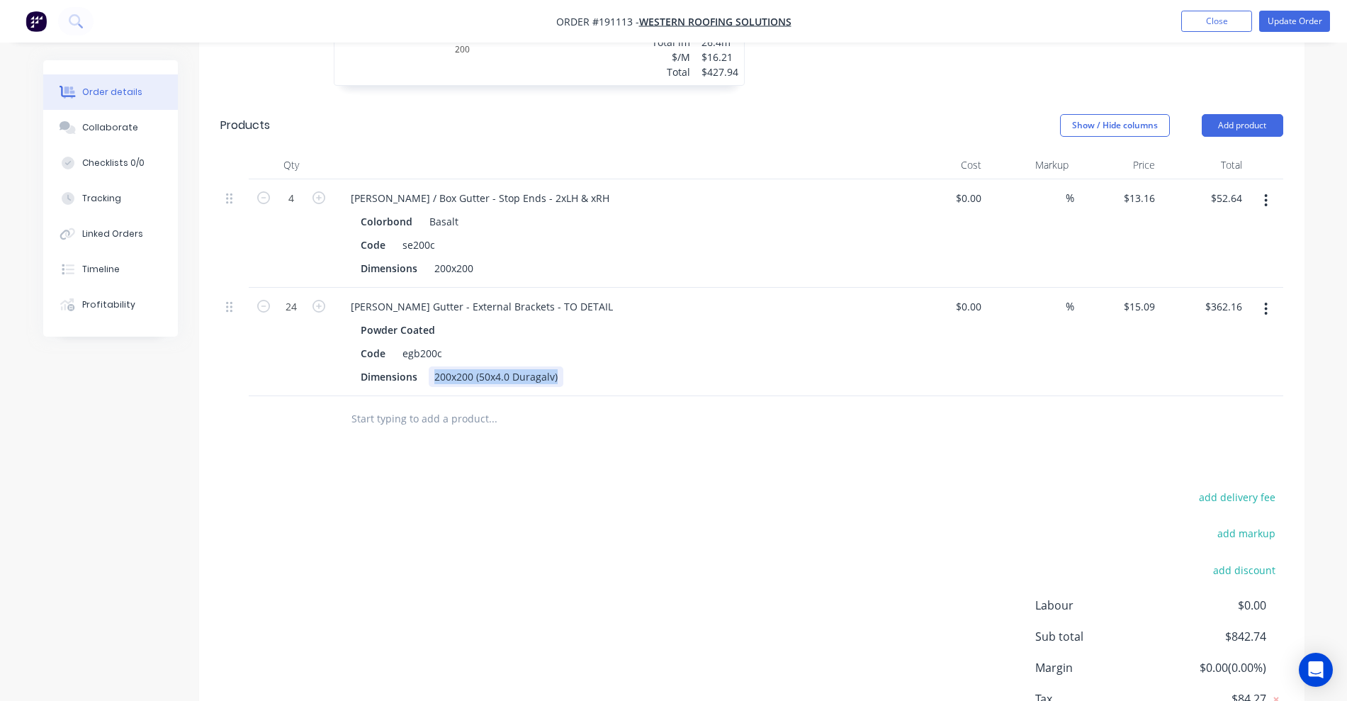
drag, startPoint x: 521, startPoint y: 358, endPoint x: 707, endPoint y: 378, distance: 187.4
click at [707, 378] on div "Qty Cost Markup Price Total 4 Eaves / Box Gutter - Stop Ends - 2xLH & xRH Color…" at bounding box center [751, 296] width 1105 height 291
click at [823, 366] on div "Dimensions to suit" at bounding box center [614, 376] width 519 height 21
click at [1311, 19] on button "Update Order" at bounding box center [1294, 21] width 71 height 21
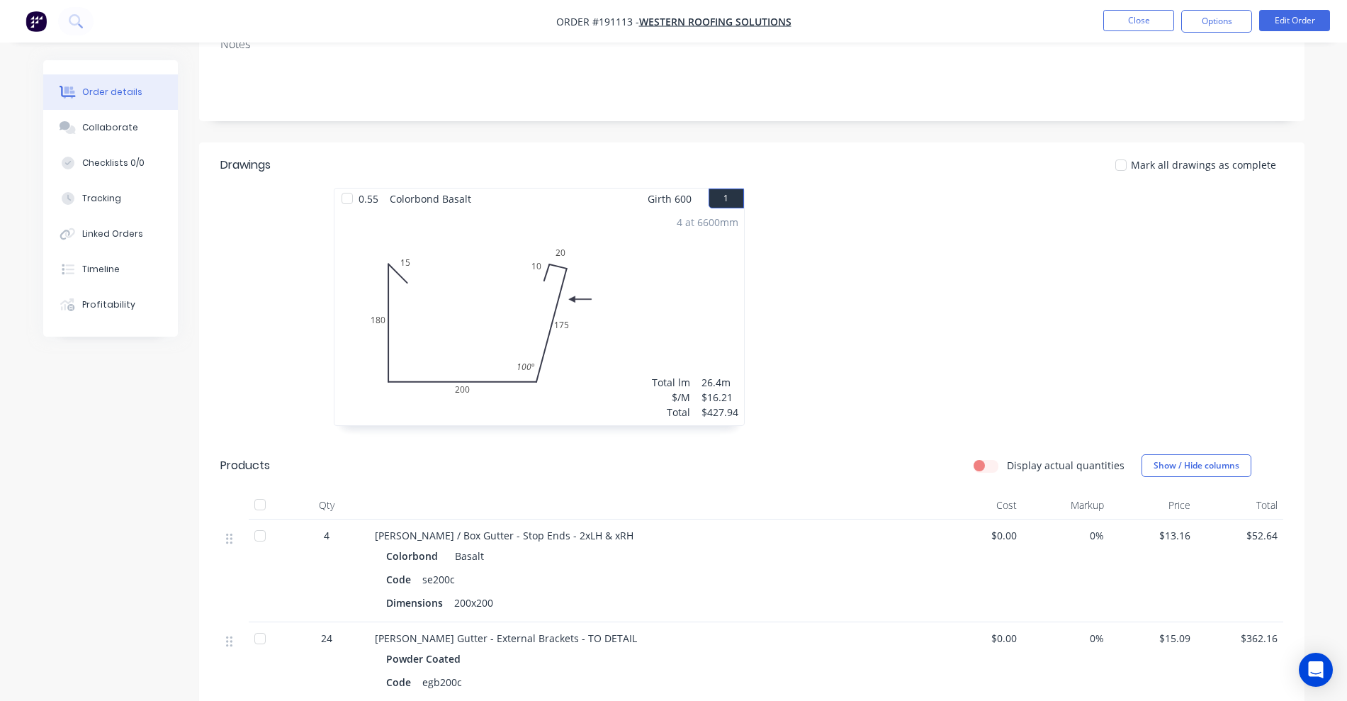
scroll to position [248, 0]
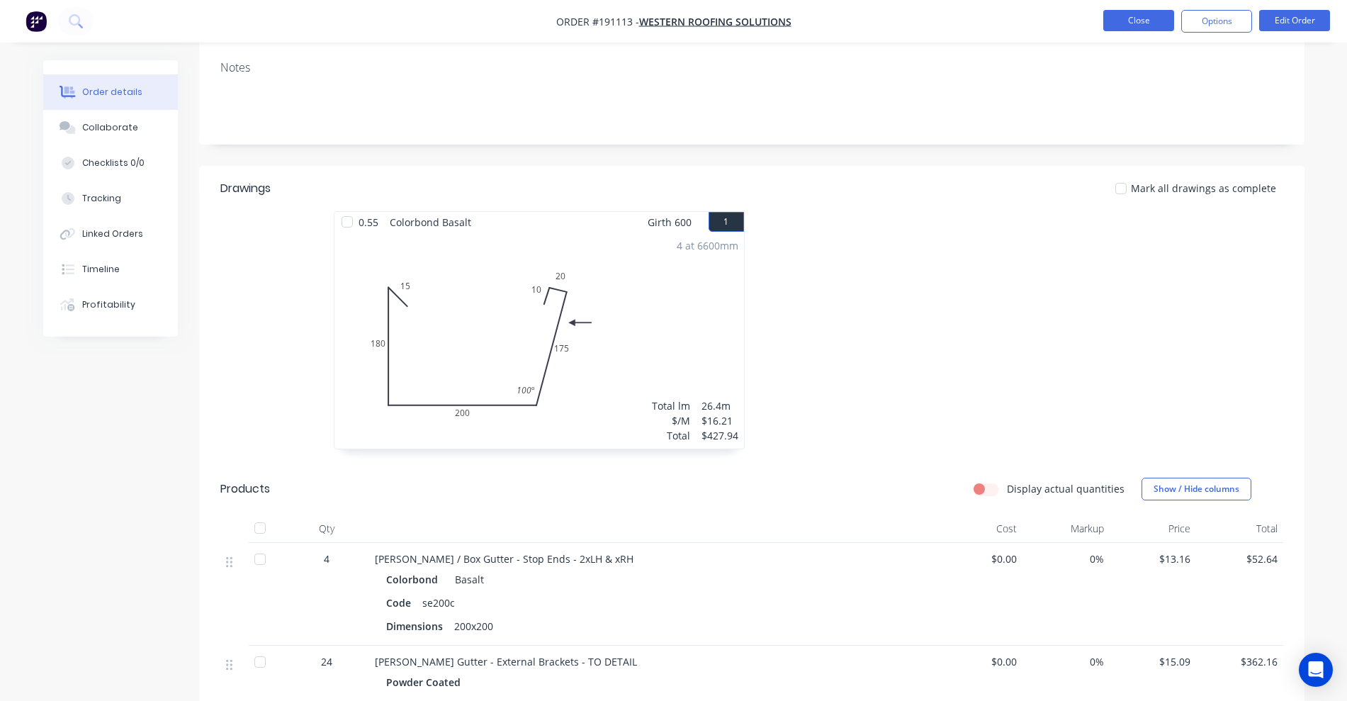
click at [1128, 25] on button "Close" at bounding box center [1138, 20] width 71 height 21
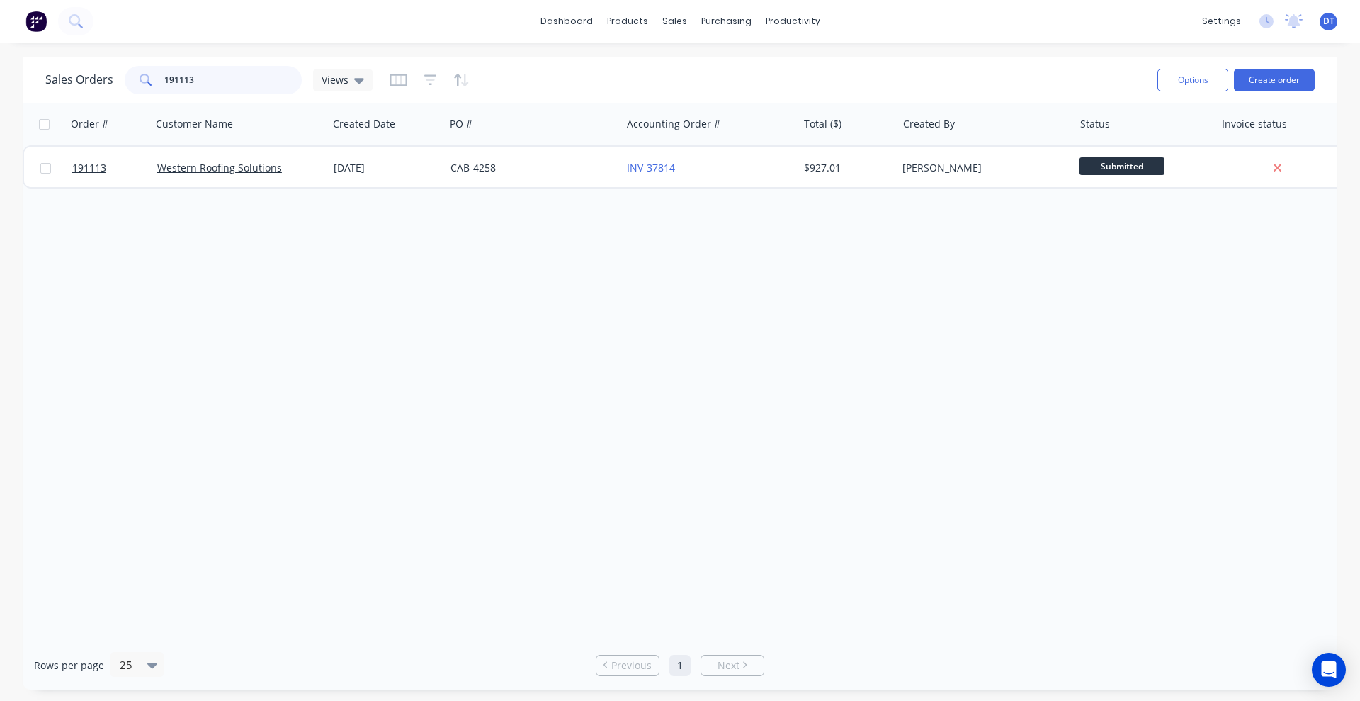
drag, startPoint x: 188, startPoint y: 77, endPoint x: 66, endPoint y: 84, distance: 122.0
click at [66, 84] on div "Sales Orders 191113 Views" at bounding box center [208, 80] width 327 height 28
type input "3"
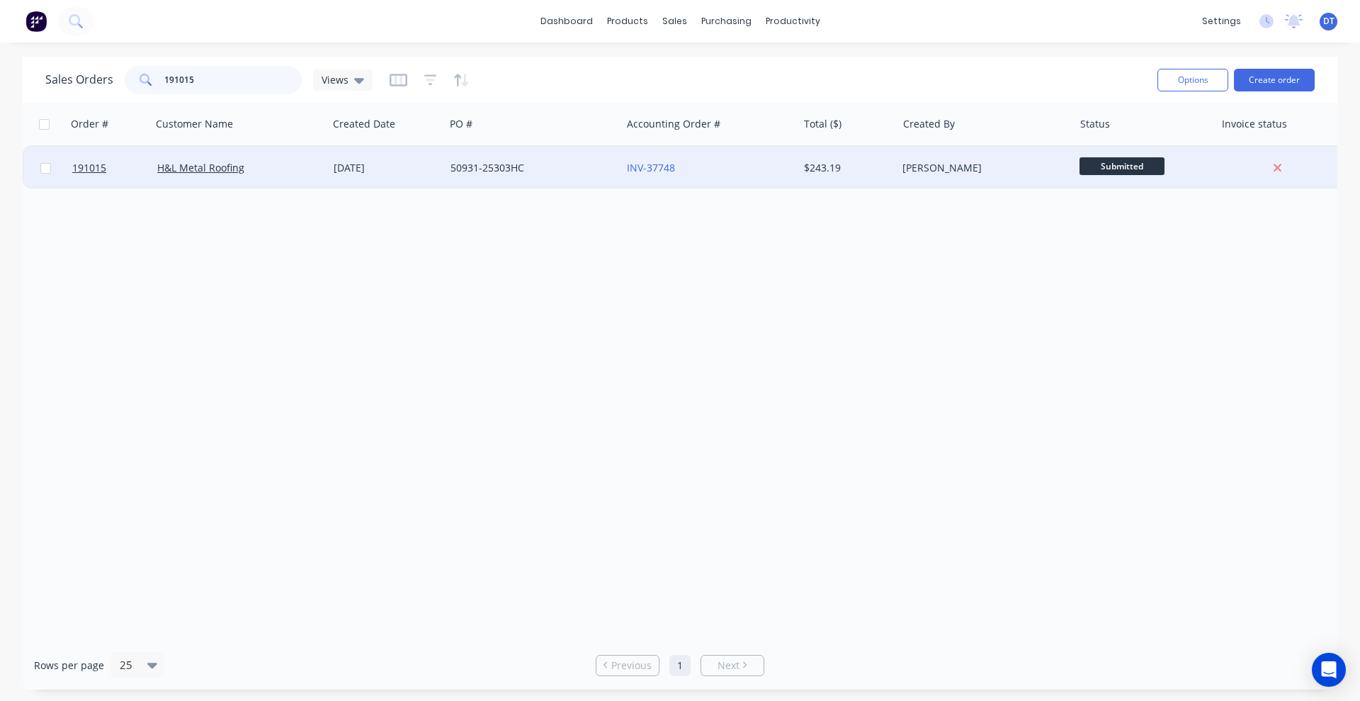
type input "191015"
click at [298, 176] on div "H&L Metal Roofing" at bounding box center [240, 168] width 176 height 43
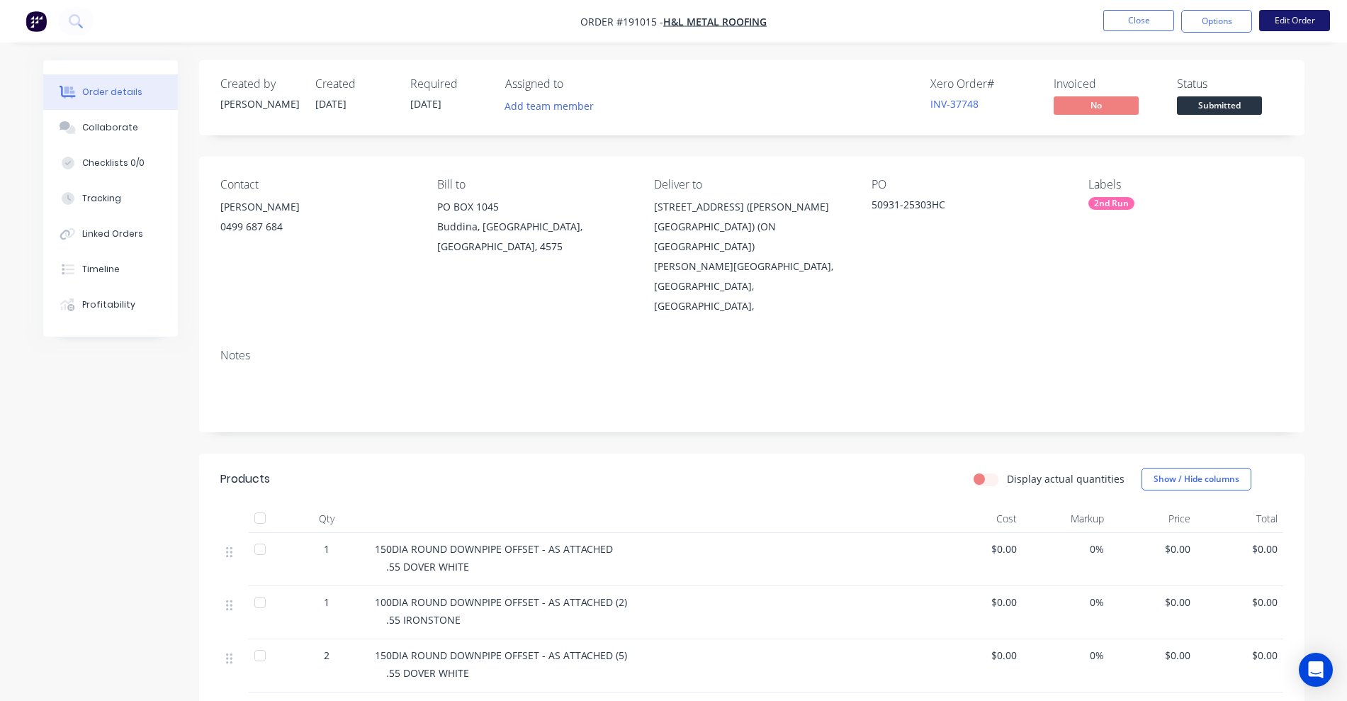
click at [1303, 19] on button "Edit Order" at bounding box center [1294, 20] width 71 height 21
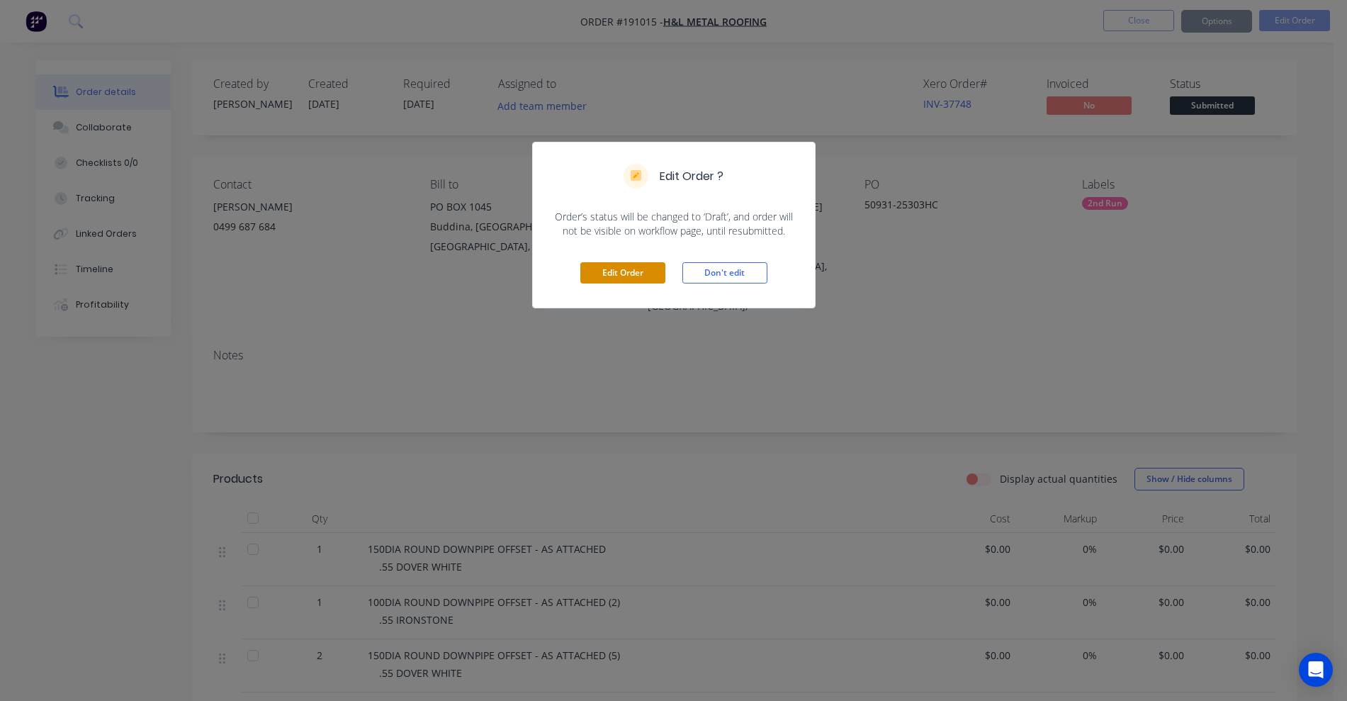
click at [635, 267] on button "Edit Order" at bounding box center [622, 272] width 85 height 21
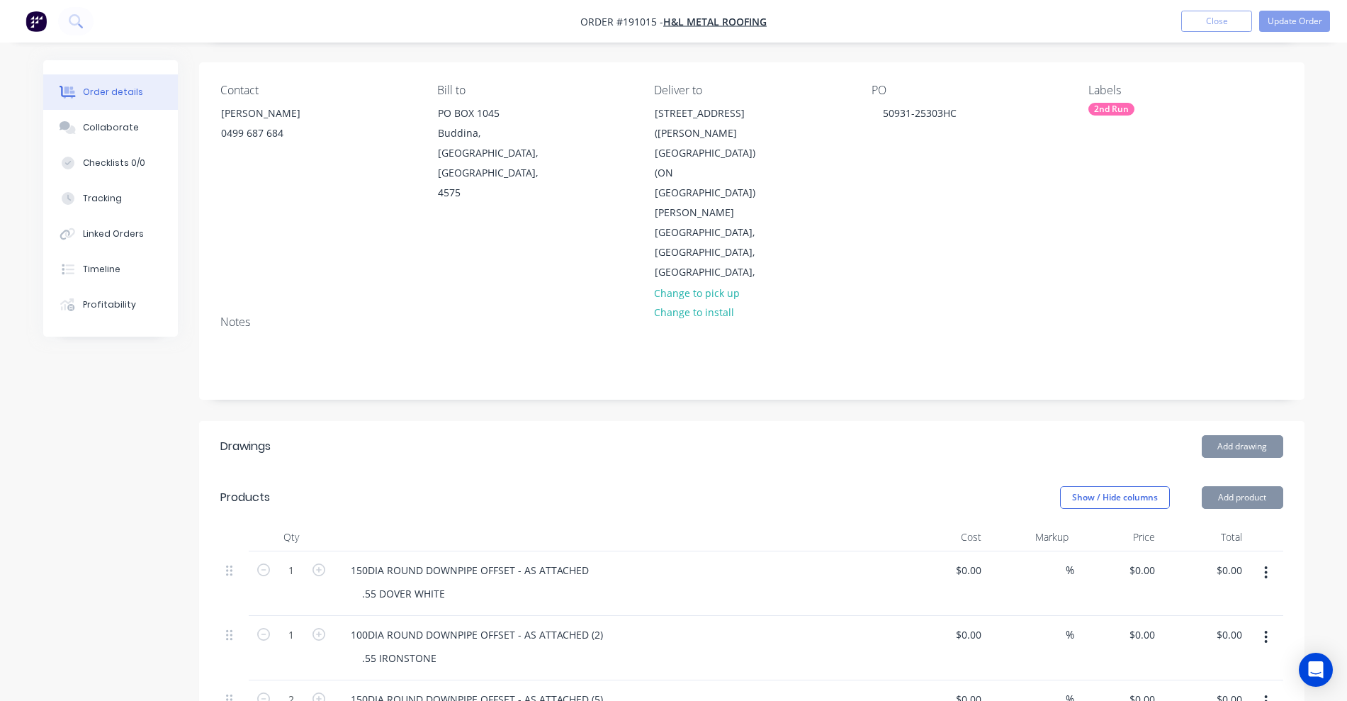
scroll to position [266, 0]
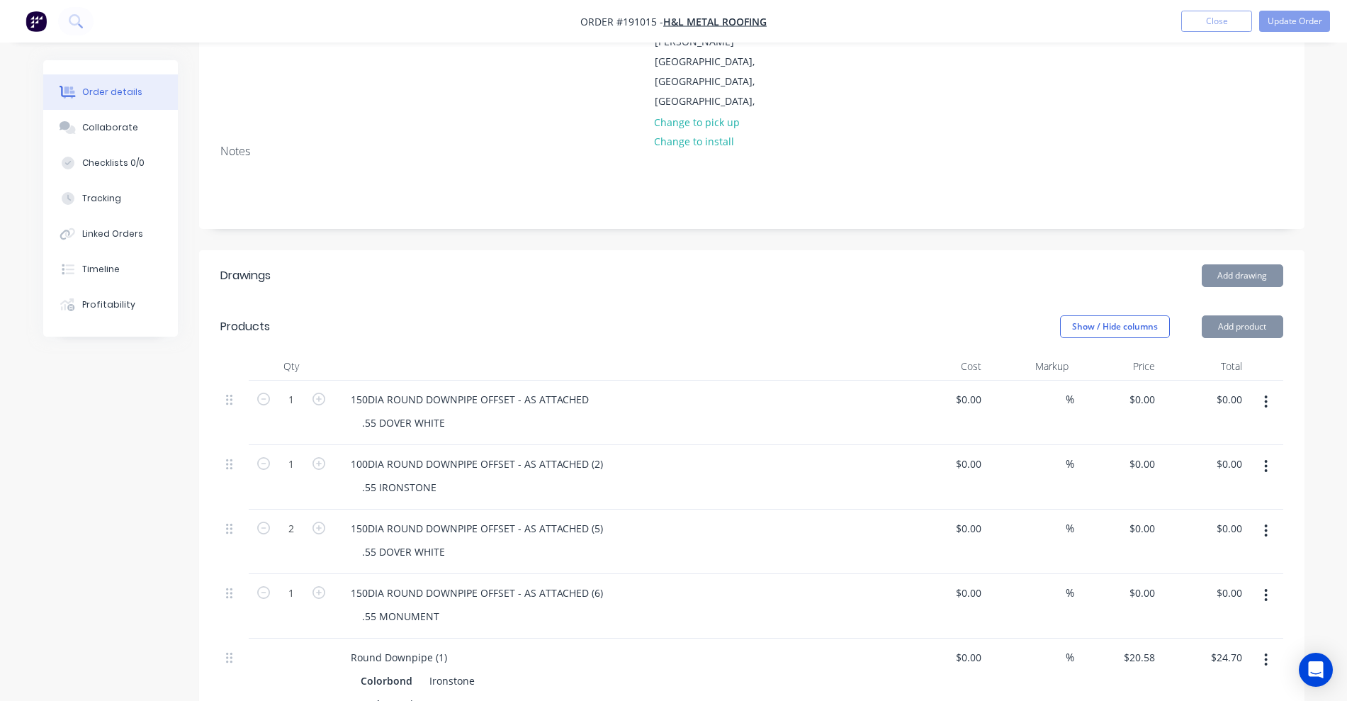
click at [1267, 394] on icon "button" at bounding box center [1266, 402] width 4 height 16
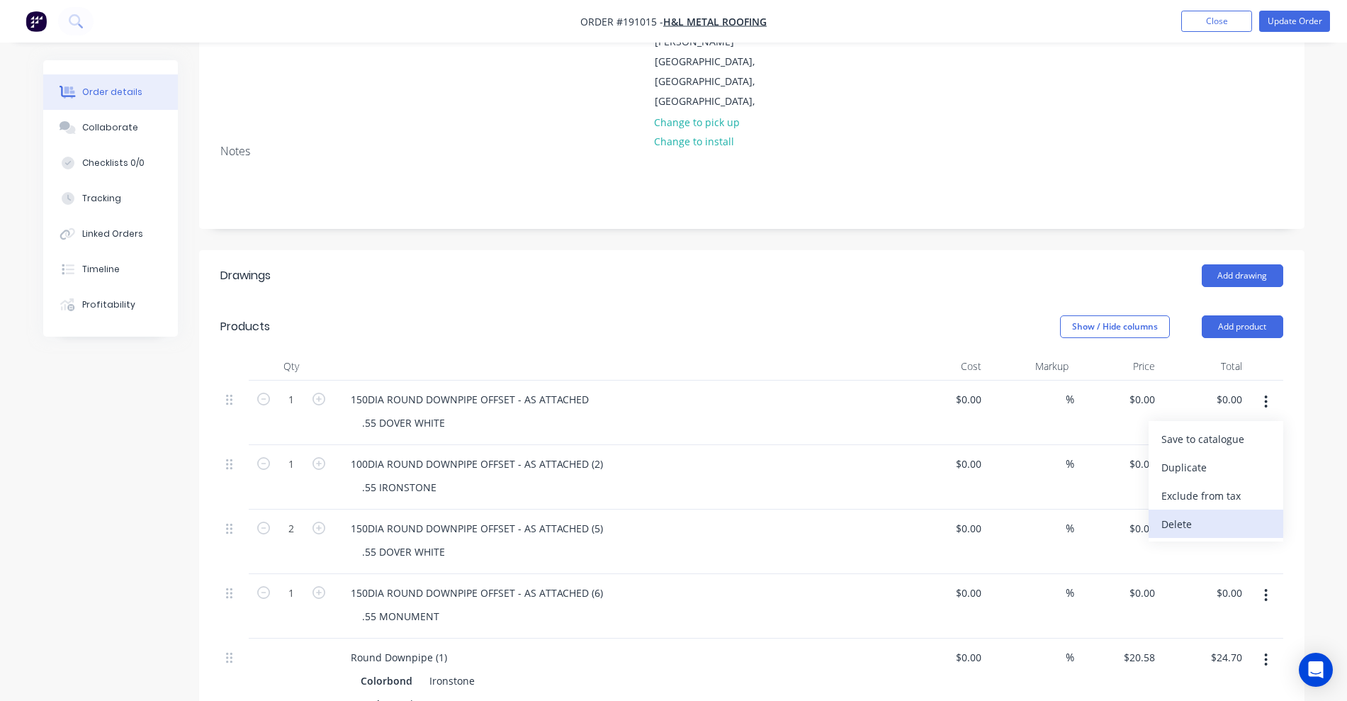
click at [1206, 514] on div "Delete" at bounding box center [1215, 524] width 109 height 21
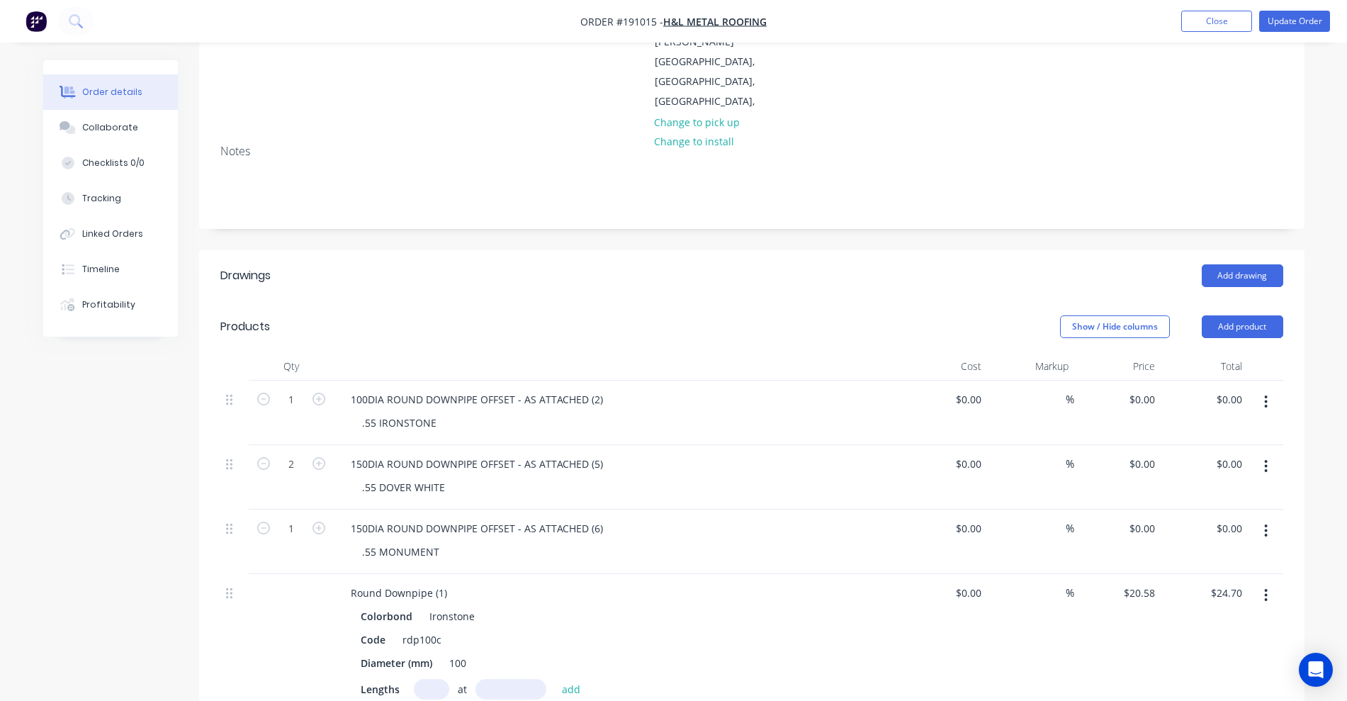
click at [1271, 389] on button "button" at bounding box center [1265, 402] width 33 height 26
click at [1196, 514] on div "Delete" at bounding box center [1215, 524] width 109 height 21
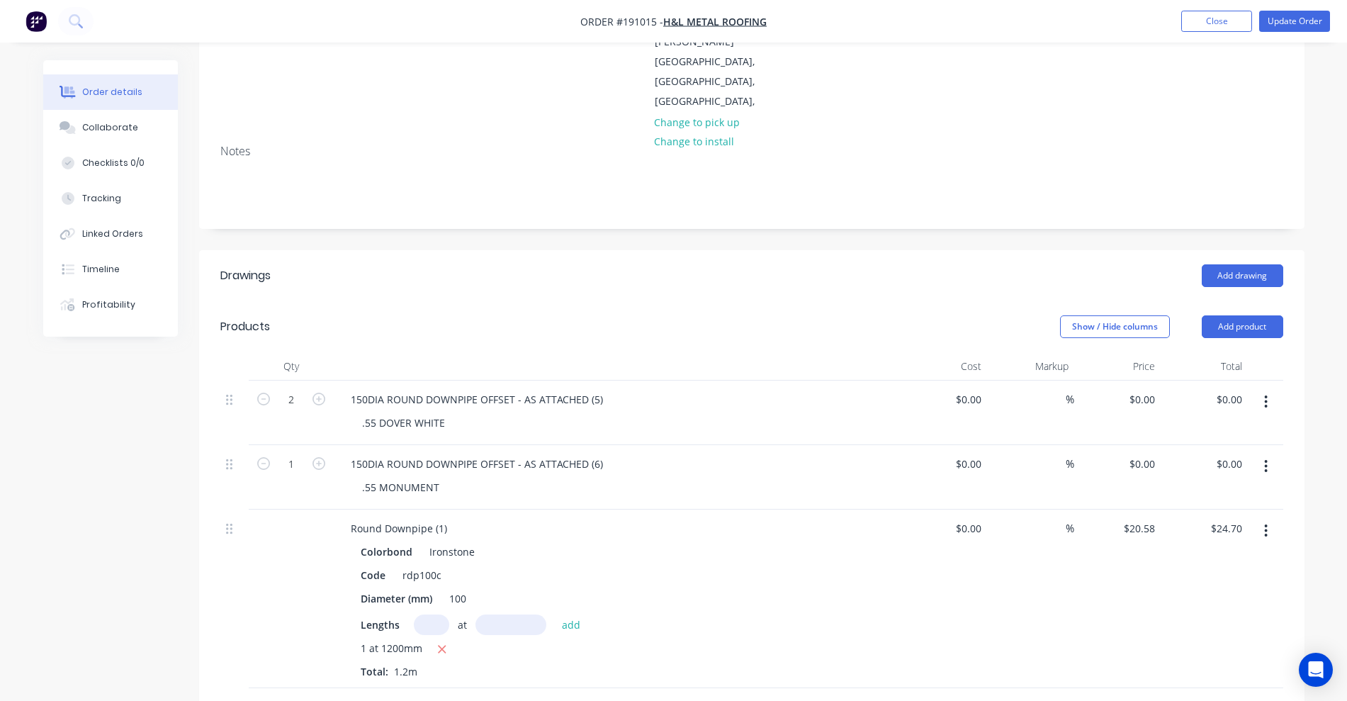
click at [1267, 394] on icon "button" at bounding box center [1266, 402] width 4 height 16
click at [1228, 514] on div "Delete" at bounding box center [1215, 524] width 109 height 21
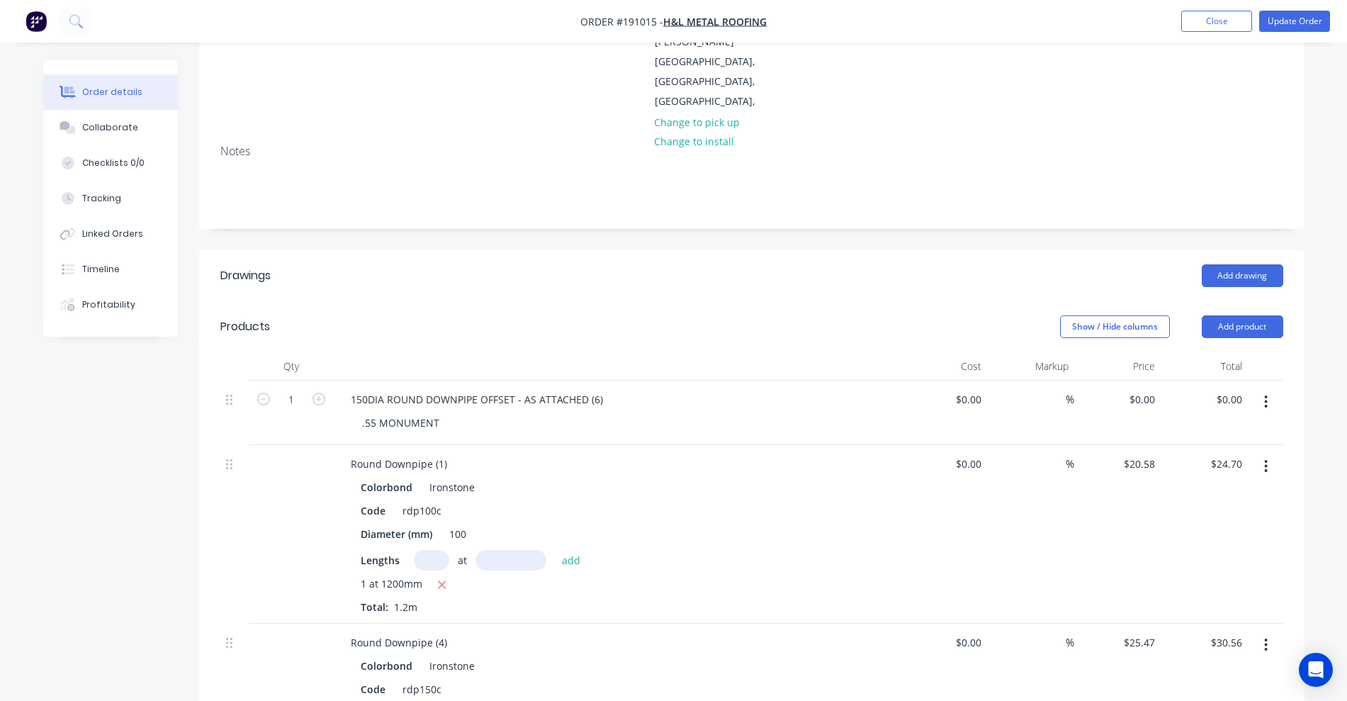
click at [1265, 389] on button "button" at bounding box center [1265, 402] width 33 height 26
click at [1211, 514] on div "Delete" at bounding box center [1215, 524] width 109 height 21
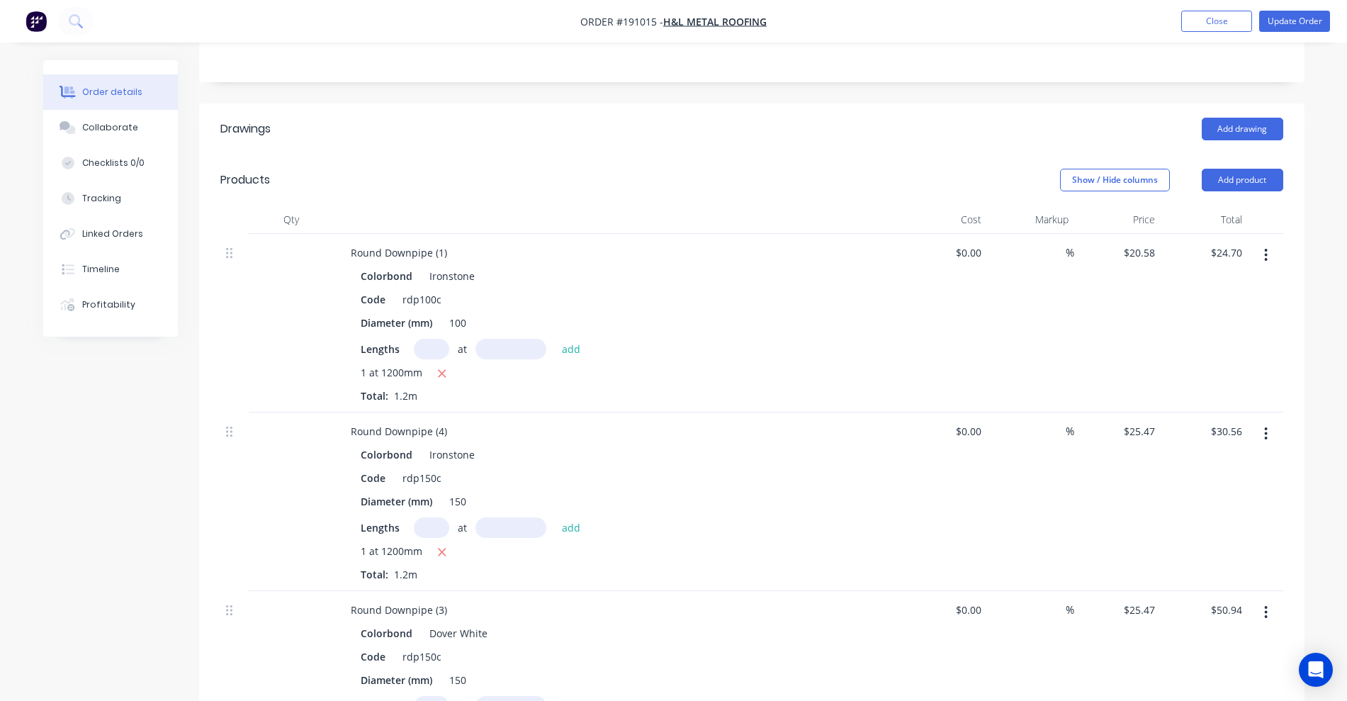
scroll to position [443, 0]
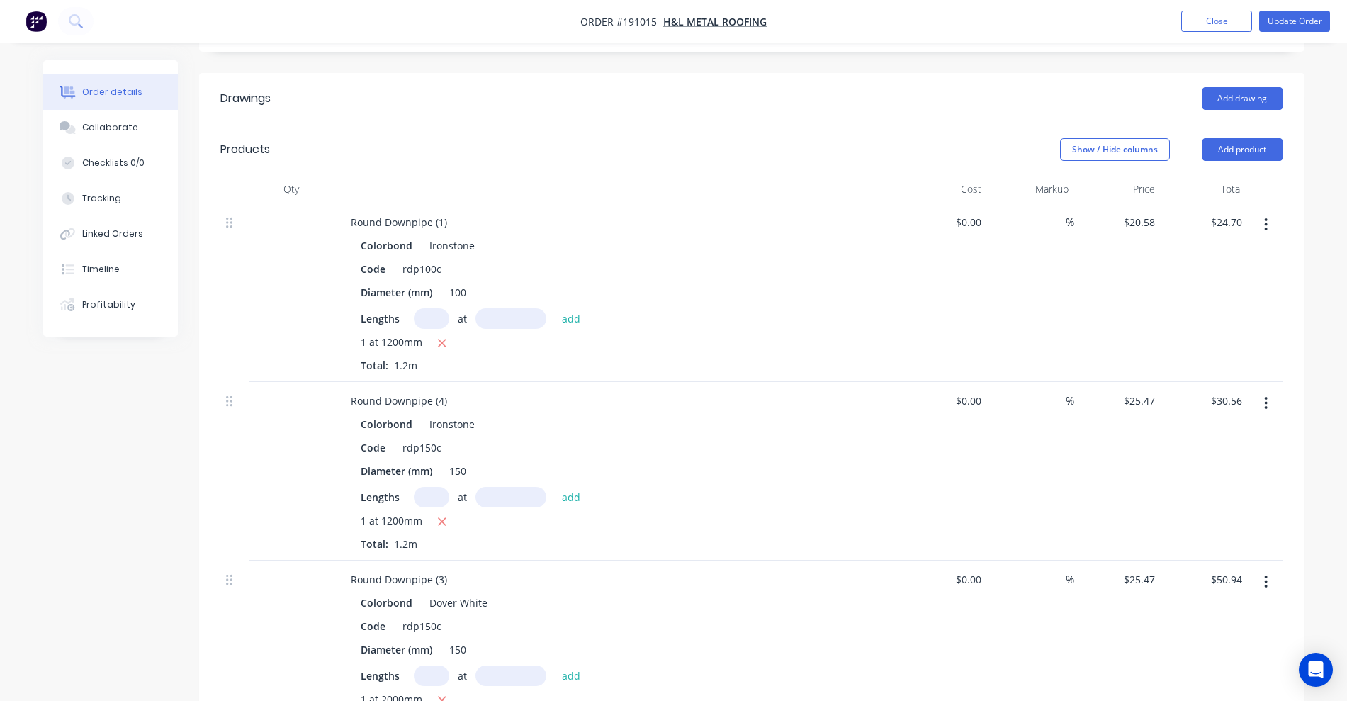
click at [1267, 574] on icon "button" at bounding box center [1266, 582] width 4 height 16
click at [1228, 633] on button "Duplicate" at bounding box center [1215, 647] width 135 height 28
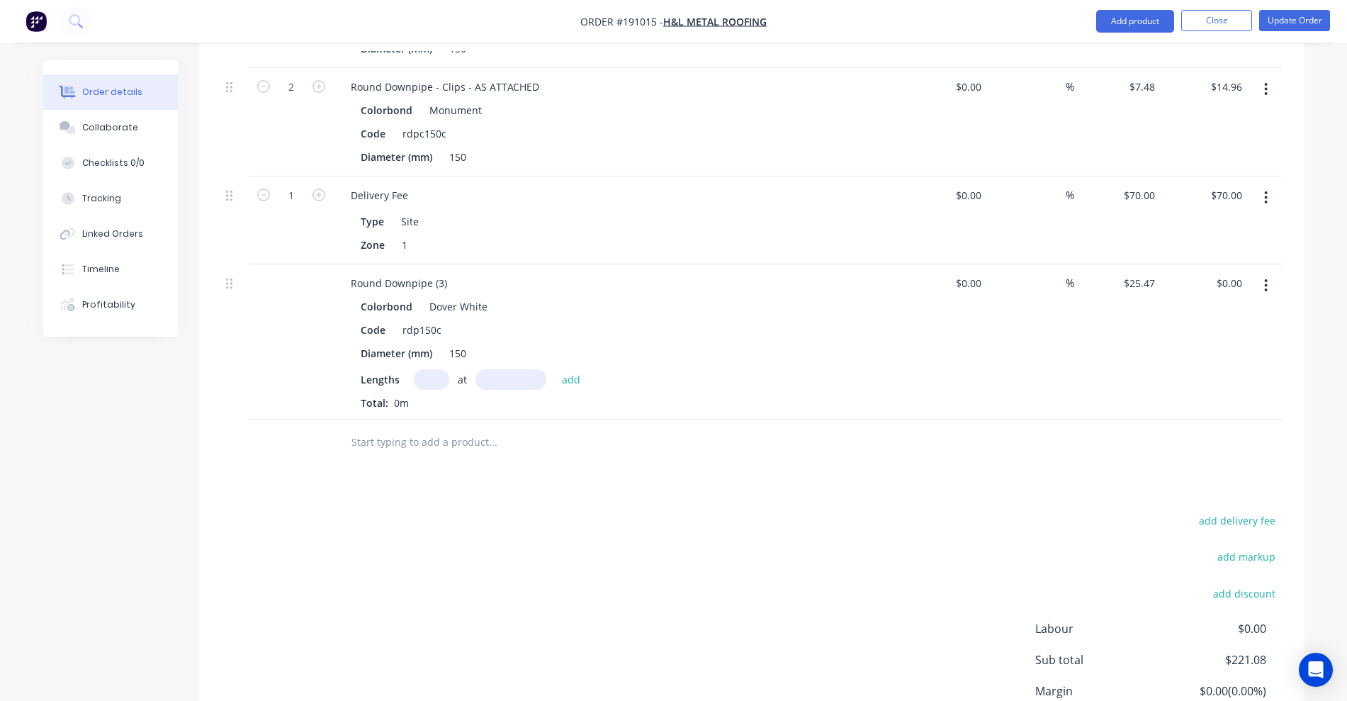
scroll to position [1240, 0]
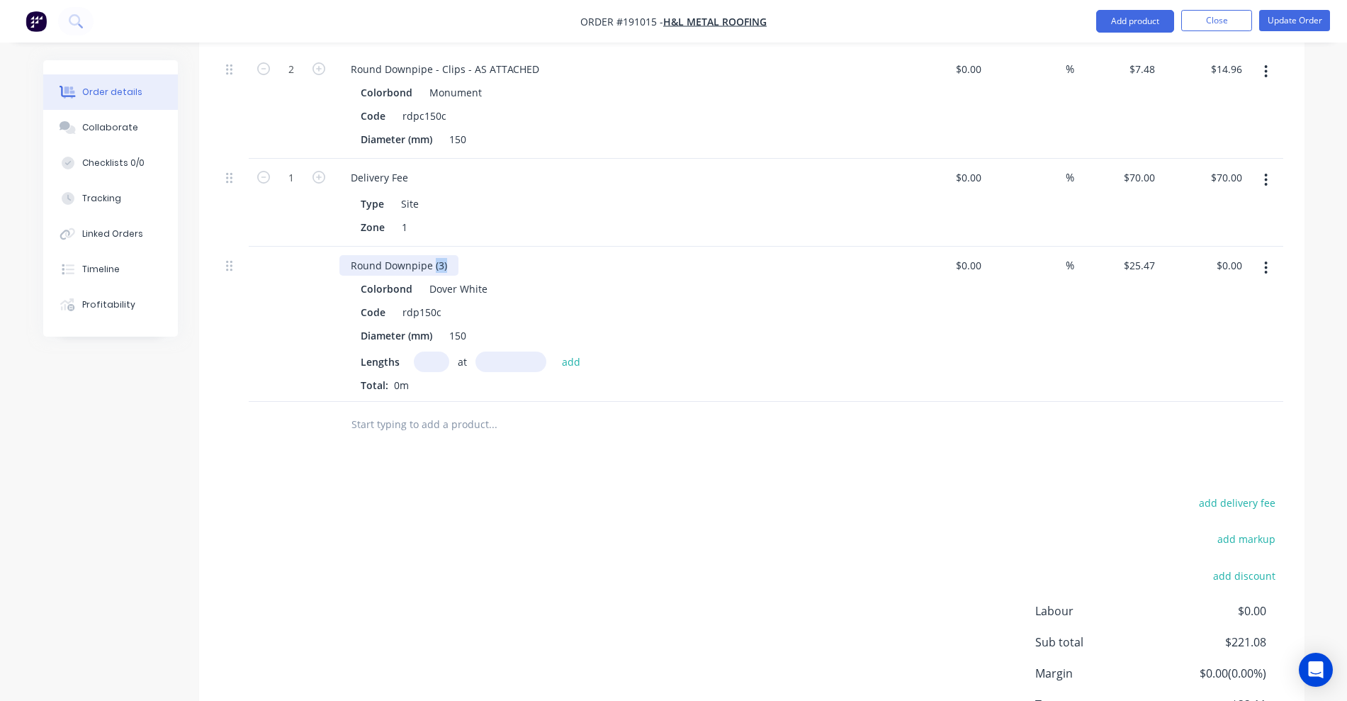
drag, startPoint x: 432, startPoint y: 186, endPoint x: 487, endPoint y: 186, distance: 55.3
click at [487, 255] on div "Round Downpipe (3)" at bounding box center [616, 265] width 555 height 21
click at [433, 351] on input "text" at bounding box center [431, 361] width 35 height 21
type input "1"
type input "3300"
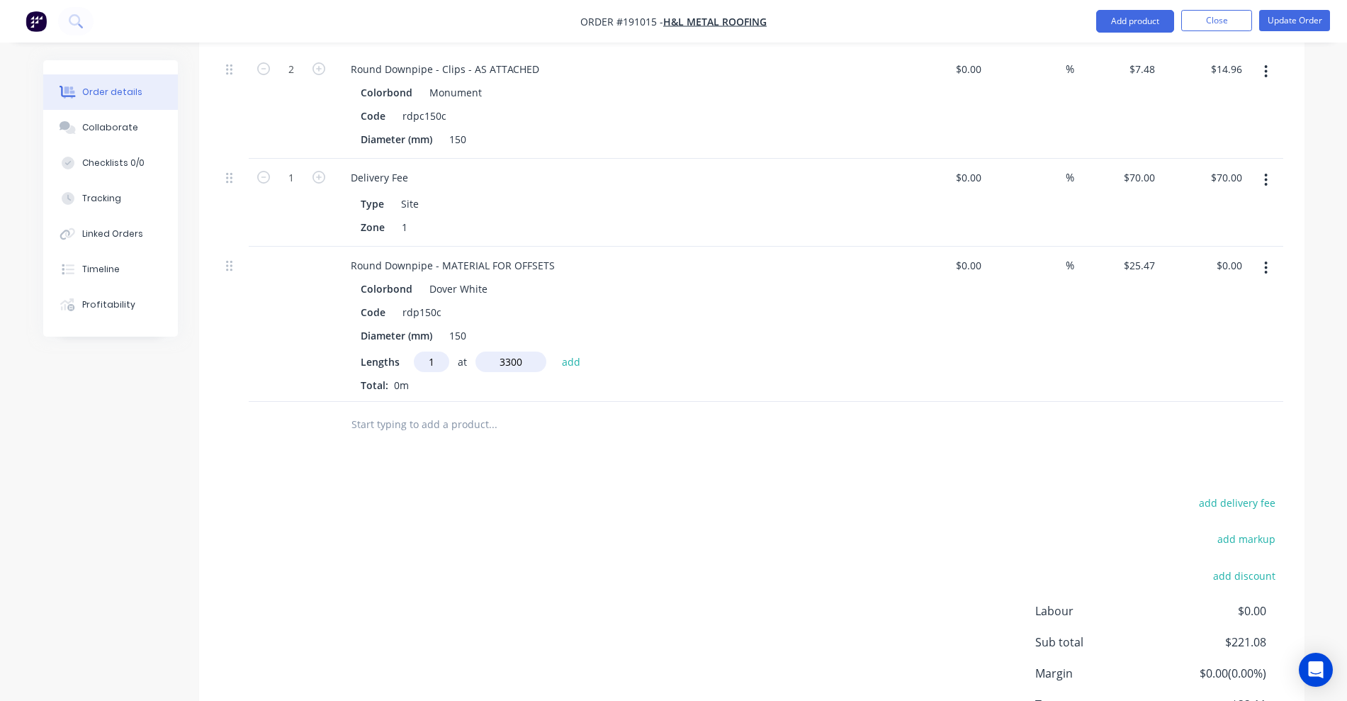
click at [555, 351] on button "add" at bounding box center [571, 360] width 33 height 19
type input "$84.05"
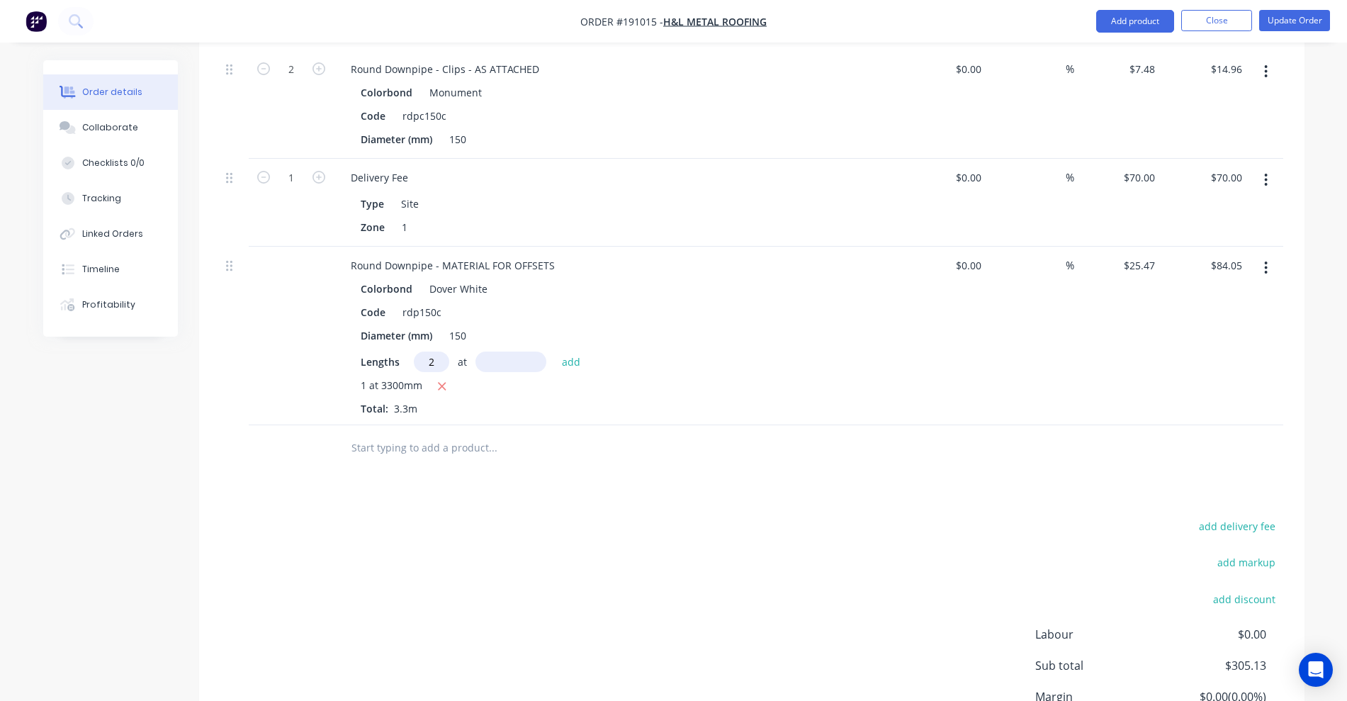
type input "2"
type input "1700"
click at [555, 351] on button "add" at bounding box center [571, 360] width 33 height 19
type input "$170.65"
click at [409, 457] on input "text" at bounding box center [492, 471] width 283 height 28
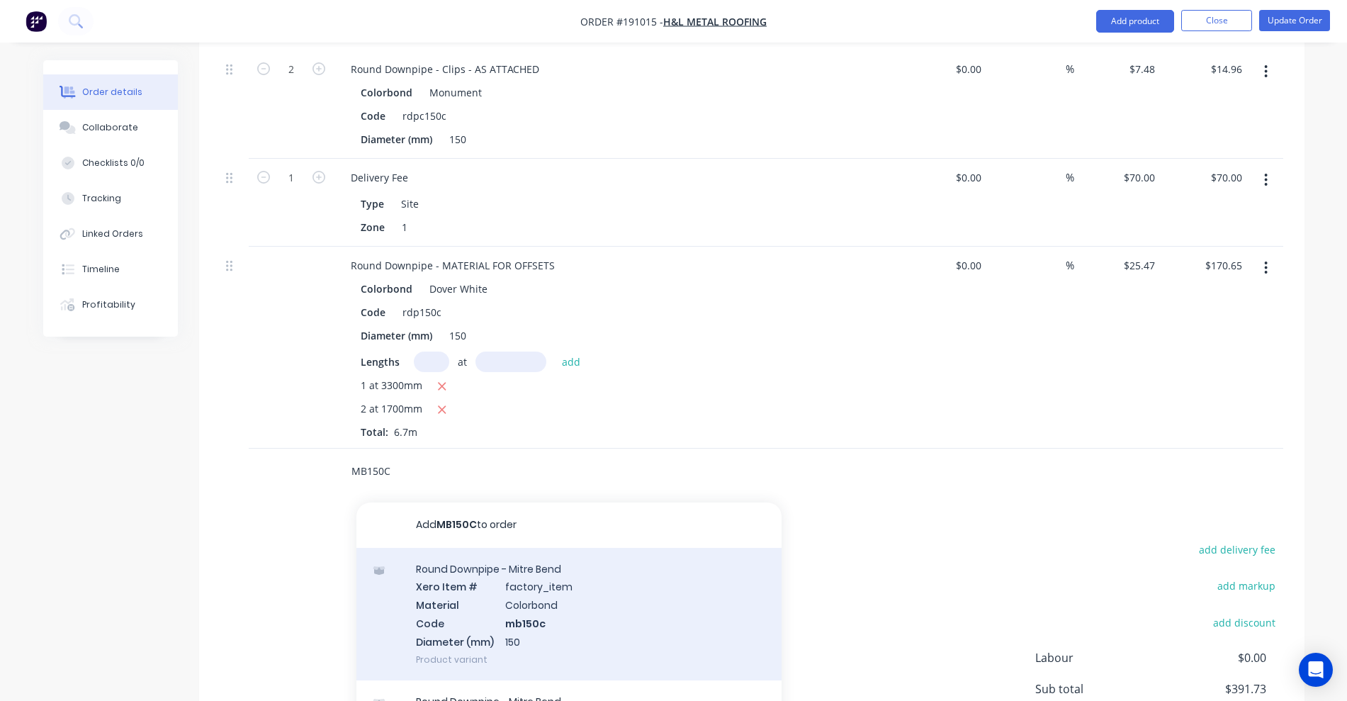
type input "MB150C"
click at [674, 548] on div "Round Downpipe - Mitre Bend Xero Item # factory_item Material Colorbond Code mb…" at bounding box center [568, 614] width 425 height 132
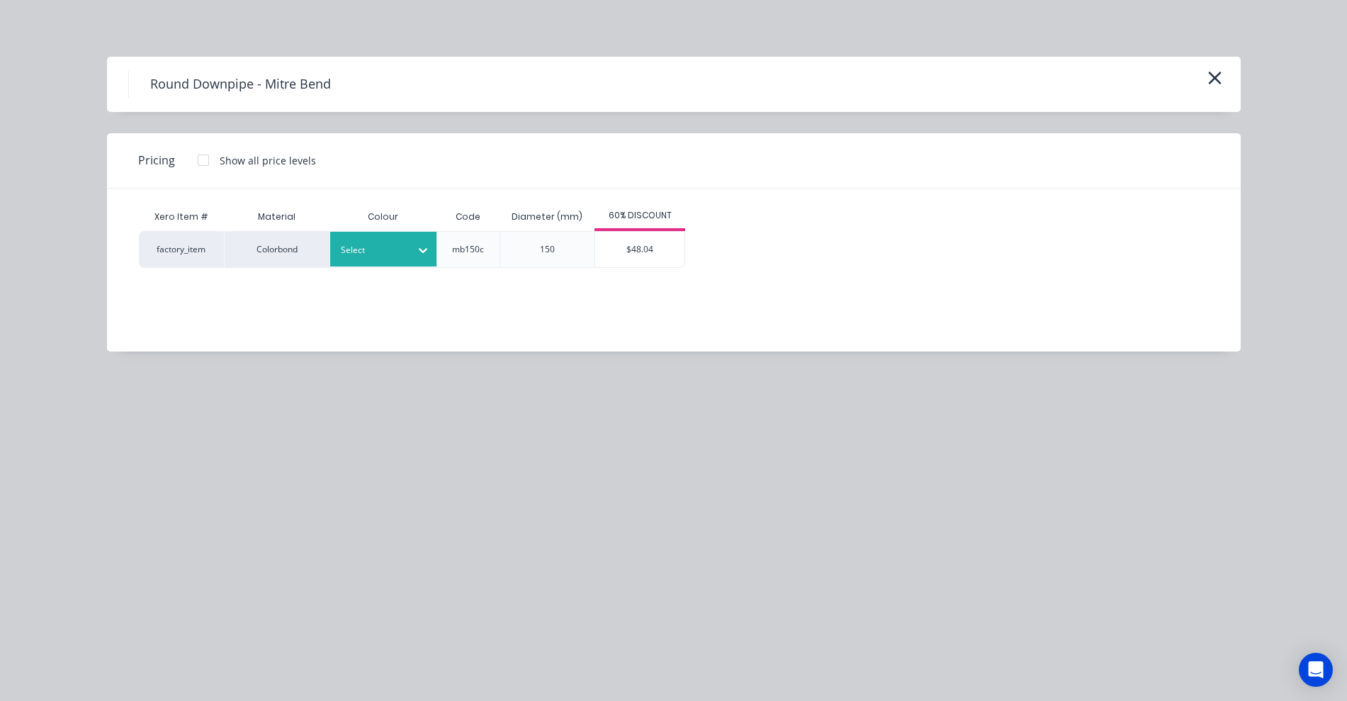
click at [417, 264] on div at bounding box center [423, 249] width 26 height 35
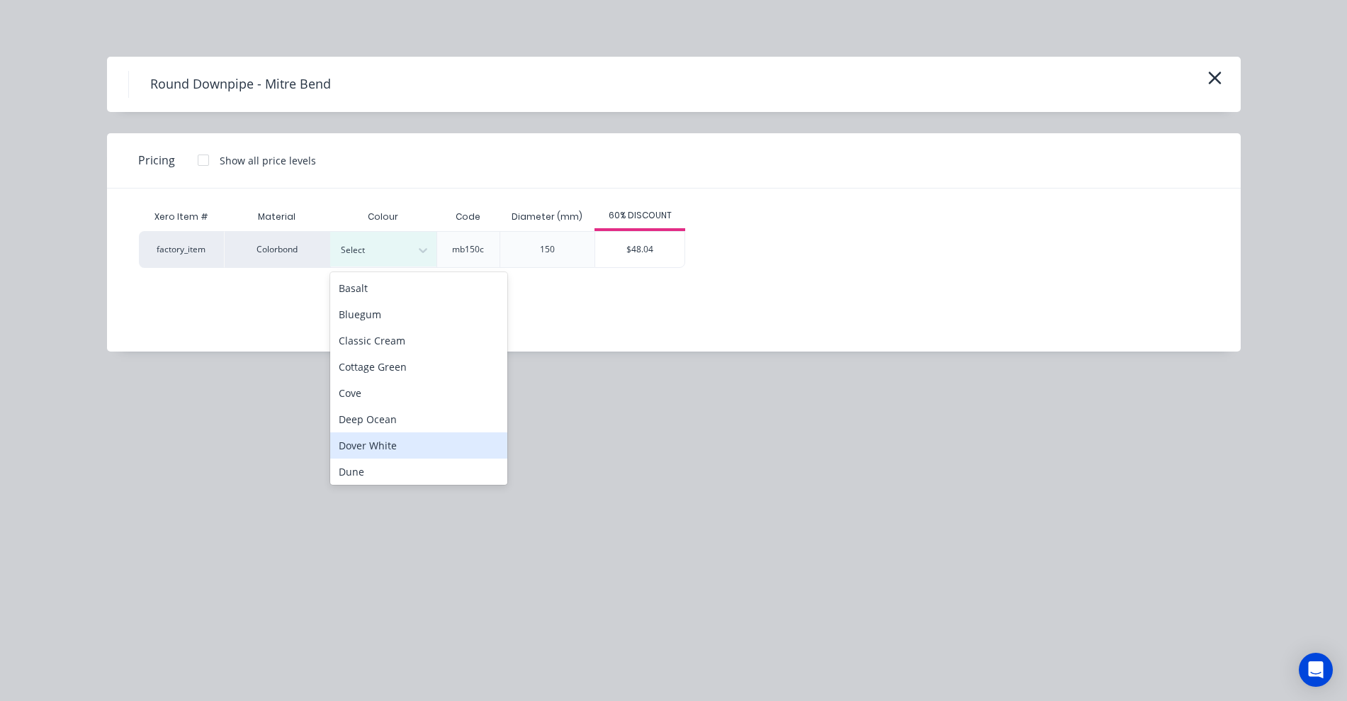
click at [382, 443] on div "Dover White" at bounding box center [418, 445] width 177 height 26
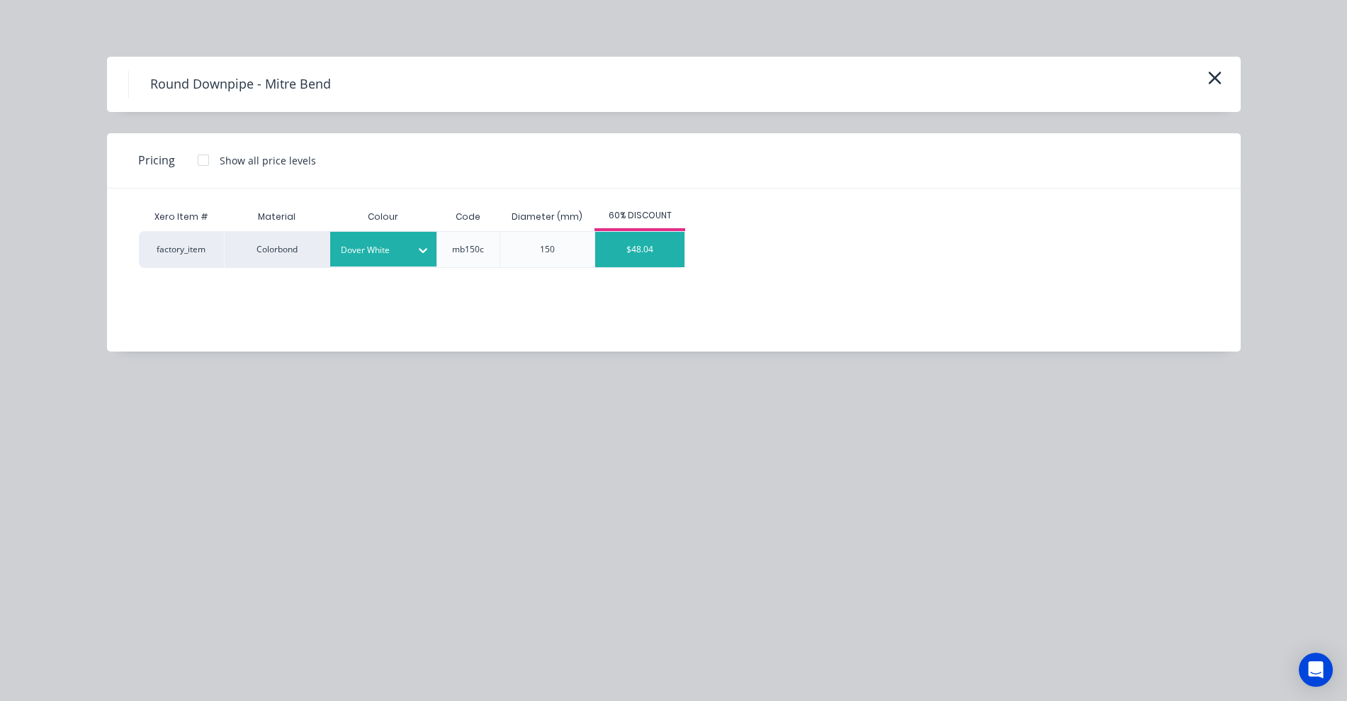
click at [636, 258] on div "$48.04" at bounding box center [639, 249] width 89 height 35
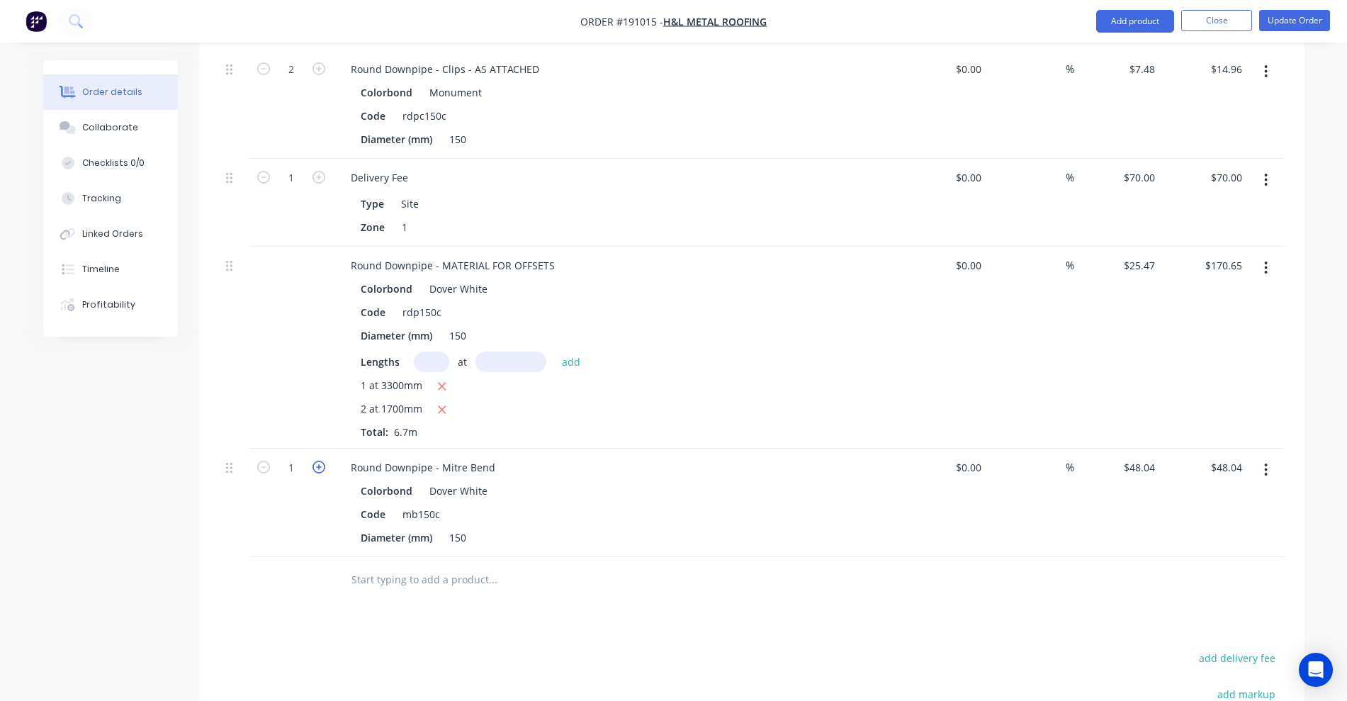
click at [322, 460] on icon "button" at bounding box center [318, 466] width 13 height 13
type input "2"
type input "$96.08"
click at [322, 460] on icon "button" at bounding box center [318, 466] width 13 height 13
type input "3"
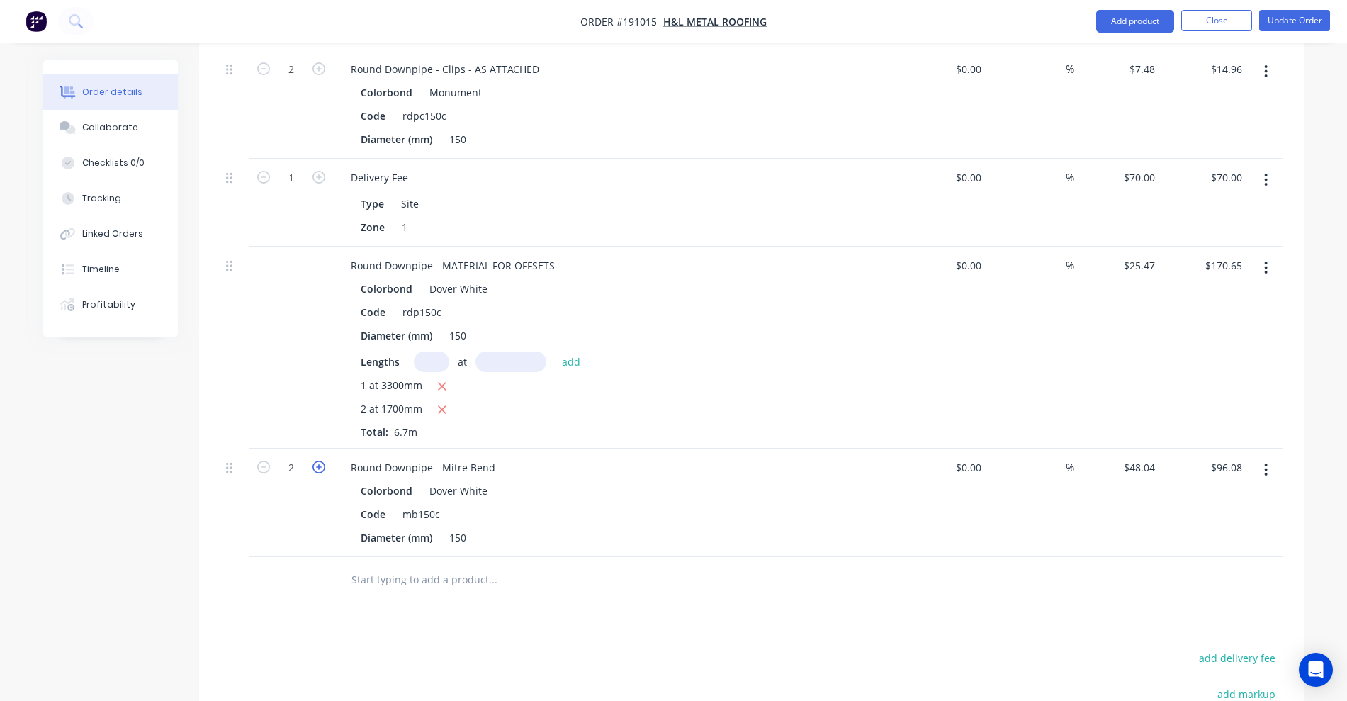
type input "$144.12"
click at [322, 460] on icon "button" at bounding box center [318, 466] width 13 height 13
type input "4"
type input "$192.16"
click at [1273, 255] on button "button" at bounding box center [1265, 268] width 33 height 26
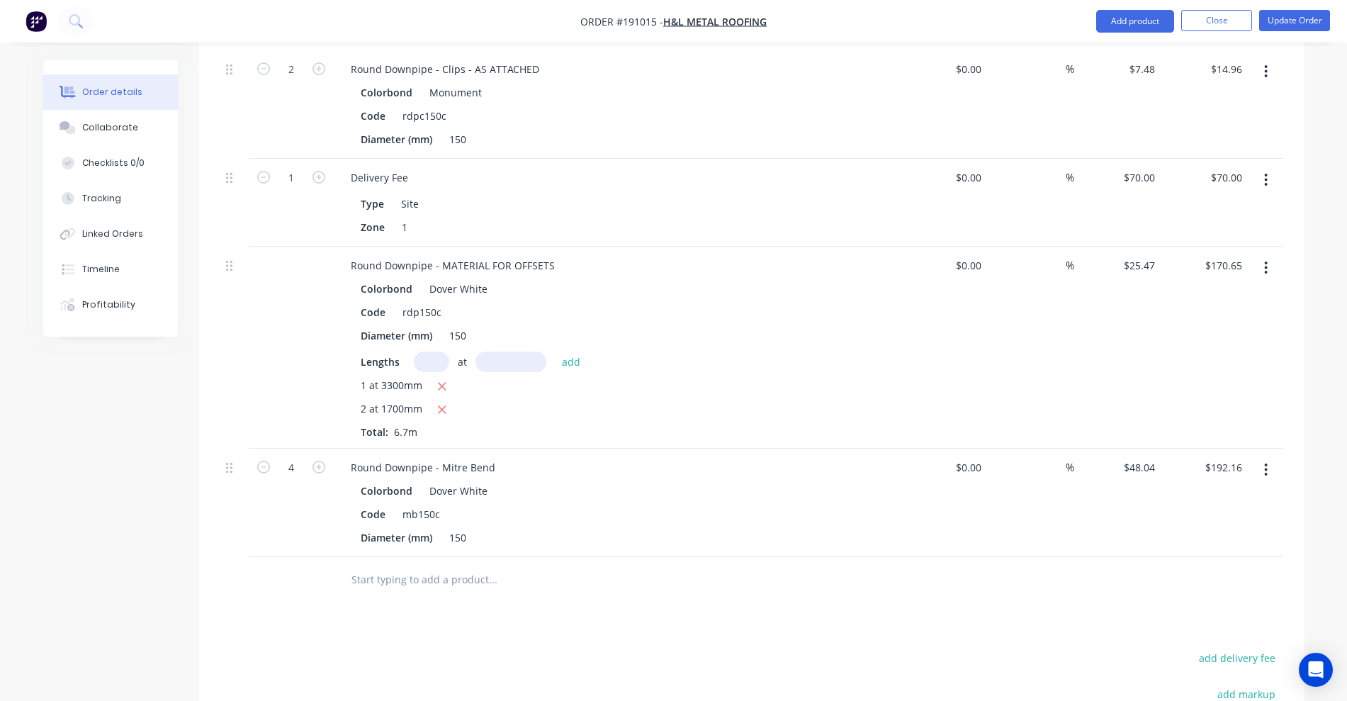
click at [482, 278] on div "Dover White" at bounding box center [456, 288] width 64 height 21
click at [550, 255] on div "Round Downpipe - MATERIAL FOR OFFSETS" at bounding box center [452, 265] width 227 height 21
click at [423, 351] on input "text" at bounding box center [431, 361] width 35 height 21
type input "1"
type input "2500"
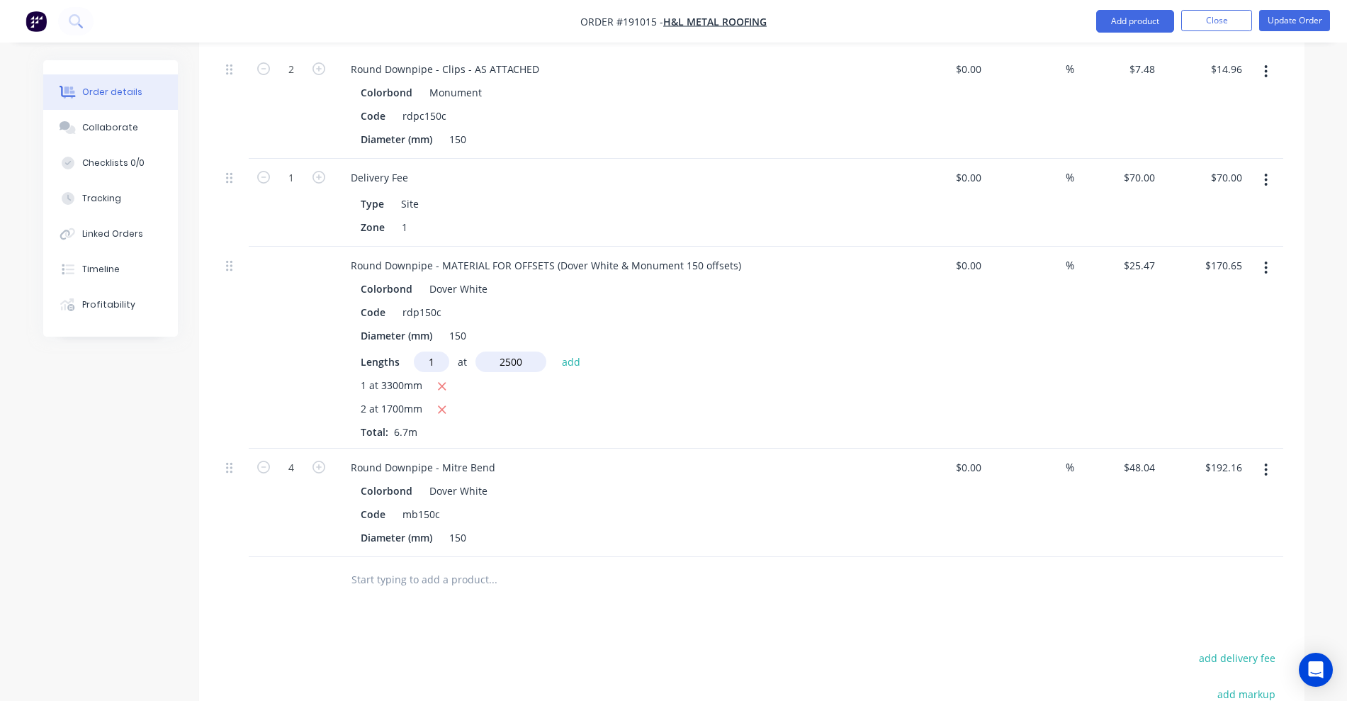
click at [555, 351] on button "add" at bounding box center [571, 360] width 33 height 19
type input "$234.32"
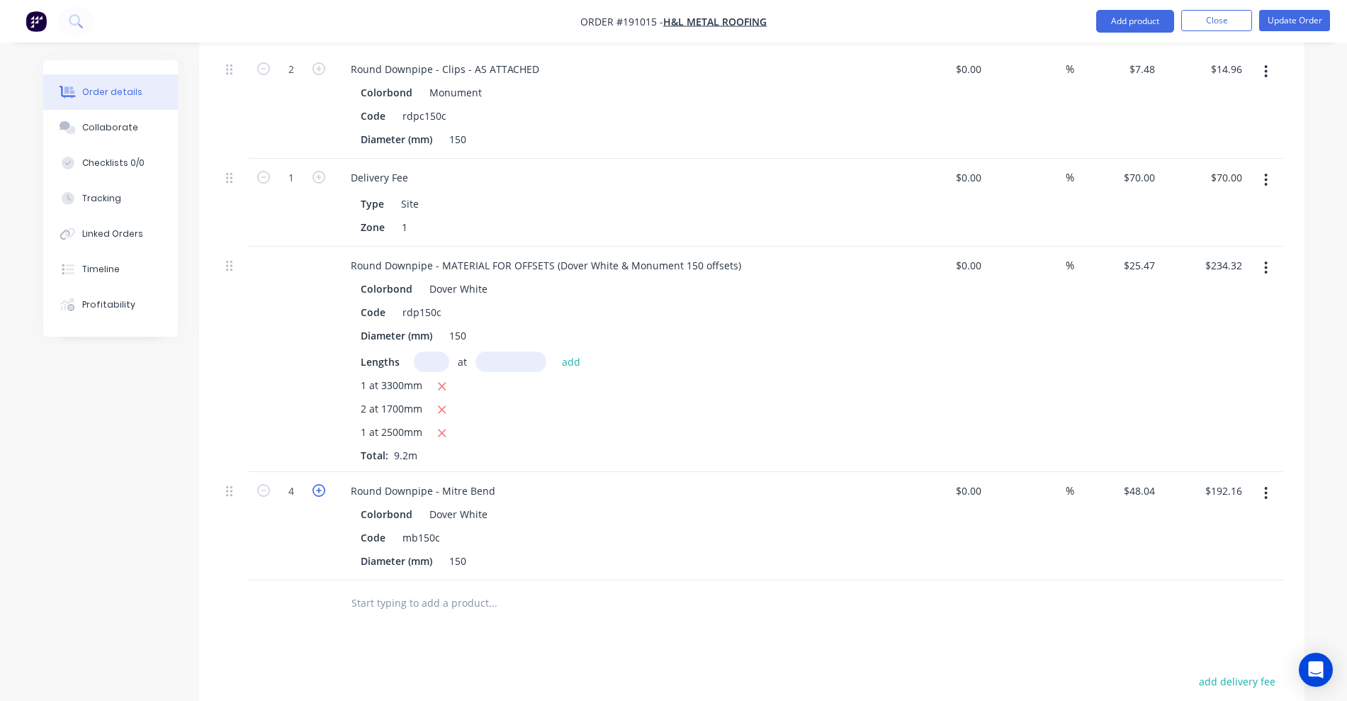
click at [319, 484] on icon "button" at bounding box center [318, 490] width 13 height 13
type input "5"
type input "$240.20"
click at [1276, 255] on button "button" at bounding box center [1265, 268] width 33 height 26
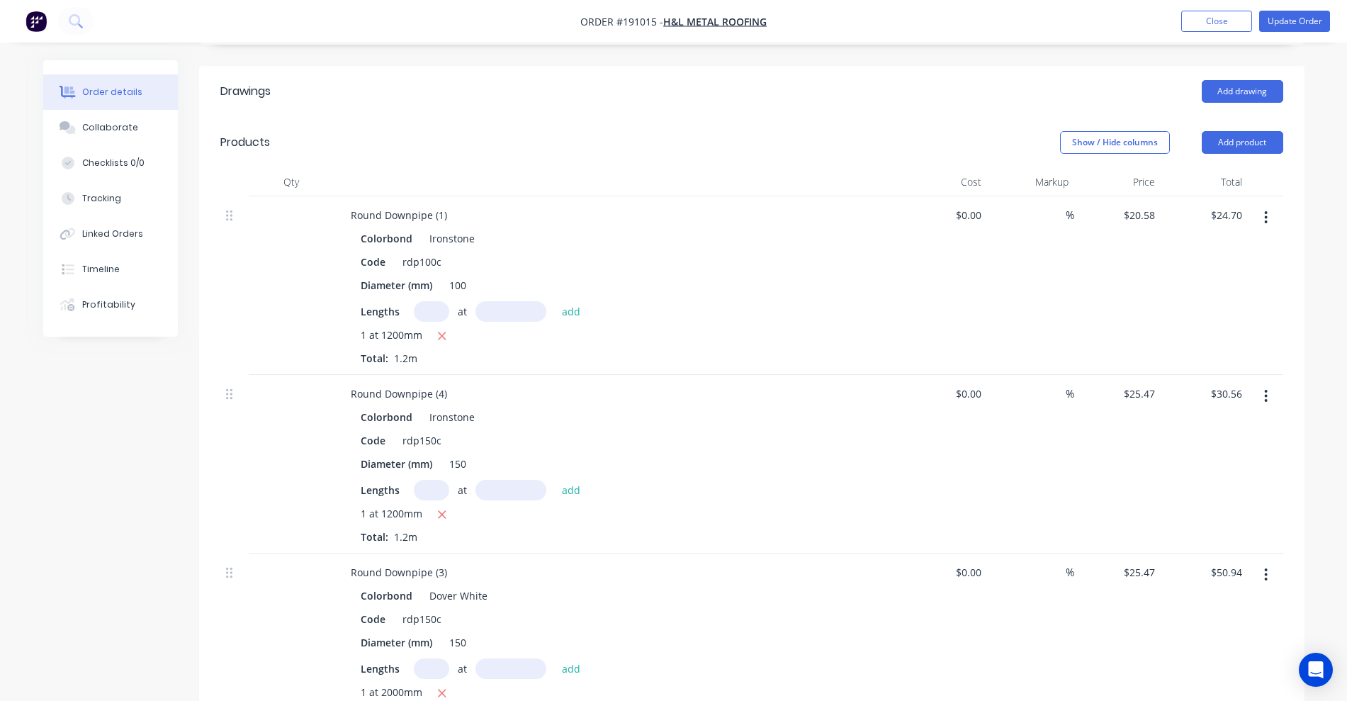
scroll to position [443, 0]
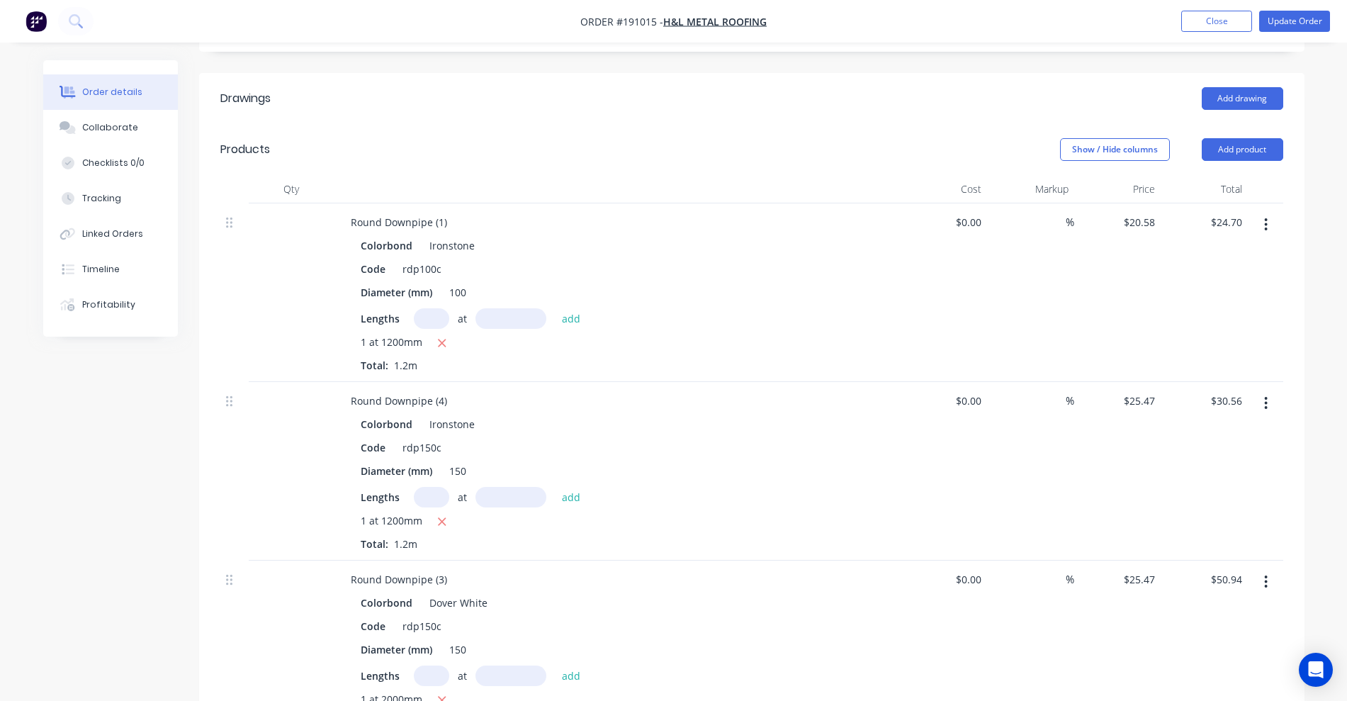
click at [1272, 212] on button "button" at bounding box center [1265, 225] width 33 height 26
click at [1213, 280] on div "Duplicate" at bounding box center [1215, 290] width 109 height 21
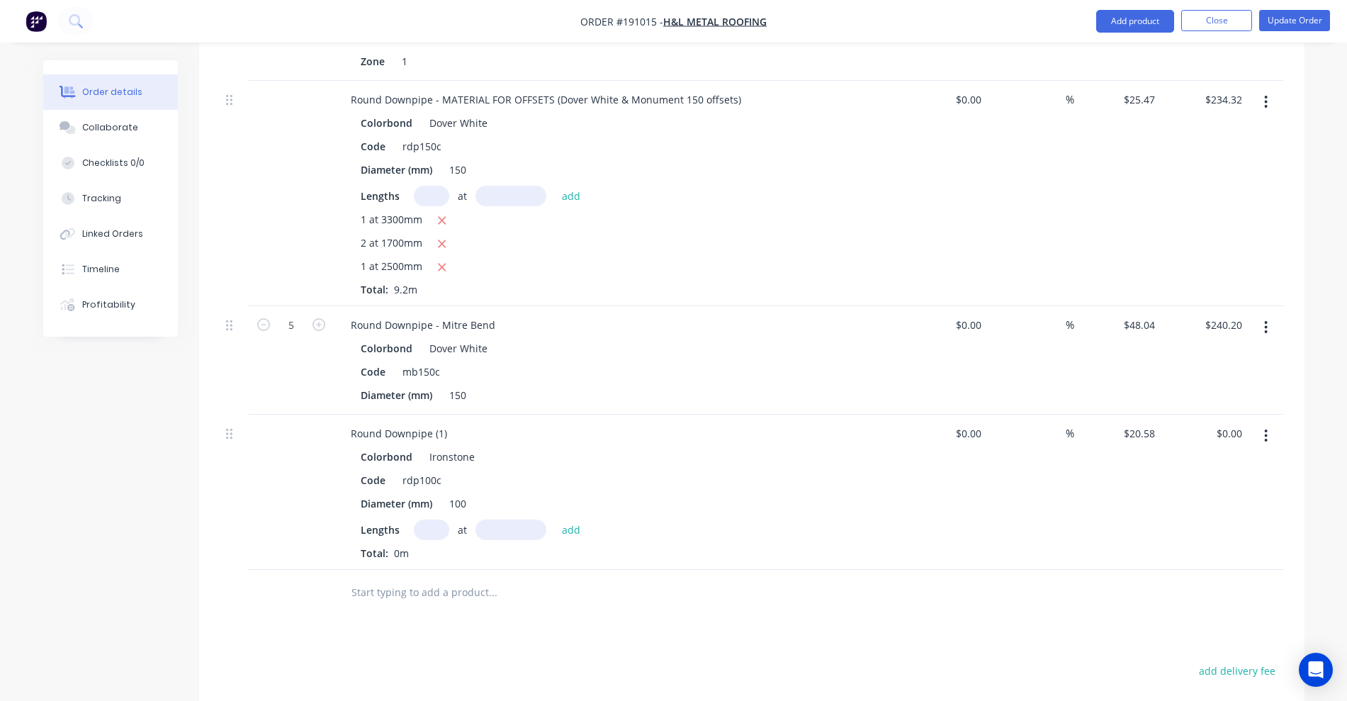
scroll to position [1417, 0]
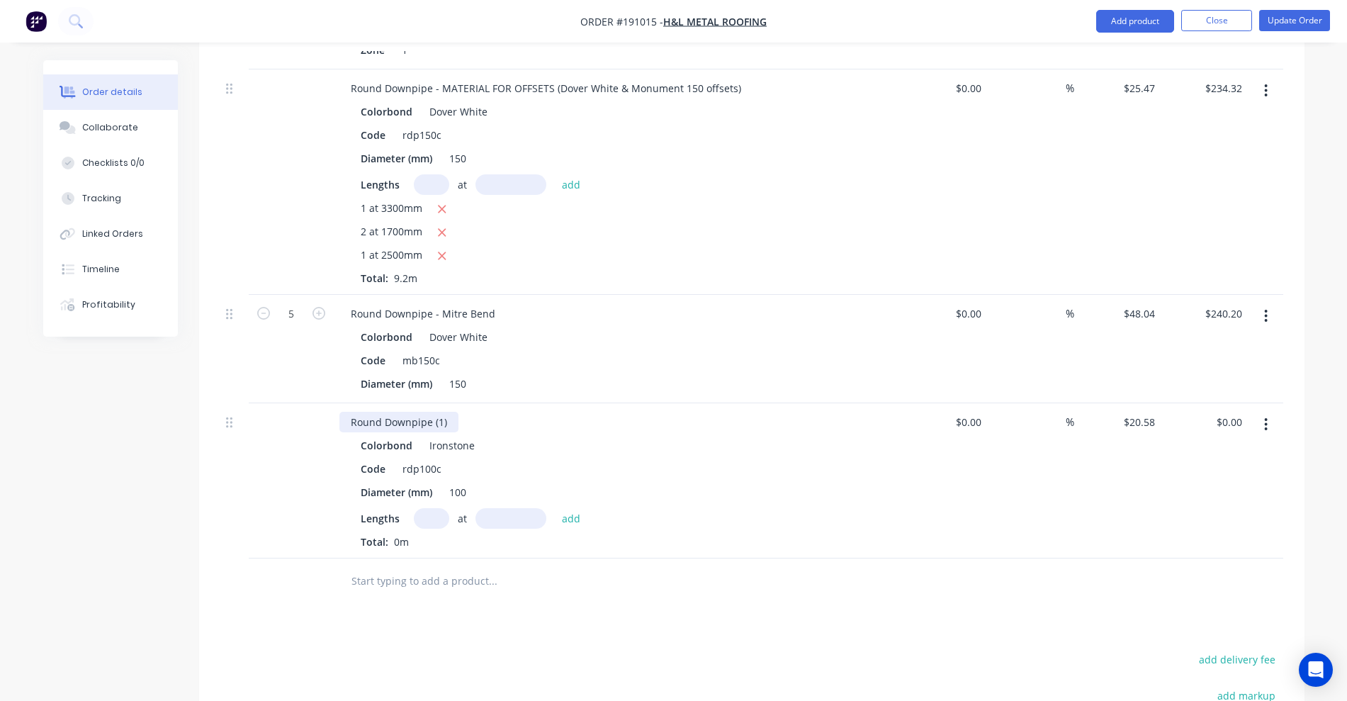
drag, startPoint x: 432, startPoint y: 339, endPoint x: 505, endPoint y: 344, distance: 73.1
click at [491, 412] on div "Round Downpipe (1)" at bounding box center [616, 422] width 555 height 21
click at [441, 508] on input "text" at bounding box center [431, 518] width 35 height 21
type input "1"
type input "1800"
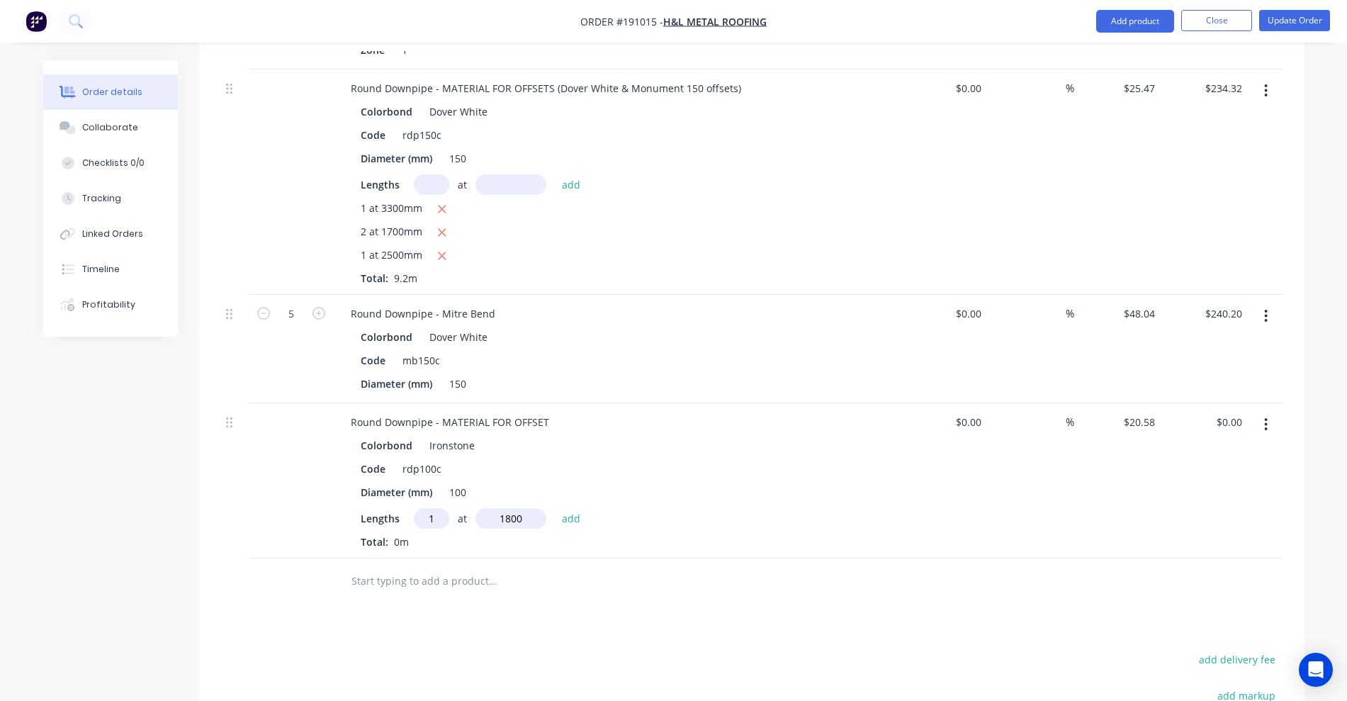
click at [555, 508] on button "add" at bounding box center [571, 517] width 33 height 19
type input "$37.04"
click at [1270, 303] on button "button" at bounding box center [1265, 316] width 33 height 26
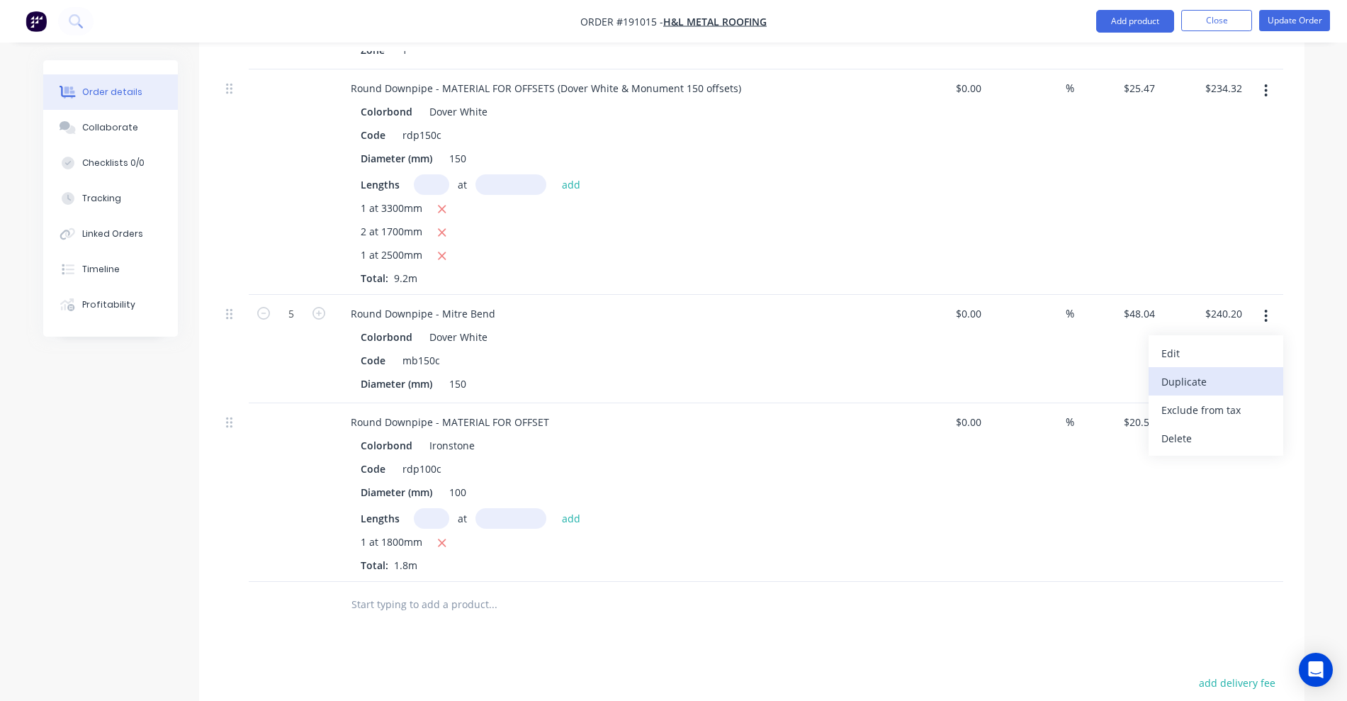
click at [1206, 371] on div "Duplicate" at bounding box center [1215, 381] width 109 height 21
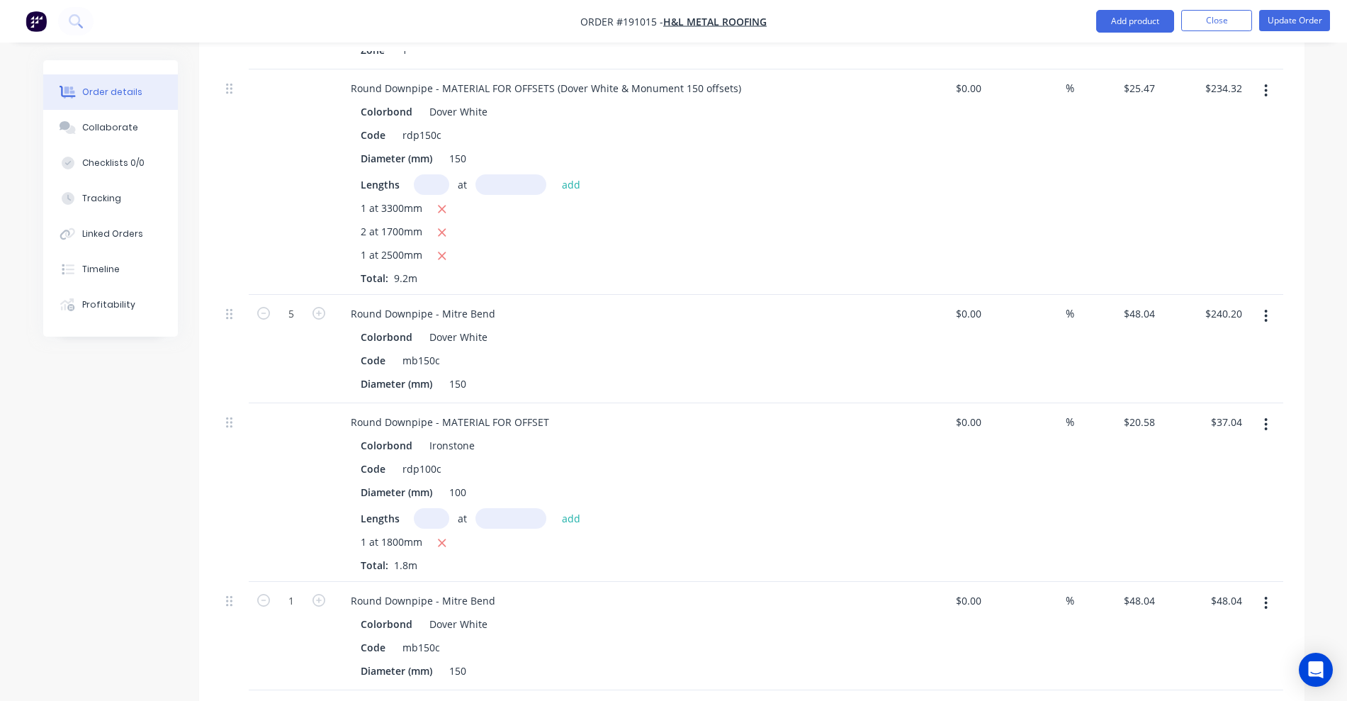
click at [1269, 590] on button "button" at bounding box center [1265, 603] width 33 height 26
click at [1225, 630] on div "Edit" at bounding box center [1215, 640] width 109 height 21
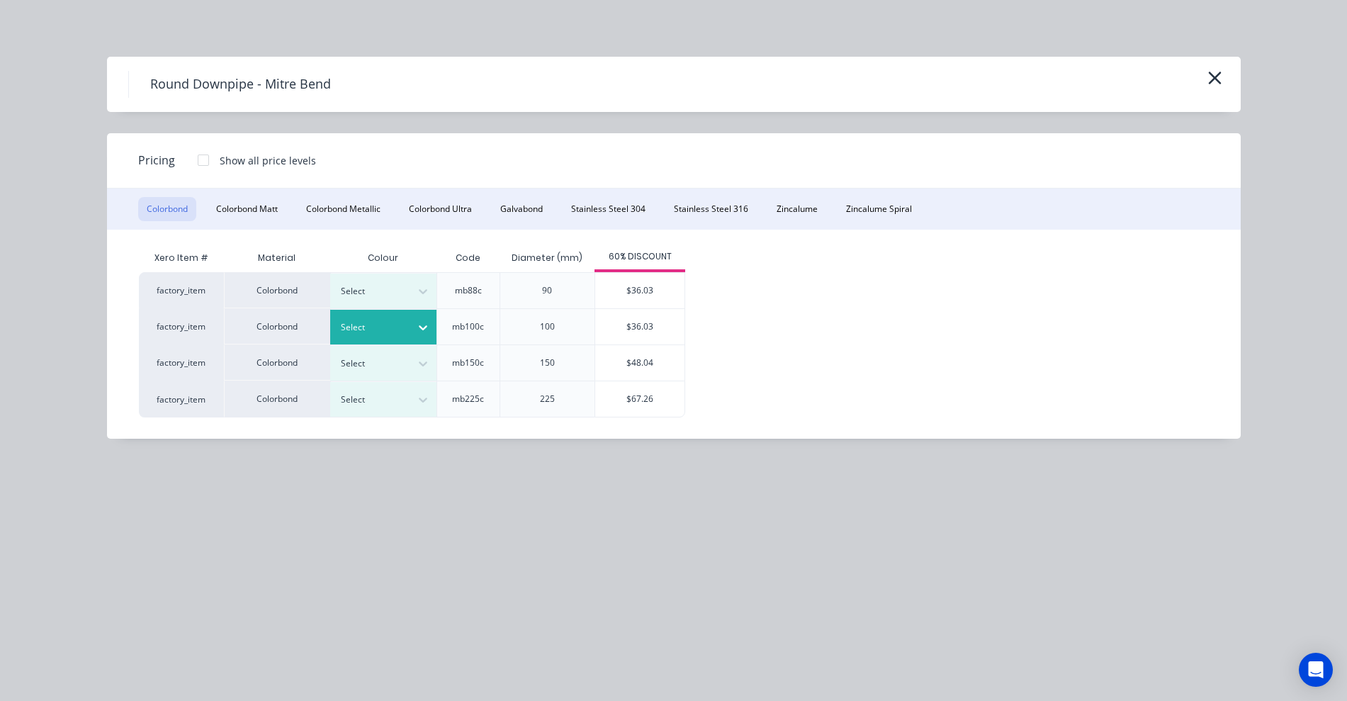
click at [378, 320] on div at bounding box center [373, 327] width 64 height 16
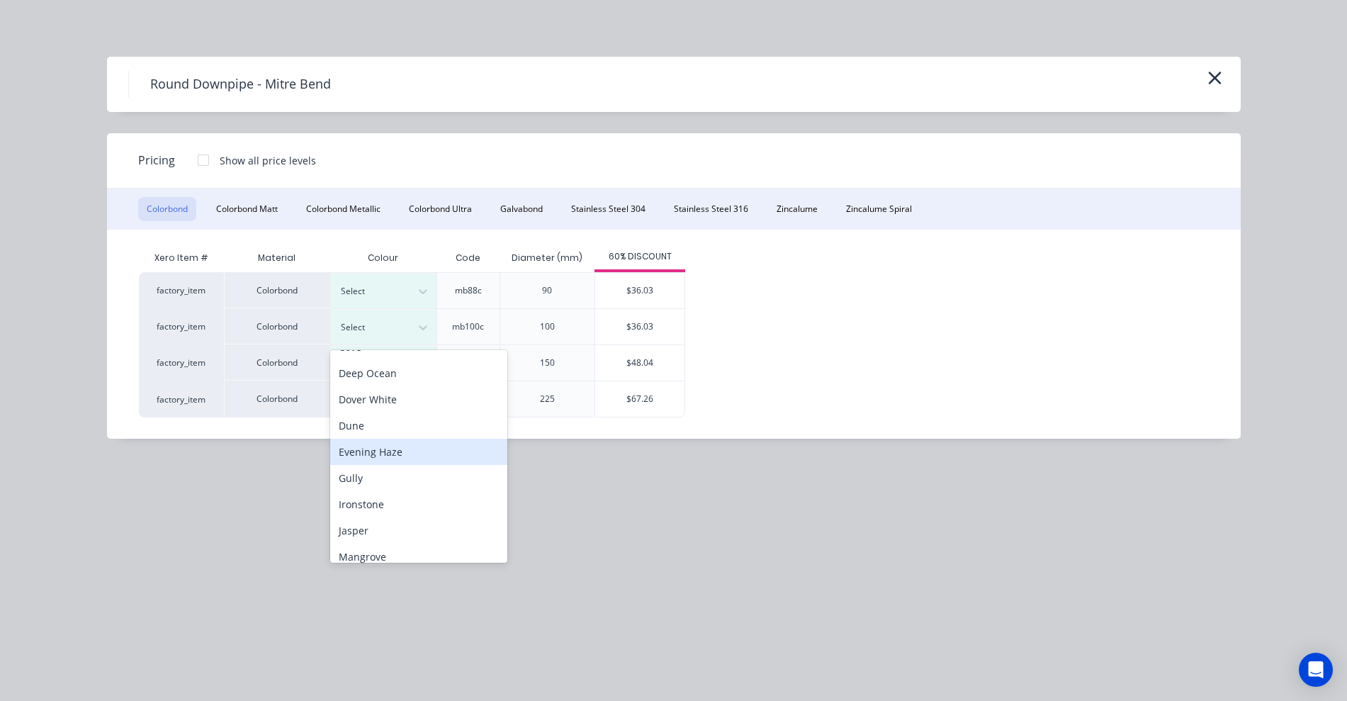
scroll to position [177, 0]
click at [369, 451] on div "Ironstone" at bounding box center [418, 451] width 177 height 26
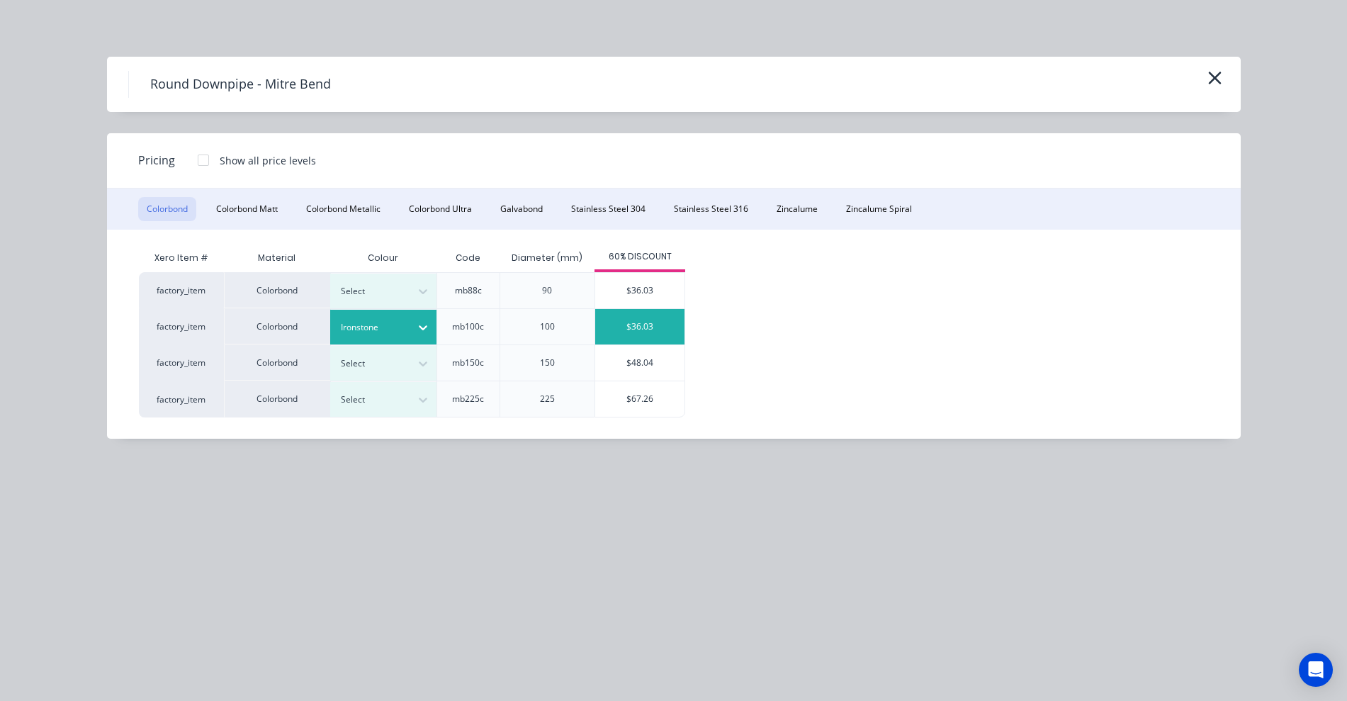
click at [652, 336] on div "$36.03" at bounding box center [639, 326] width 89 height 35
type input "$36.03"
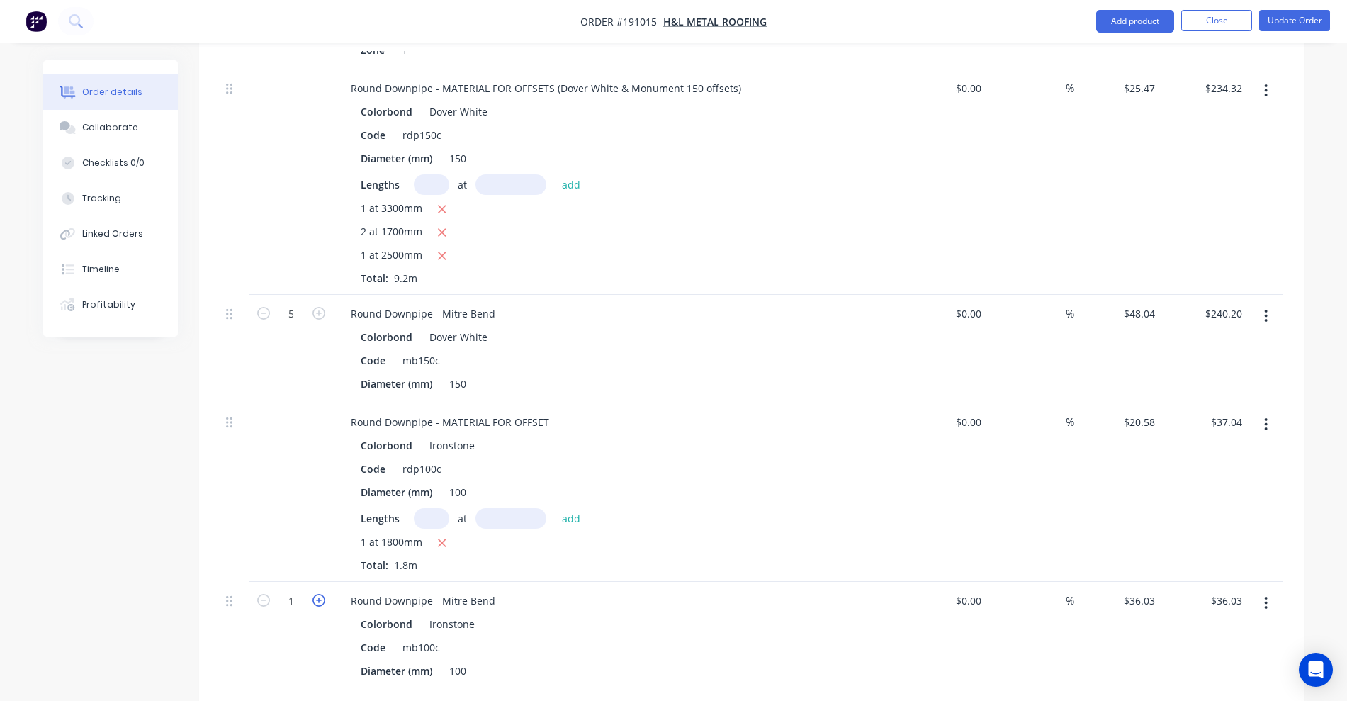
click at [314, 594] on icon "button" at bounding box center [318, 600] width 13 height 13
type input "2"
type input "$72.06"
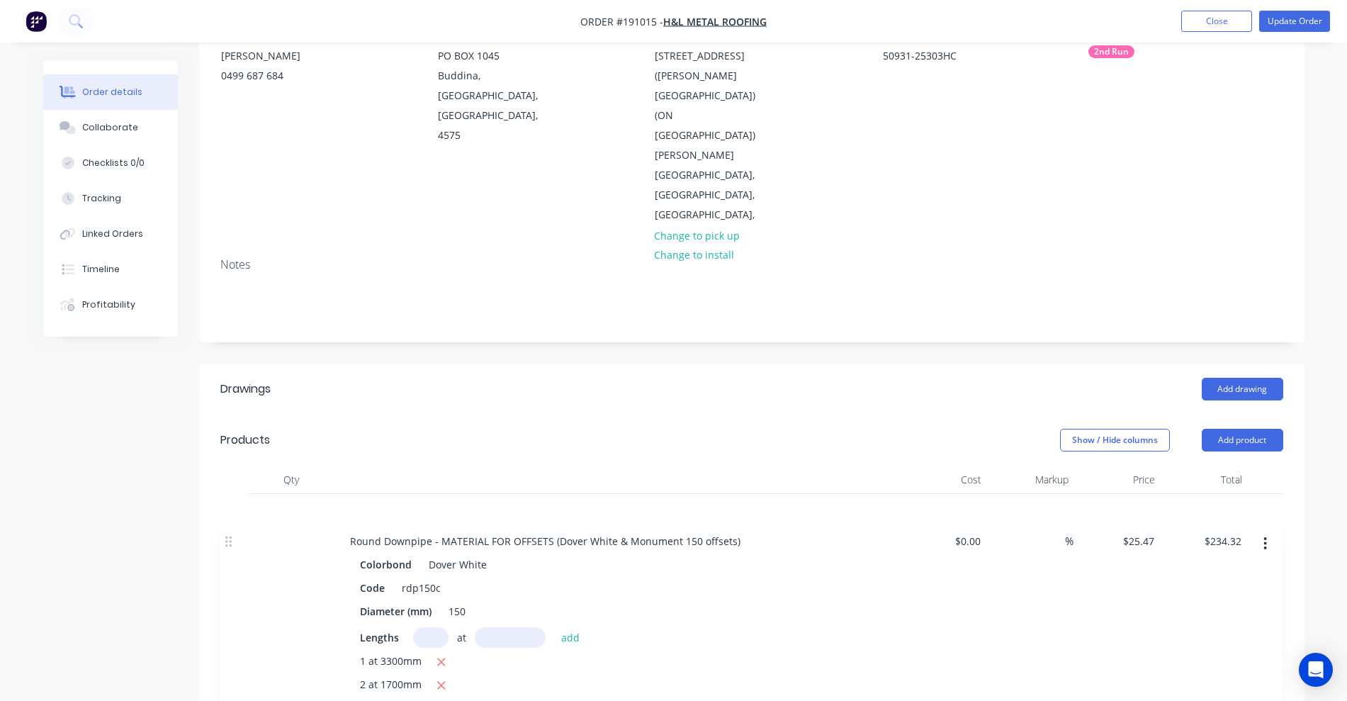
scroll to position [212, 0]
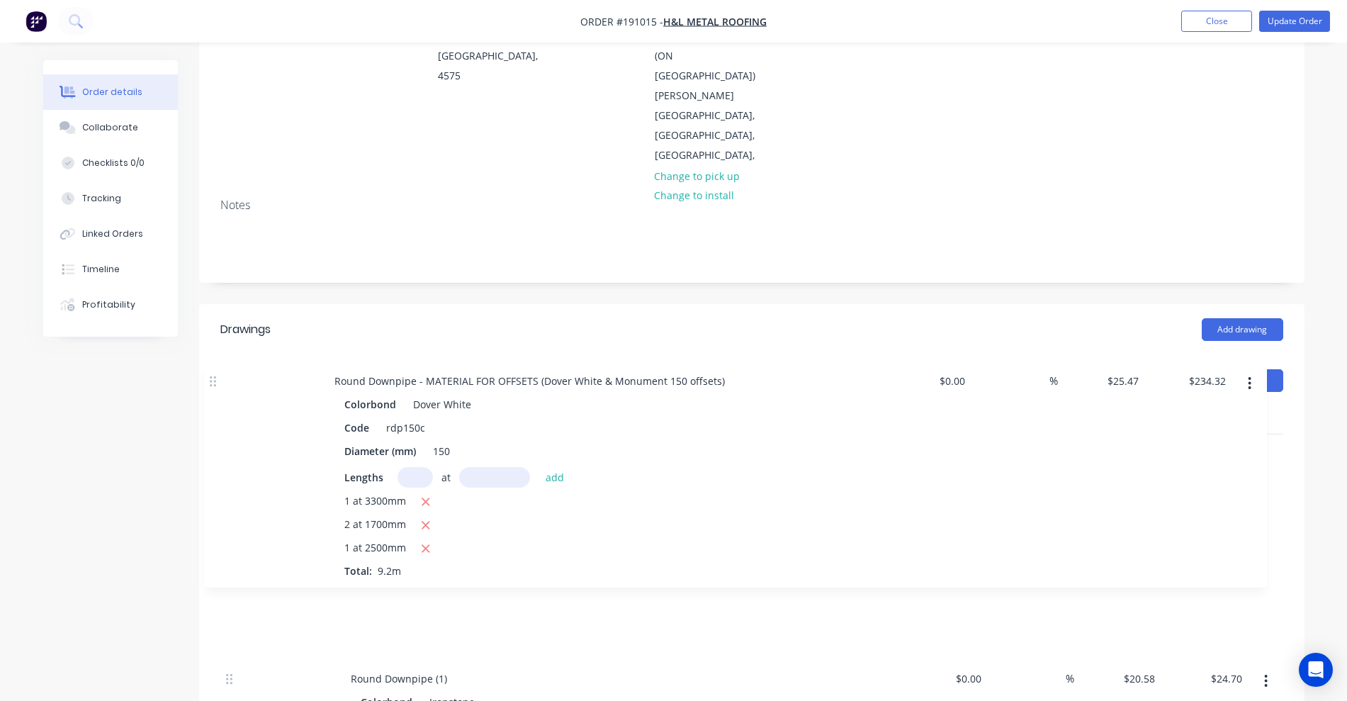
drag, startPoint x: 225, startPoint y: 629, endPoint x: 204, endPoint y: 377, distance: 253.1
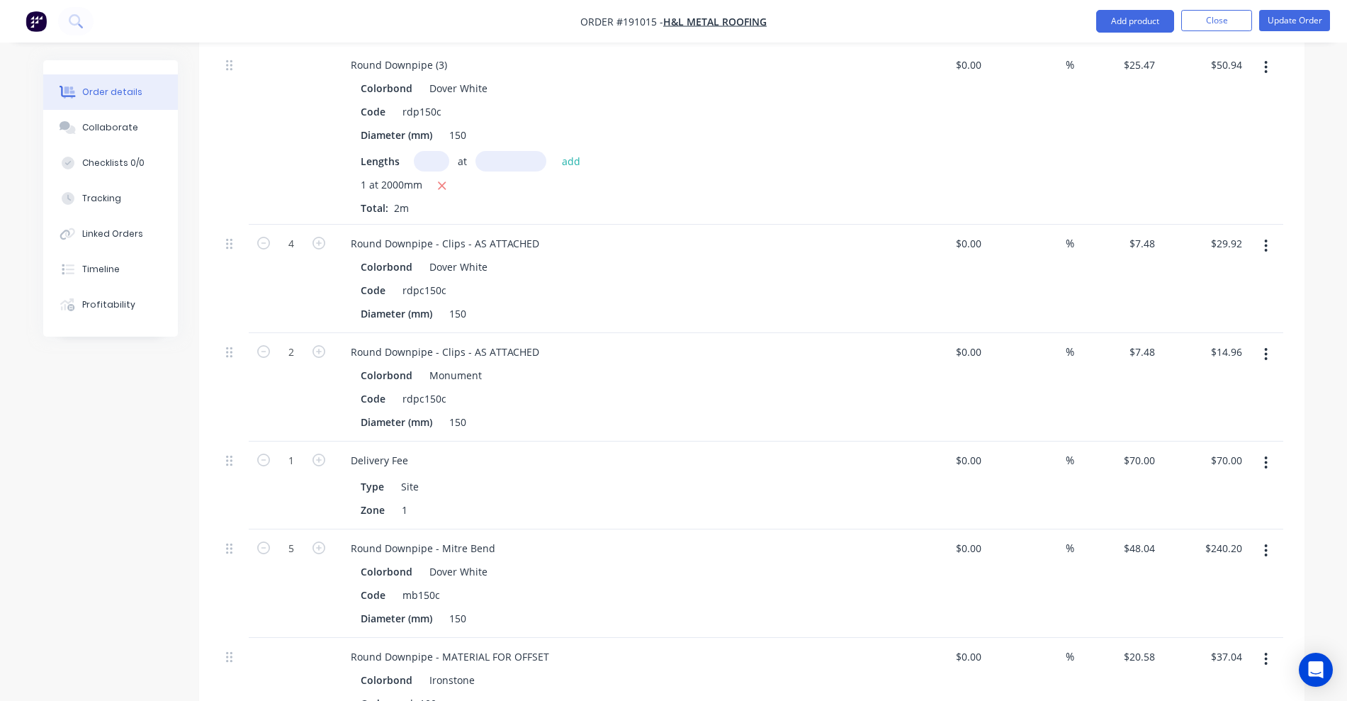
scroll to position [1186, 0]
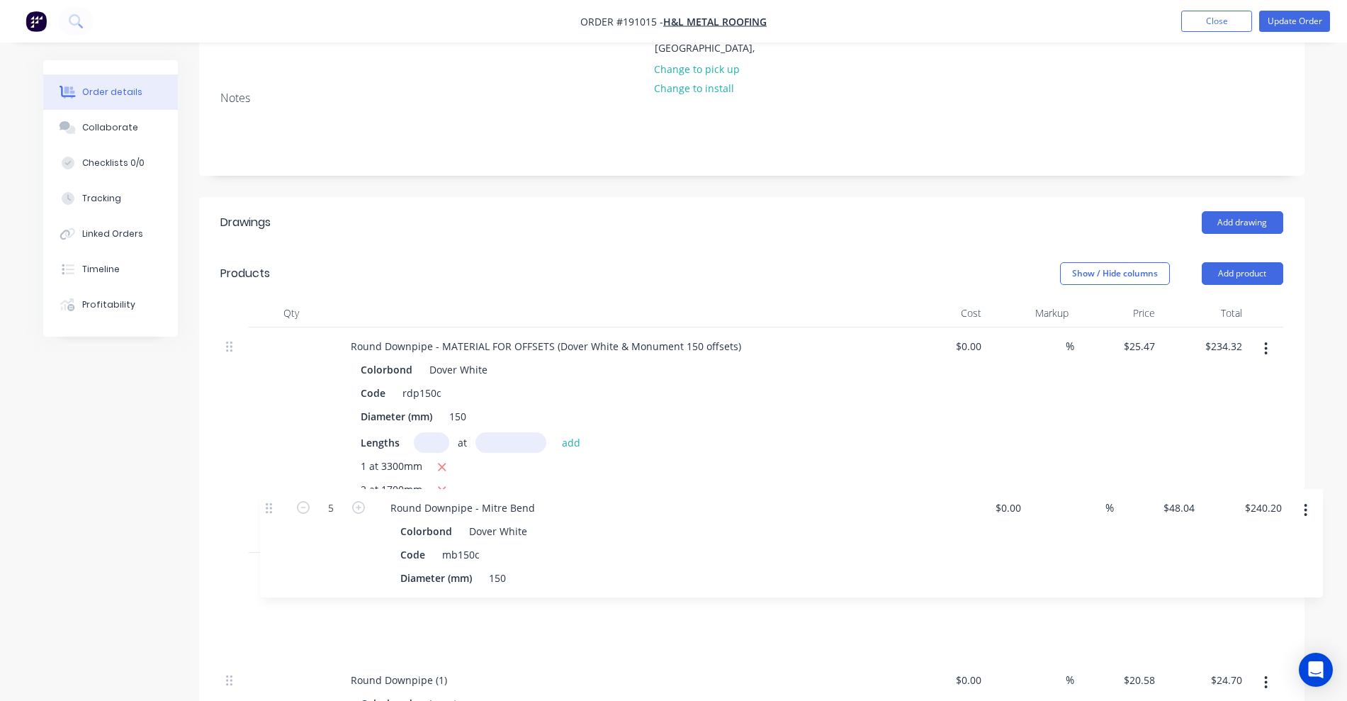
drag, startPoint x: 230, startPoint y: 468, endPoint x: 265, endPoint y: 502, distance: 49.1
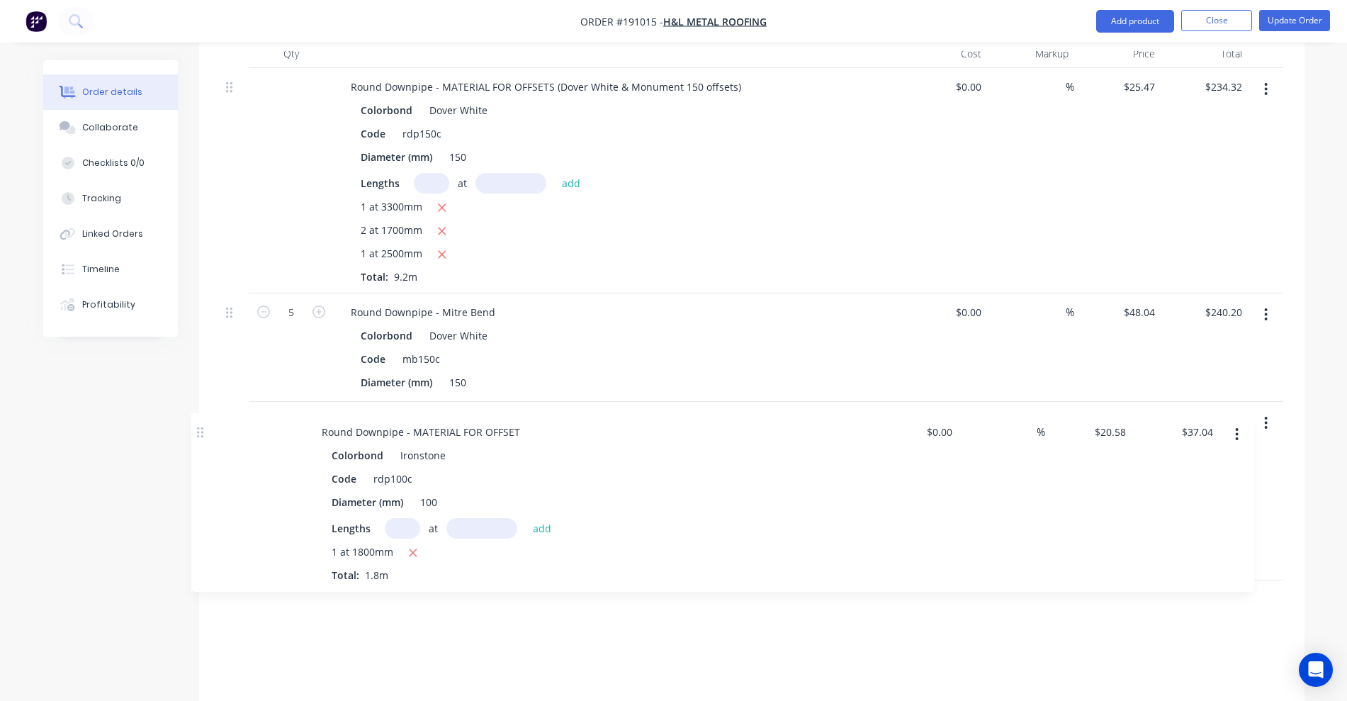
scroll to position [579, 0]
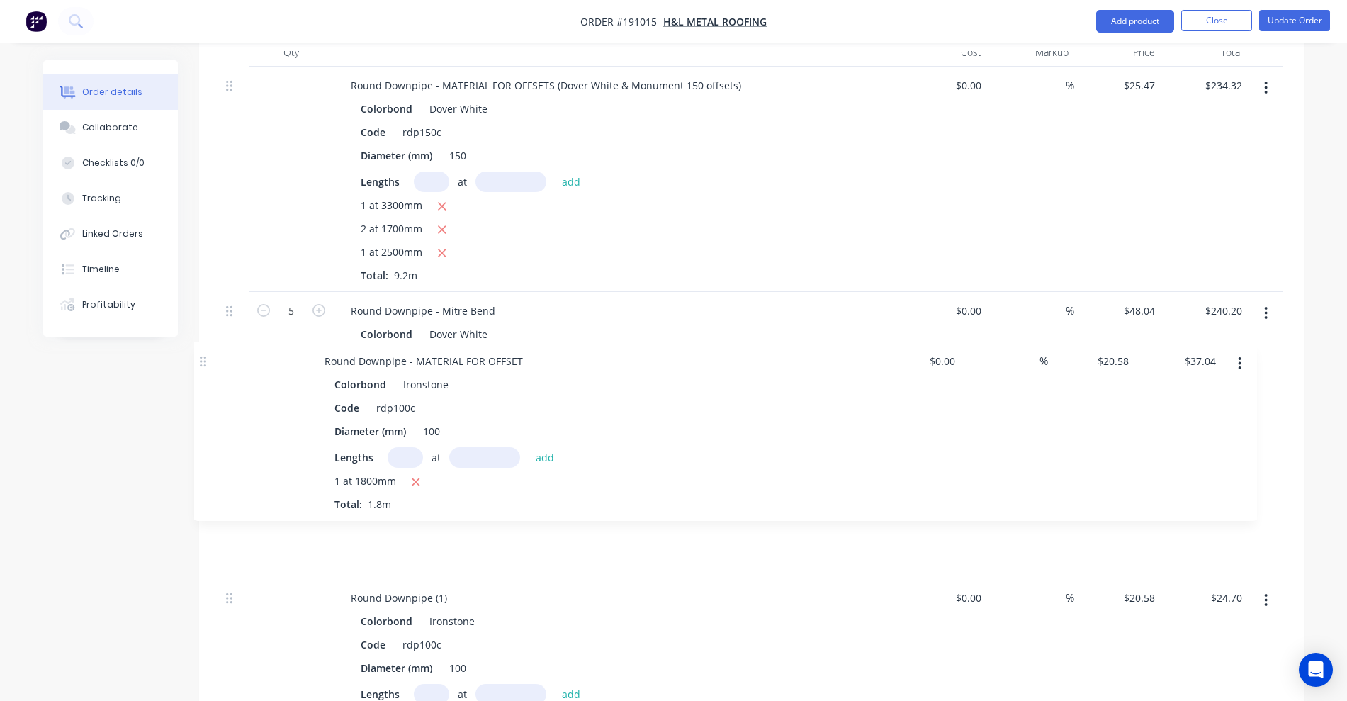
drag, startPoint x: 226, startPoint y: 465, endPoint x: 205, endPoint y: 348, distance: 118.8
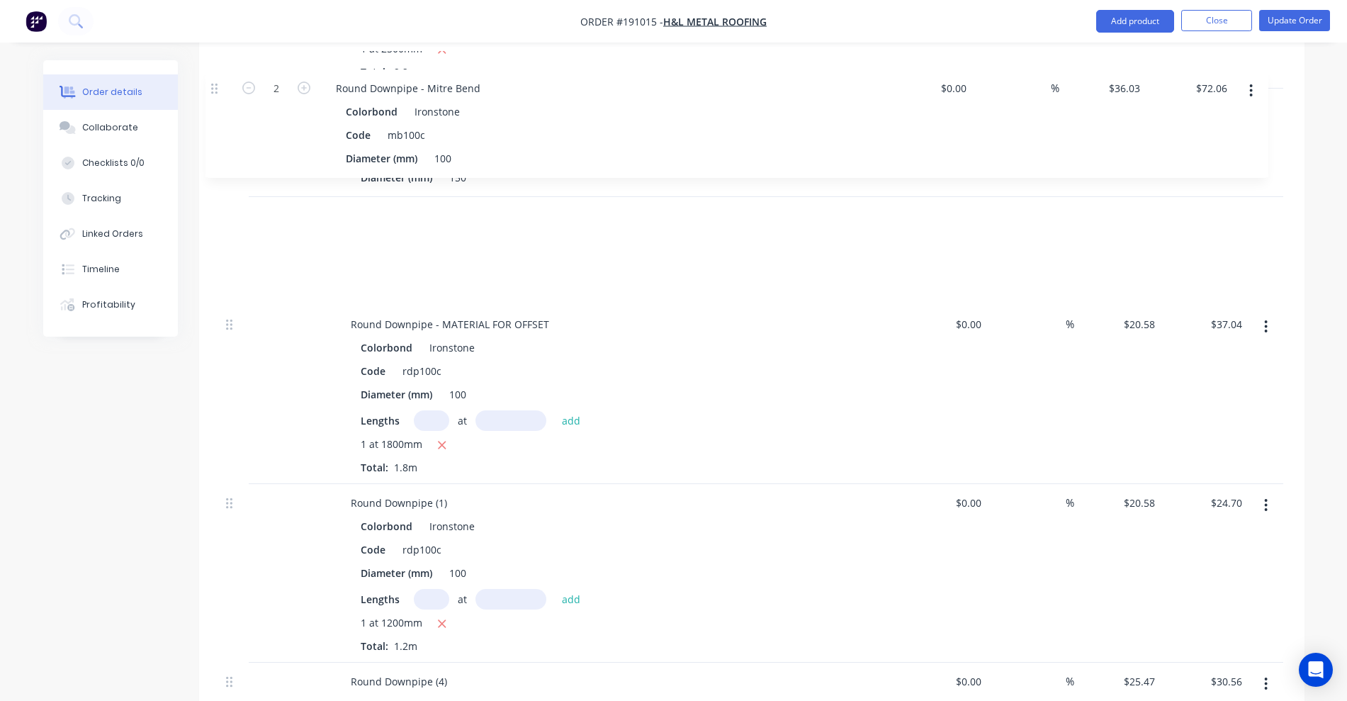
scroll to position [778, 0]
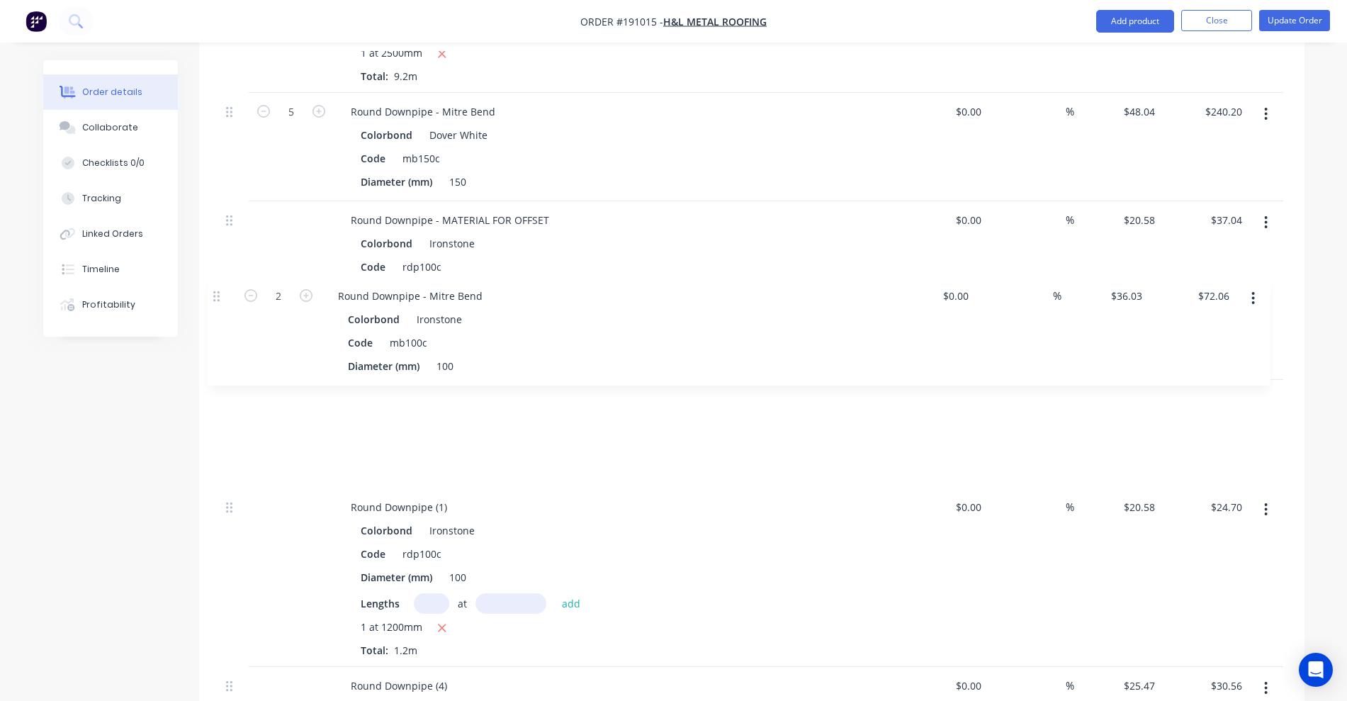
drag, startPoint x: 229, startPoint y: 561, endPoint x: 217, endPoint y: 290, distance: 271.5
click at [217, 290] on div "Qty Cost Markup Price Total Round Downpipe - MATERIAL FOR OFFSETS (Dover White …" at bounding box center [751, 606] width 1105 height 1535
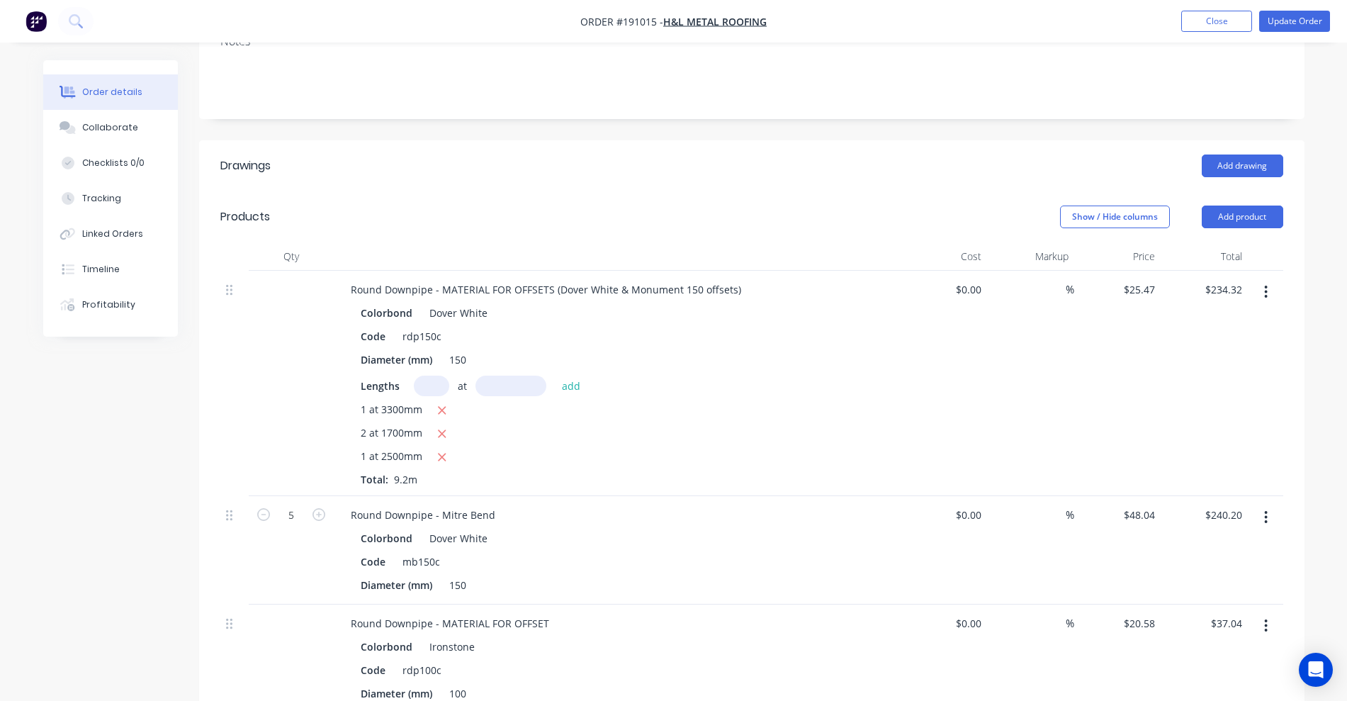
scroll to position [336, 0]
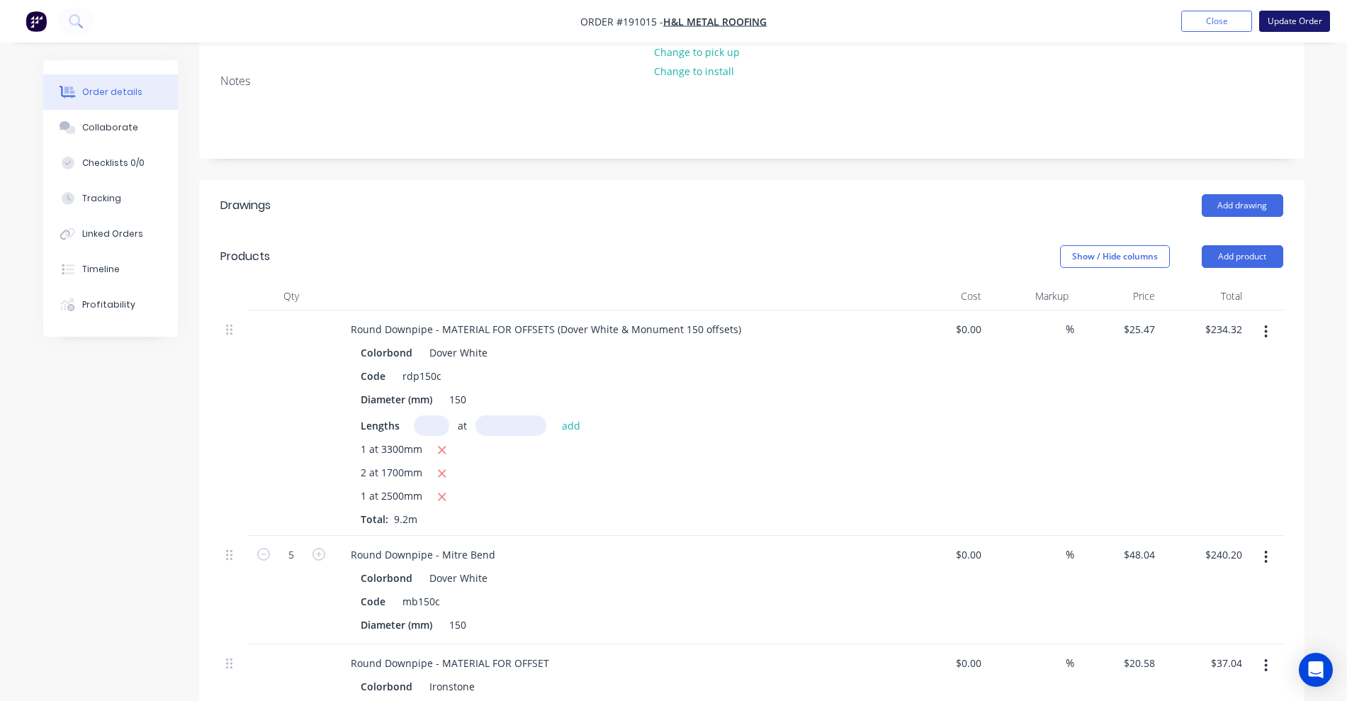
click at [1279, 26] on button "Update Order" at bounding box center [1294, 21] width 71 height 21
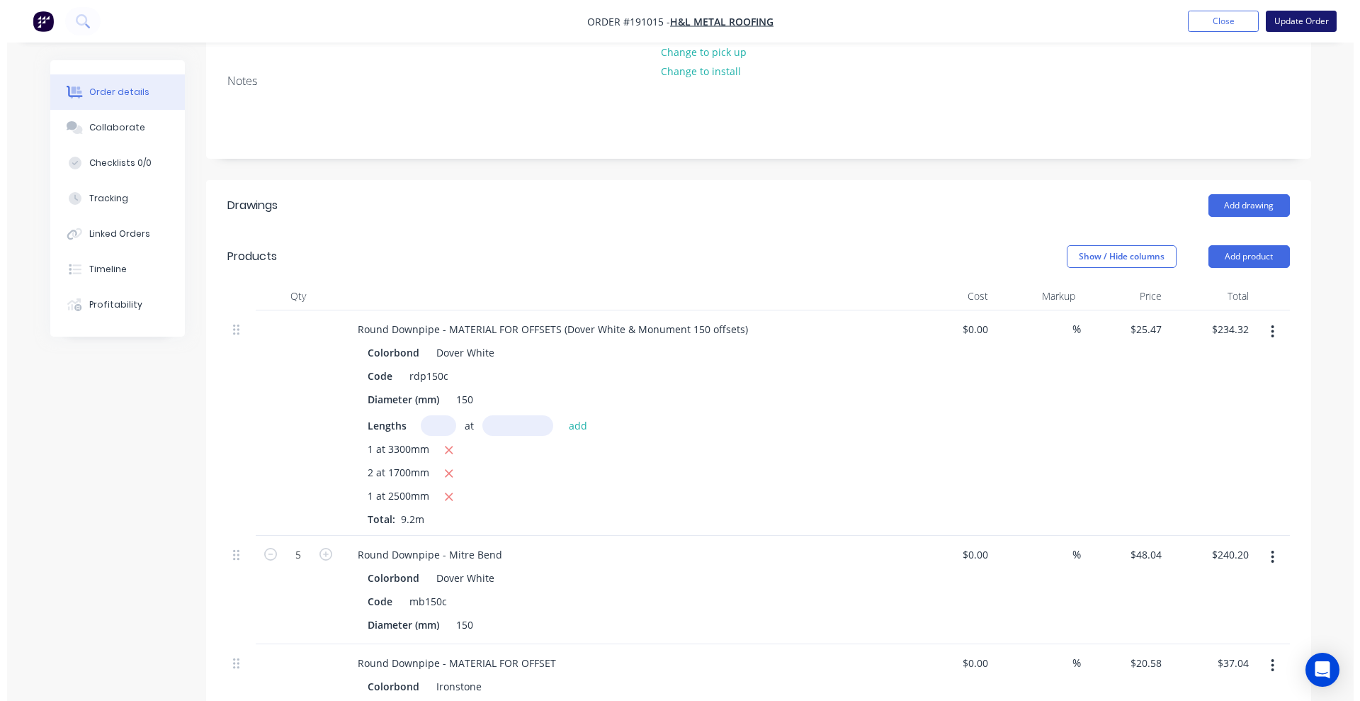
scroll to position [0, 0]
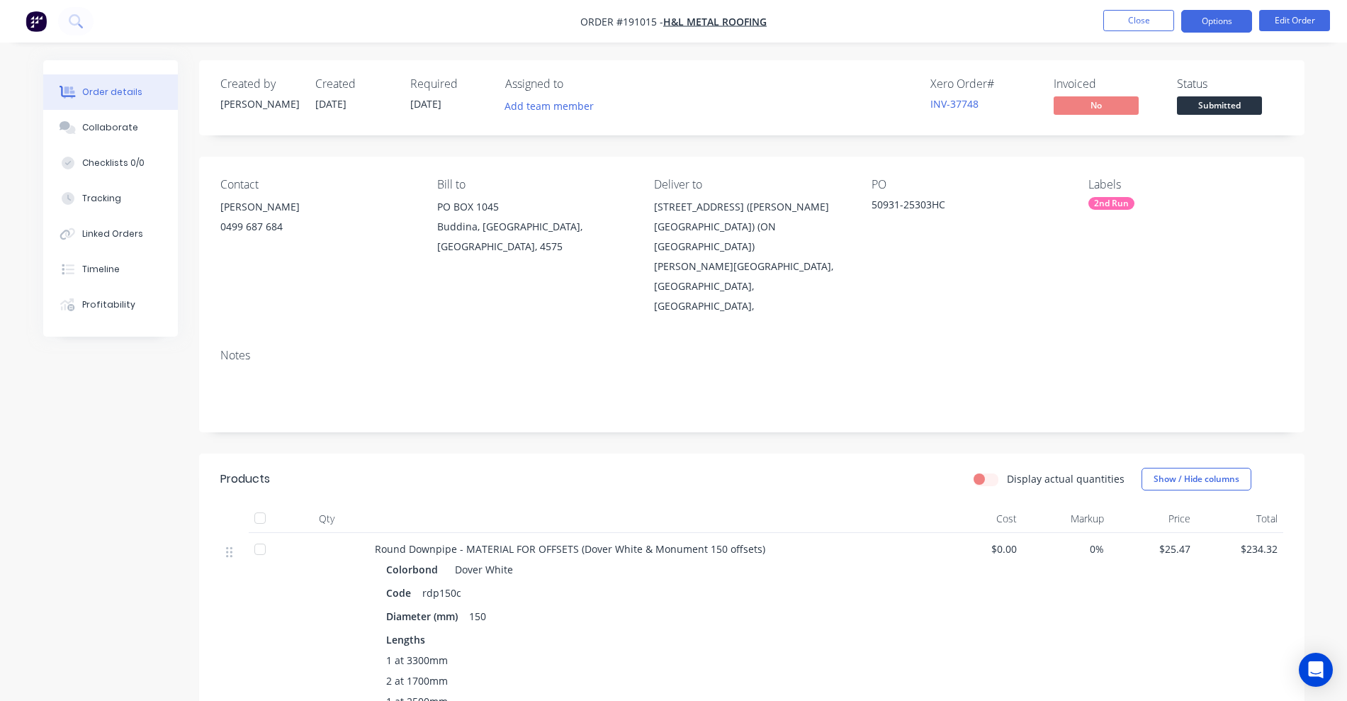
click at [1220, 23] on button "Options" at bounding box center [1216, 21] width 71 height 23
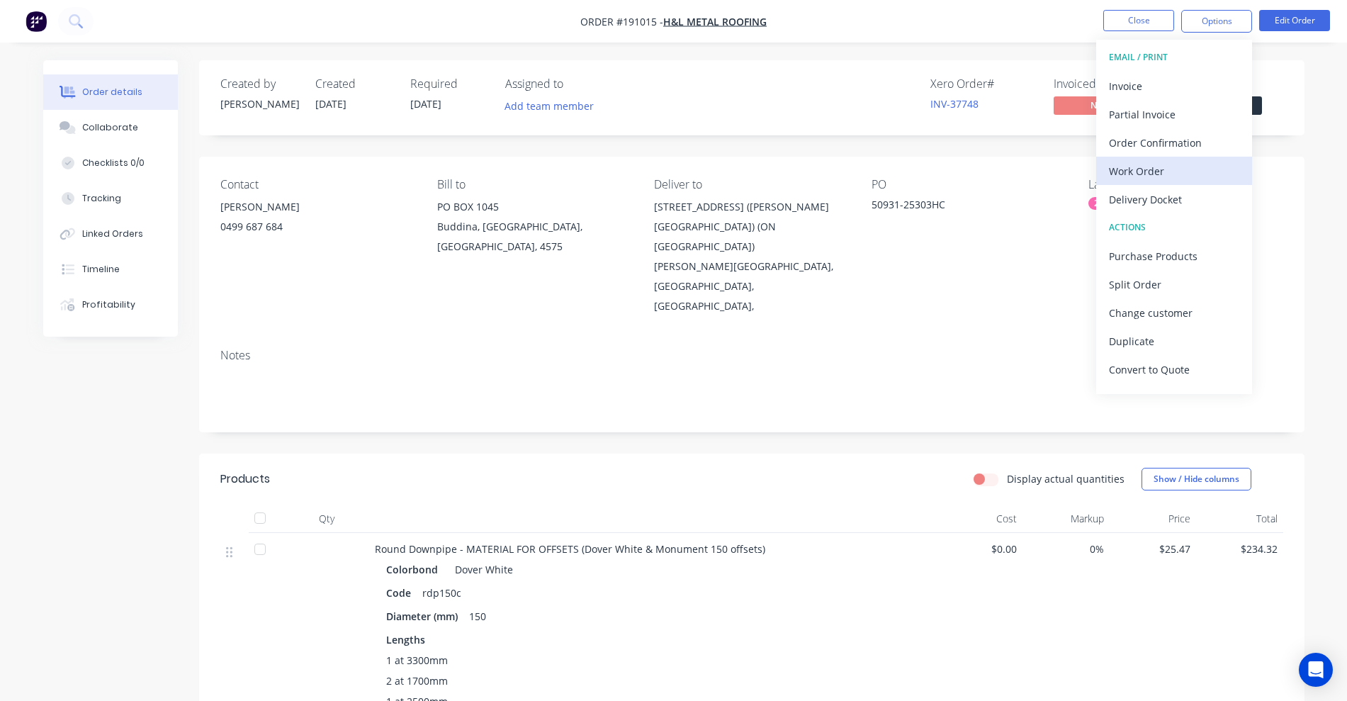
click at [1154, 164] on div "Work Order" at bounding box center [1174, 171] width 130 height 21
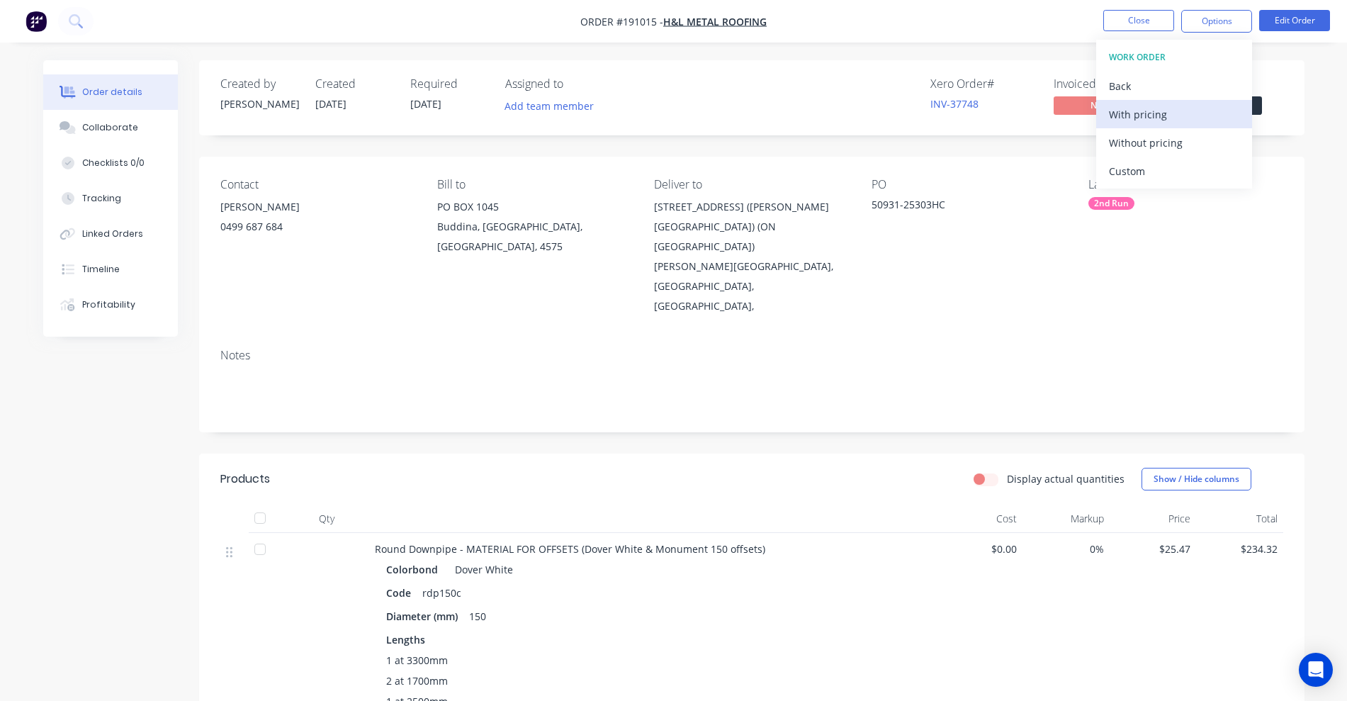
click at [1158, 115] on div "With pricing" at bounding box center [1174, 114] width 130 height 21
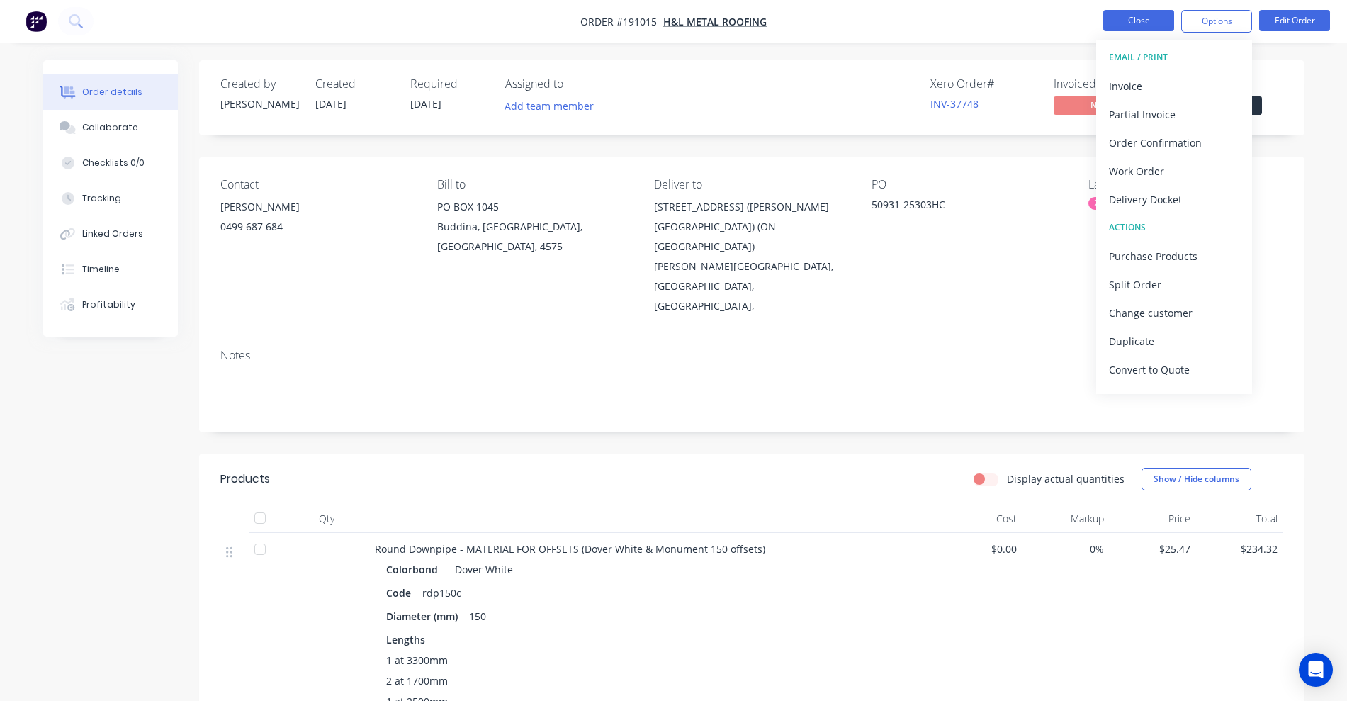
click at [1133, 16] on button "Close" at bounding box center [1138, 20] width 71 height 21
